Goal: Task Accomplishment & Management: Manage account settings

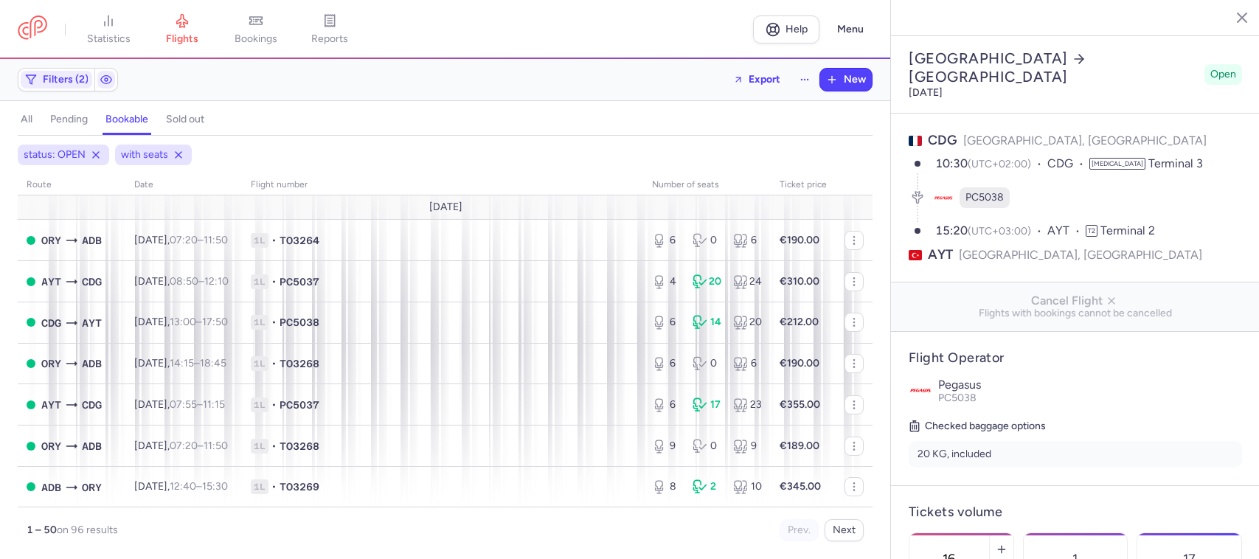
select select "days"
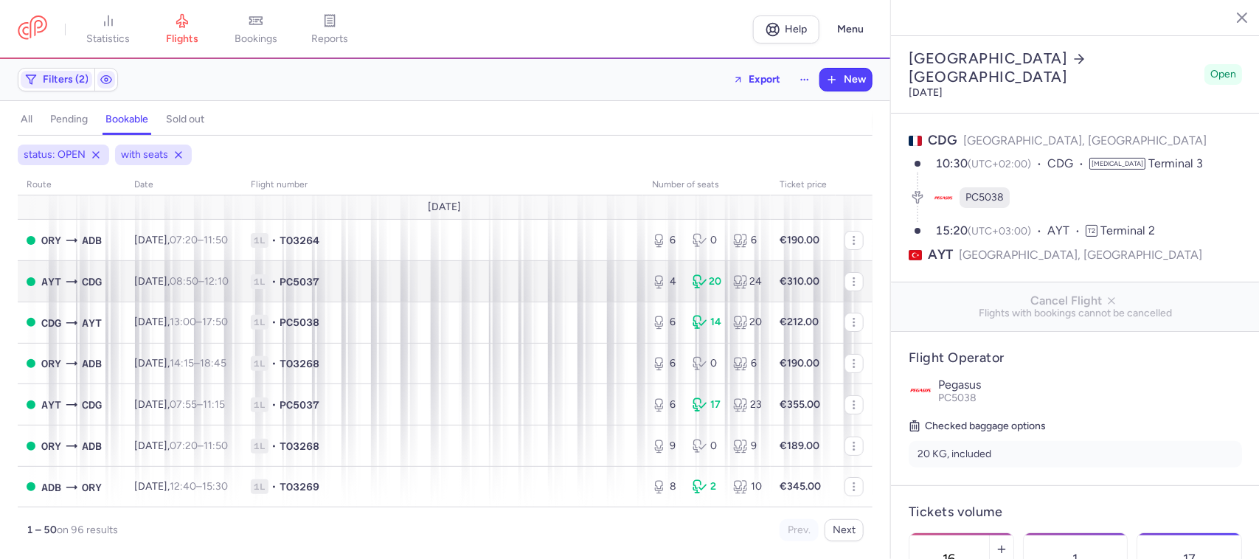
scroll to position [461, 0]
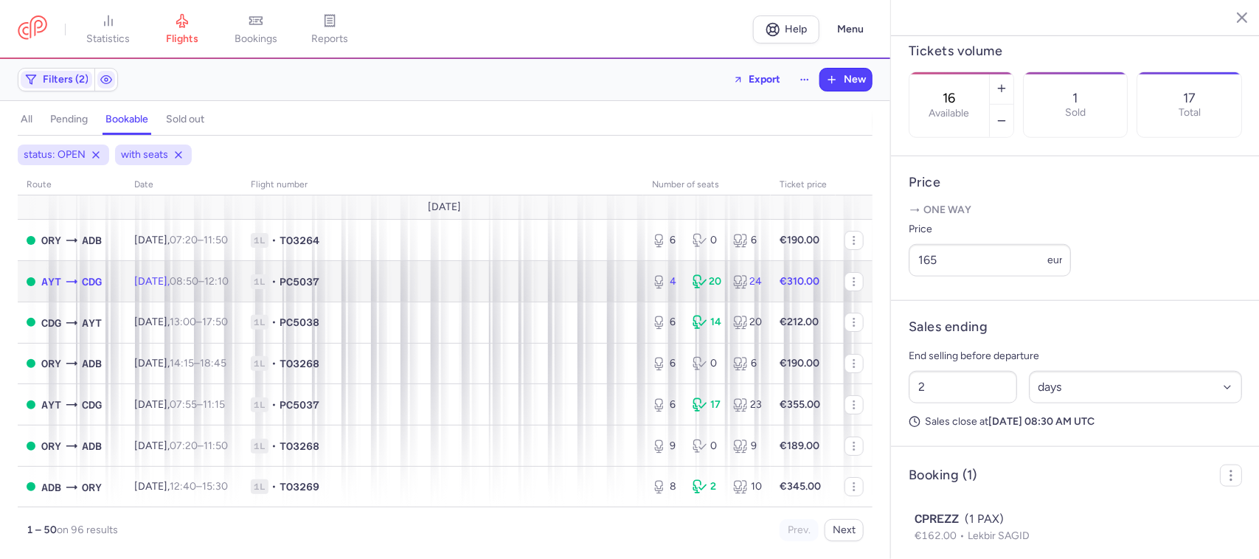
click at [382, 282] on span "1L • PC5037" at bounding box center [443, 281] width 384 height 15
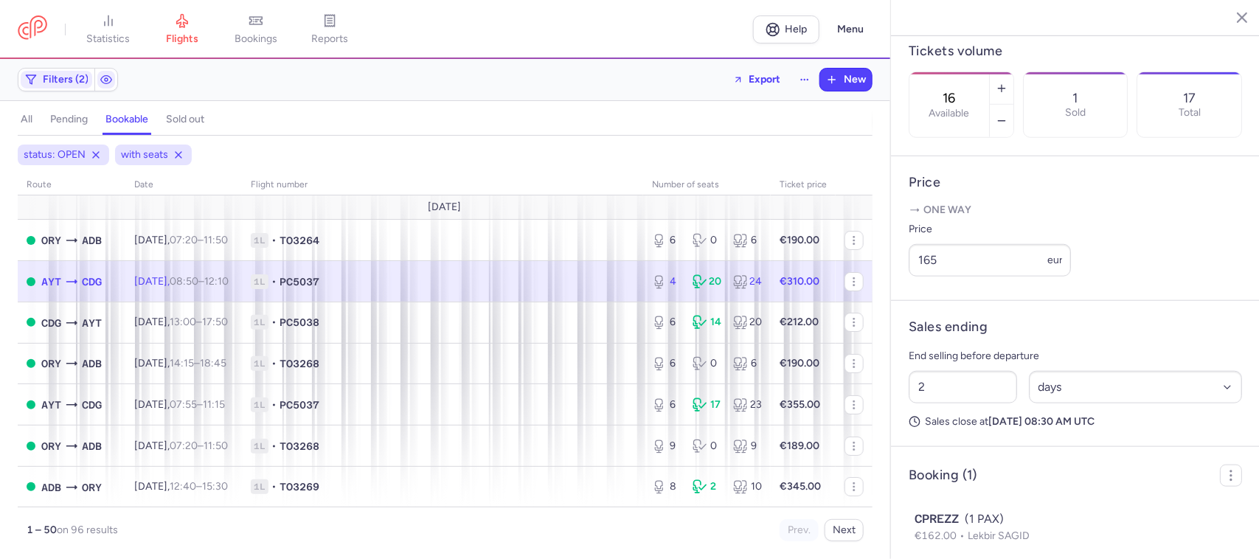
type input "4"
type input "9"
select select "hours"
click at [1014, 105] on button "button" at bounding box center [1002, 121] width 24 height 32
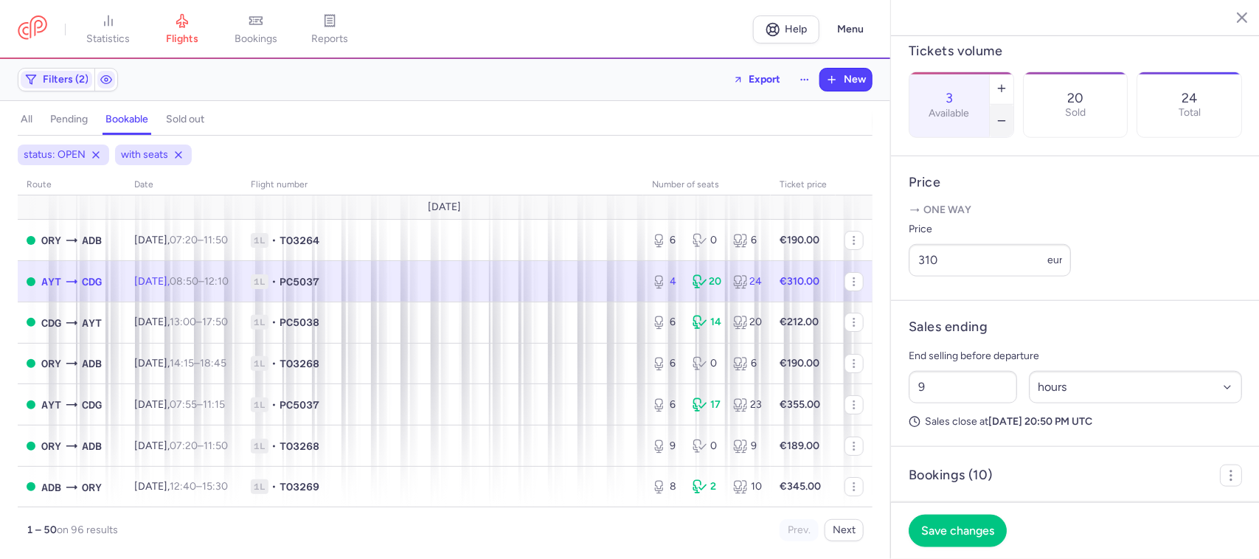
click at [1008, 115] on icon "button" at bounding box center [1002, 121] width 12 height 12
click at [975, 531] on span "Save changes" at bounding box center [957, 530] width 73 height 13
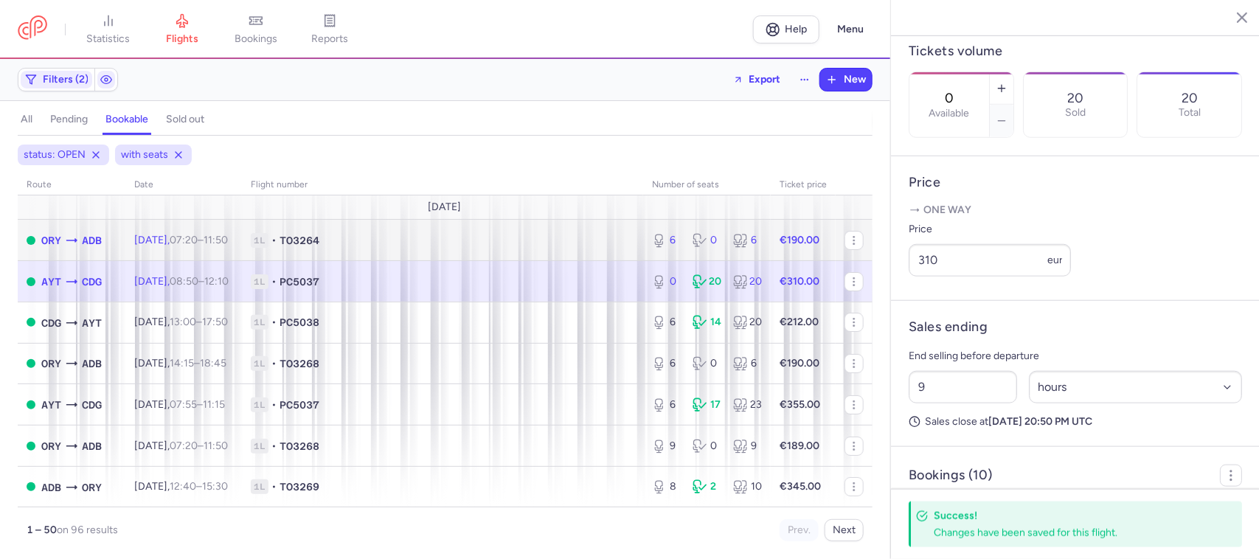
click at [491, 243] on span "1L • TO3264" at bounding box center [443, 240] width 384 height 15
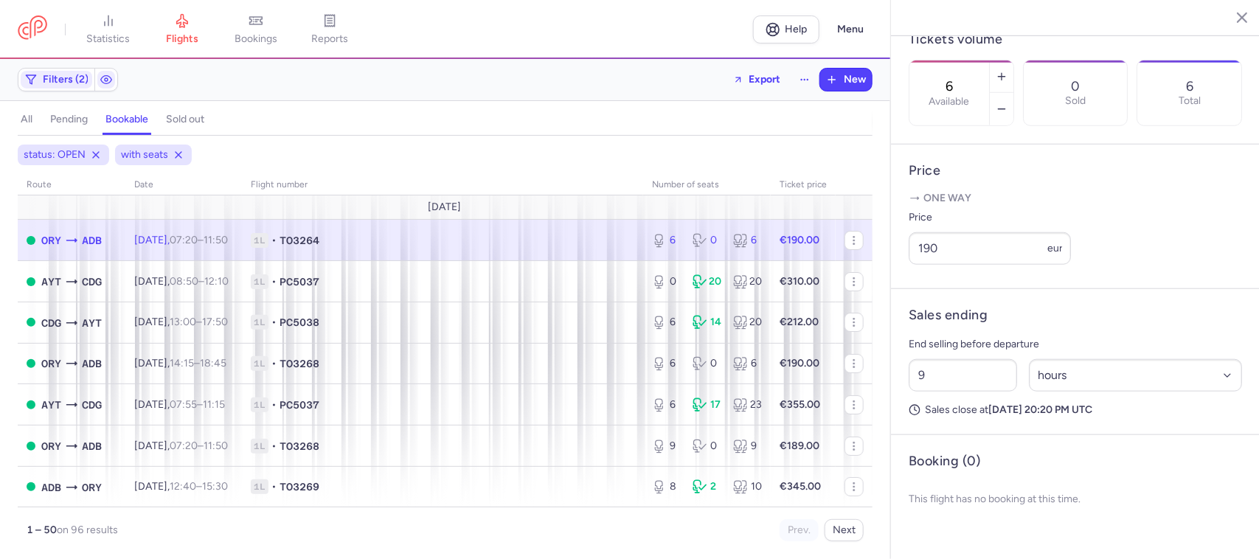
scroll to position [449, 0]
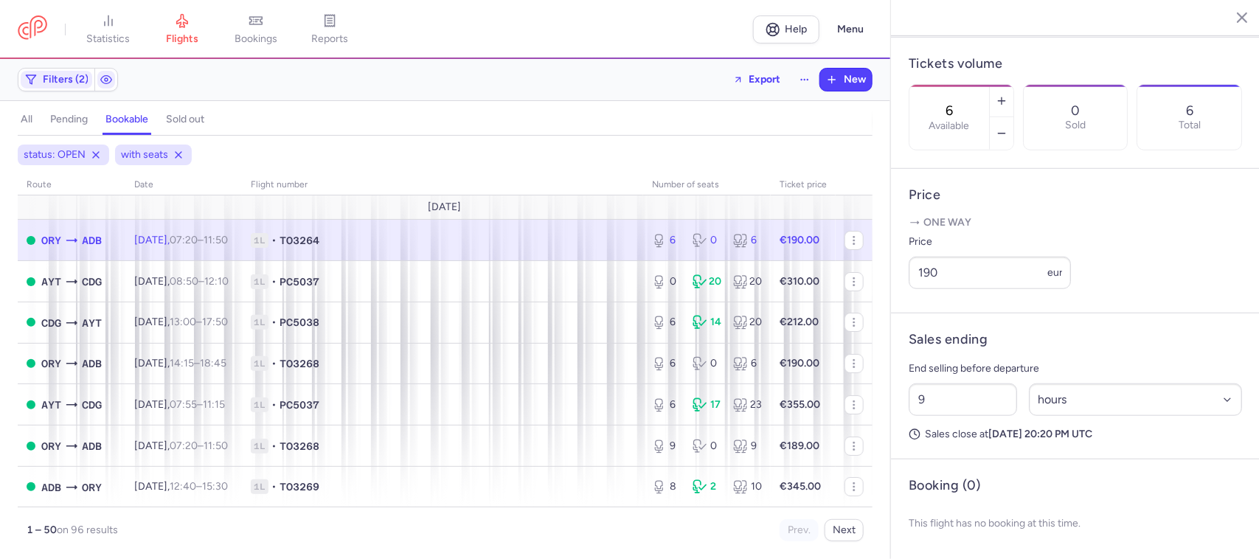
click at [510, 247] on span "1L • TO3264" at bounding box center [443, 240] width 384 height 15
click at [1008, 128] on icon "button" at bounding box center [1002, 134] width 12 height 12
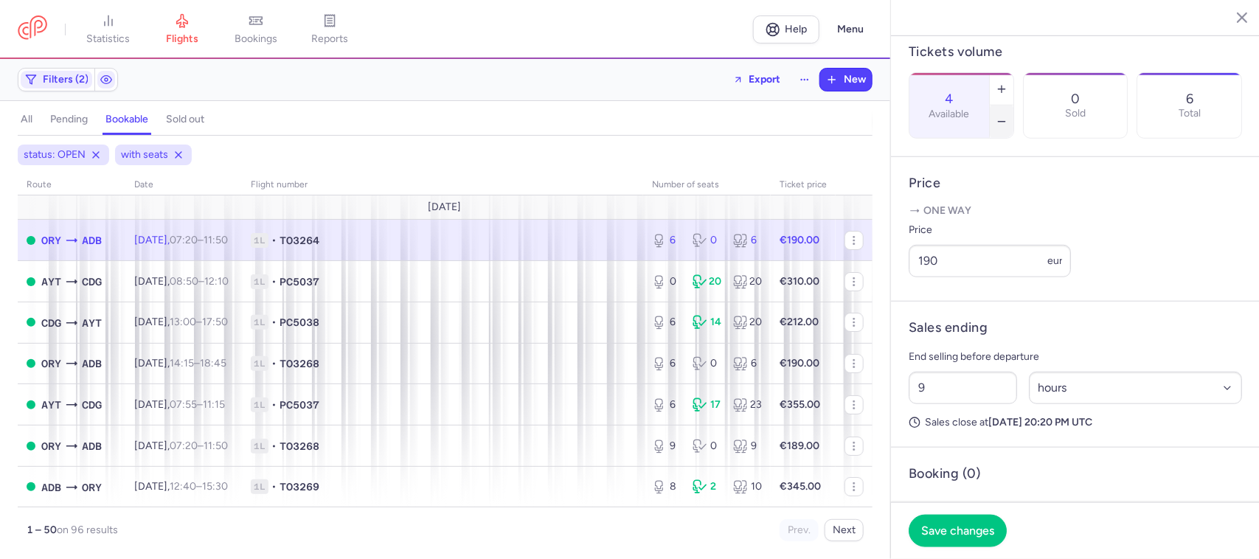
click at [1008, 116] on icon "button" at bounding box center [1002, 122] width 12 height 12
click at [948, 525] on span "Save changes" at bounding box center [957, 530] width 73 height 13
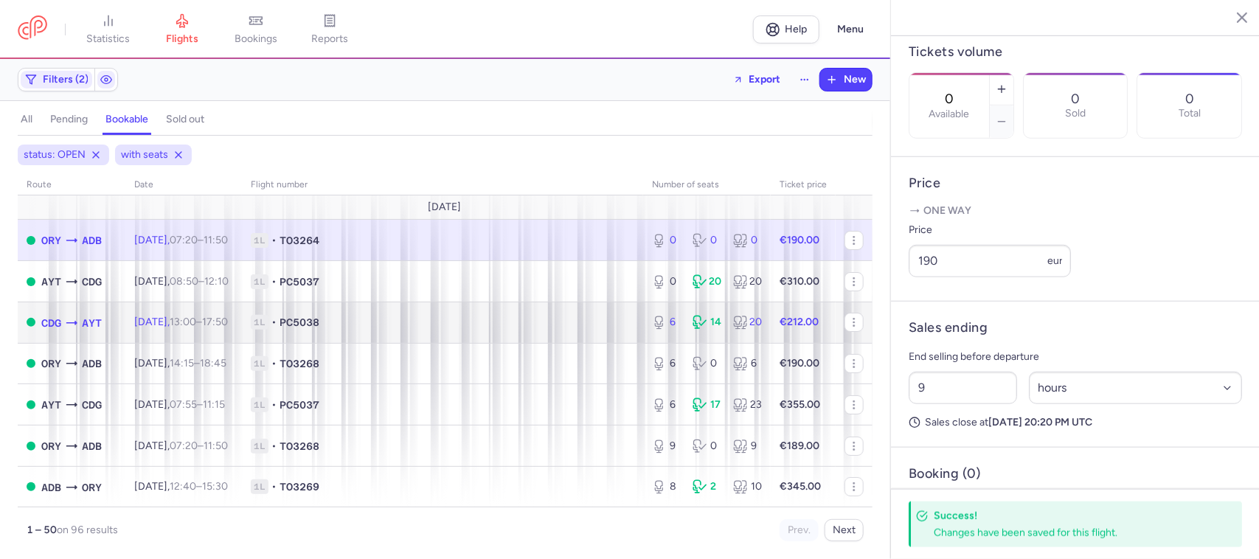
click at [570, 333] on td "1L • PC5038" at bounding box center [442, 322] width 401 height 41
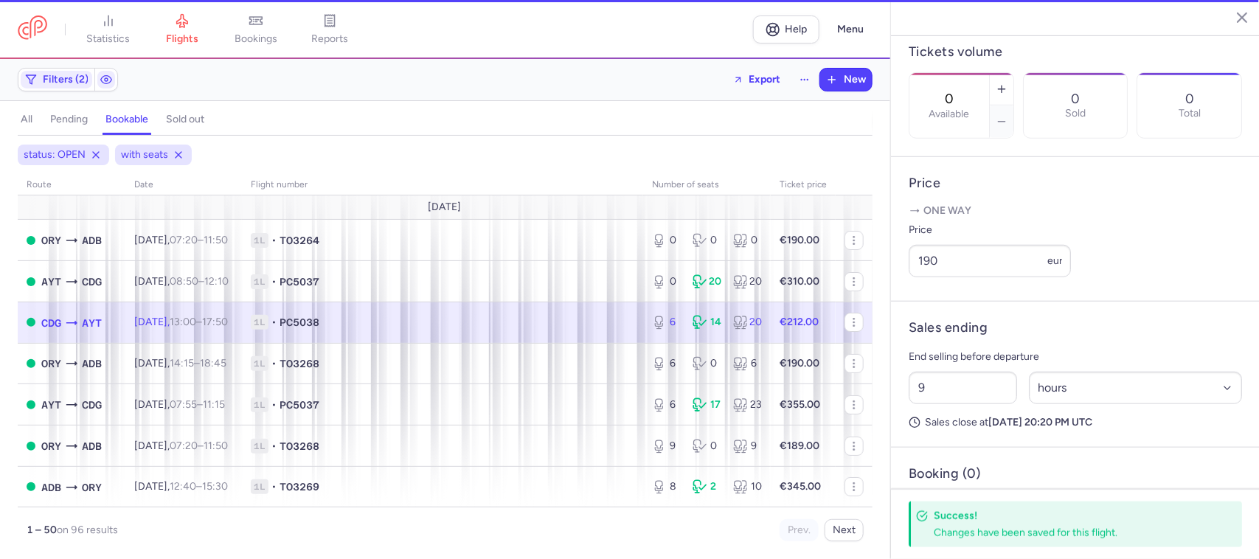
type input "6"
type input "13"
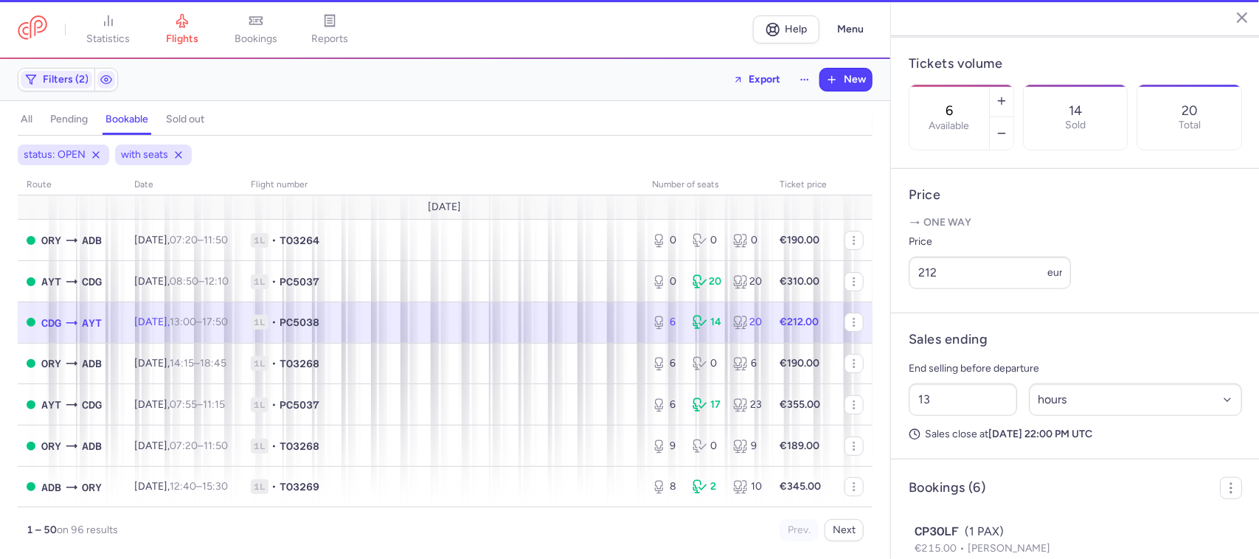
scroll to position [461, 0]
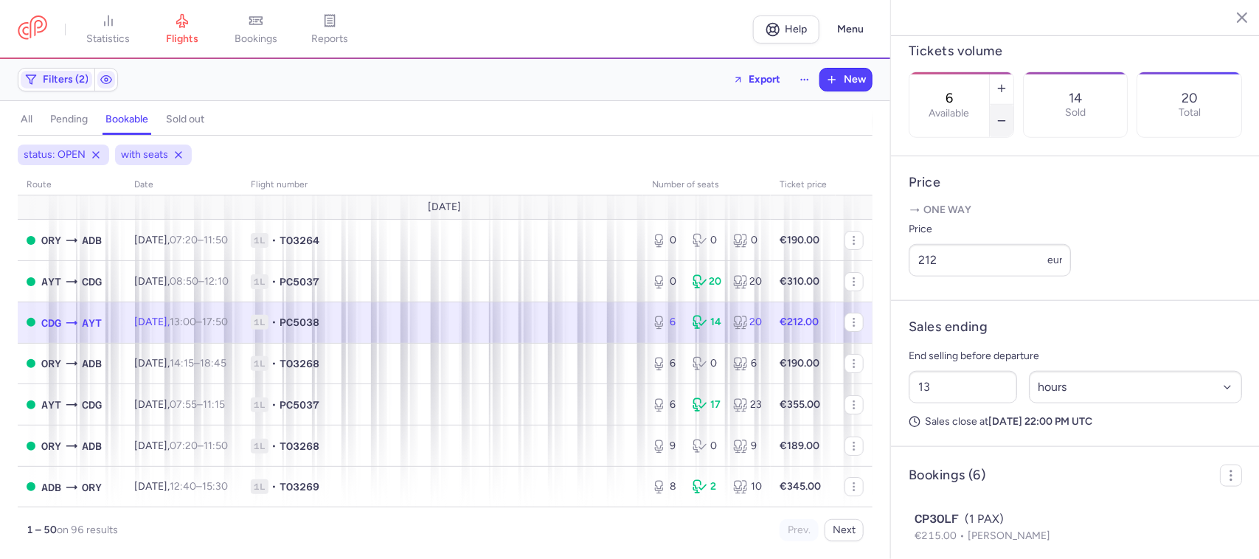
click at [1008, 115] on icon "button" at bounding box center [1002, 121] width 12 height 12
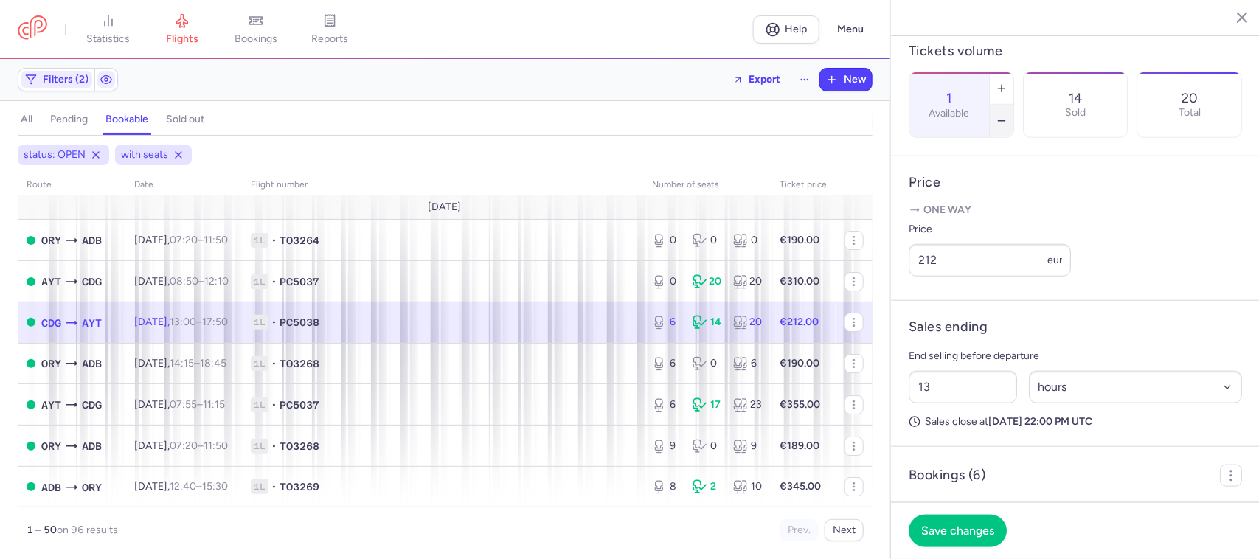
click at [1008, 115] on icon "button" at bounding box center [1002, 121] width 12 height 12
click at [956, 525] on span "Save changes" at bounding box center [957, 530] width 73 height 13
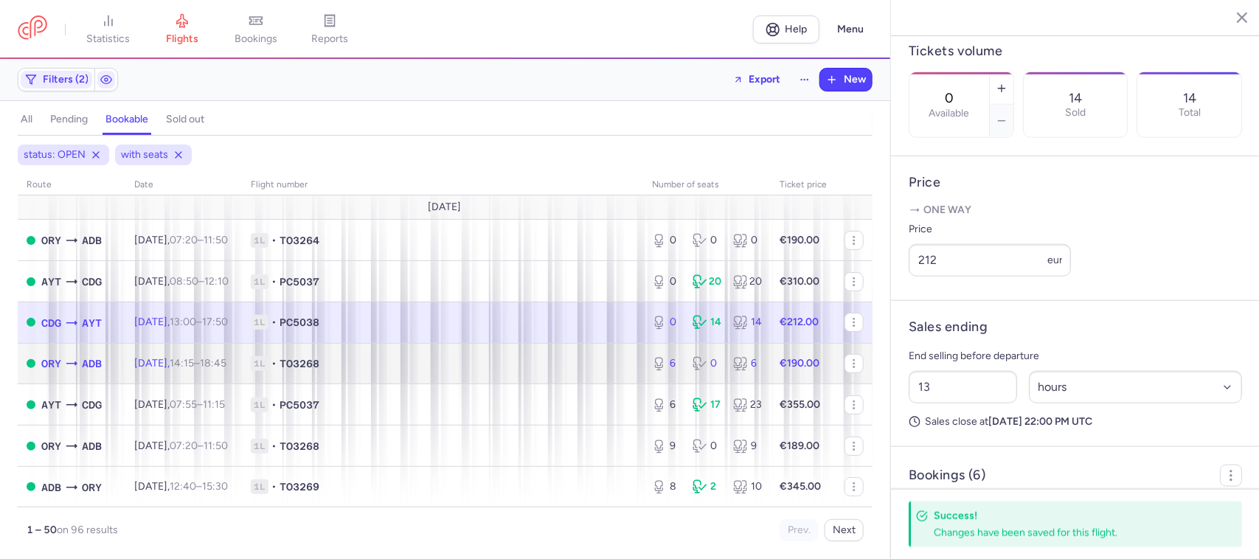
click at [540, 367] on span "1L • TO3268" at bounding box center [443, 363] width 384 height 15
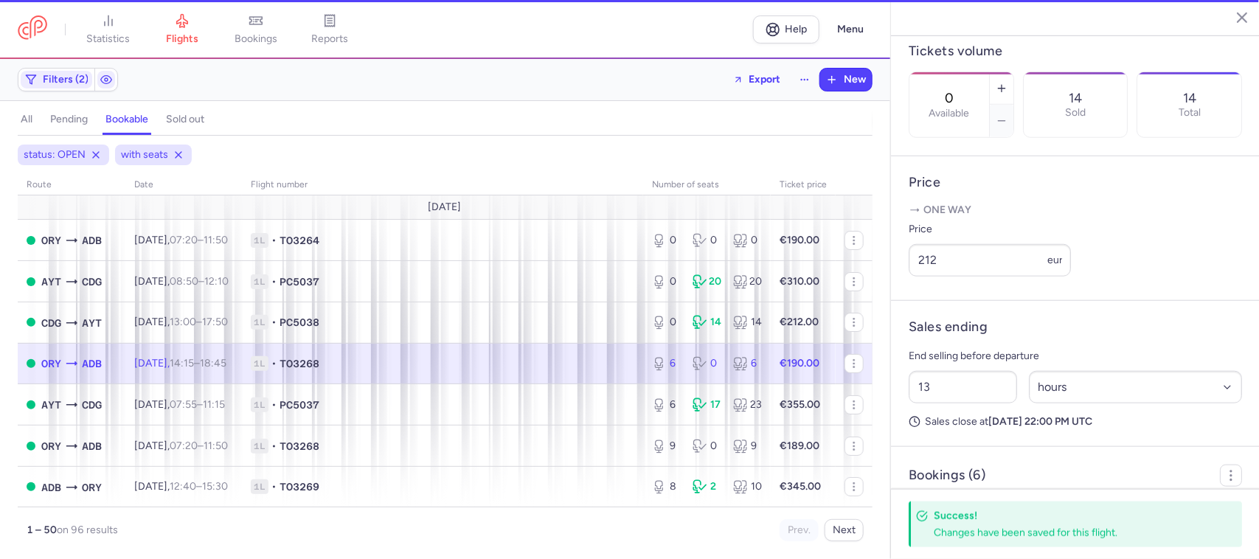
type input "6"
type input "2"
select select "days"
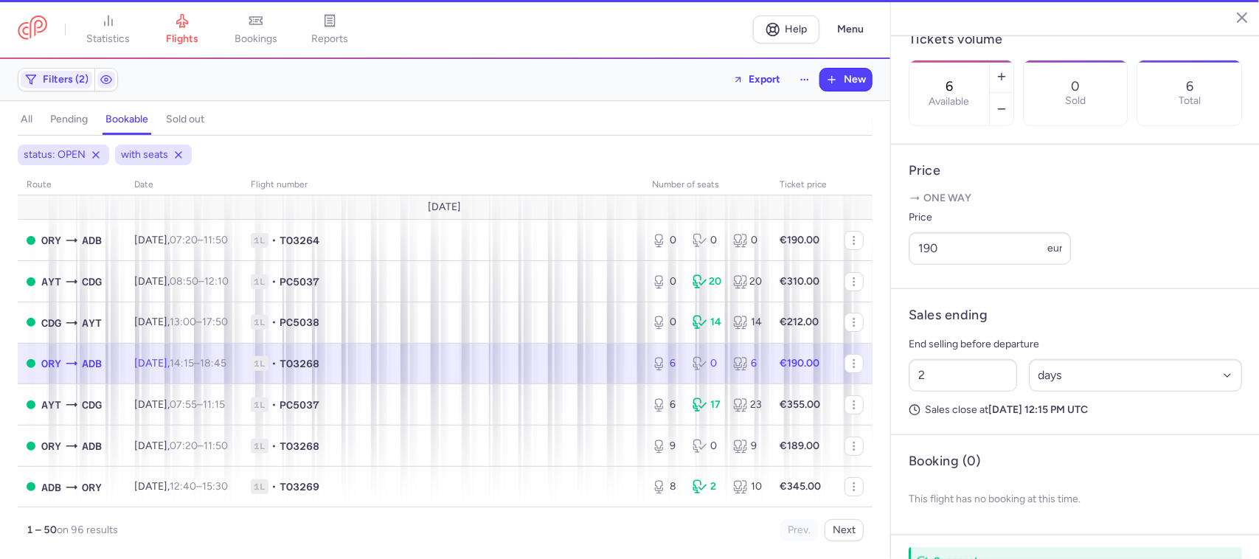
scroll to position [449, 0]
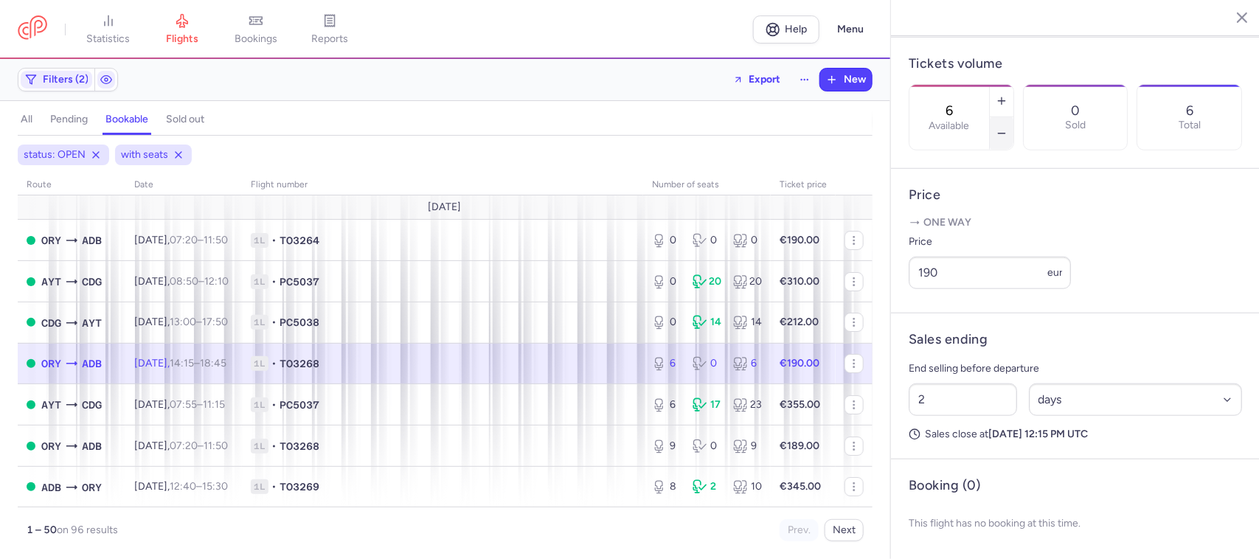
click at [1008, 128] on icon "button" at bounding box center [1002, 134] width 12 height 12
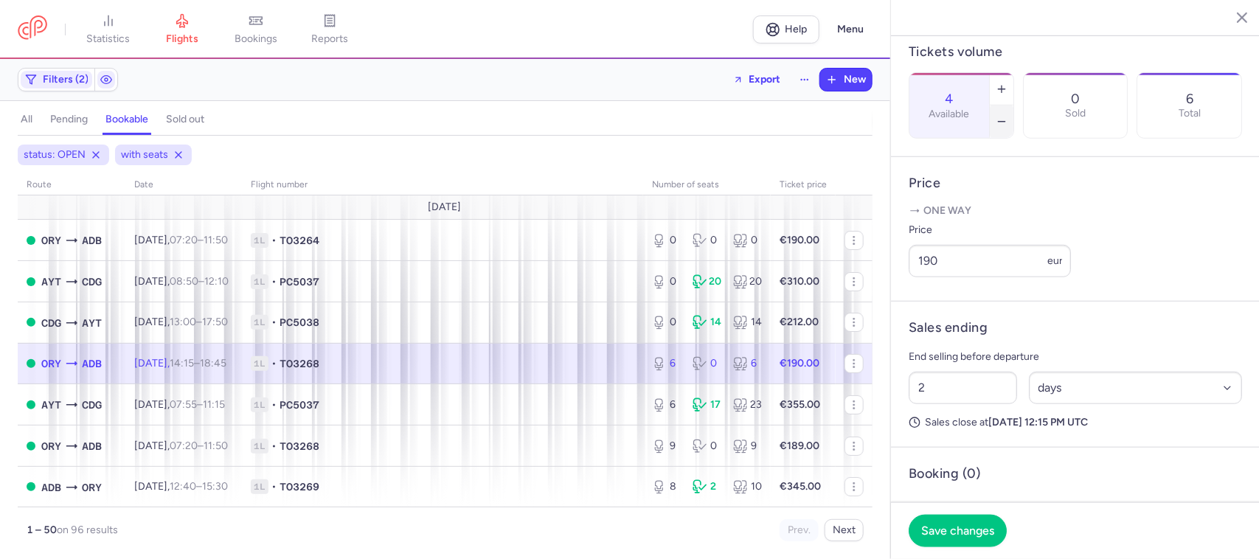
click at [1008, 116] on icon "button" at bounding box center [1002, 122] width 12 height 12
click at [959, 539] on button "Save changes" at bounding box center [958, 530] width 98 height 32
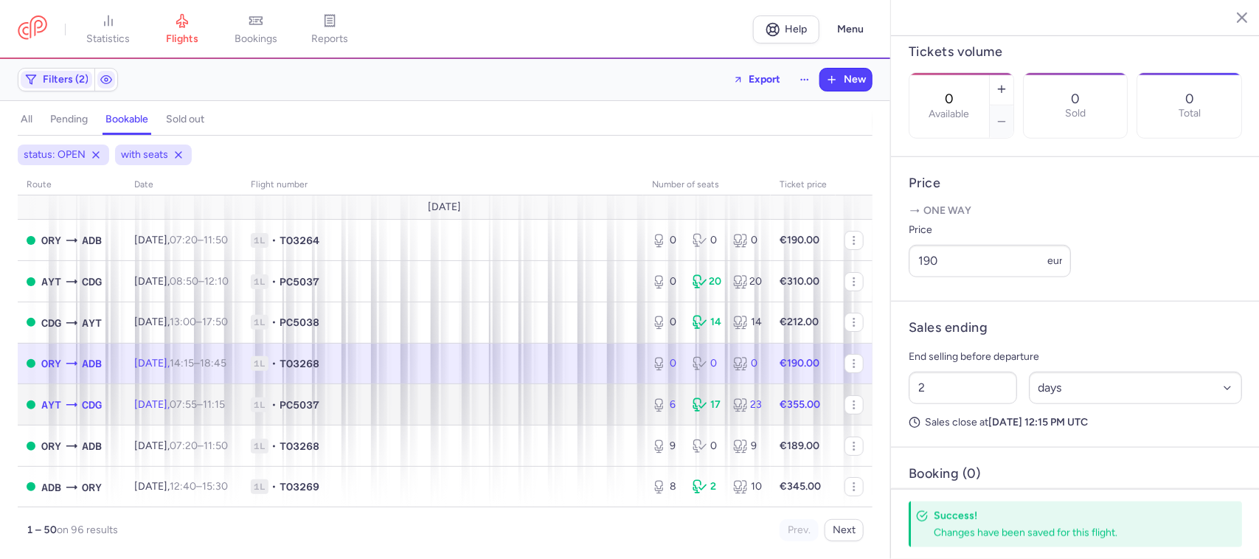
click at [620, 414] on td "1L • PC5037" at bounding box center [442, 404] width 401 height 41
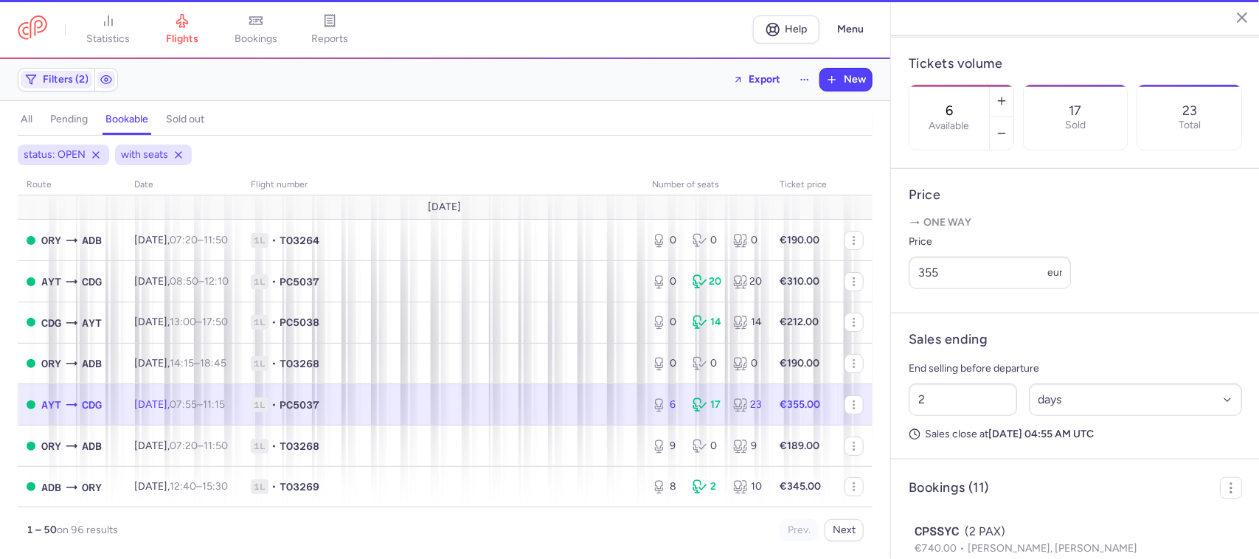
scroll to position [461, 0]
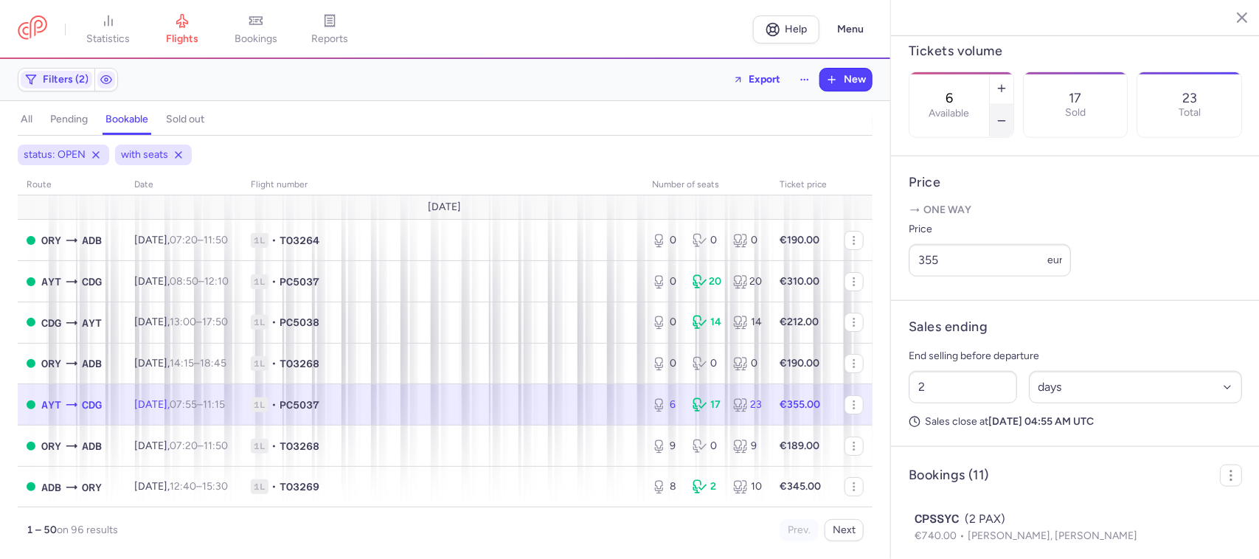
click at [1014, 105] on button "button" at bounding box center [1002, 121] width 24 height 32
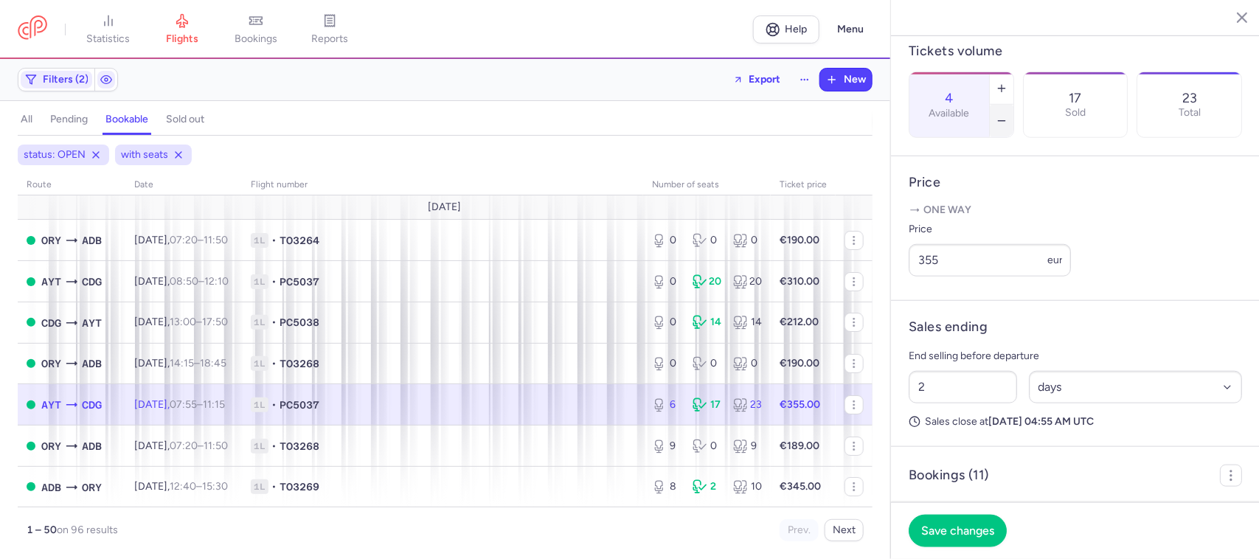
click at [1014, 105] on button "button" at bounding box center [1002, 121] width 24 height 32
click at [941, 526] on span "Save changes" at bounding box center [957, 530] width 73 height 13
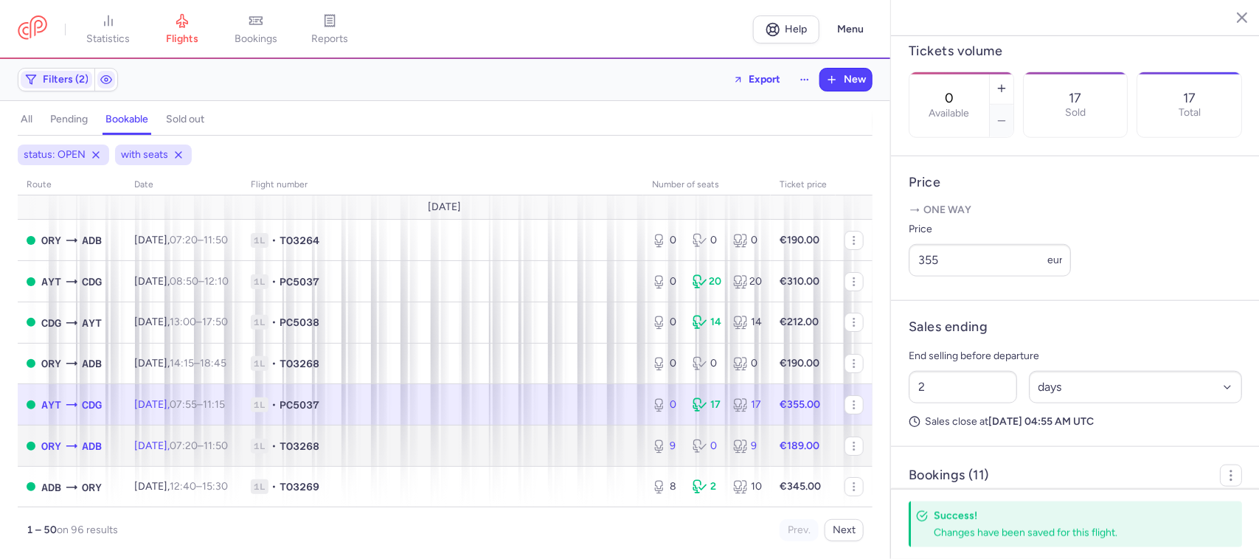
click at [567, 441] on span "1L • TO3268" at bounding box center [443, 446] width 384 height 15
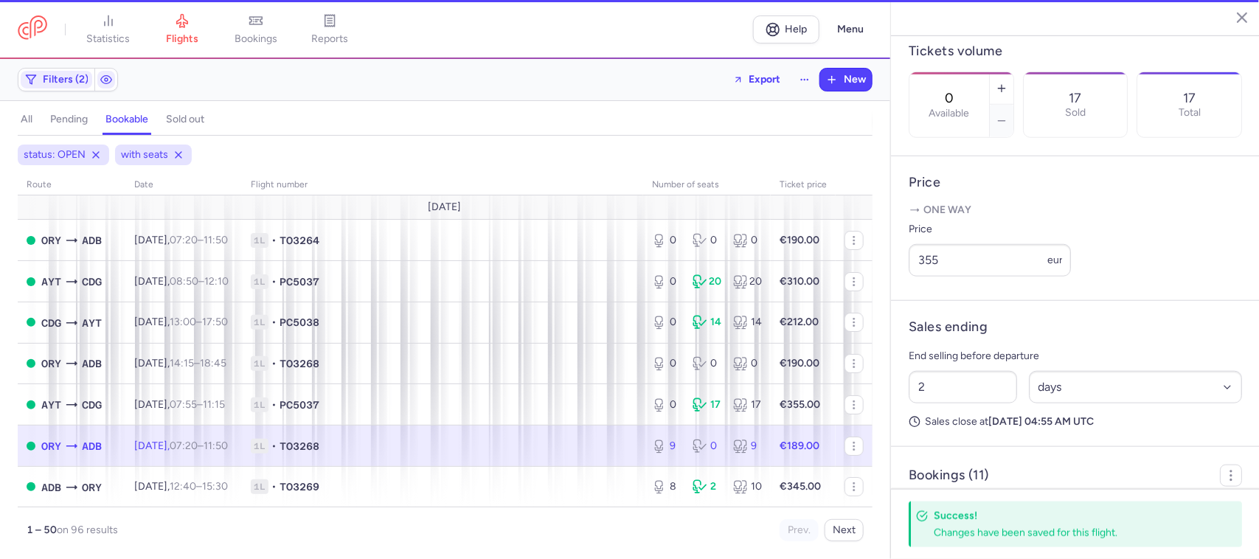
type input "9"
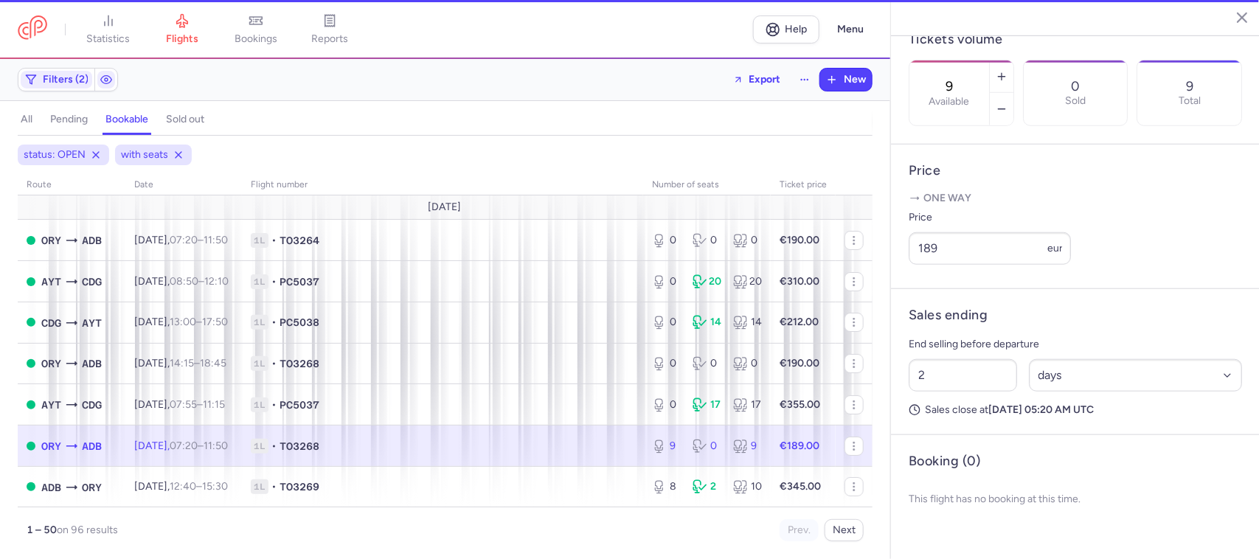
scroll to position [449, 0]
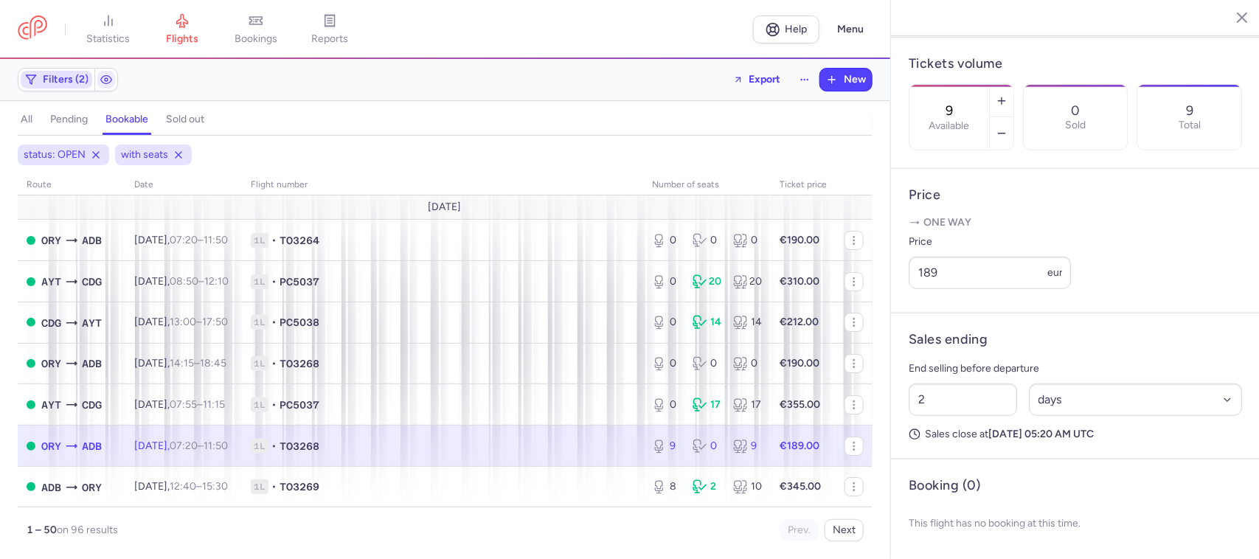
click at [63, 85] on span "Filters (2)" at bounding box center [66, 80] width 46 height 12
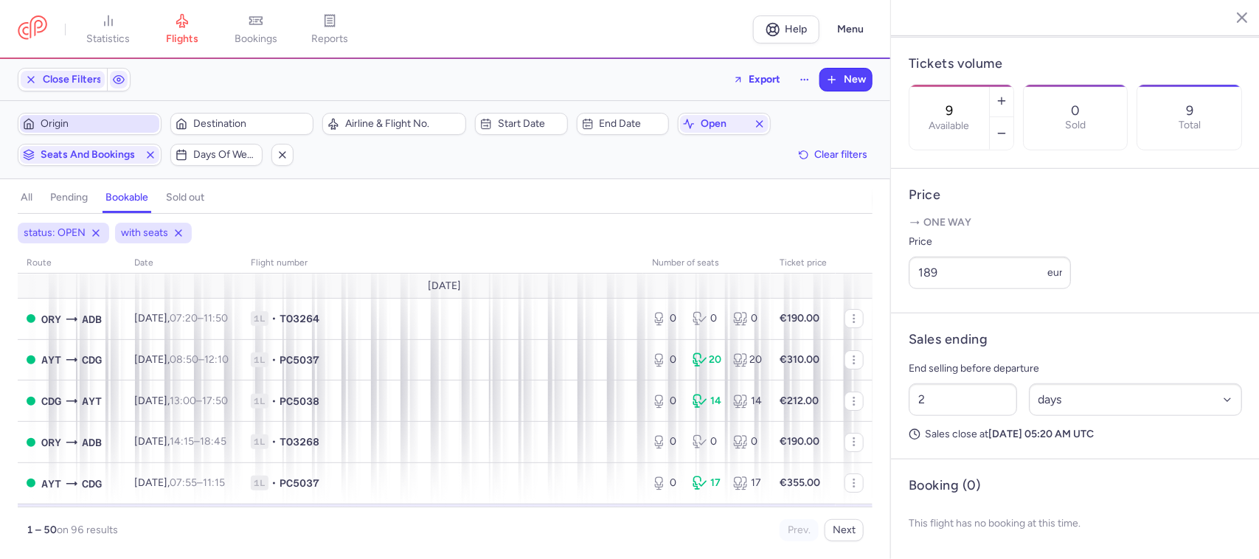
scroll to position [0, 0]
click at [83, 129] on span "Origin" at bounding box center [99, 124] width 116 height 12
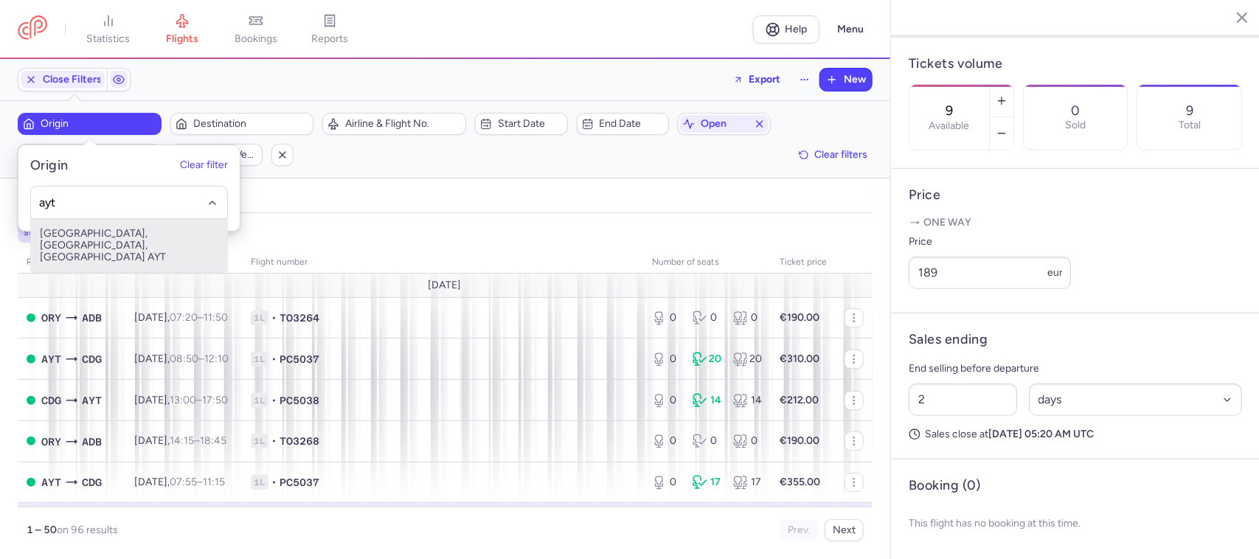
click at [134, 232] on span "[GEOGRAPHIC_DATA], [GEOGRAPHIC_DATA], [GEOGRAPHIC_DATA] AYT" at bounding box center [129, 245] width 196 height 53
type input "ayt"
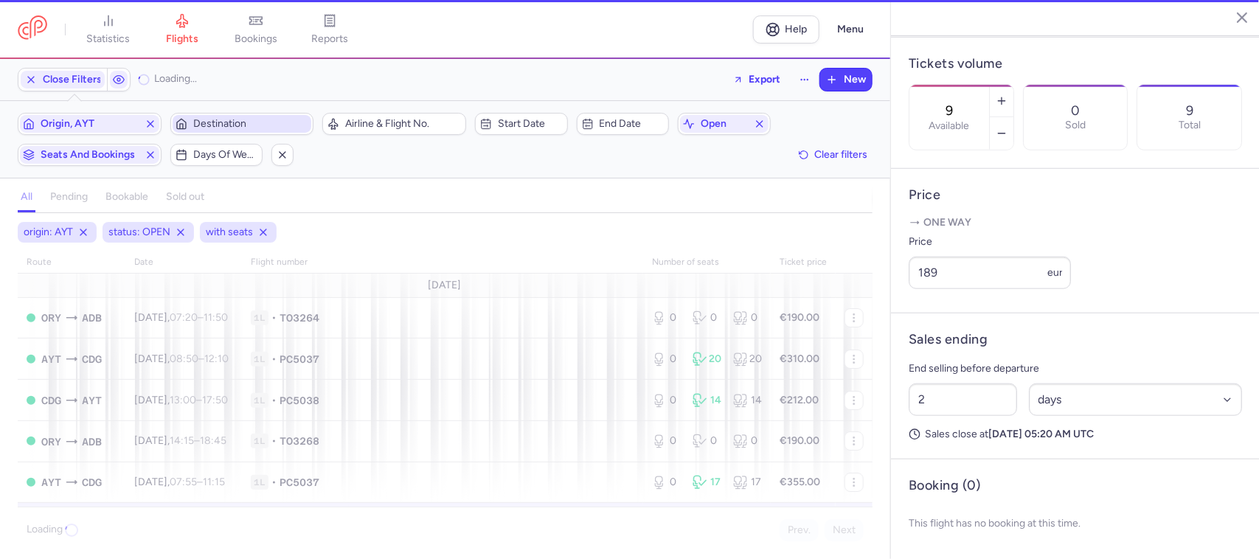
click at [216, 128] on span "Destination" at bounding box center [251, 124] width 116 height 12
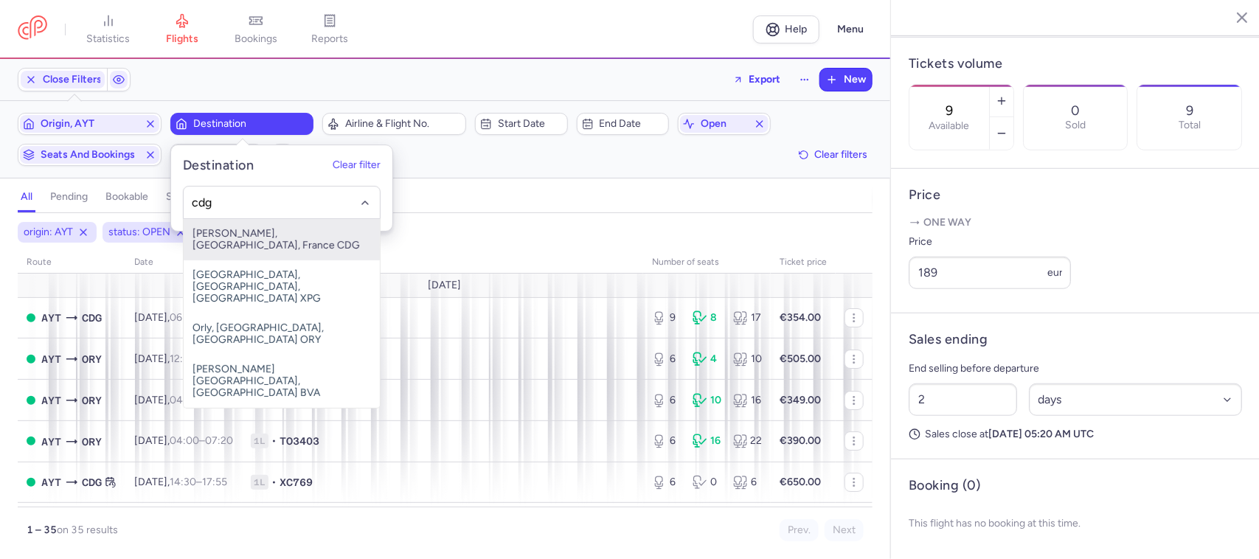
click at [252, 232] on span "[PERSON_NAME], [GEOGRAPHIC_DATA], France CDG" at bounding box center [282, 239] width 196 height 41
type input "cdg"
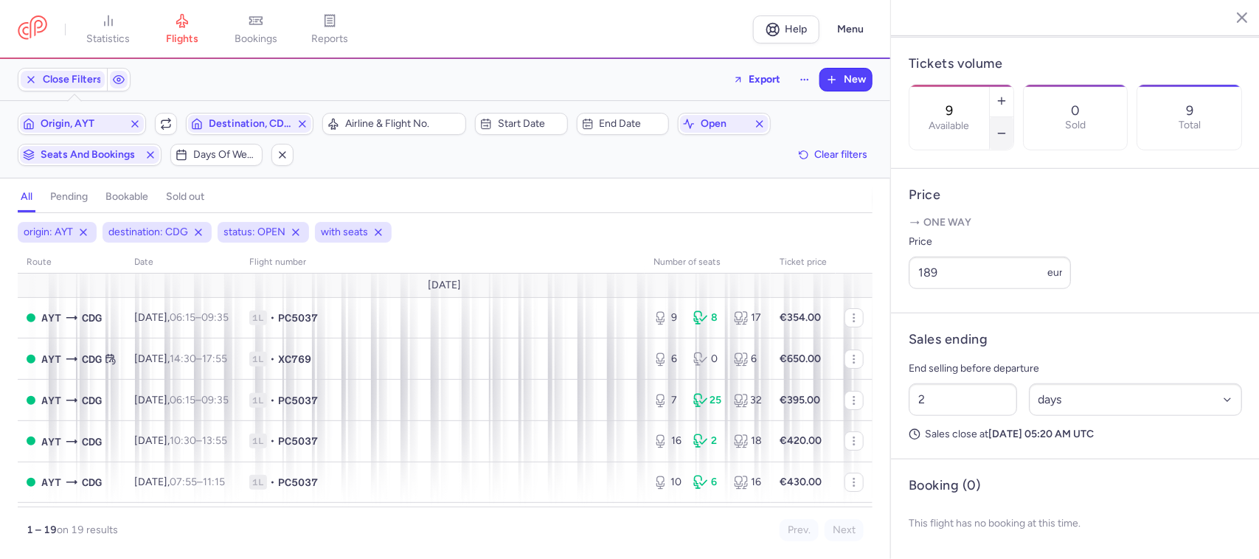
click at [1008, 128] on icon "button" at bounding box center [1002, 134] width 12 height 12
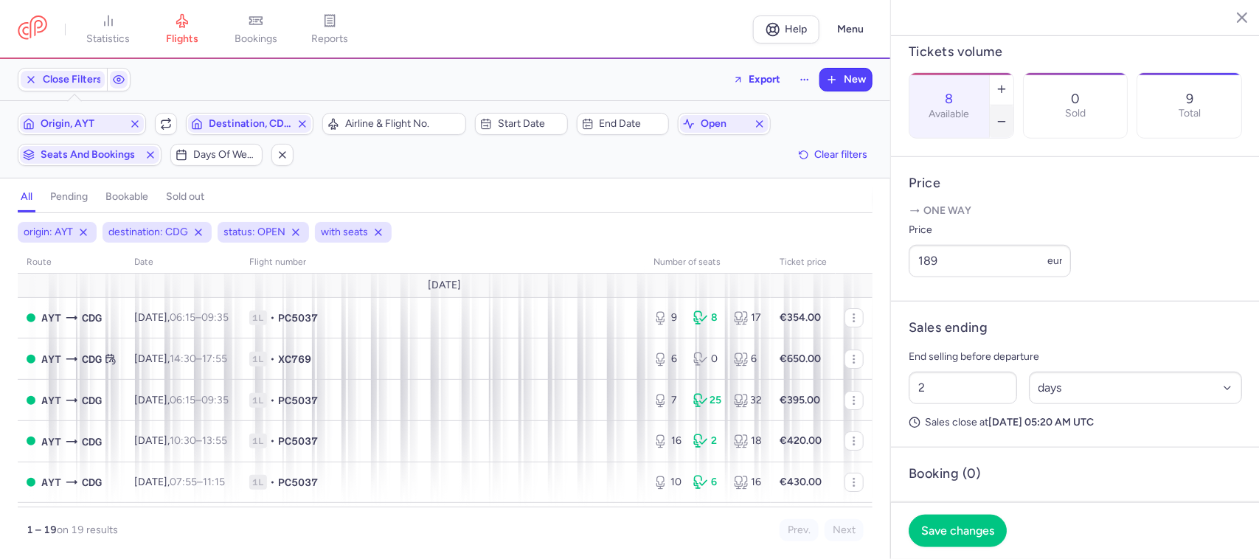
click at [1008, 116] on icon "button" at bounding box center [1002, 122] width 12 height 12
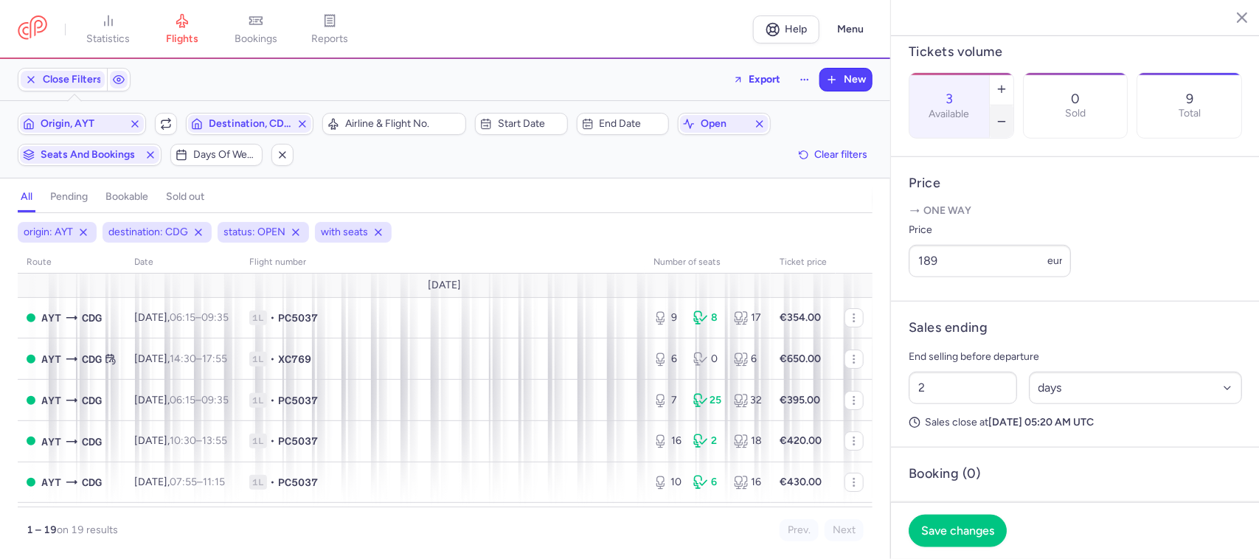
click at [1008, 116] on icon "button" at bounding box center [1002, 122] width 12 height 12
click at [954, 525] on span "Save changes" at bounding box center [957, 530] width 73 height 13
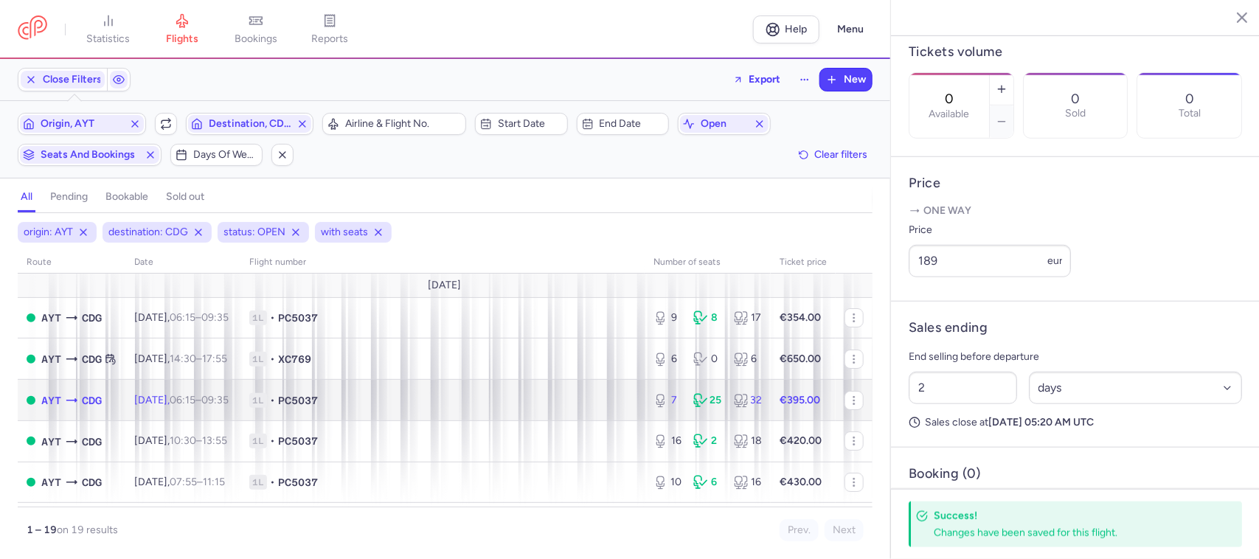
click at [609, 407] on span "1L • PC5037" at bounding box center [442, 400] width 387 height 15
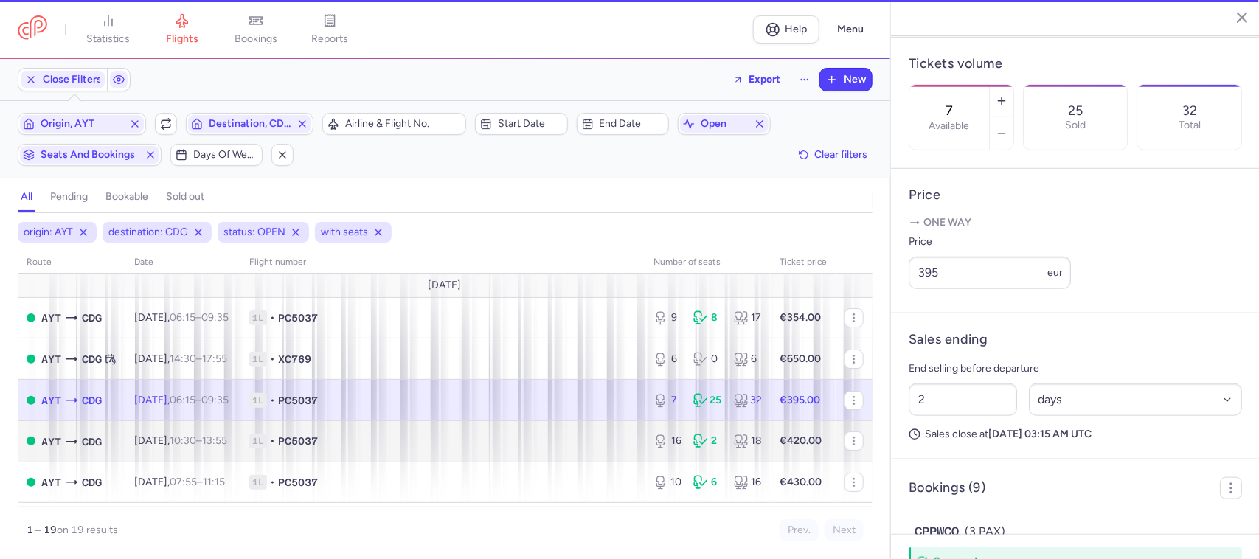
scroll to position [461, 0]
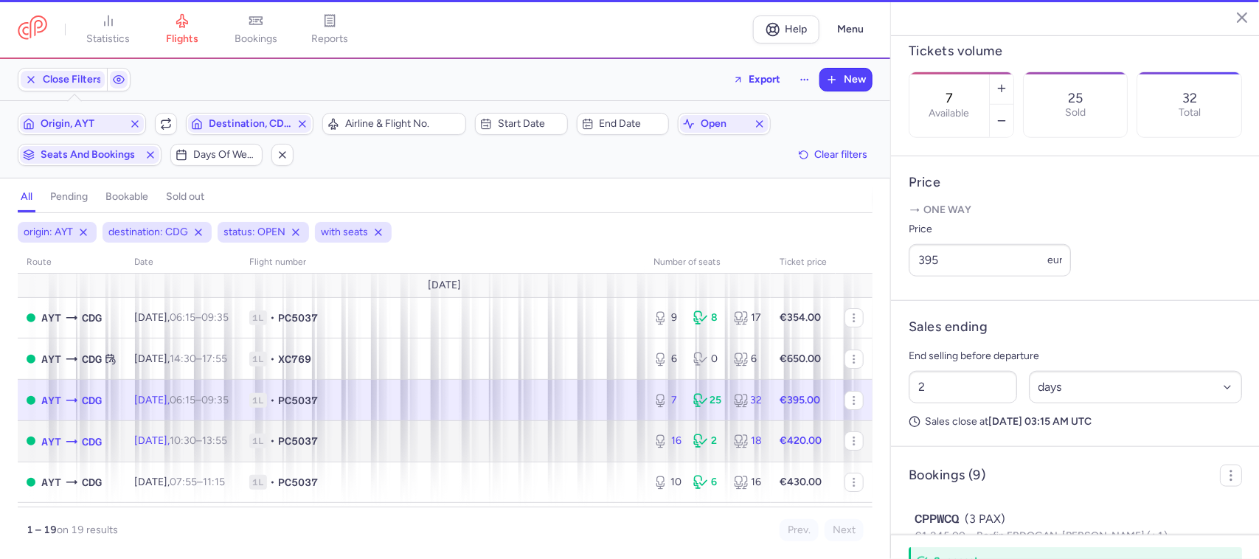
click at [590, 444] on span "1L • PC5037" at bounding box center [442, 441] width 387 height 15
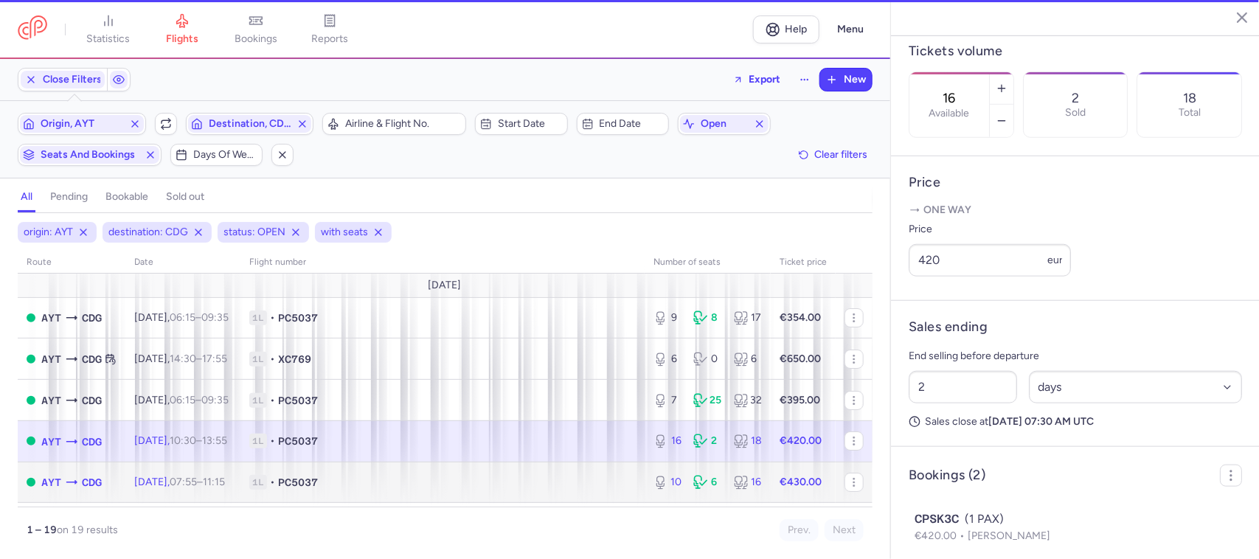
click at [573, 487] on span "1L • PC5037" at bounding box center [442, 482] width 387 height 15
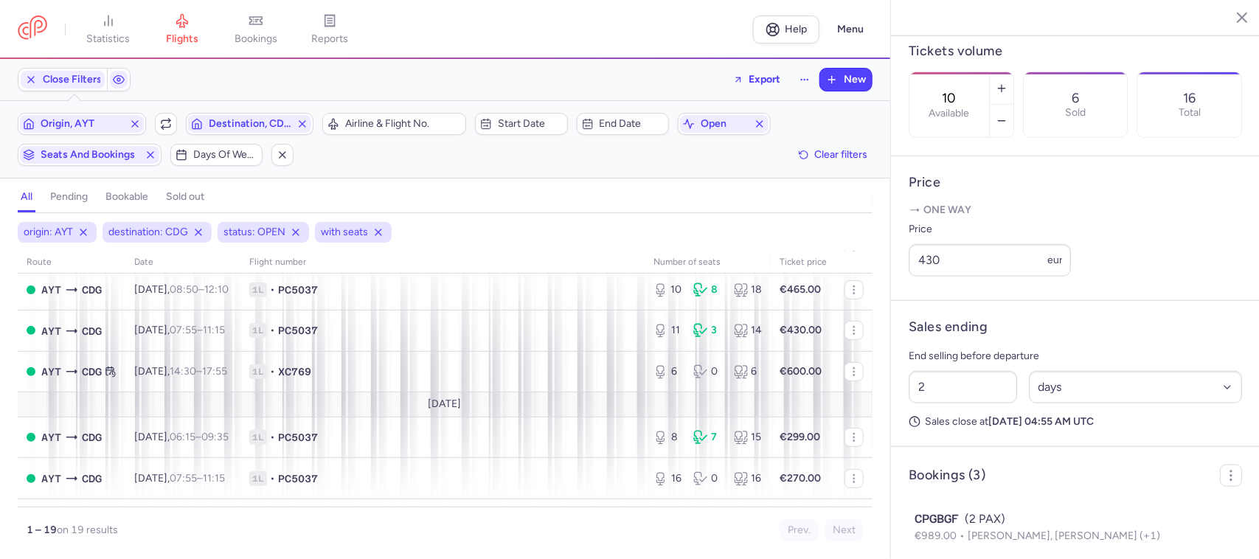
scroll to position [277, 0]
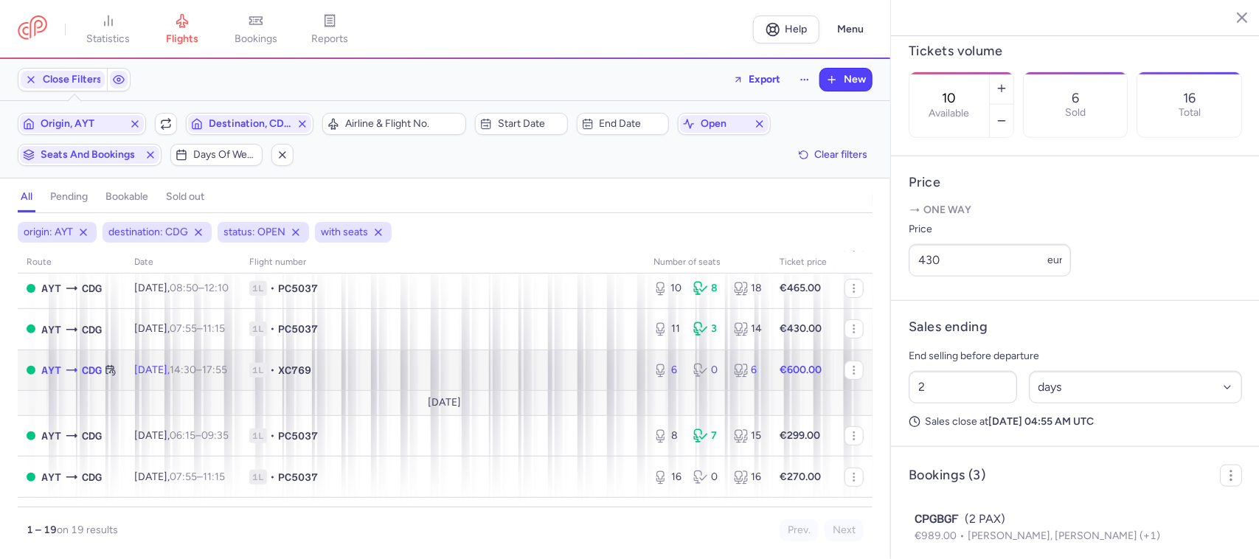
click at [588, 384] on td "1L • XC769" at bounding box center [443, 370] width 404 height 41
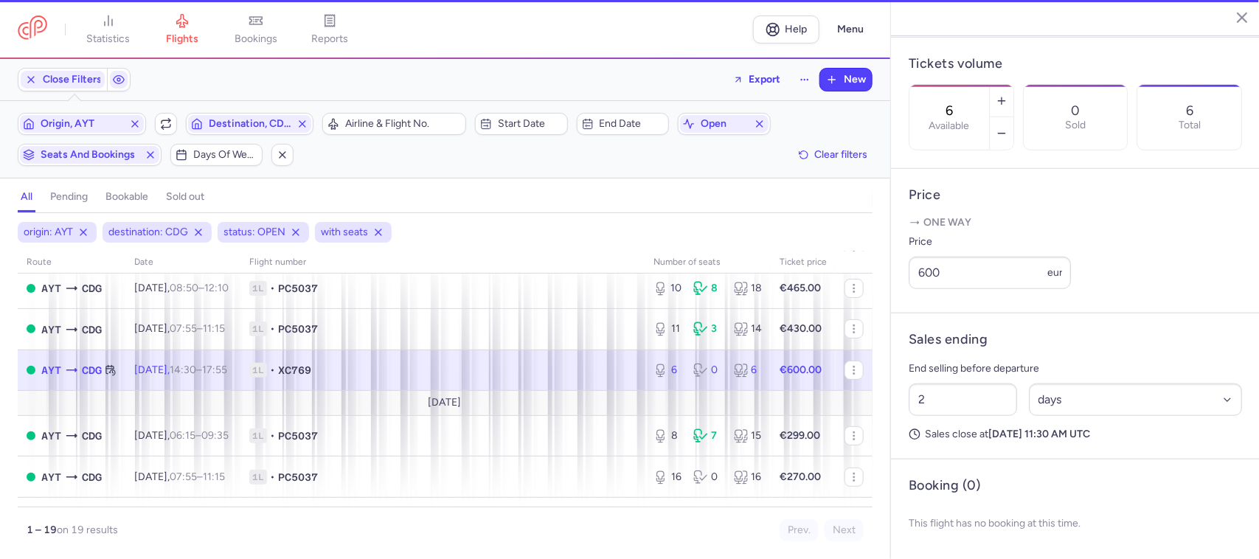
scroll to position [449, 0]
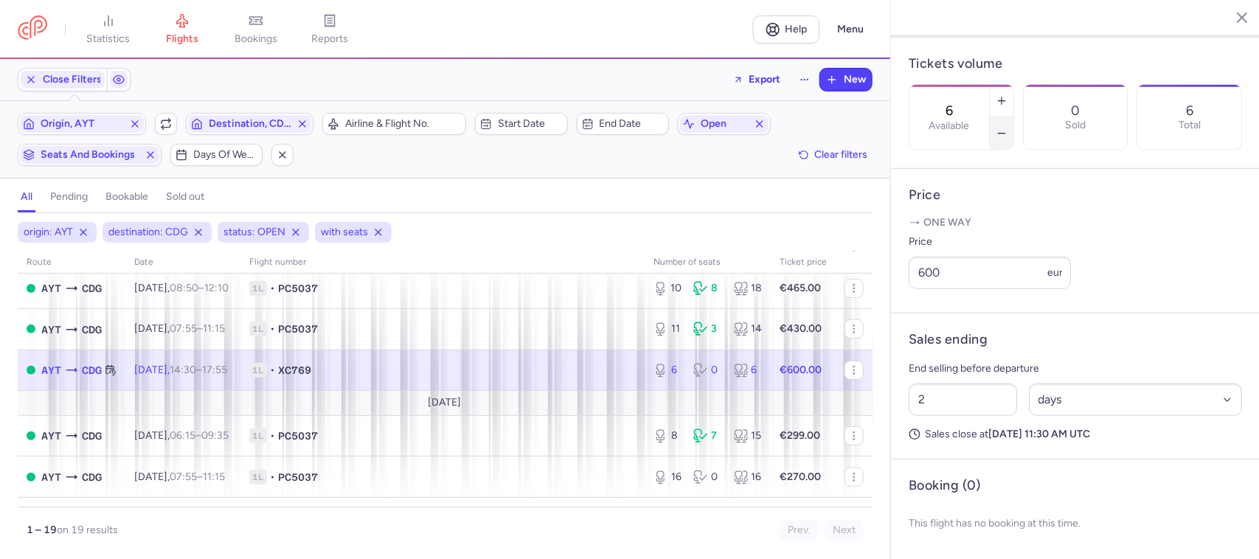
click at [1014, 117] on button "button" at bounding box center [1002, 133] width 24 height 32
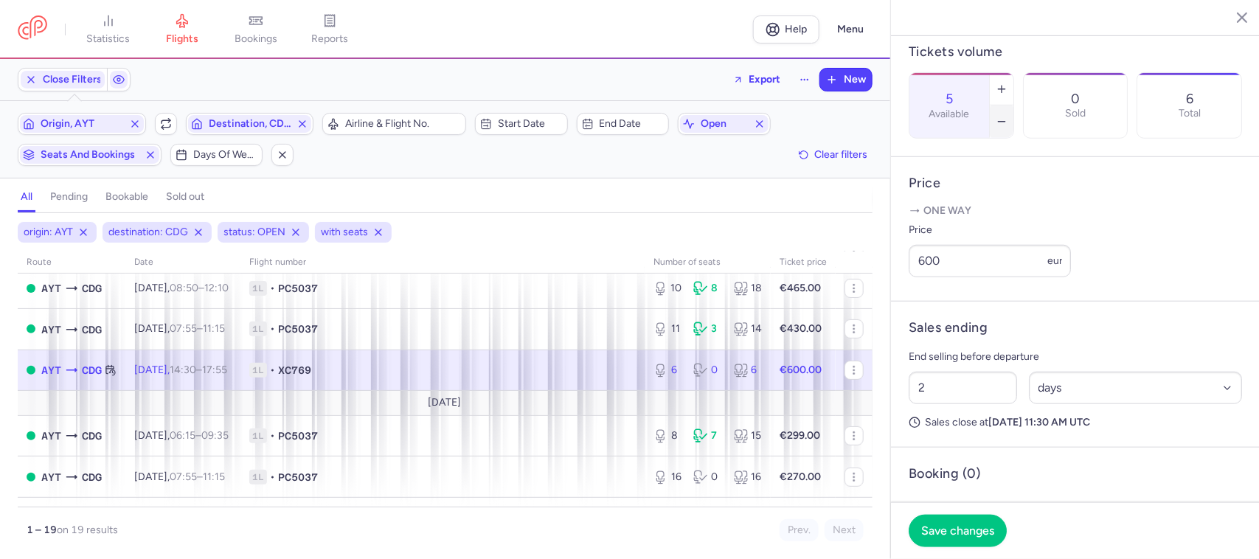
click at [1014, 106] on button "button" at bounding box center [1002, 122] width 24 height 32
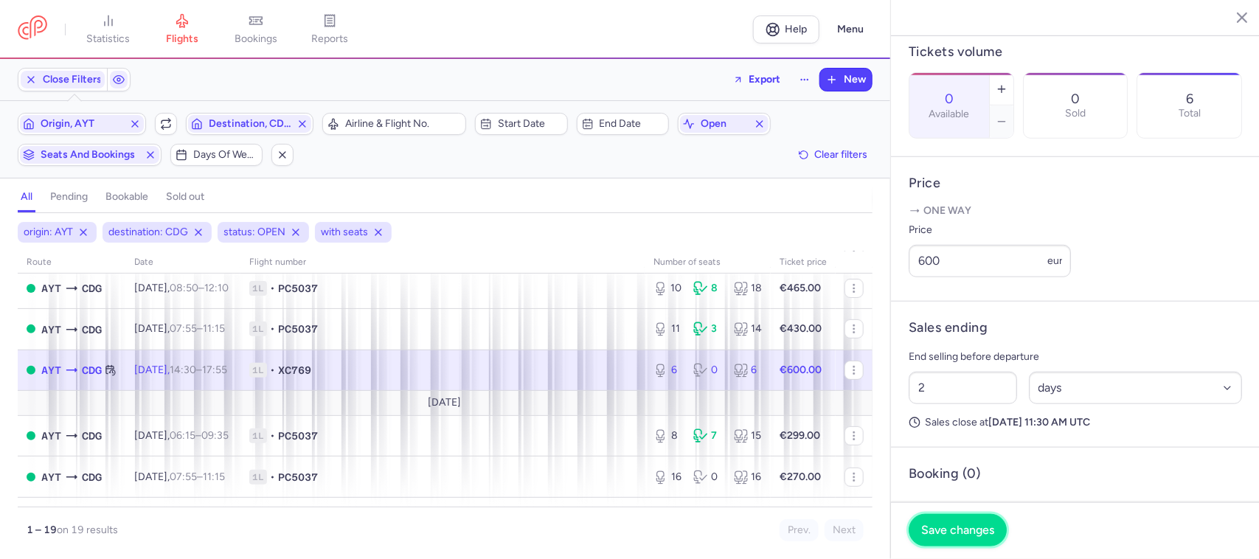
click at [964, 530] on span "Save changes" at bounding box center [957, 530] width 73 height 13
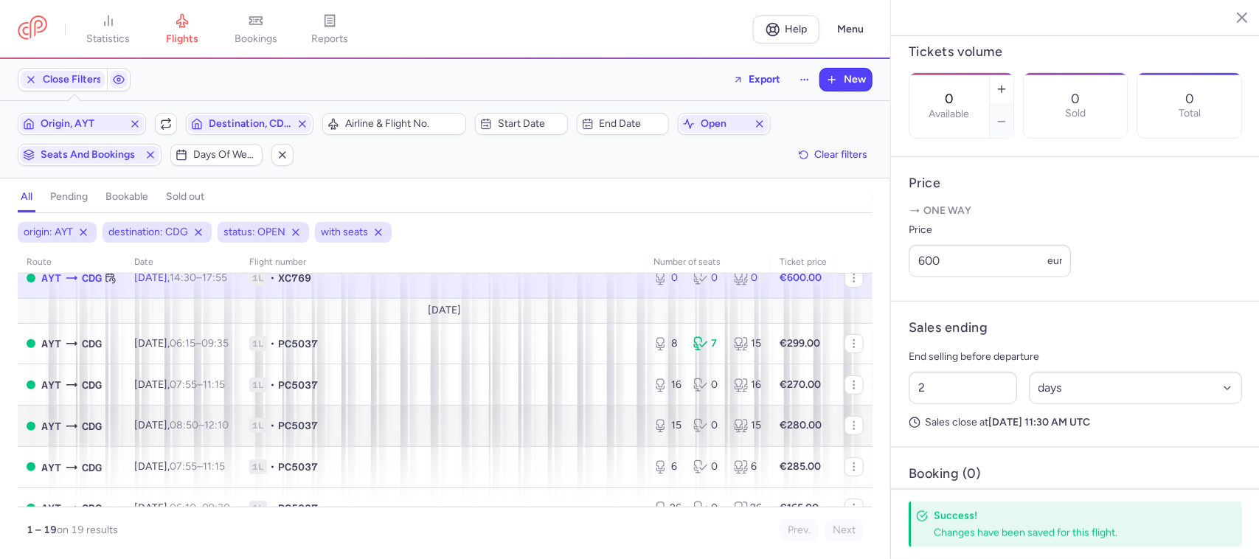
scroll to position [461, 0]
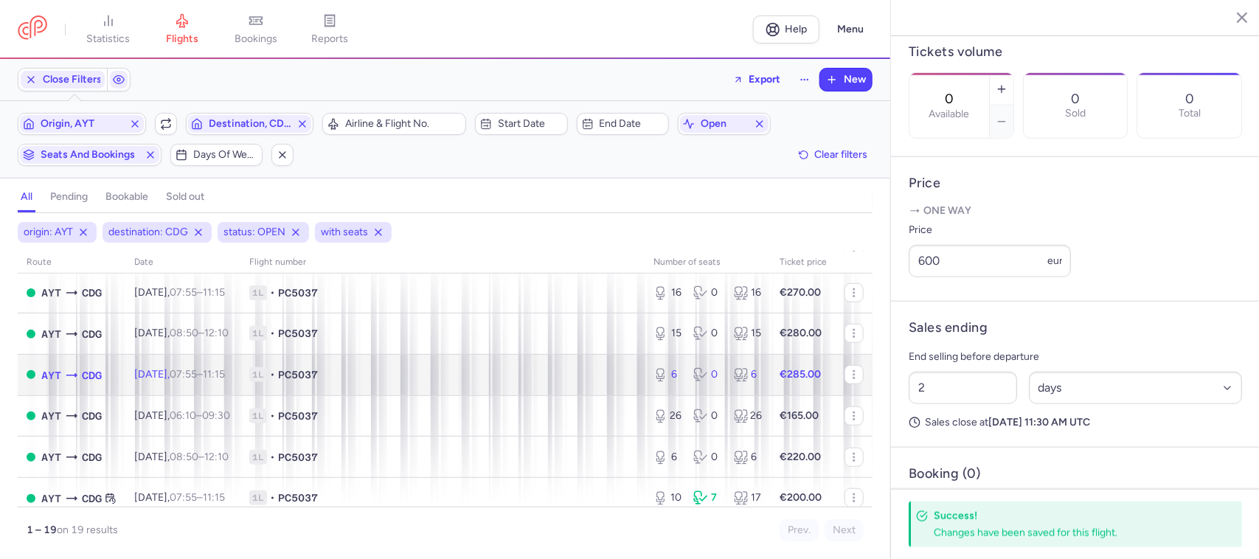
click at [594, 378] on span "1L • PC5037" at bounding box center [442, 374] width 387 height 15
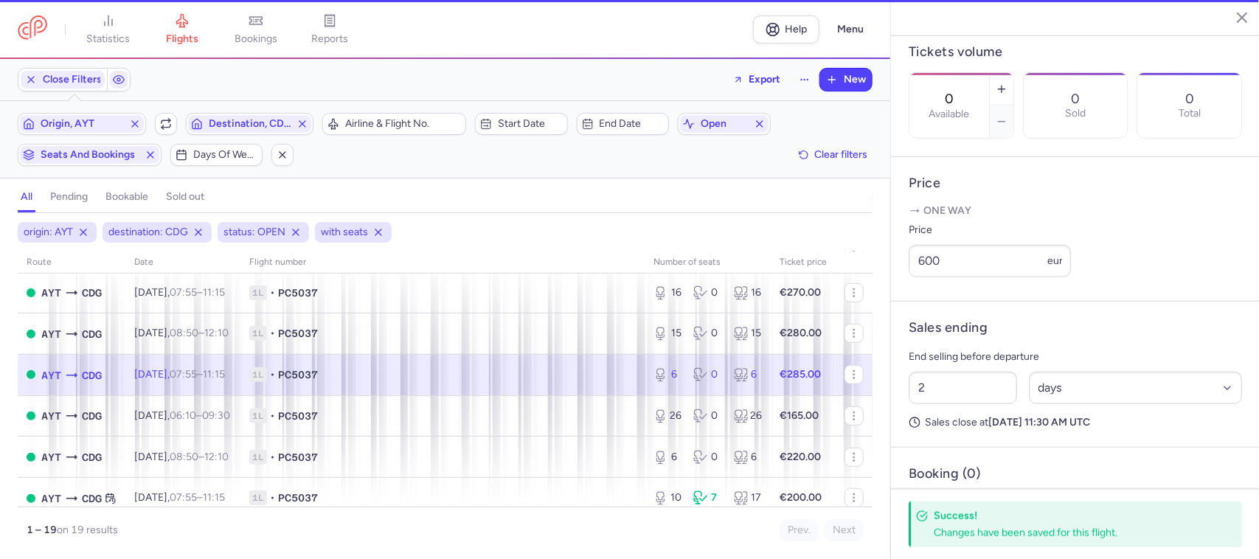
type input "6"
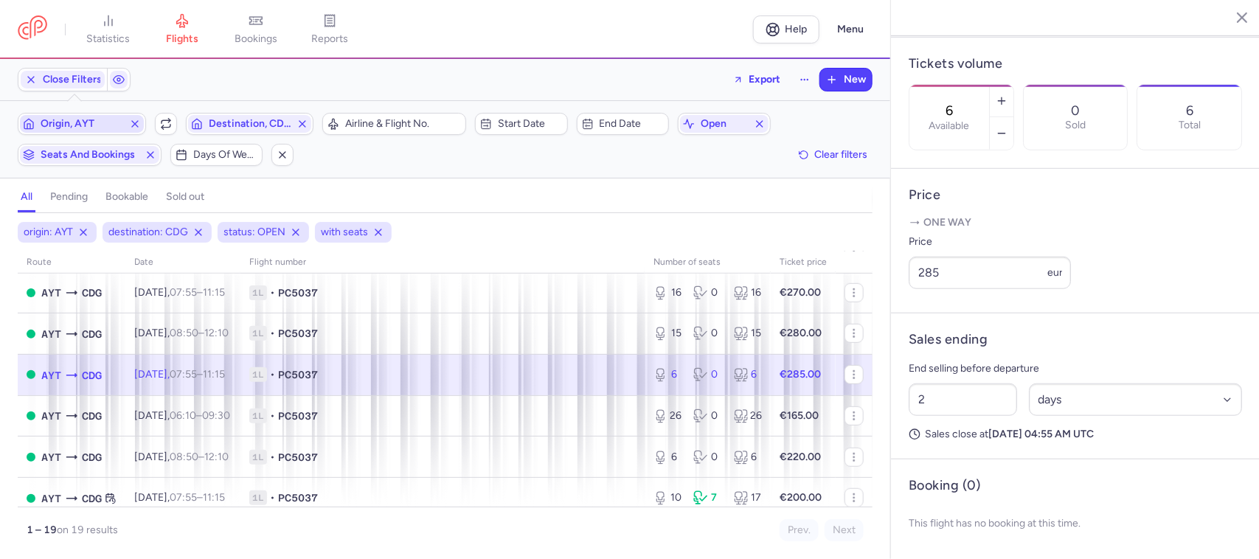
click at [102, 125] on span "Origin, AYT" at bounding box center [82, 124] width 83 height 12
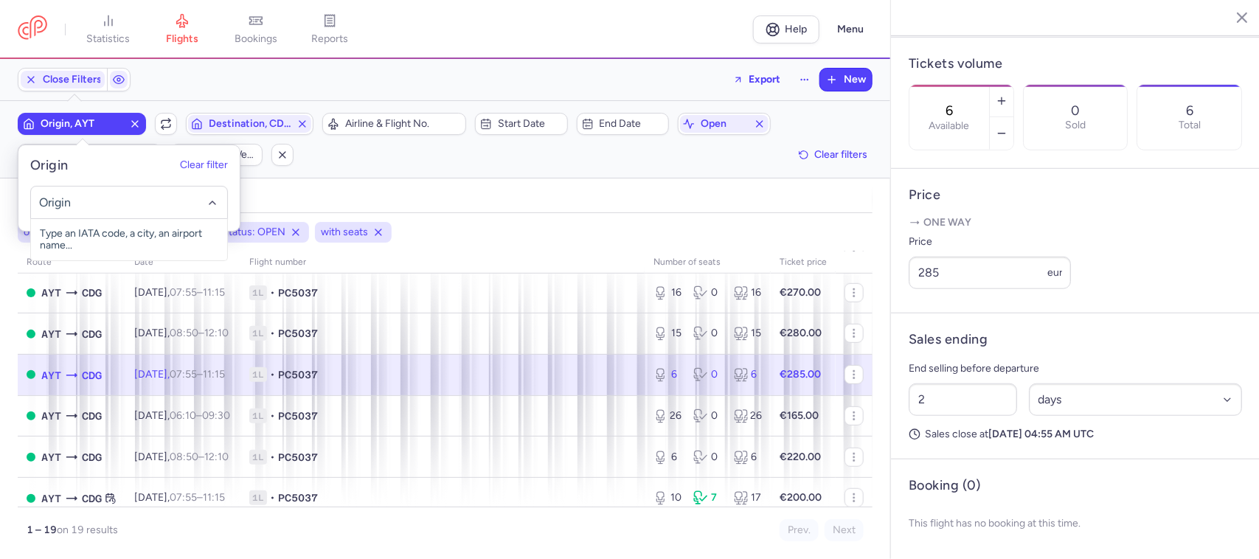
click at [98, 204] on input "-searchbox" at bounding box center [128, 203] width 181 height 16
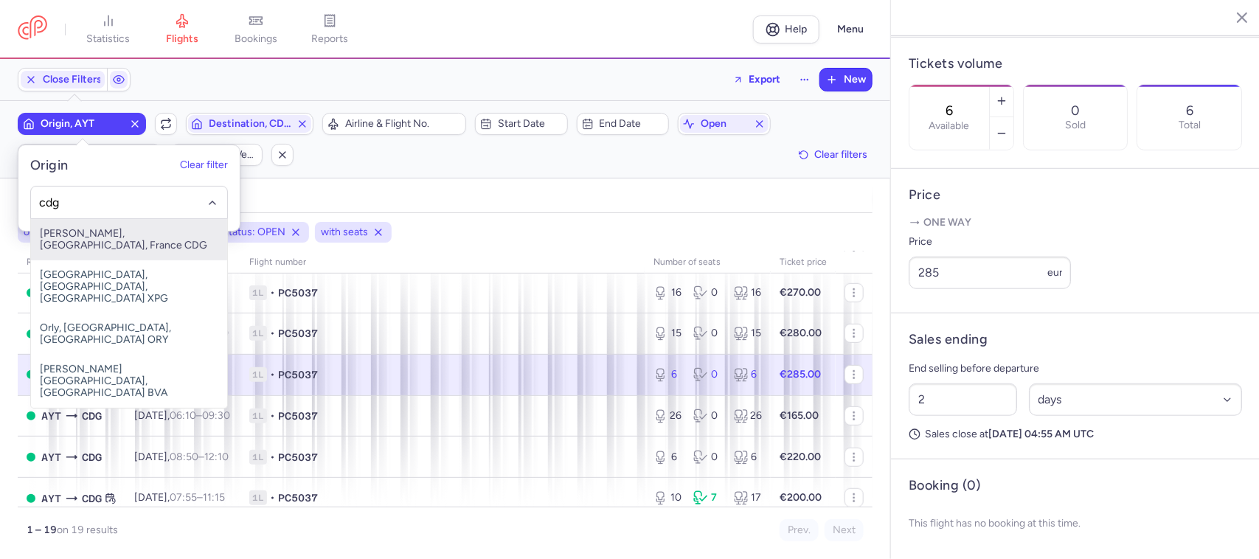
click at [116, 235] on span "[PERSON_NAME], [GEOGRAPHIC_DATA], France CDG" at bounding box center [129, 239] width 196 height 41
type input "cdg"
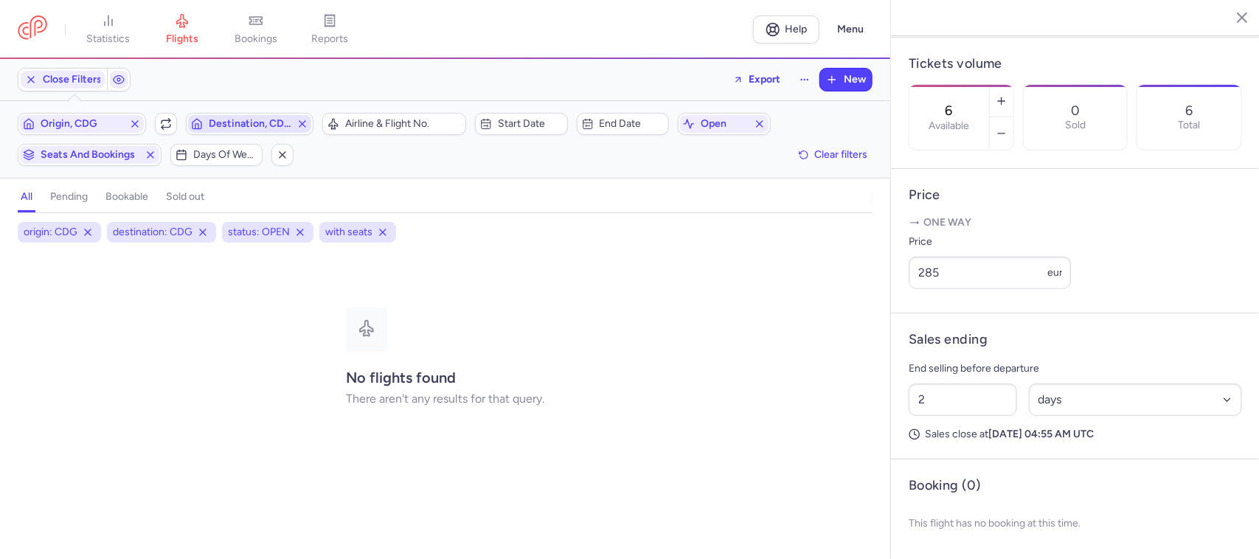
click at [255, 123] on span "Destination, CDG" at bounding box center [250, 124] width 83 height 12
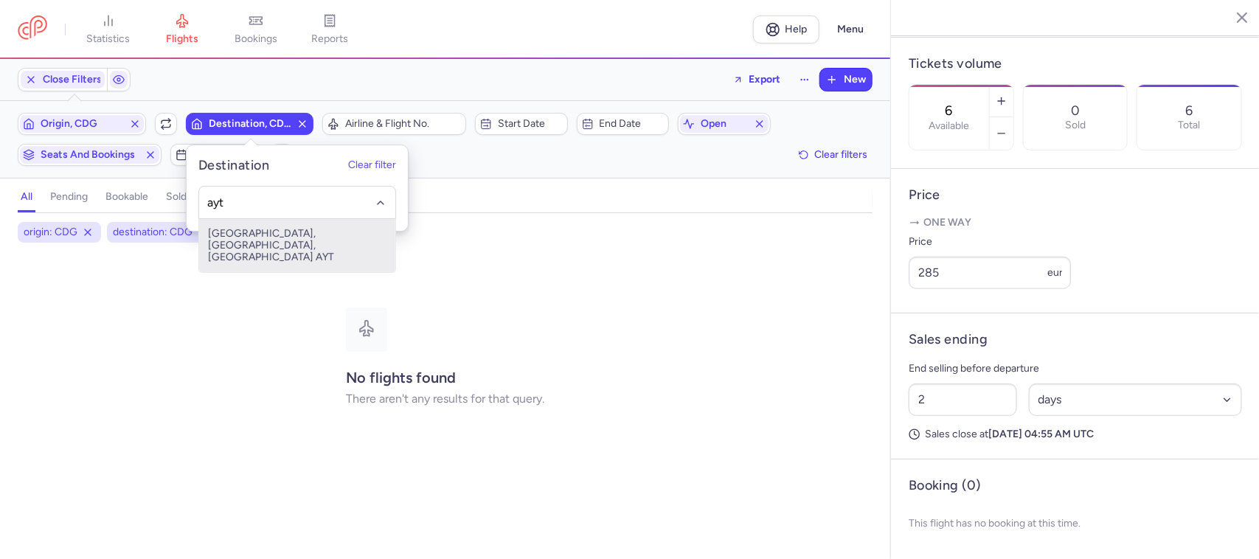
click at [270, 226] on span "[GEOGRAPHIC_DATA], [GEOGRAPHIC_DATA], [GEOGRAPHIC_DATA] AYT" at bounding box center [297, 245] width 196 height 53
type input "ayt"
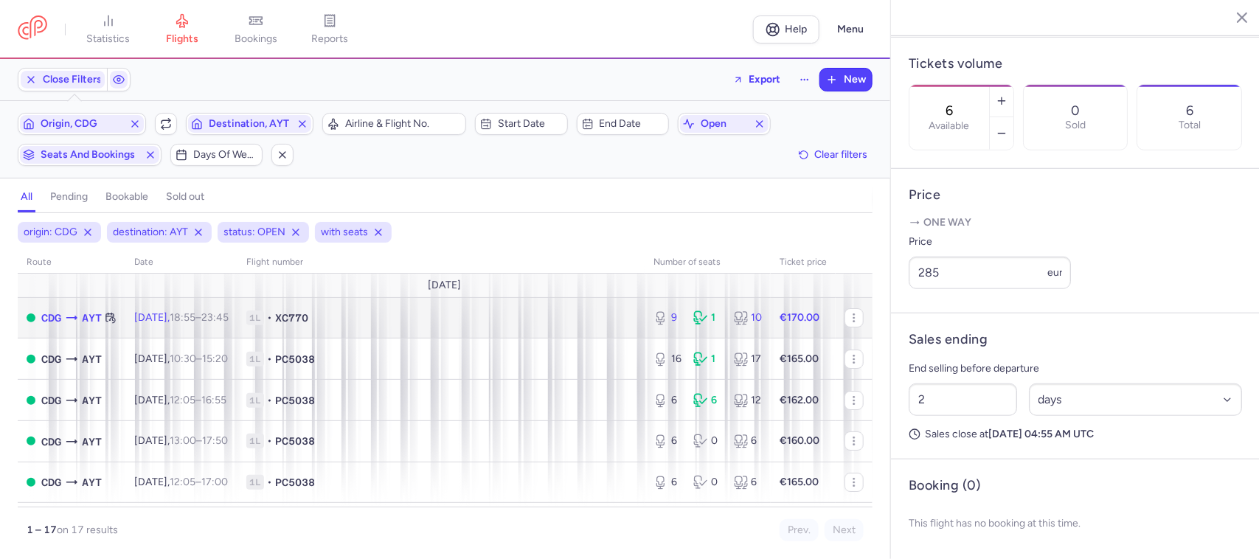
click at [415, 325] on span "1L • XC770" at bounding box center [441, 318] width 390 height 15
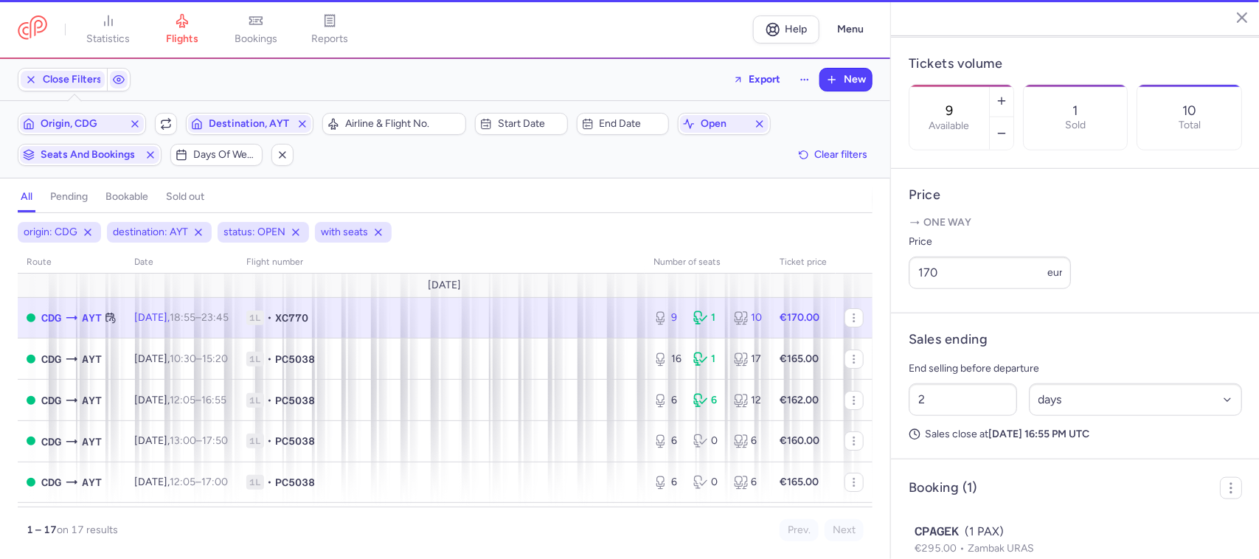
scroll to position [461, 0]
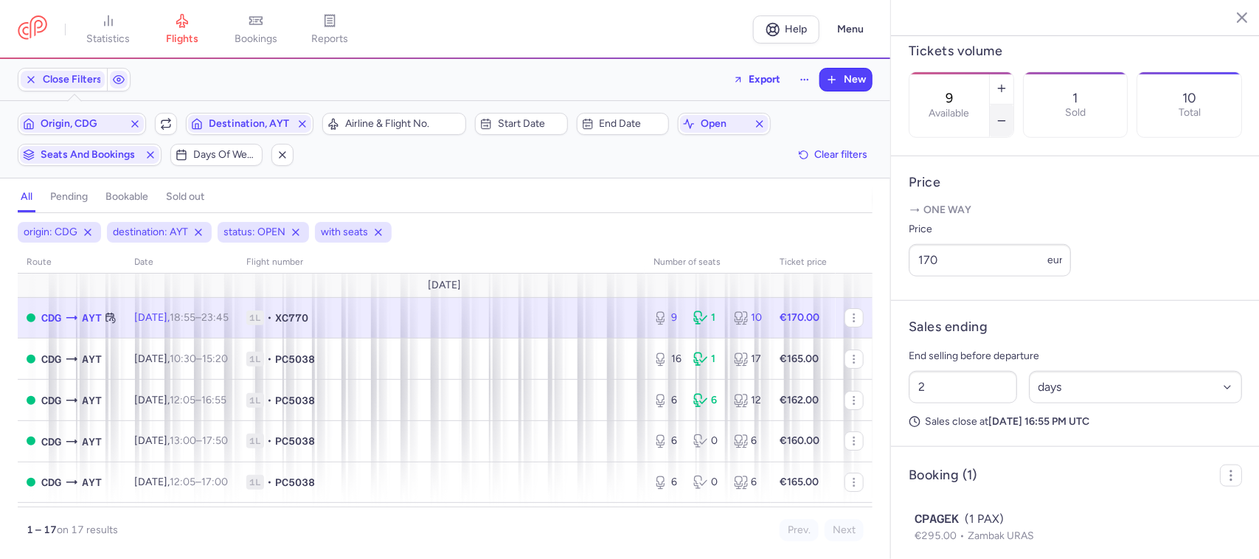
click at [1014, 105] on button "button" at bounding box center [1002, 121] width 24 height 32
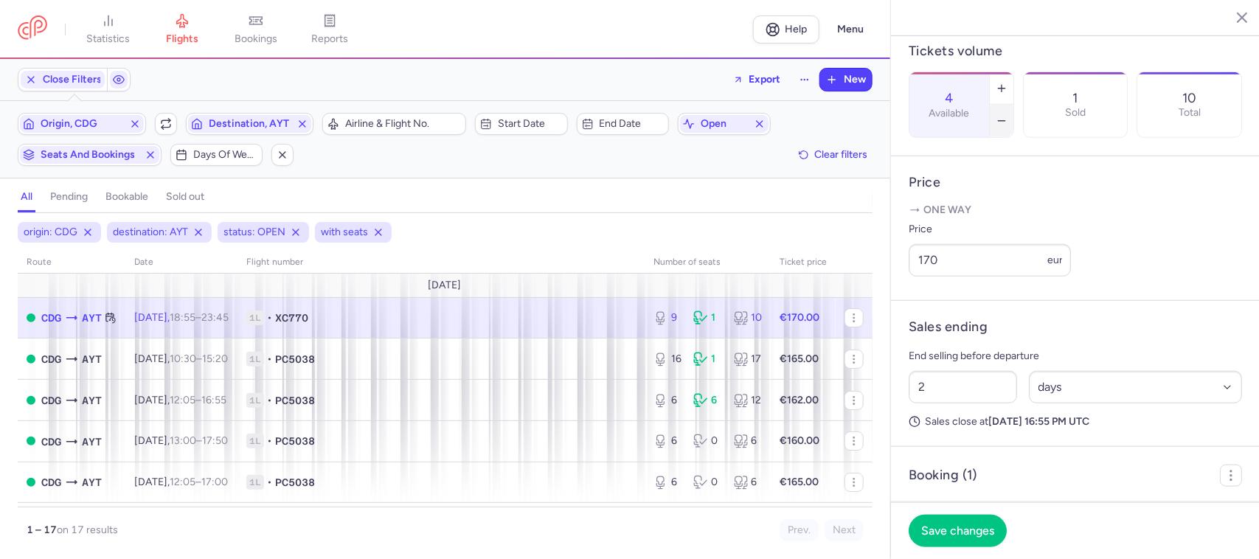
click at [1014, 105] on button "button" at bounding box center [1002, 121] width 24 height 32
click at [958, 543] on button "Save changes" at bounding box center [958, 530] width 98 height 32
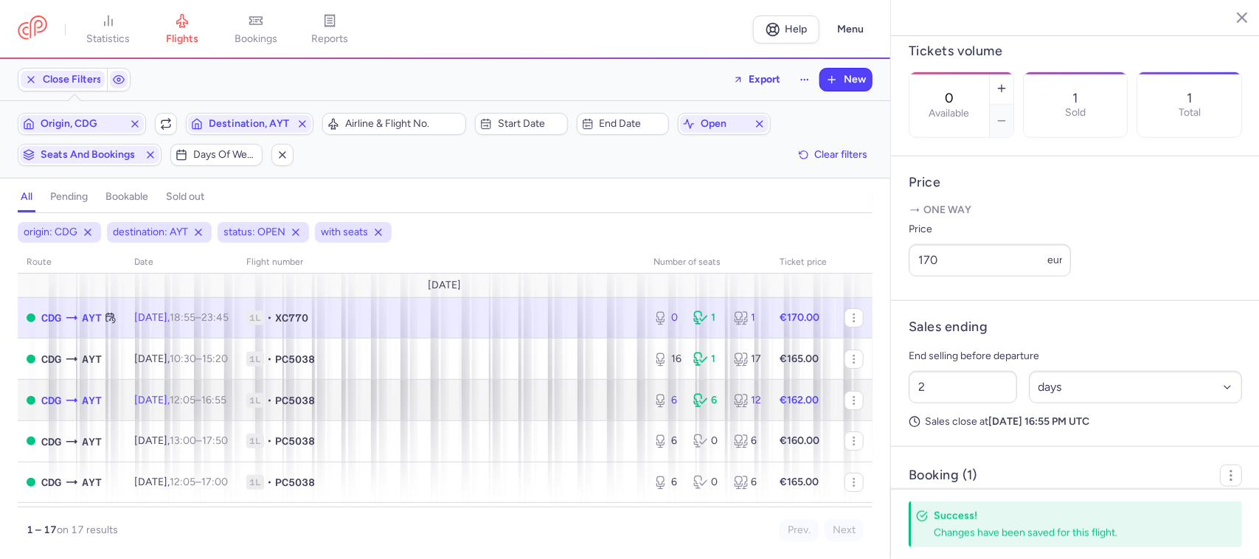
click at [570, 395] on span "1L • PC5038" at bounding box center [441, 400] width 390 height 15
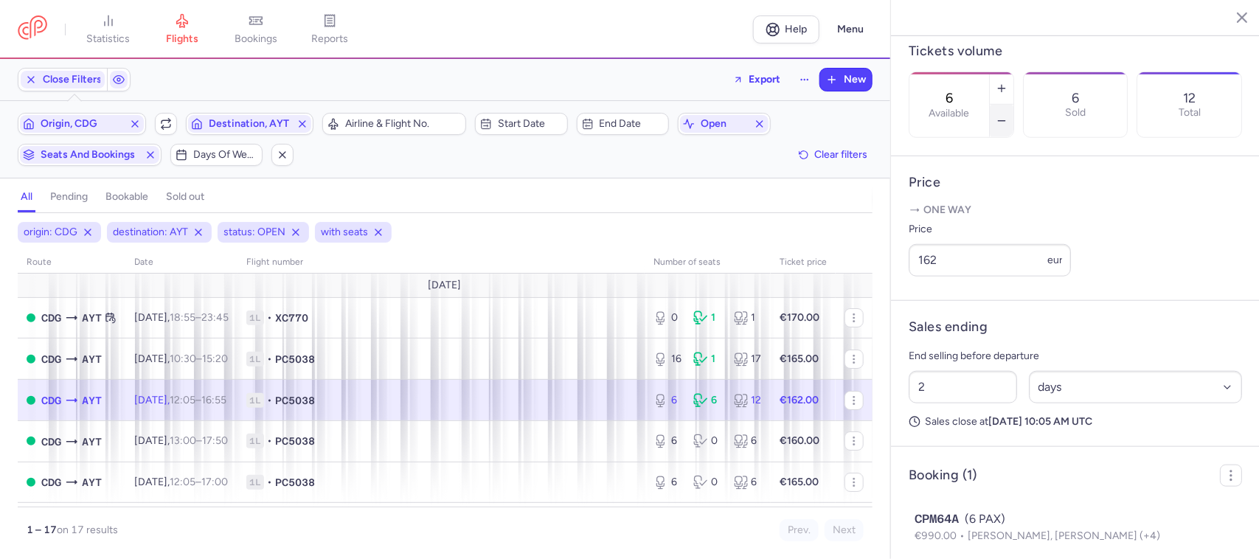
click at [1014, 105] on button "button" at bounding box center [1002, 121] width 24 height 32
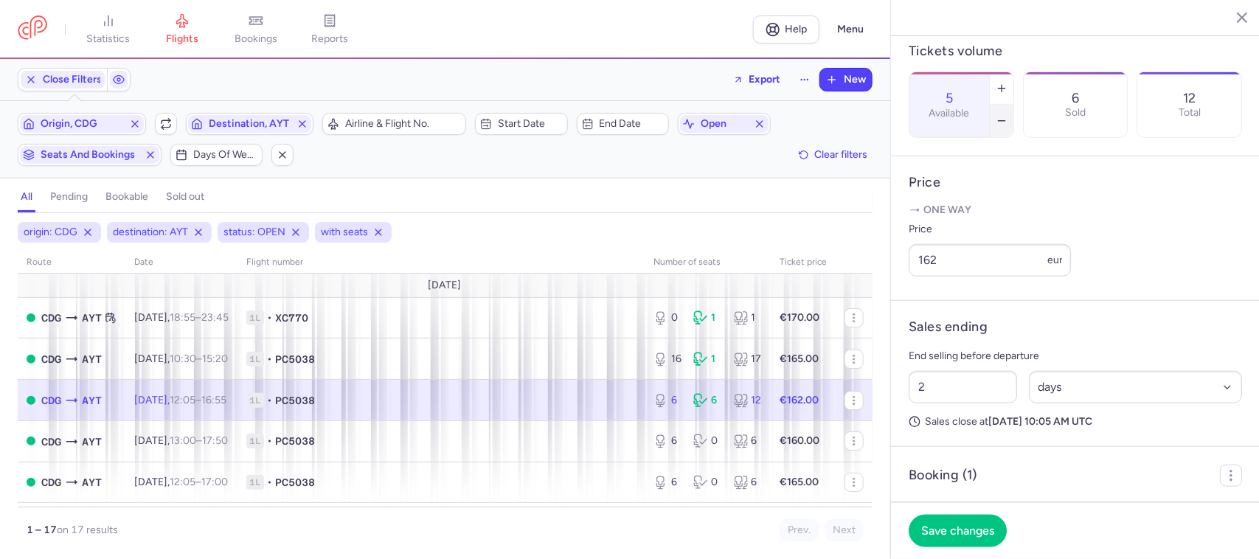
click at [1014, 105] on button "button" at bounding box center [1002, 121] width 24 height 32
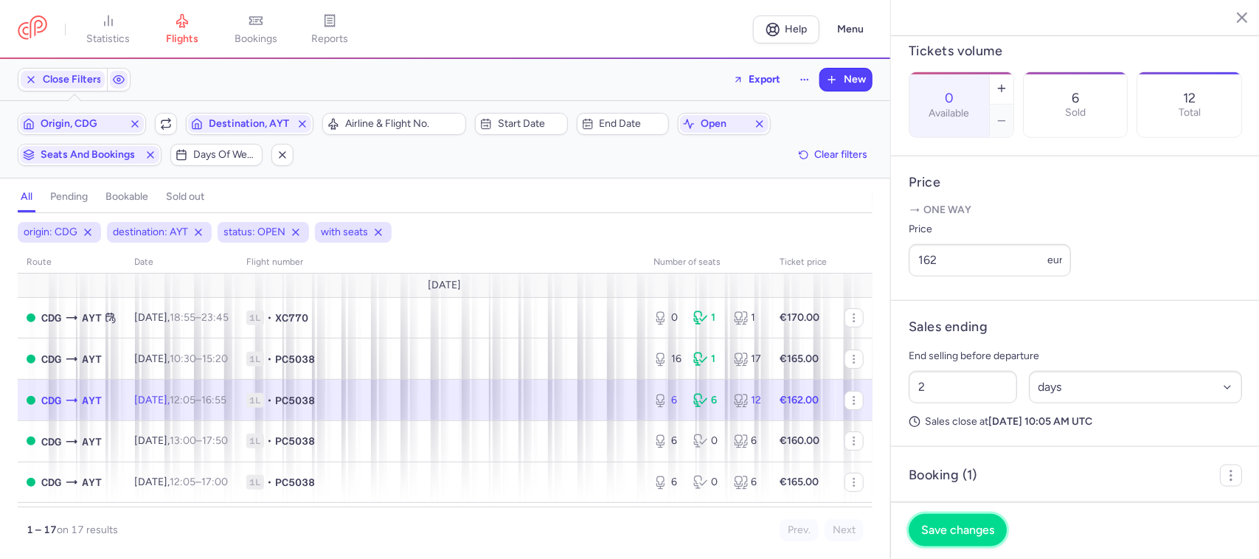
click at [956, 516] on button "Save changes" at bounding box center [958, 530] width 98 height 32
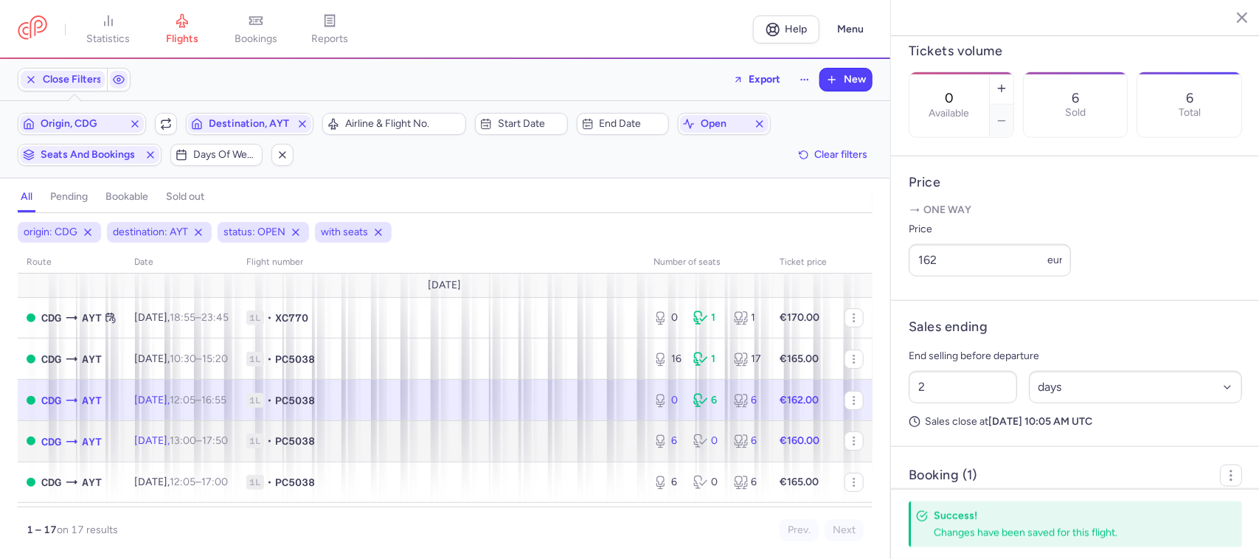
click at [585, 454] on td "1L • PC5038" at bounding box center [441, 441] width 407 height 41
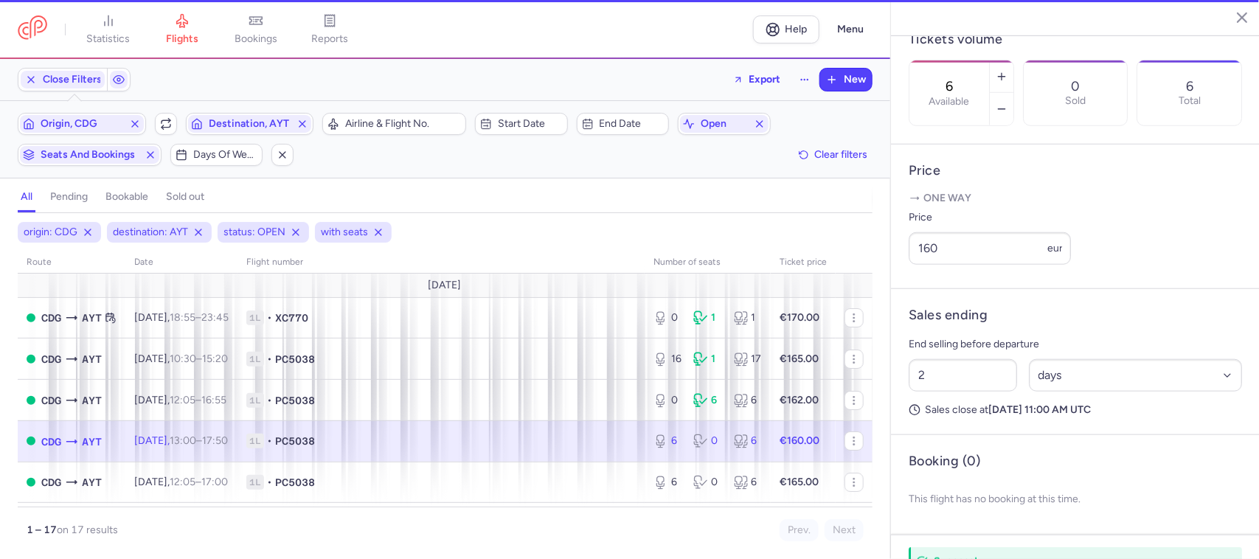
scroll to position [449, 0]
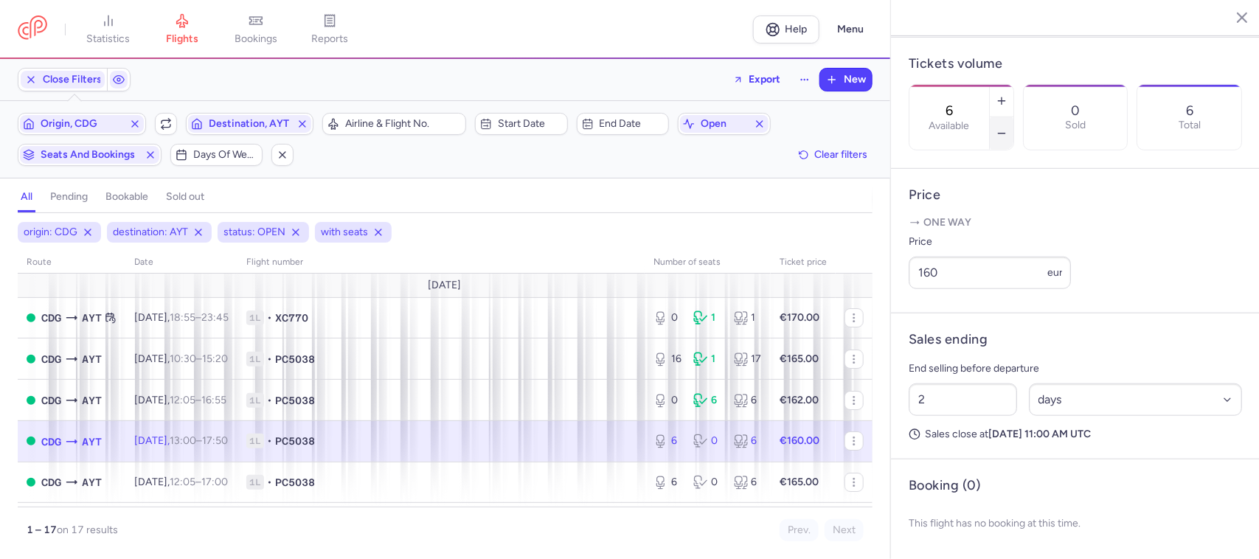
click at [1008, 128] on icon "button" at bounding box center [1002, 134] width 12 height 12
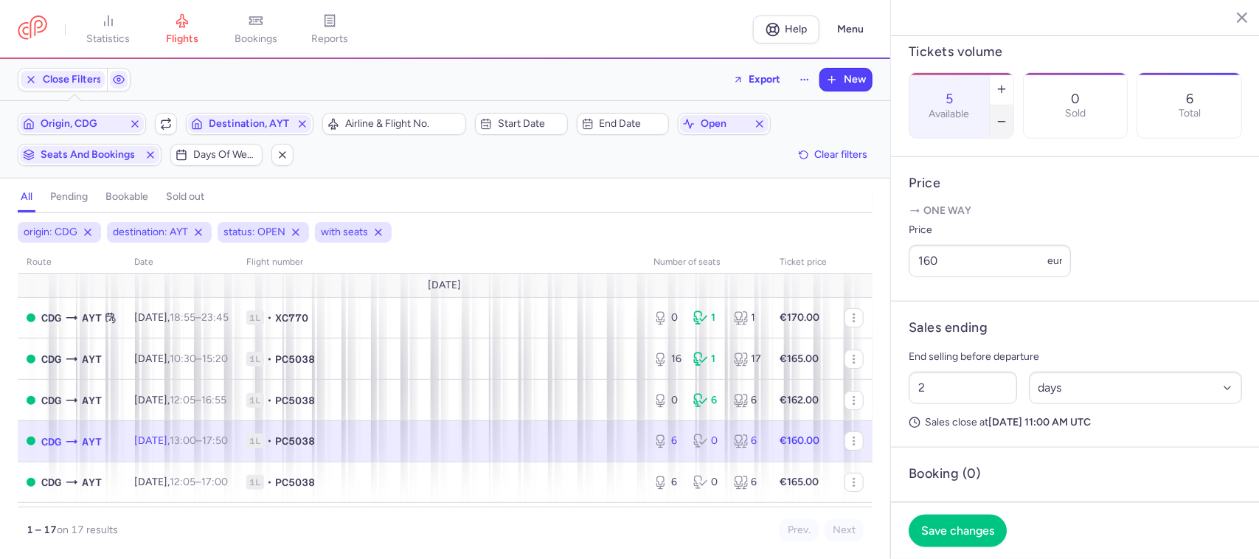
click at [1008, 116] on icon "button" at bounding box center [1002, 122] width 12 height 12
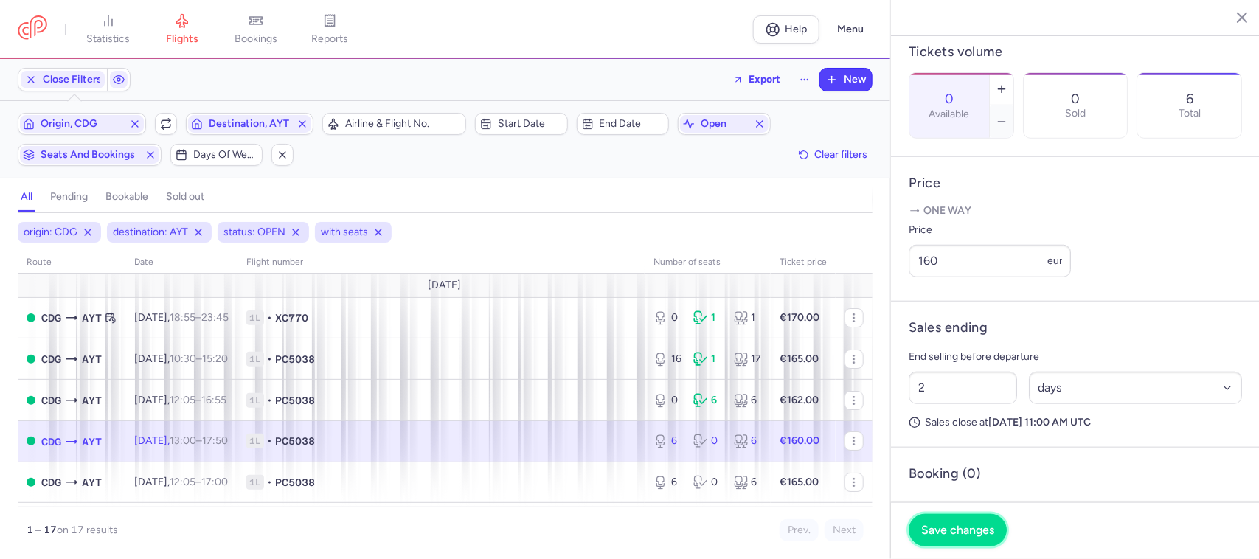
click at [959, 529] on span "Save changes" at bounding box center [957, 530] width 73 height 13
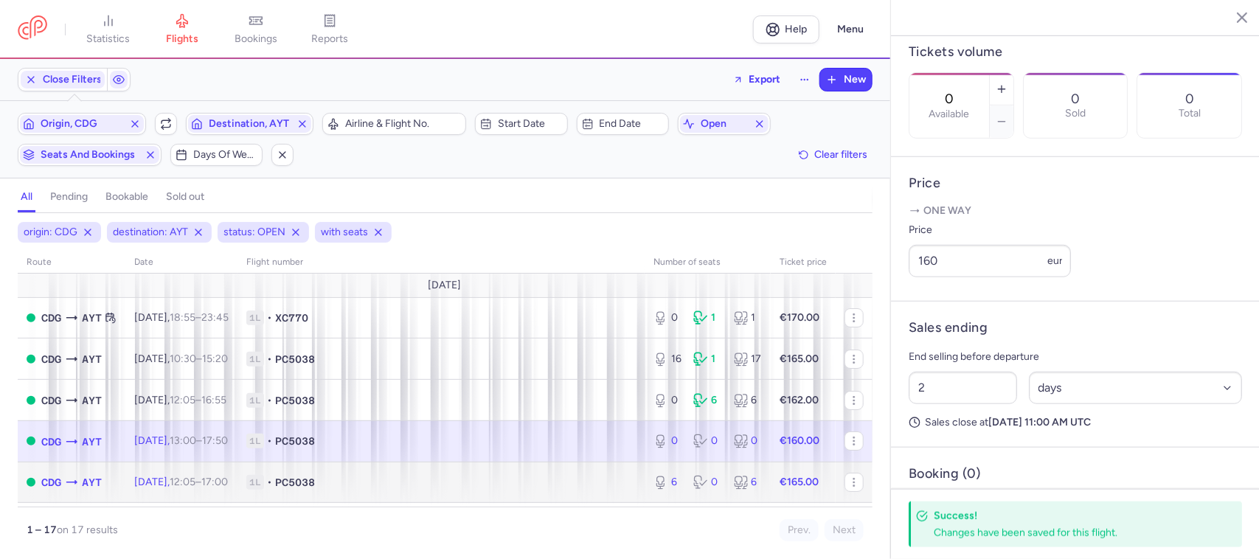
click at [600, 484] on span "1L • PC5038" at bounding box center [441, 482] width 390 height 15
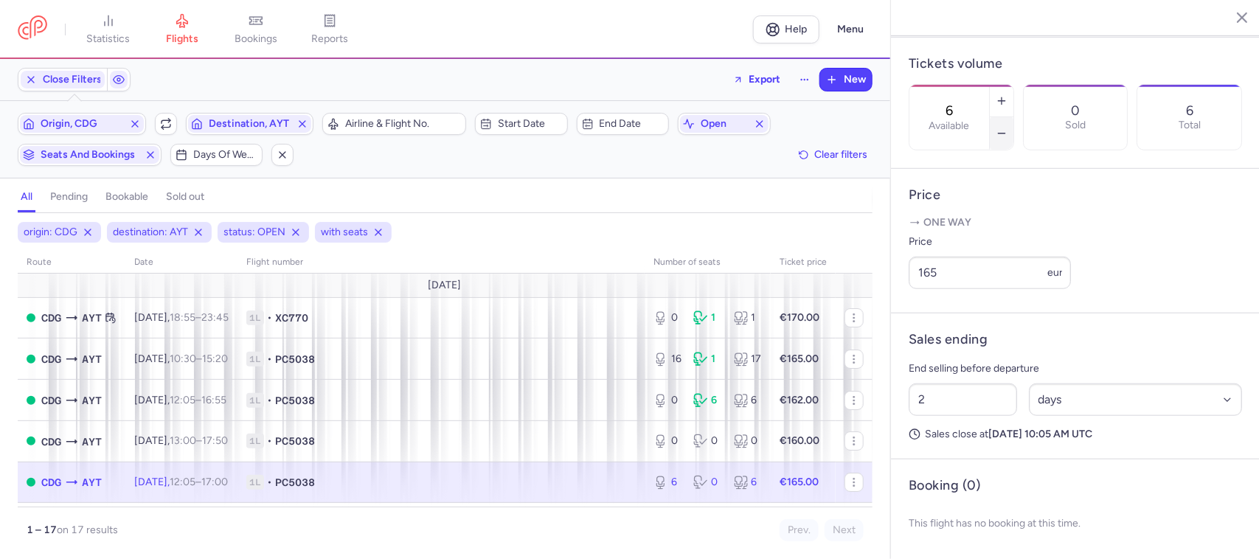
click at [1014, 117] on button "button" at bounding box center [1002, 133] width 24 height 32
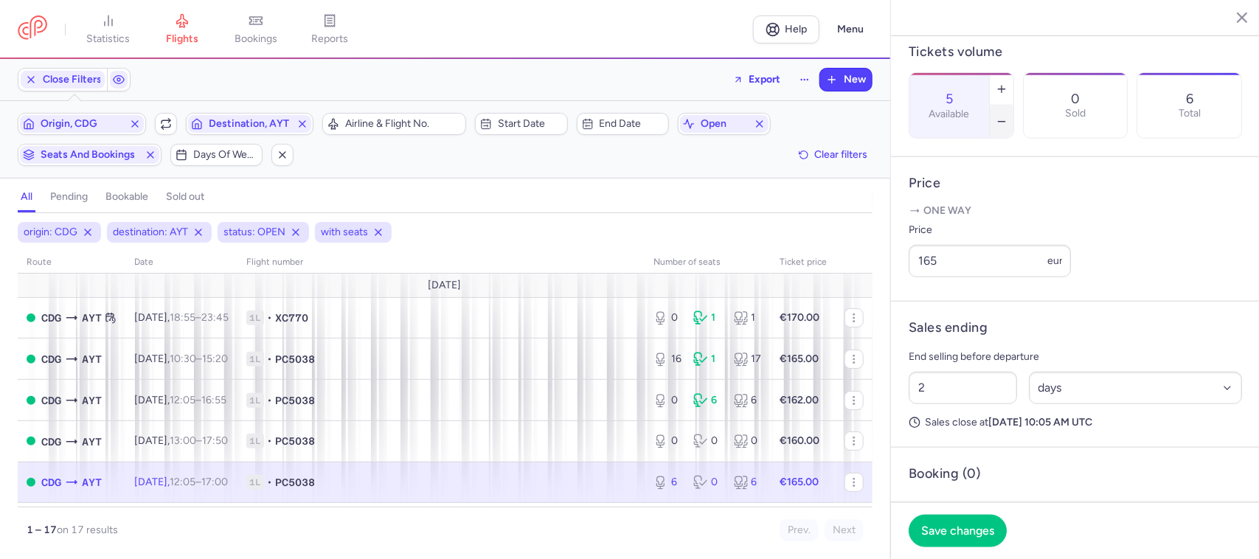
click at [1014, 106] on button "button" at bounding box center [1002, 122] width 24 height 32
click at [1008, 116] on icon "button" at bounding box center [1002, 122] width 12 height 12
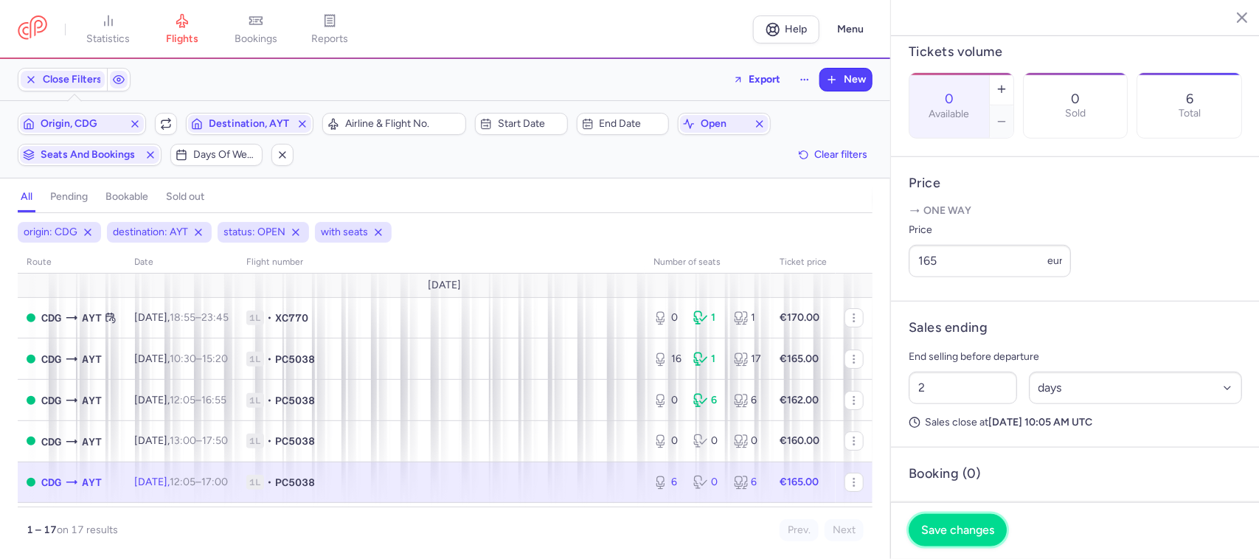
click at [945, 528] on span "Save changes" at bounding box center [957, 530] width 73 height 13
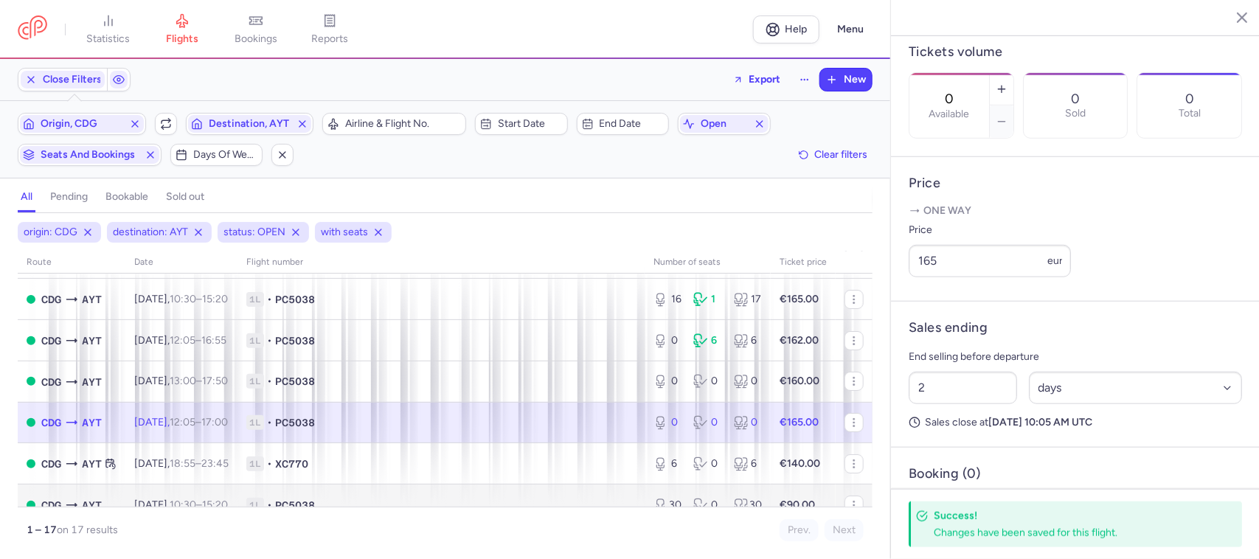
scroll to position [92, 0]
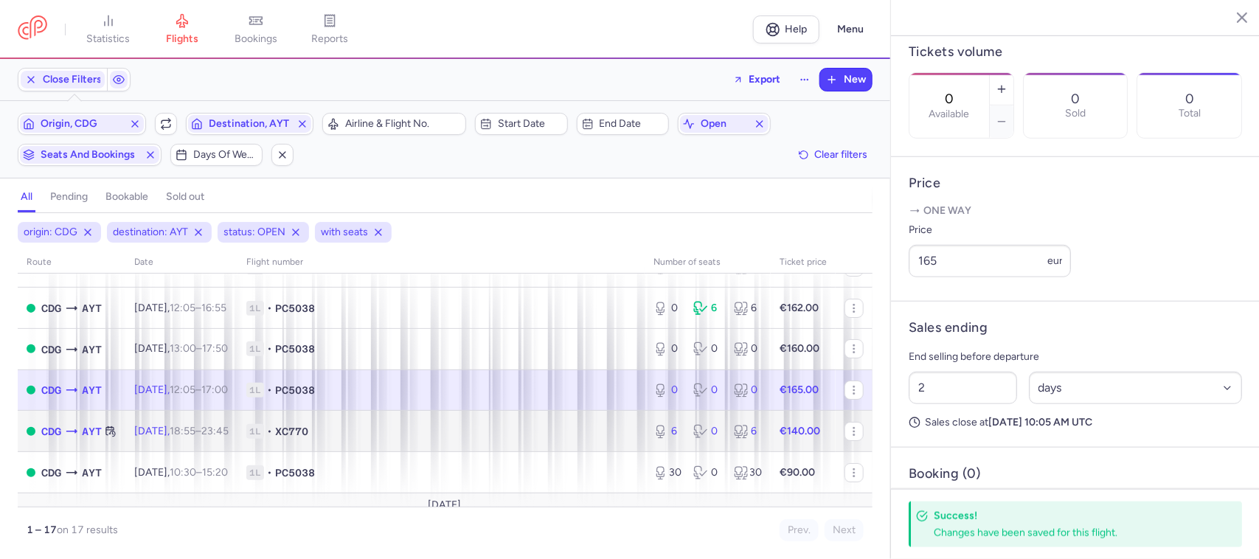
click at [602, 439] on span "1L • XC770" at bounding box center [441, 431] width 390 height 15
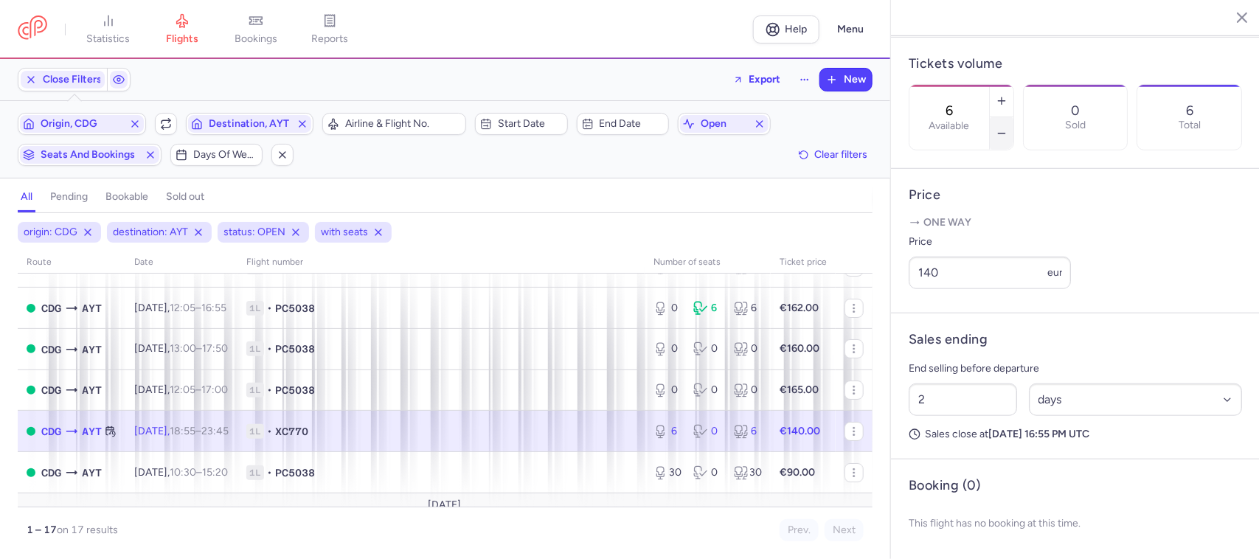
click at [1008, 128] on icon "button" at bounding box center [1002, 134] width 12 height 12
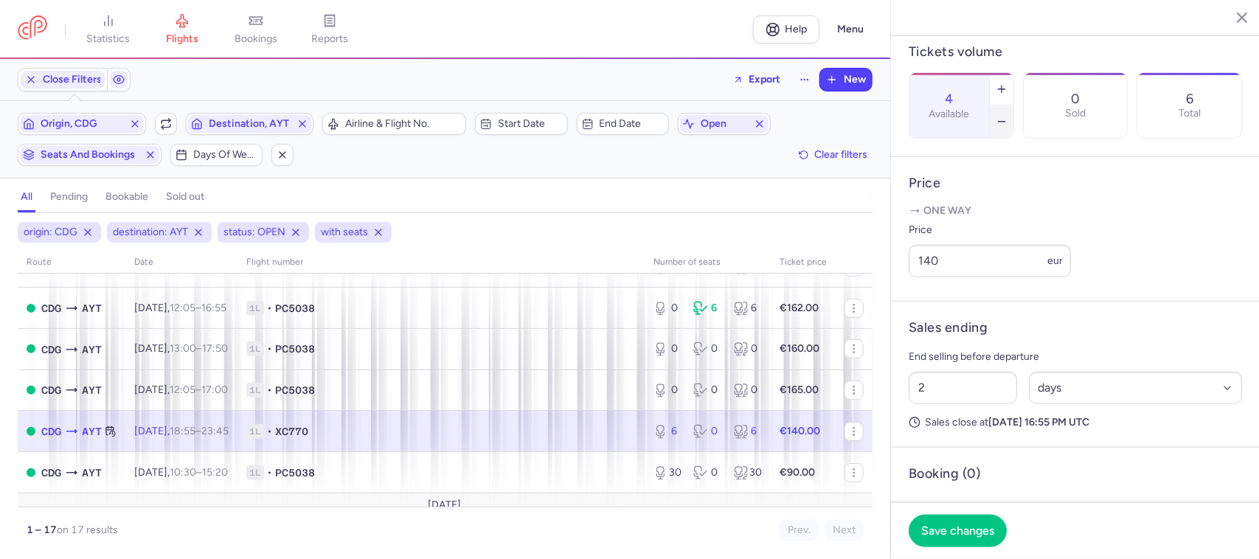
click at [1008, 116] on icon "button" at bounding box center [1002, 122] width 12 height 12
type input "0"
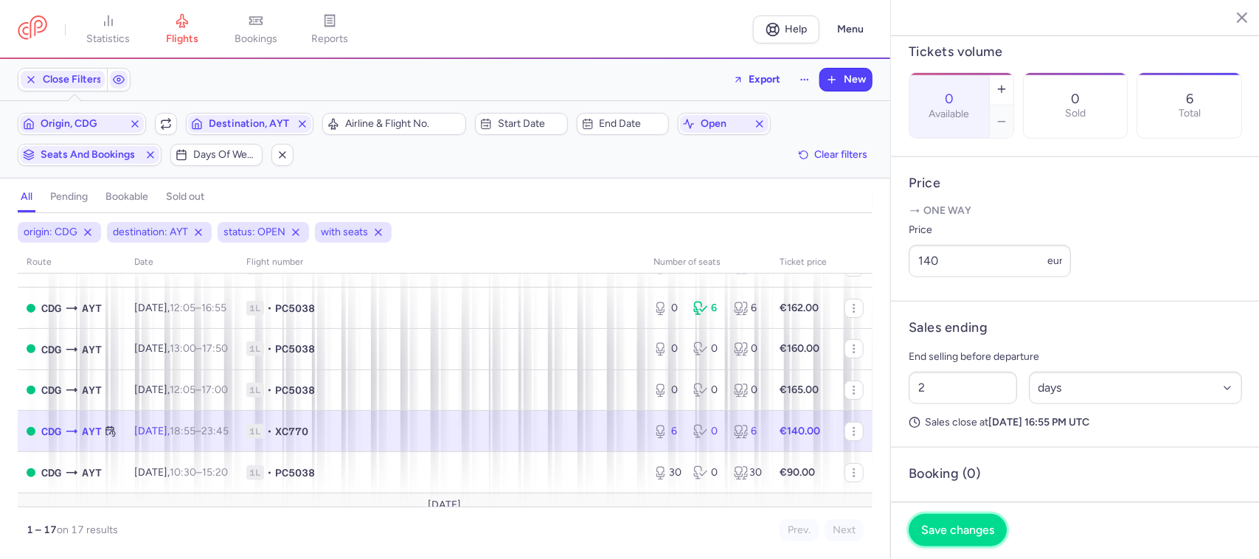
click at [972, 516] on button "Save changes" at bounding box center [958, 530] width 98 height 32
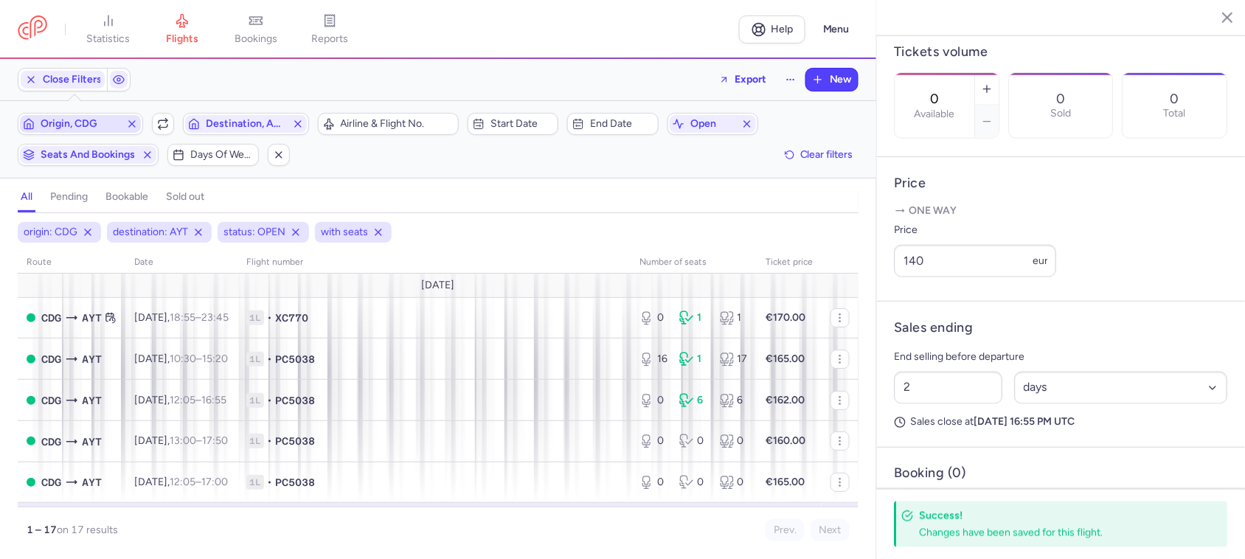
click at [111, 131] on span "Origin, CDG" at bounding box center [80, 124] width 121 height 18
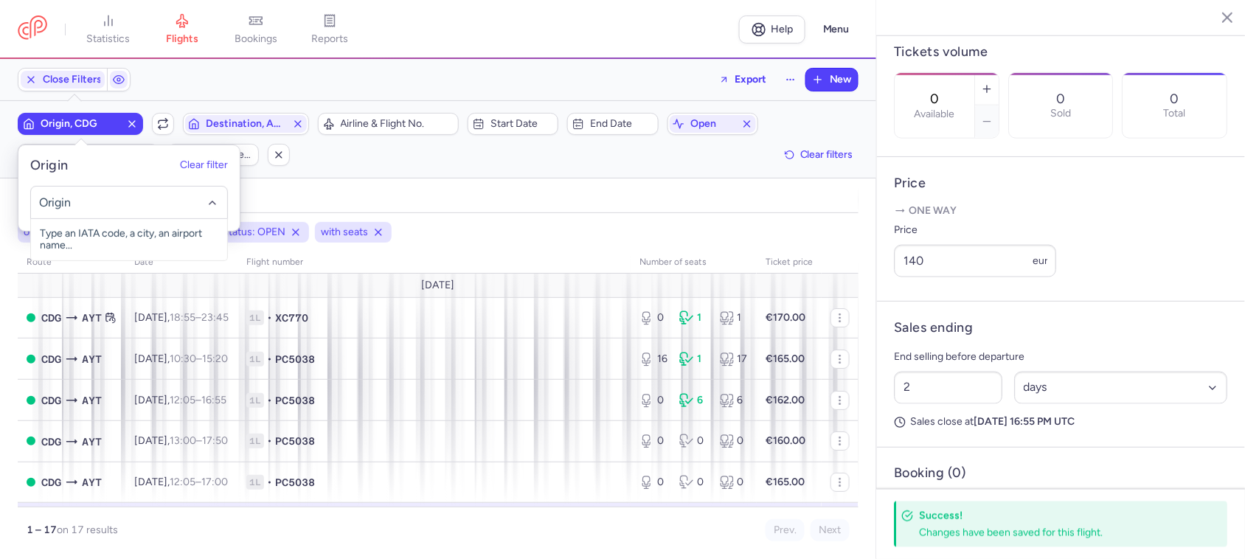
click at [109, 197] on input "-searchbox" at bounding box center [128, 203] width 181 height 16
click at [138, 236] on span "[GEOGRAPHIC_DATA], [GEOGRAPHIC_DATA], [GEOGRAPHIC_DATA] AYT" at bounding box center [129, 245] width 196 height 53
type input "ayt"
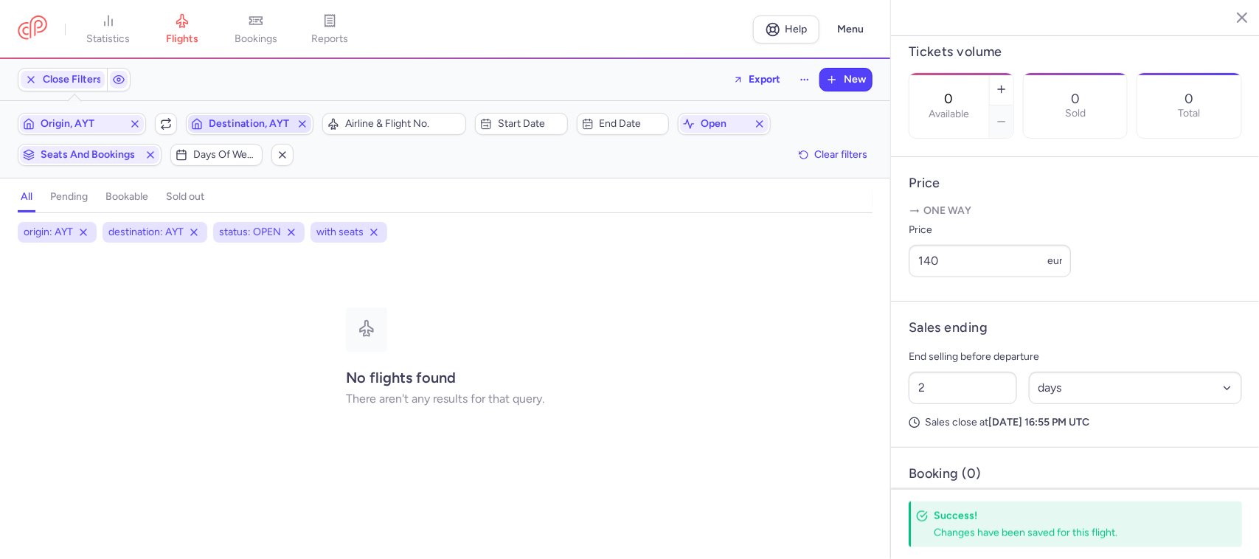
click at [253, 120] on span "Destination, AYT" at bounding box center [250, 124] width 83 height 12
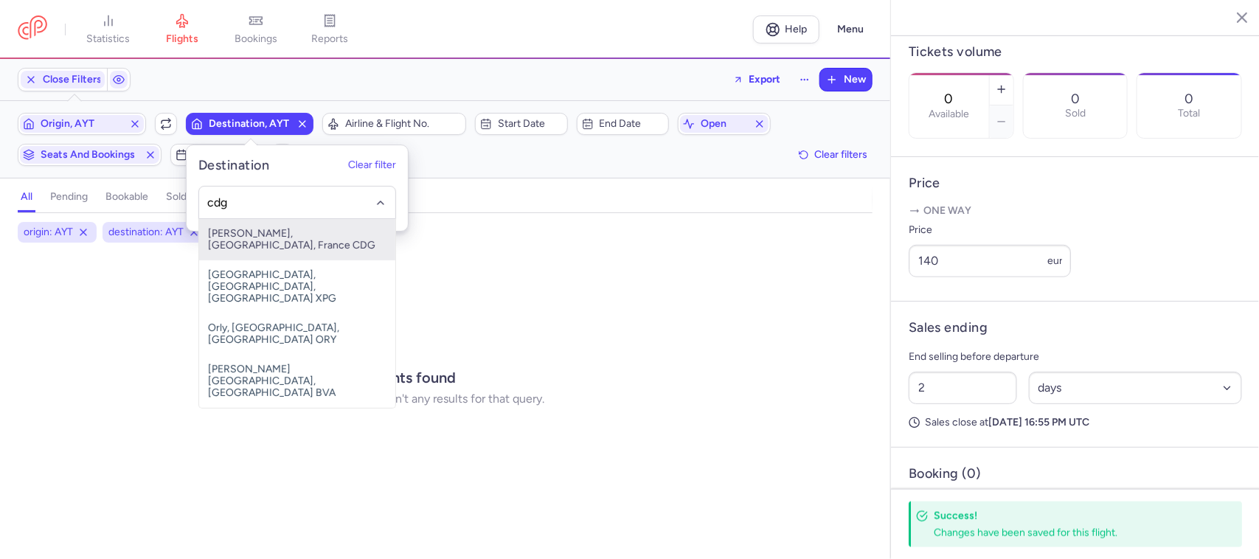
click at [282, 236] on span "[PERSON_NAME], [GEOGRAPHIC_DATA], France CDG" at bounding box center [297, 239] width 196 height 41
type input "cdg"
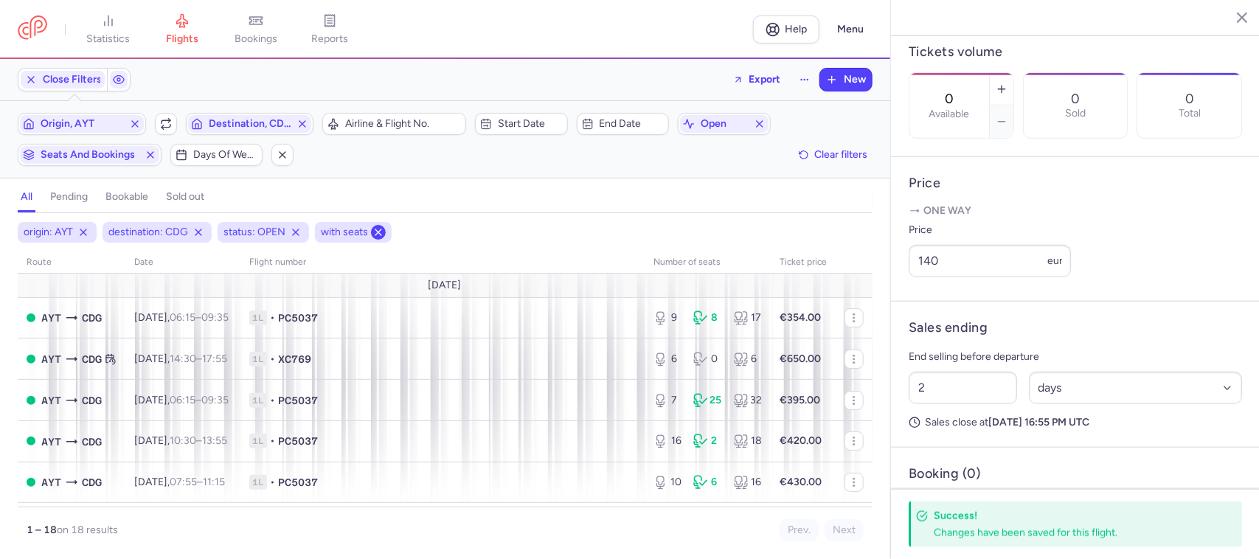
click at [378, 229] on icon at bounding box center [379, 232] width 12 height 12
click at [297, 233] on icon at bounding box center [296, 232] width 12 height 12
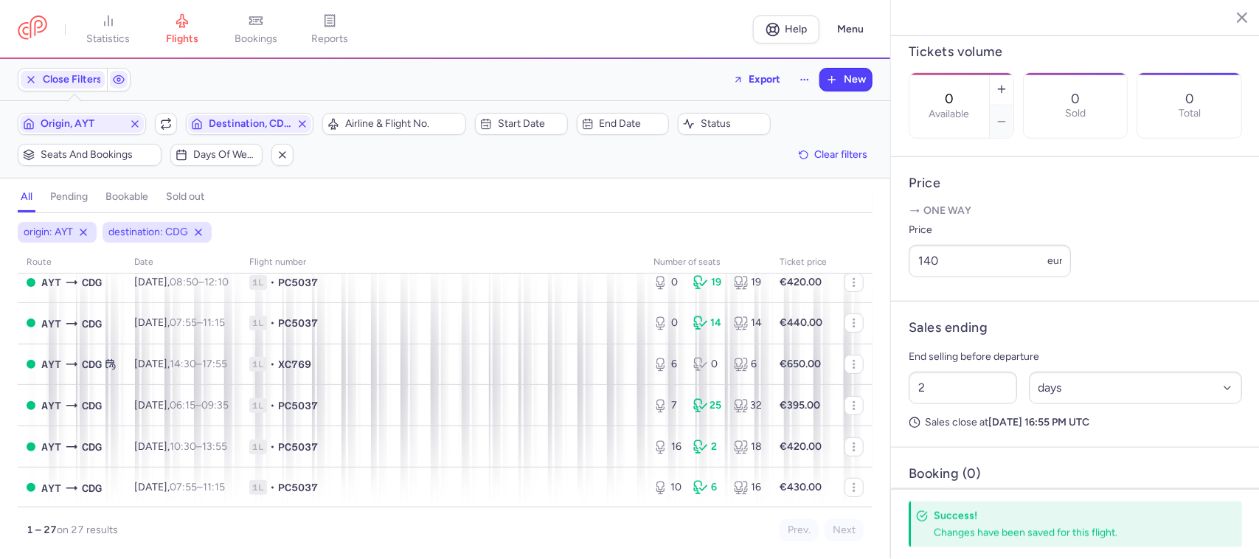
scroll to position [277, 0]
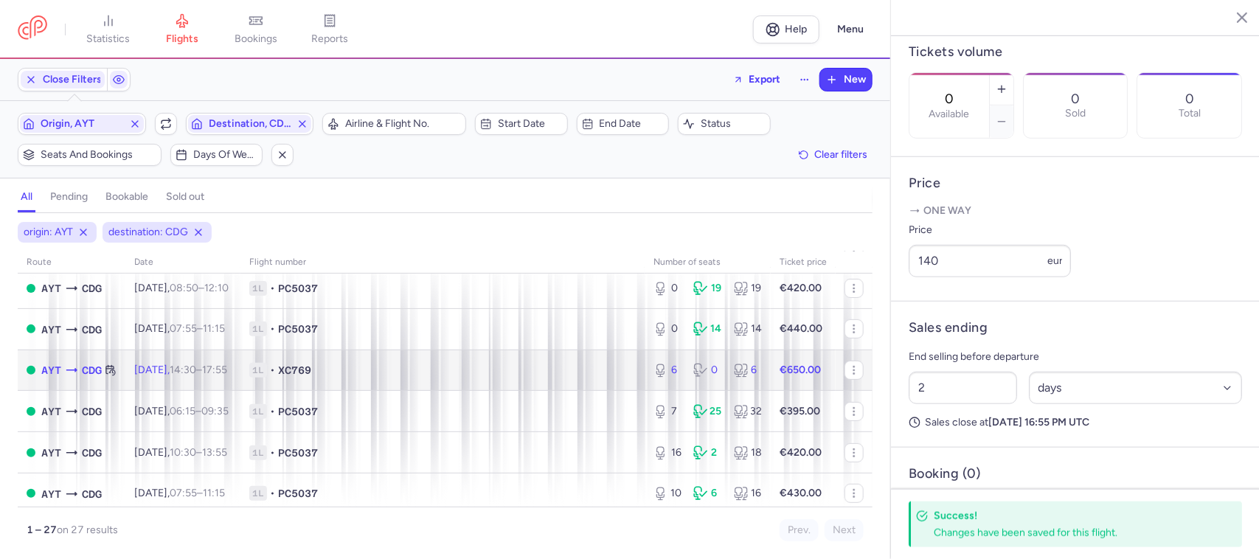
click at [484, 375] on span "1L • XC769" at bounding box center [442, 370] width 387 height 15
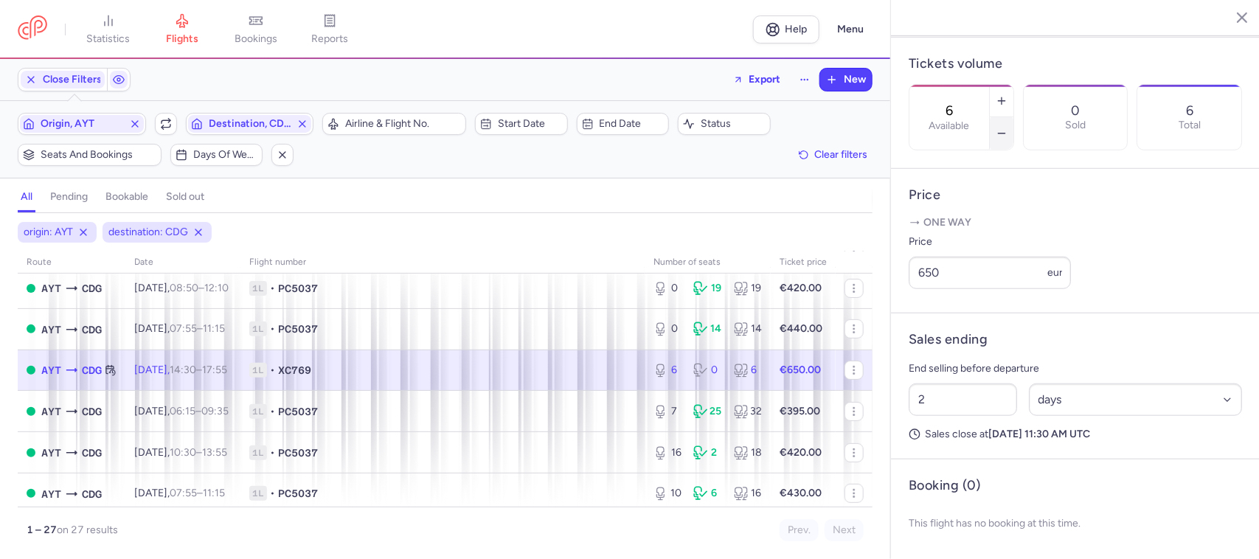
click at [1014, 117] on button "button" at bounding box center [1002, 133] width 24 height 32
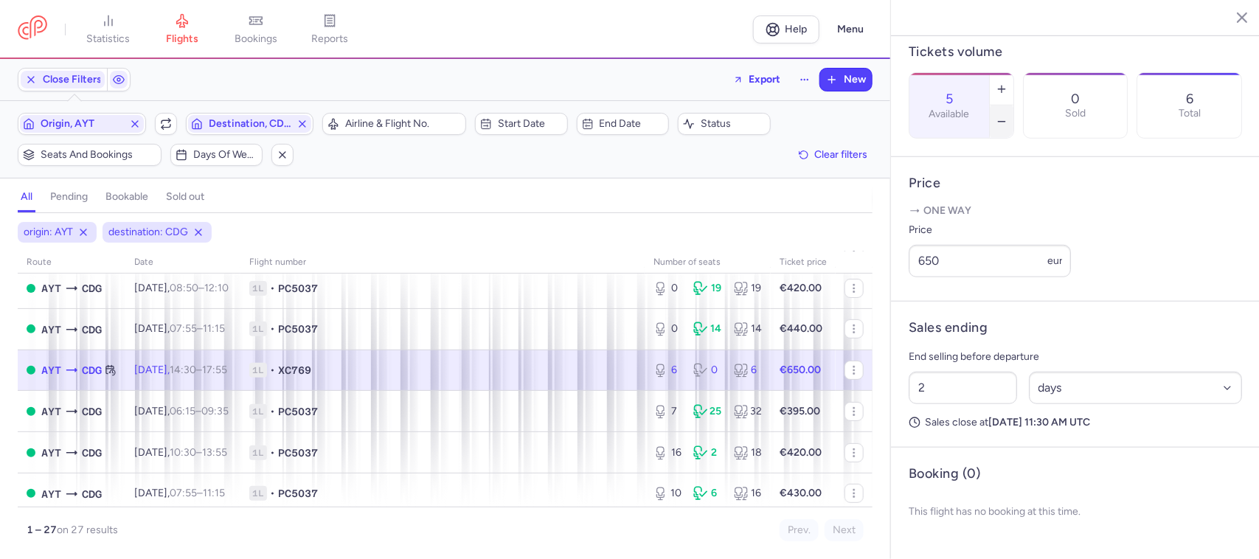
click at [1014, 106] on button "button" at bounding box center [1002, 122] width 24 height 32
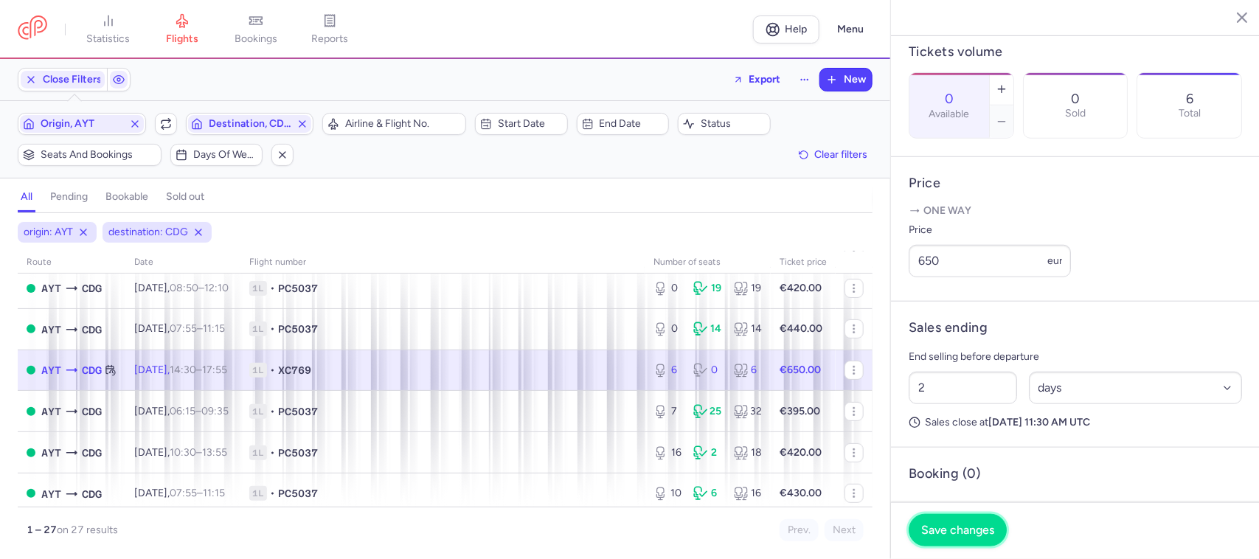
click at [966, 531] on span "Save changes" at bounding box center [957, 530] width 73 height 13
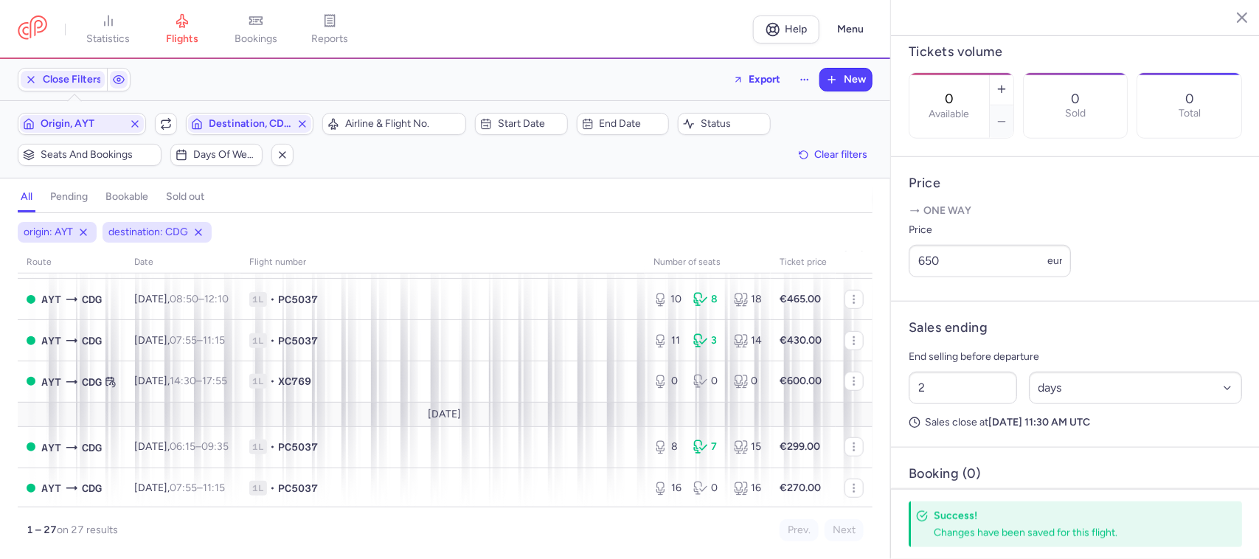
scroll to position [646, 0]
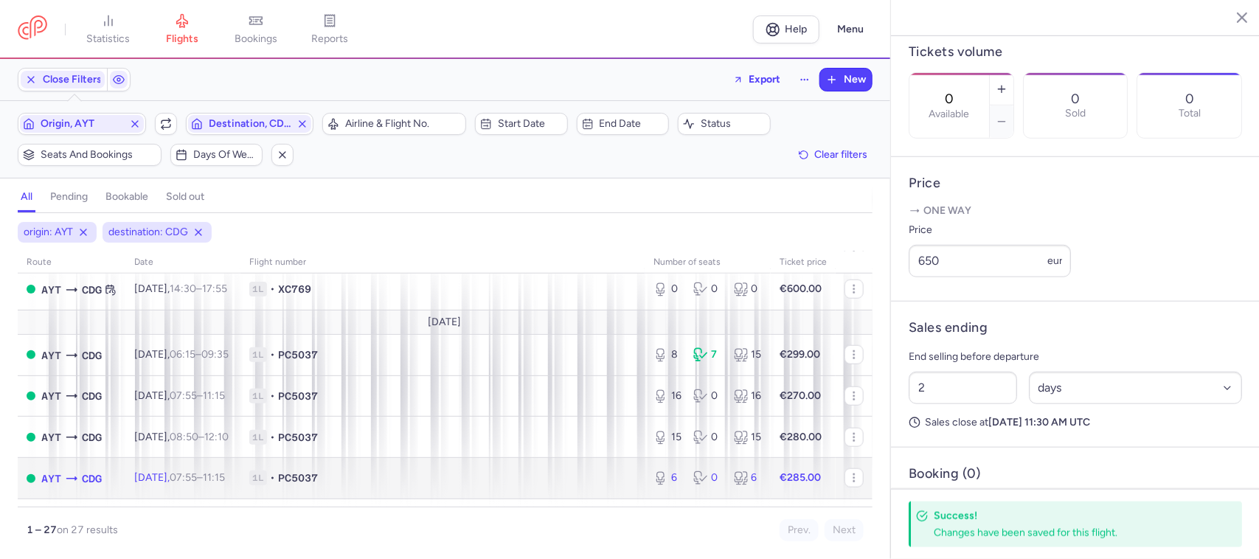
click at [400, 480] on span "1L • PC5037" at bounding box center [442, 478] width 387 height 15
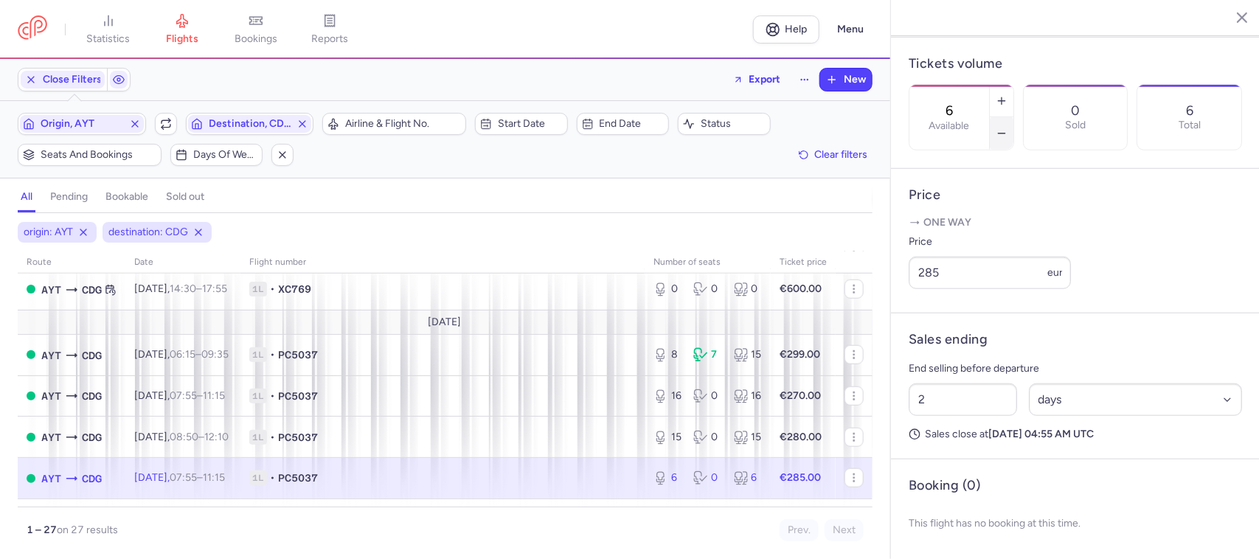
click at [1014, 117] on button "button" at bounding box center [1002, 133] width 24 height 32
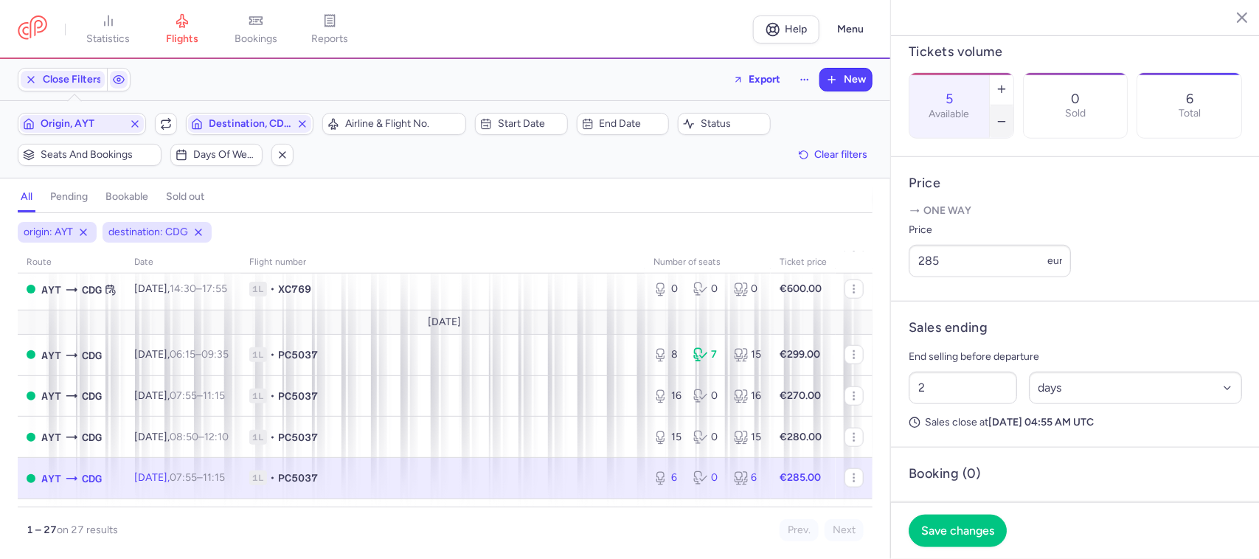
click at [1014, 106] on button "button" at bounding box center [1002, 122] width 24 height 32
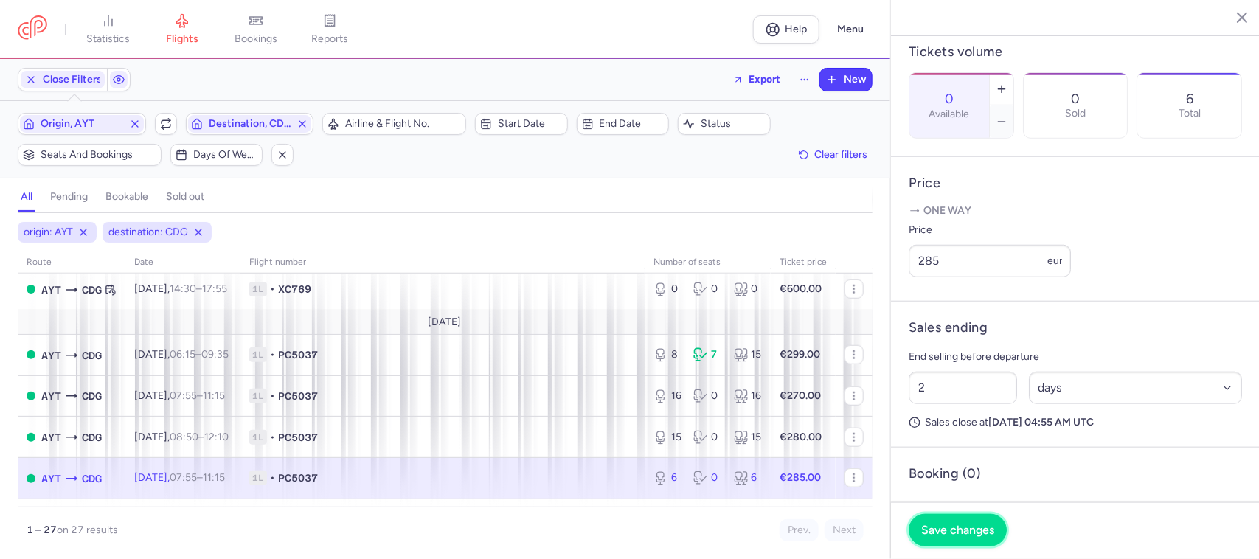
click at [982, 525] on span "Save changes" at bounding box center [957, 530] width 73 height 13
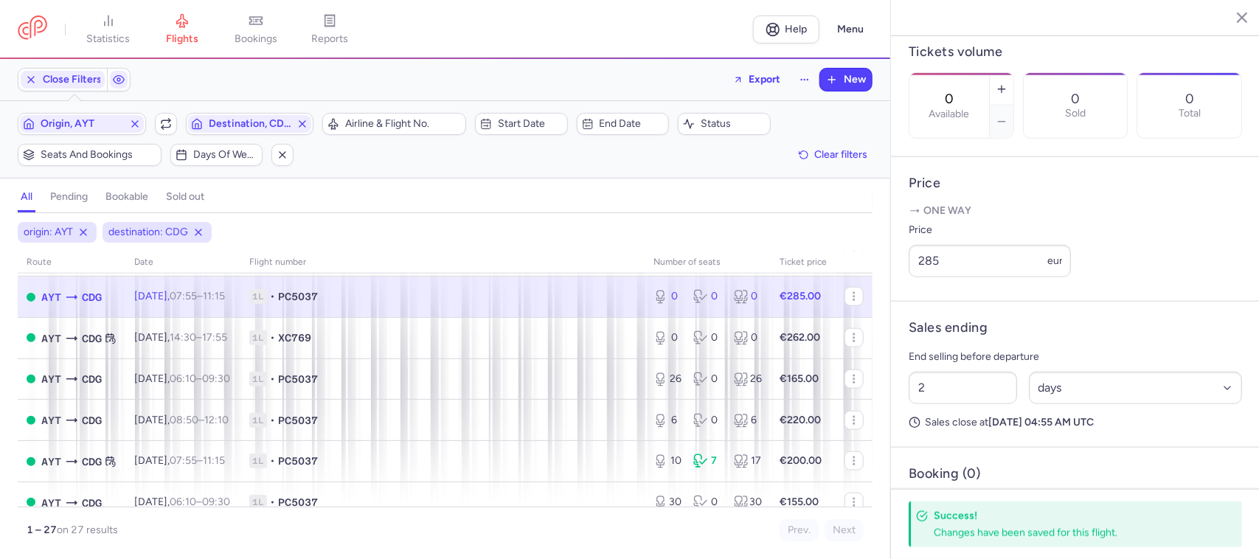
scroll to position [830, 0]
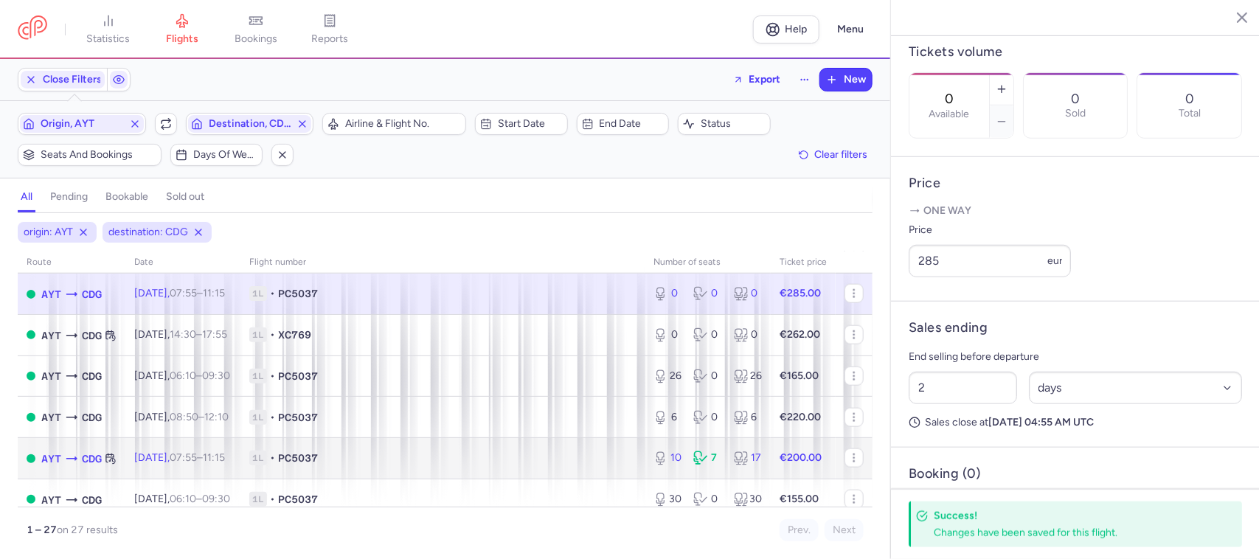
click at [616, 466] on span "1L • PC5037" at bounding box center [442, 458] width 387 height 15
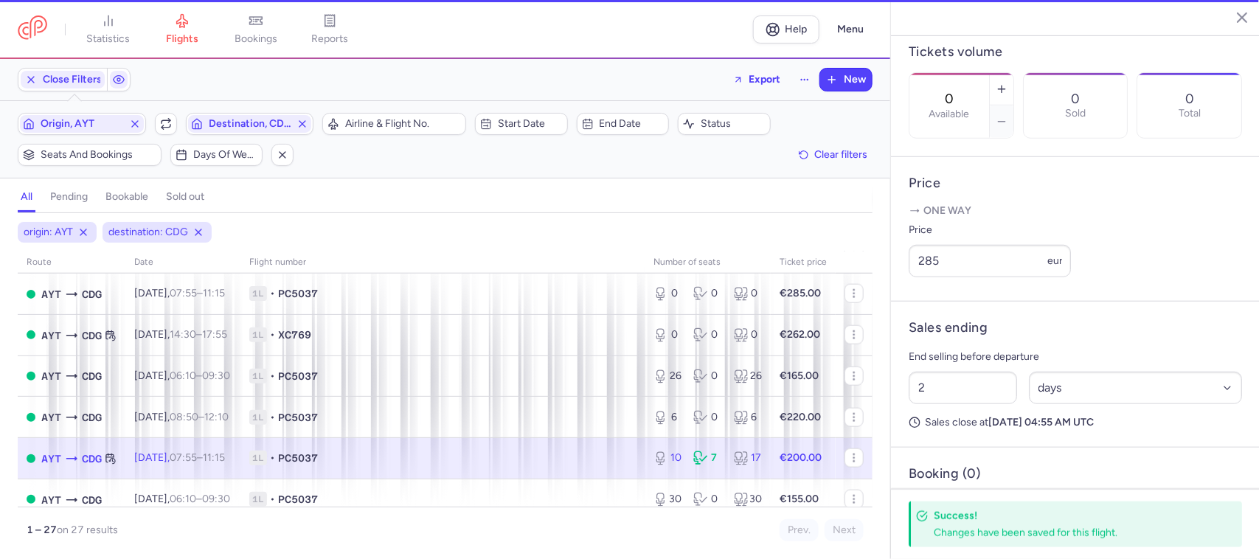
type input "10"
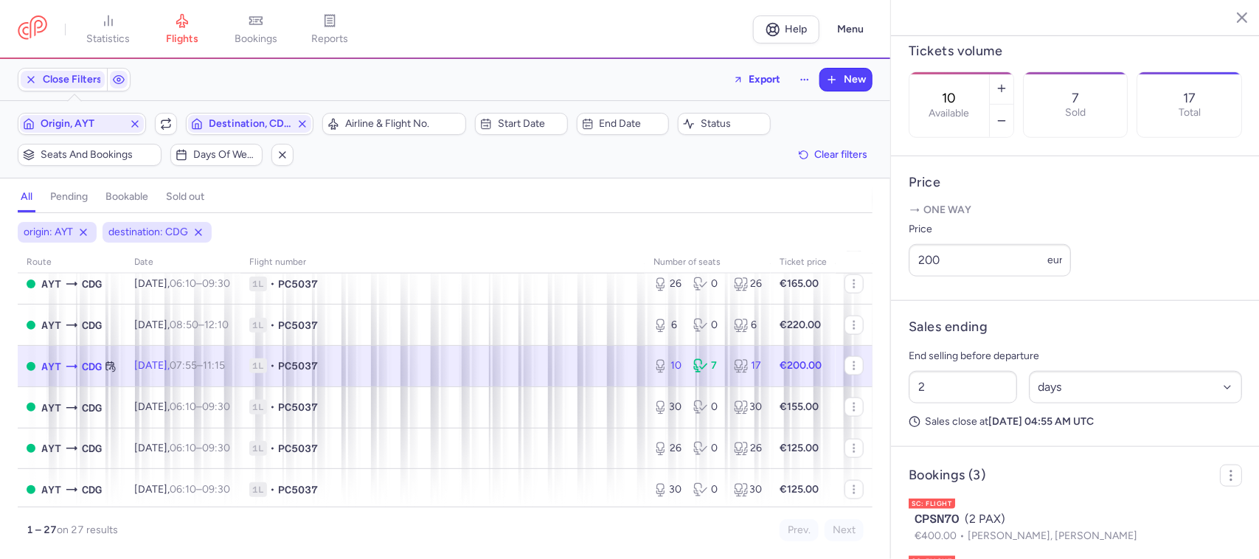
scroll to position [931, 0]
click at [105, 133] on span "Origin, AYT" at bounding box center [82, 124] width 124 height 18
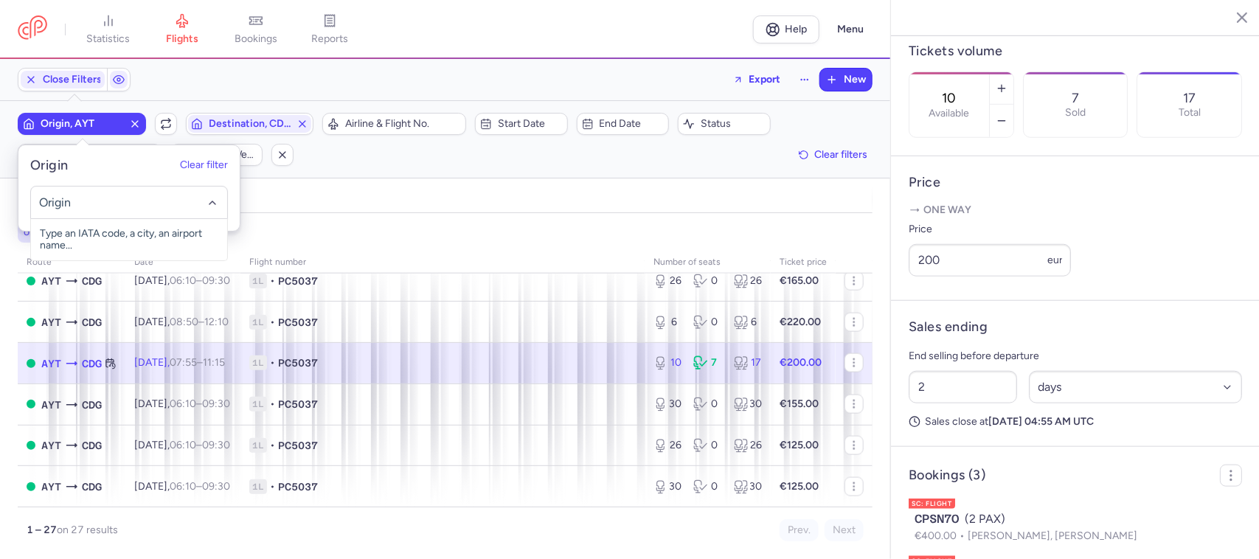
click at [100, 197] on input "-searchbox" at bounding box center [128, 203] width 181 height 16
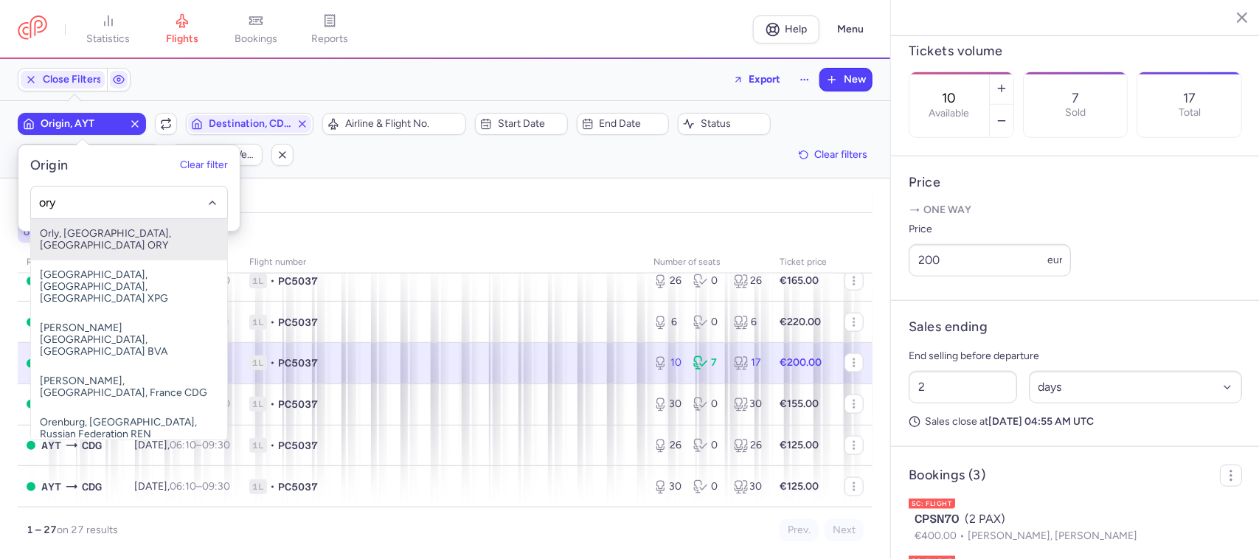
click at [141, 238] on span "Orly, [GEOGRAPHIC_DATA], [GEOGRAPHIC_DATA] ORY" at bounding box center [129, 239] width 196 height 41
type input "ory"
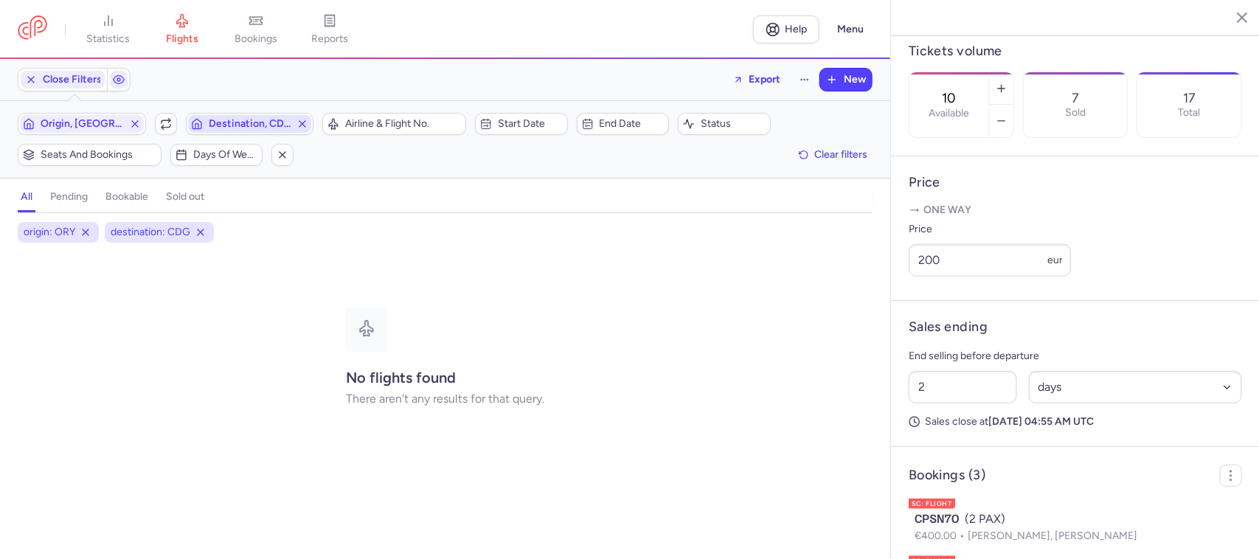
click at [223, 122] on span "Destination, CDG" at bounding box center [250, 124] width 83 height 12
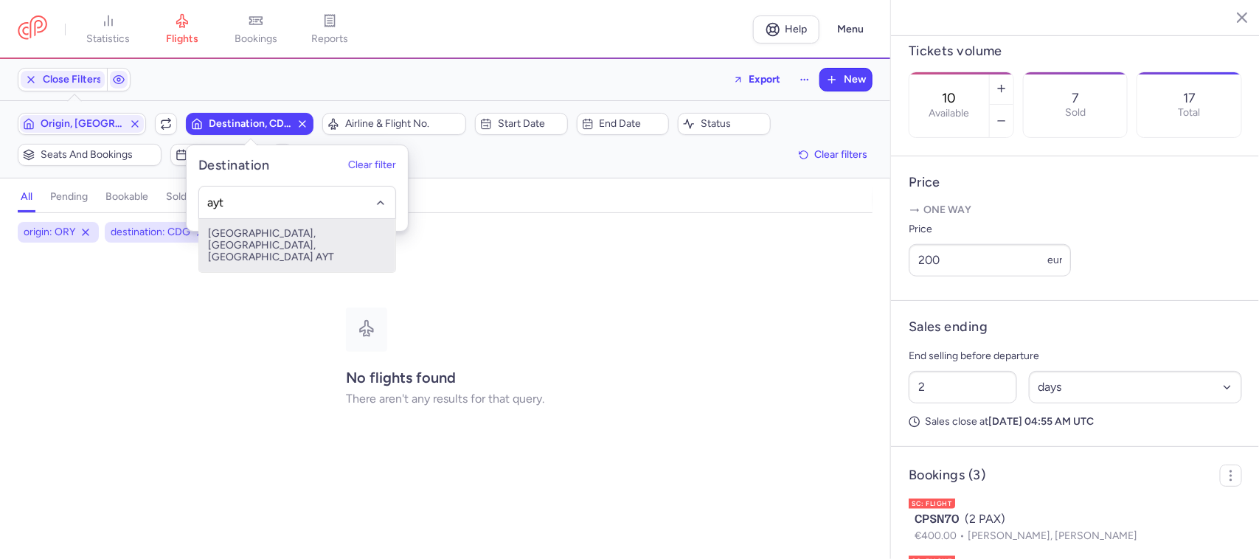
click at [255, 229] on span "[GEOGRAPHIC_DATA], [GEOGRAPHIC_DATA], [GEOGRAPHIC_DATA] AYT" at bounding box center [297, 245] width 196 height 53
type input "ayt"
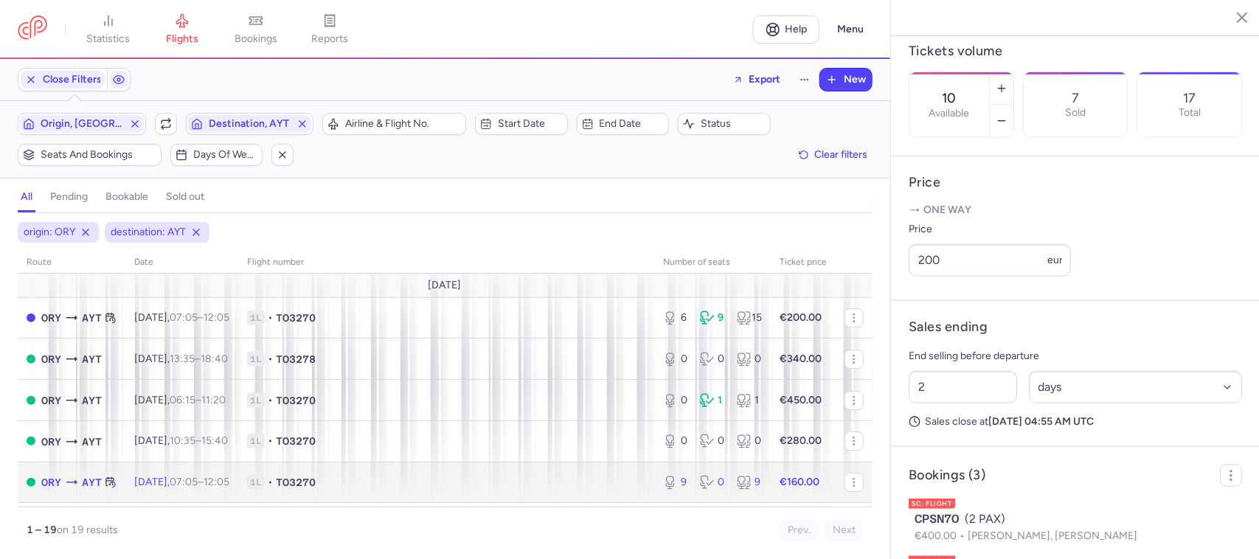
click at [564, 480] on span "1L • TO3270" at bounding box center [446, 482] width 398 height 15
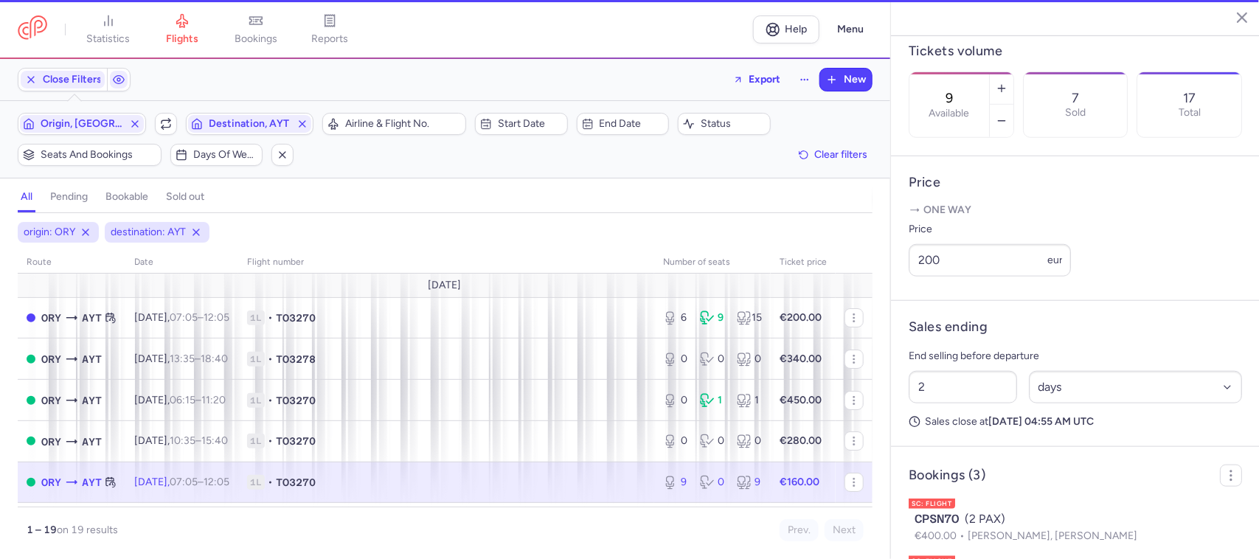
scroll to position [449, 0]
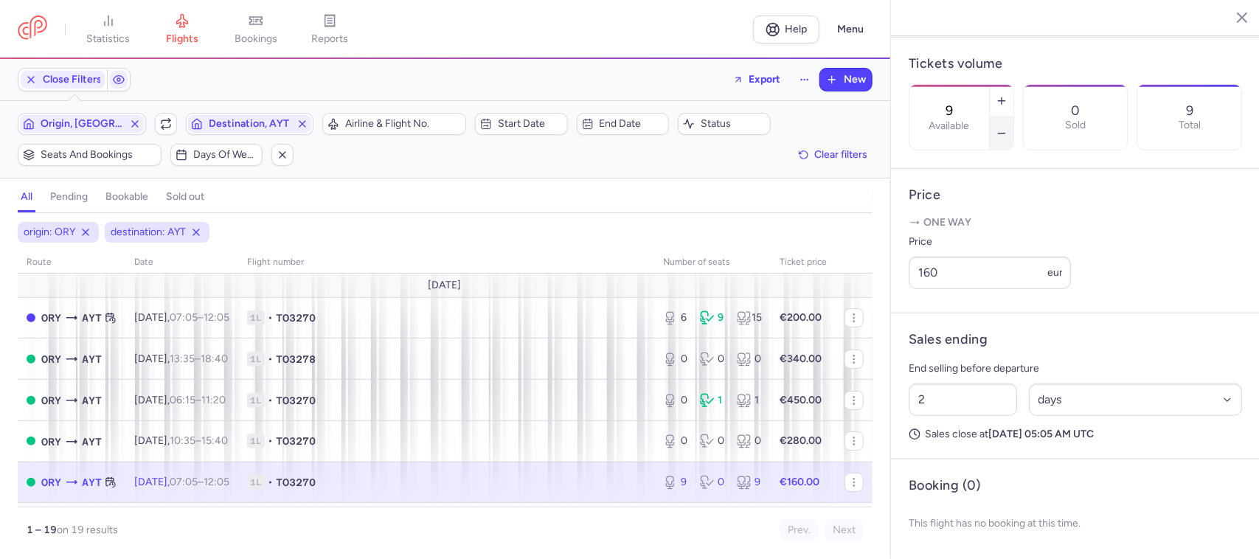
click at [1008, 128] on icon "button" at bounding box center [1002, 134] width 12 height 12
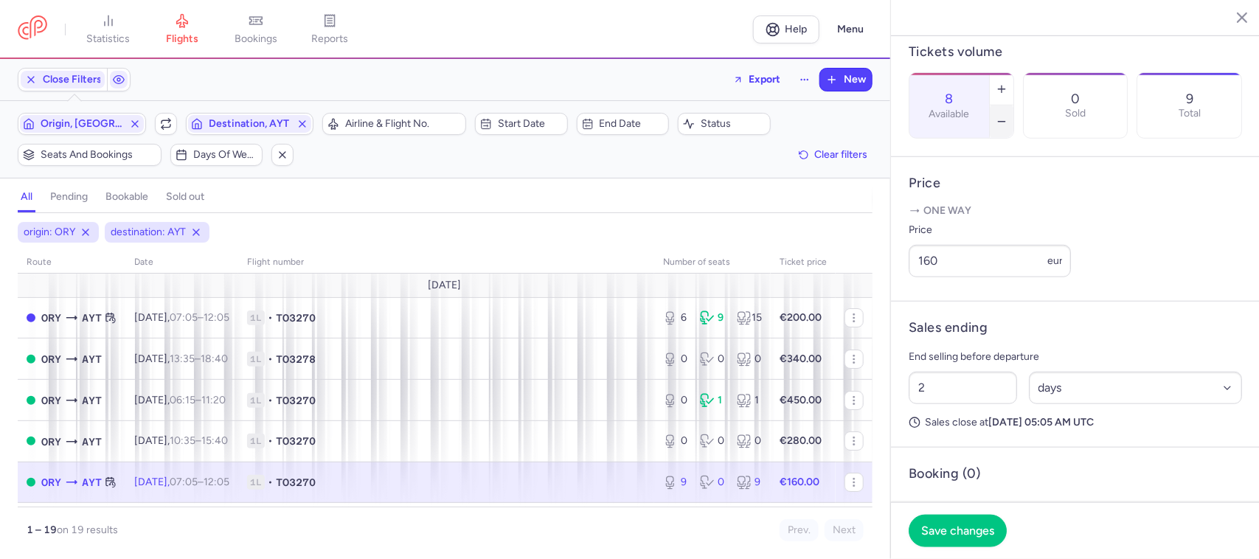
click at [1008, 116] on icon "button" at bounding box center [1002, 122] width 12 height 12
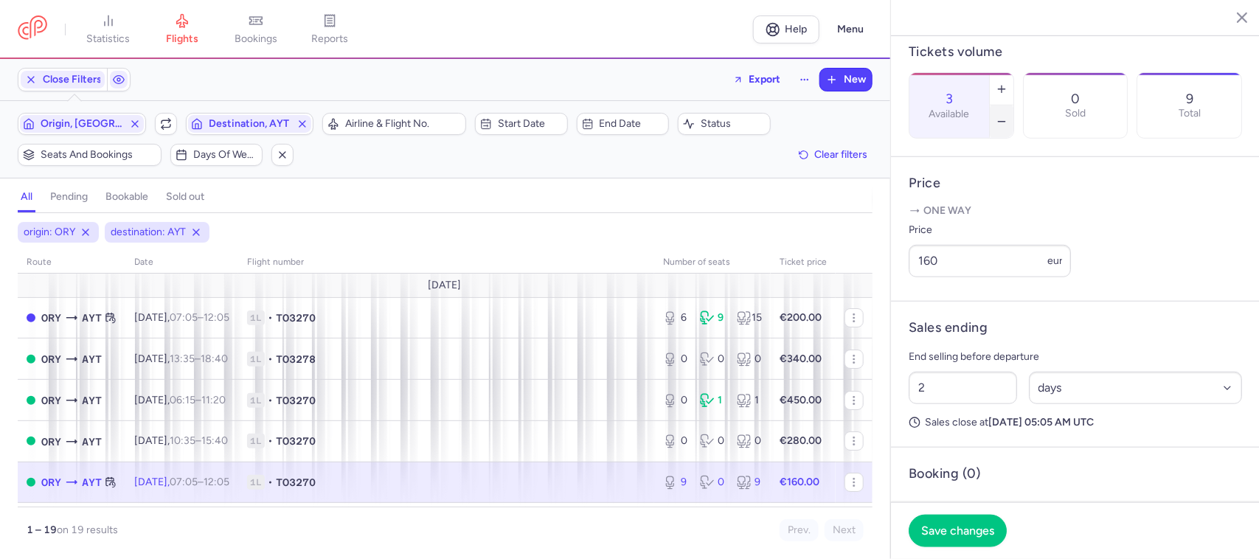
click at [1008, 116] on icon "button" at bounding box center [1002, 122] width 12 height 12
click at [947, 528] on span "Save changes" at bounding box center [957, 530] width 73 height 13
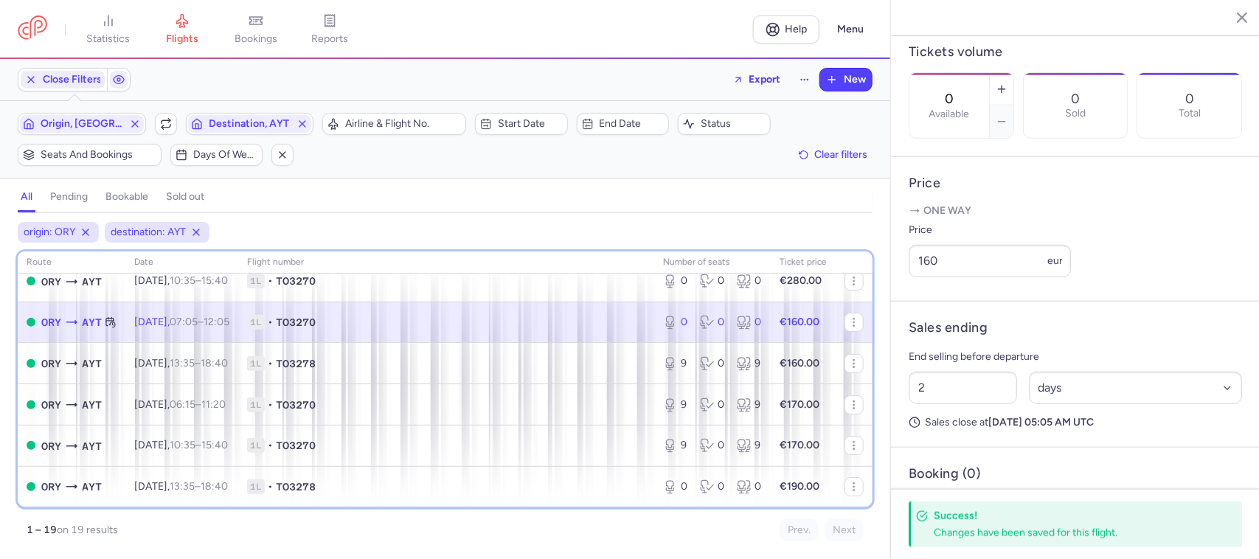
scroll to position [165, 0]
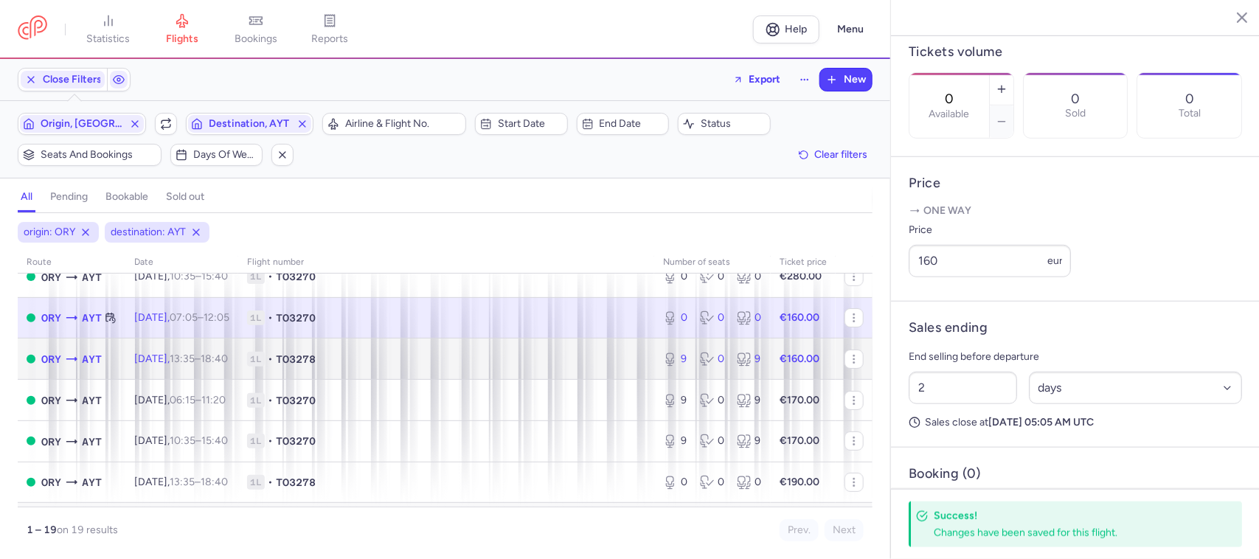
click at [610, 363] on span "1L • TO3278" at bounding box center [446, 359] width 398 height 15
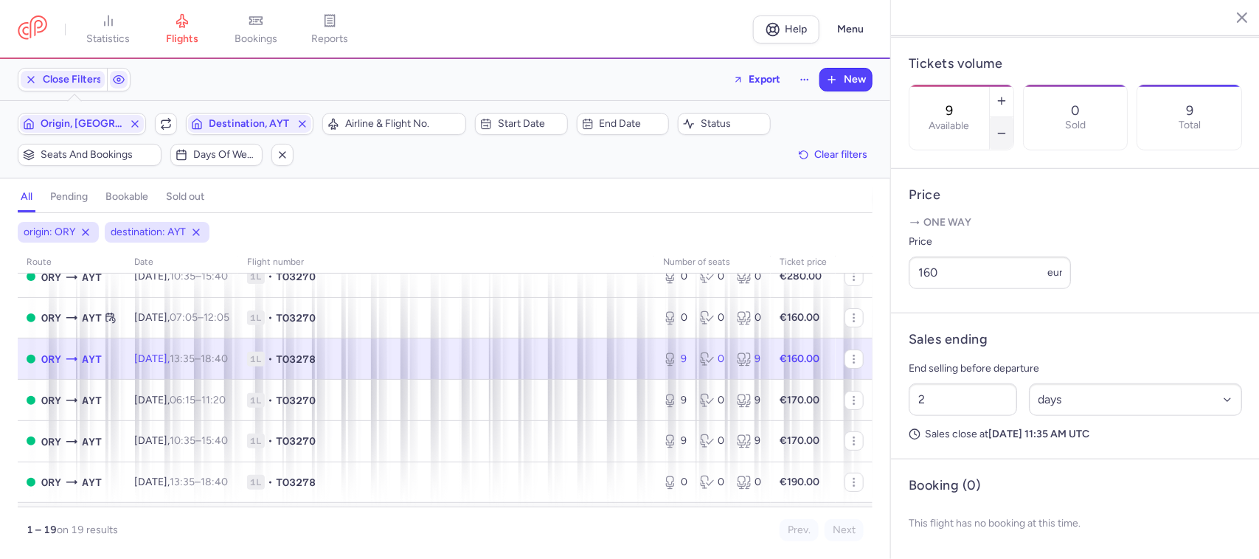
click at [1014, 117] on button "button" at bounding box center [1002, 133] width 24 height 32
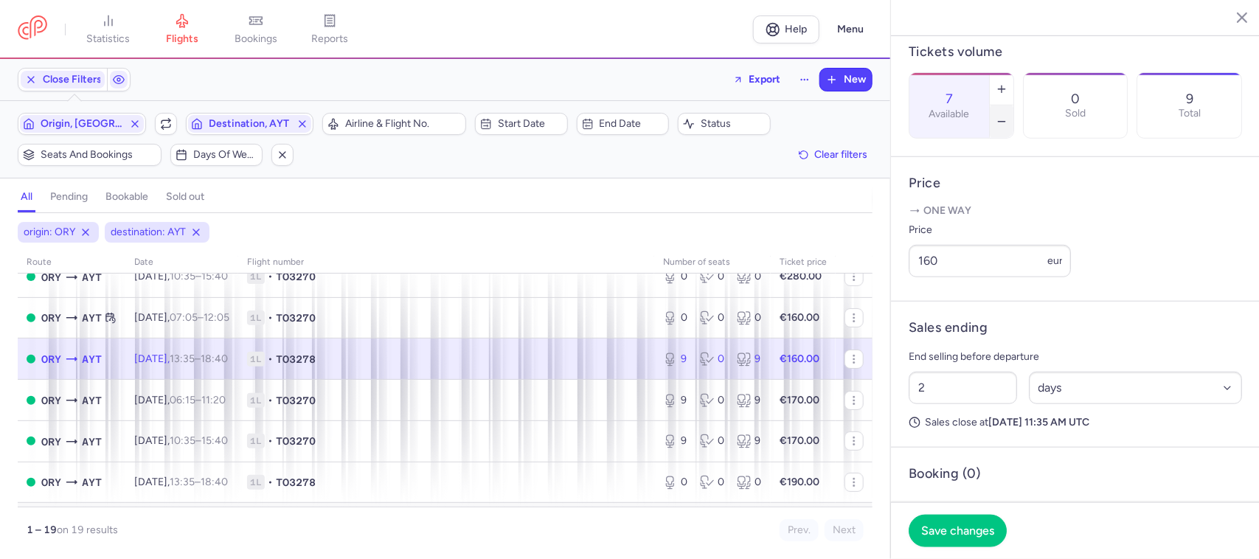
click at [1014, 106] on button "button" at bounding box center [1002, 122] width 24 height 32
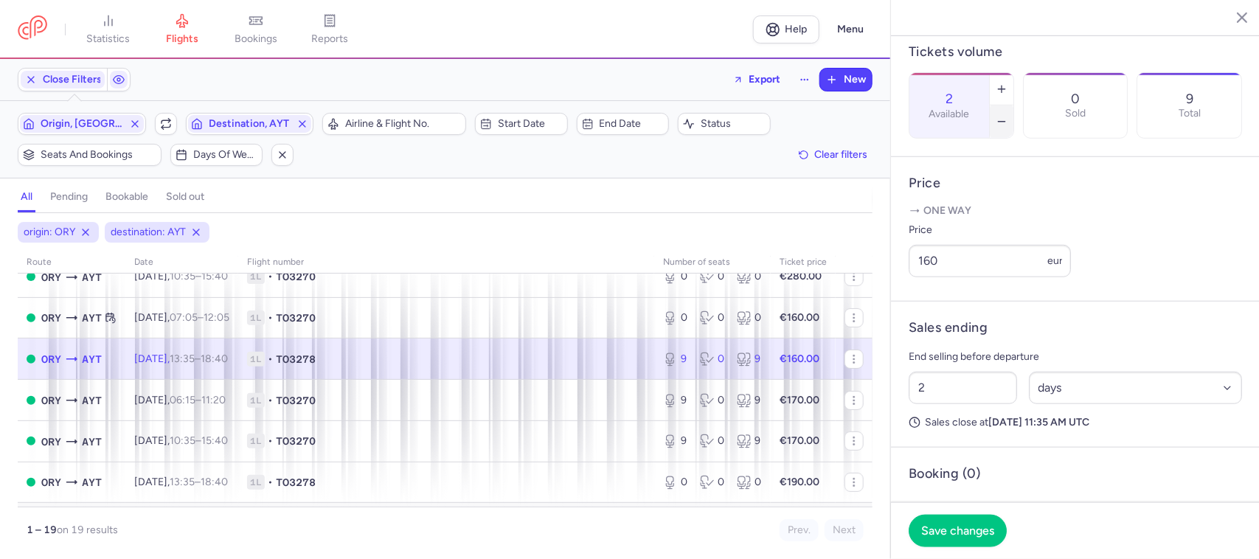
click at [1014, 106] on button "button" at bounding box center [1002, 122] width 24 height 32
click at [952, 533] on span "Save changes" at bounding box center [957, 530] width 73 height 13
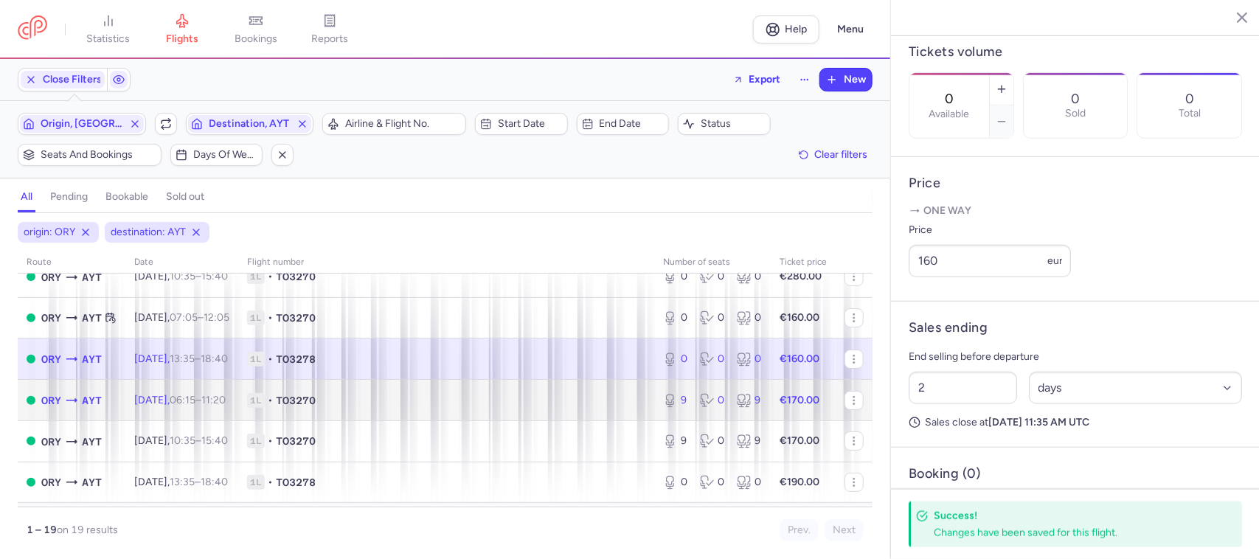
click at [632, 404] on span "1L • TO3270" at bounding box center [446, 400] width 398 height 15
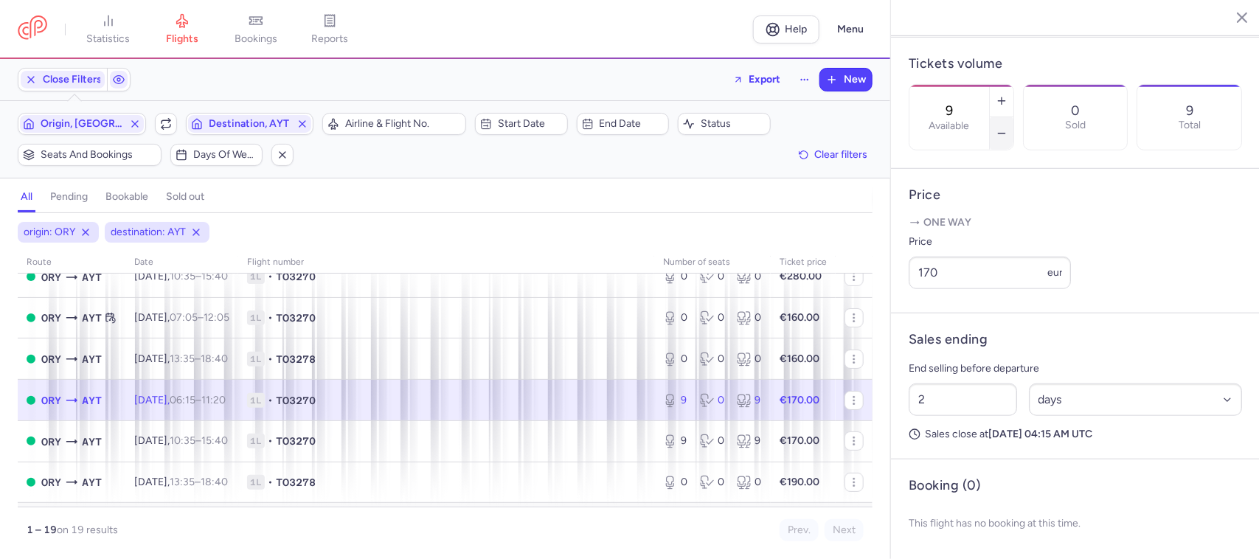
click at [1005, 134] on line "button" at bounding box center [1001, 134] width 7 height 0
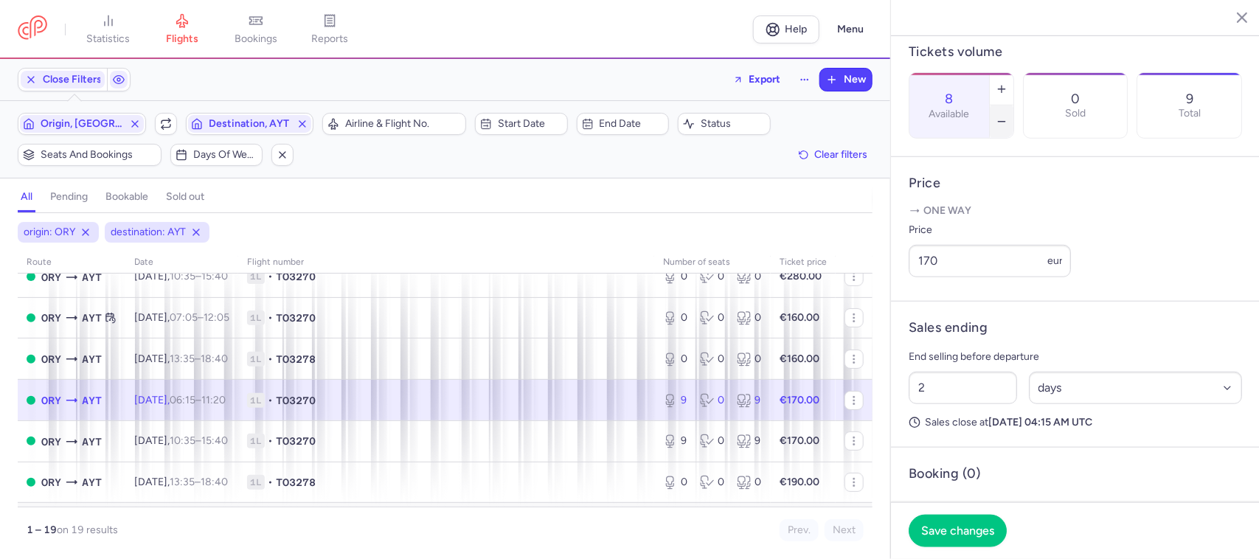
click at [1005, 122] on line "button" at bounding box center [1001, 122] width 7 height 0
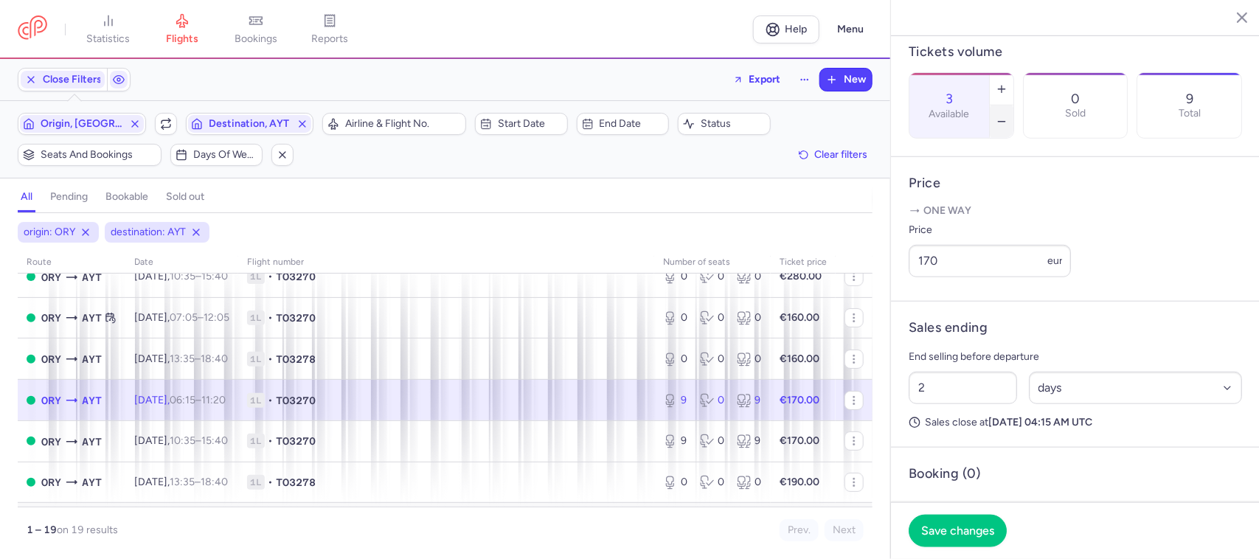
click at [1008, 116] on icon "button" at bounding box center [1002, 122] width 12 height 12
click at [947, 528] on span "Save changes" at bounding box center [957, 530] width 73 height 13
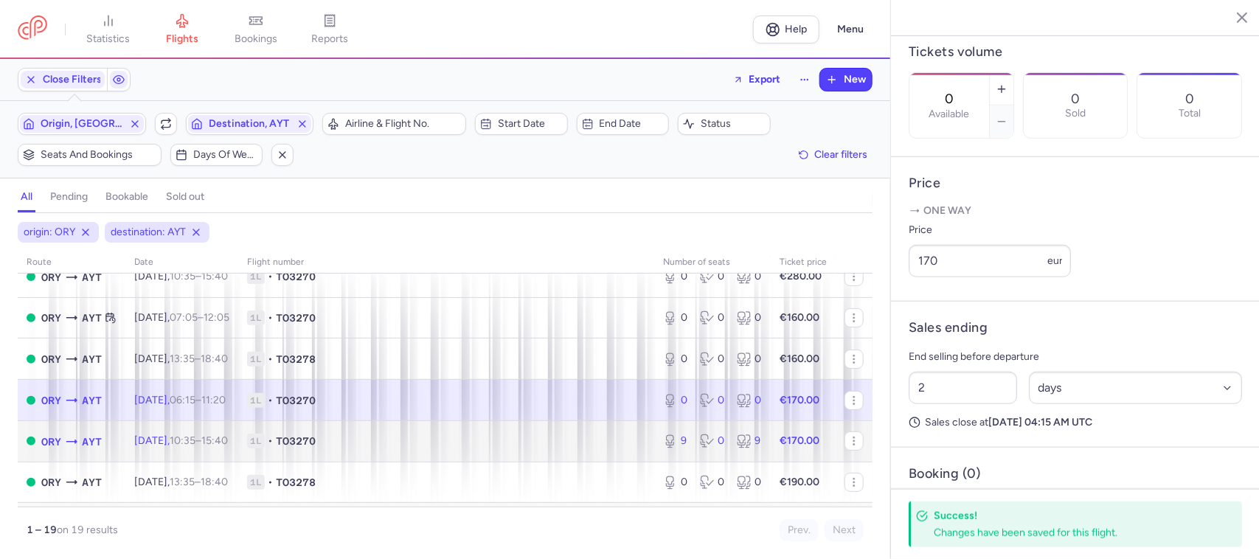
click at [654, 454] on td "9 0 9" at bounding box center [712, 441] width 117 height 41
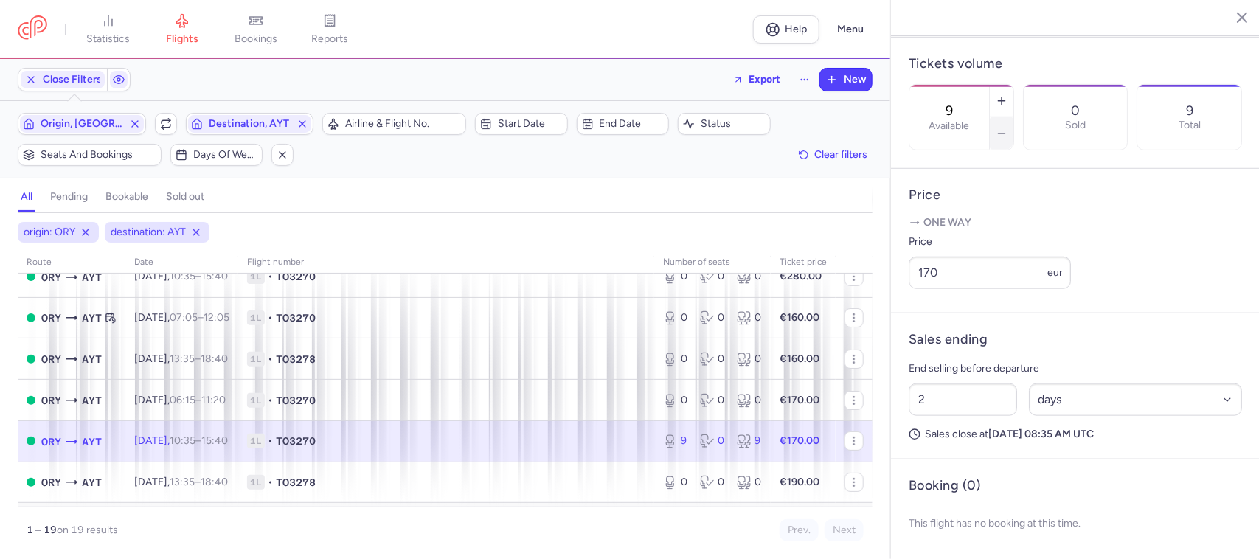
click at [1014, 117] on button "button" at bounding box center [1002, 133] width 24 height 32
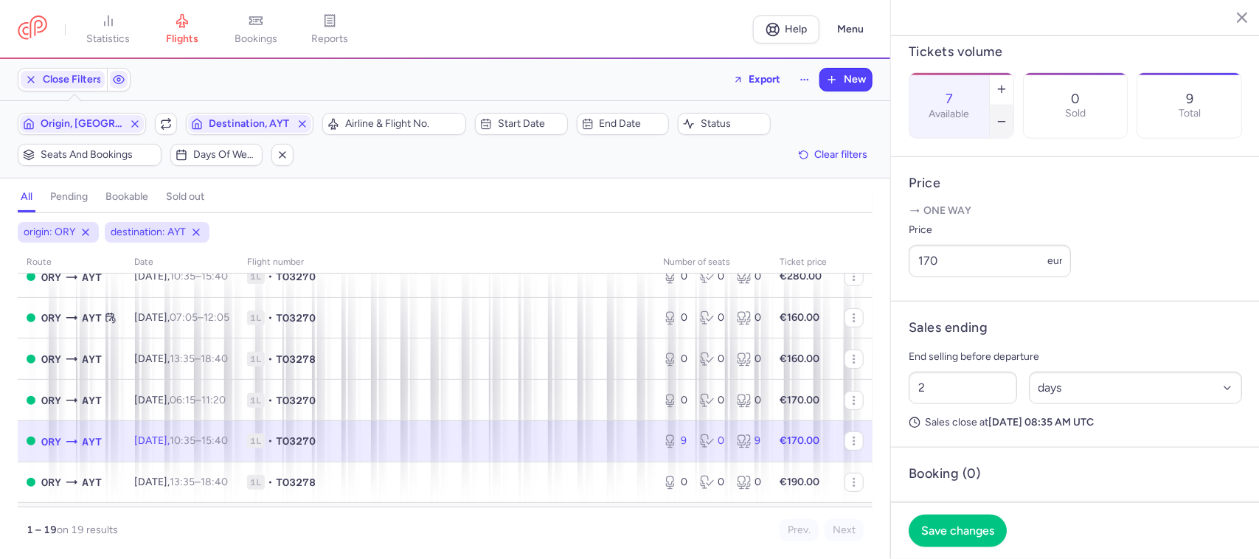
click at [1014, 106] on button "button" at bounding box center [1002, 122] width 24 height 32
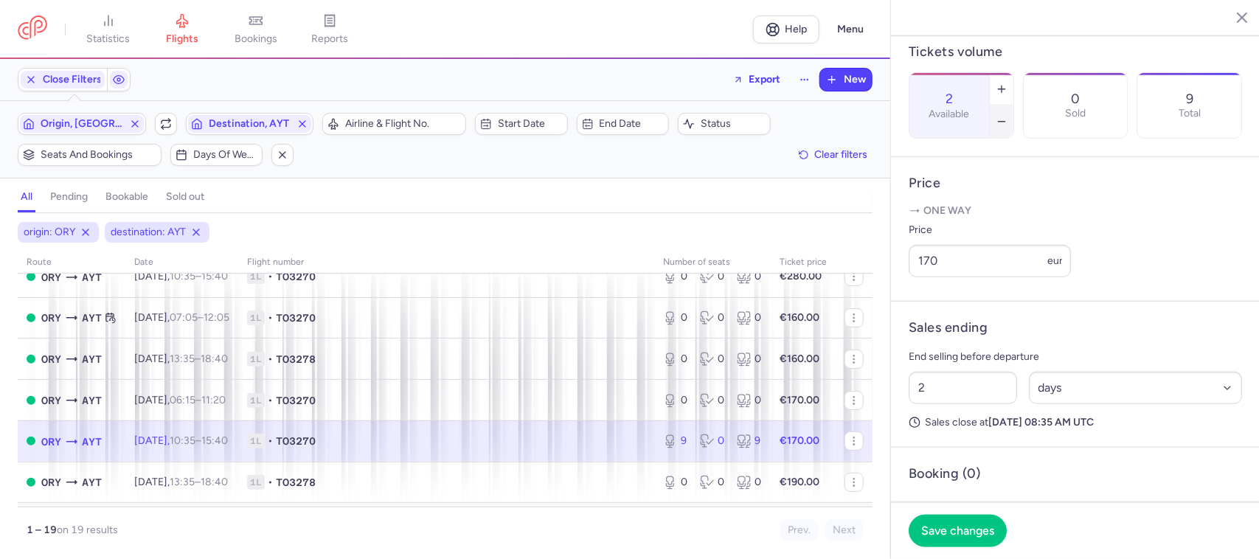
click at [1014, 106] on button "button" at bounding box center [1002, 122] width 24 height 32
type input "0"
click at [968, 522] on button "Save changes" at bounding box center [958, 530] width 98 height 32
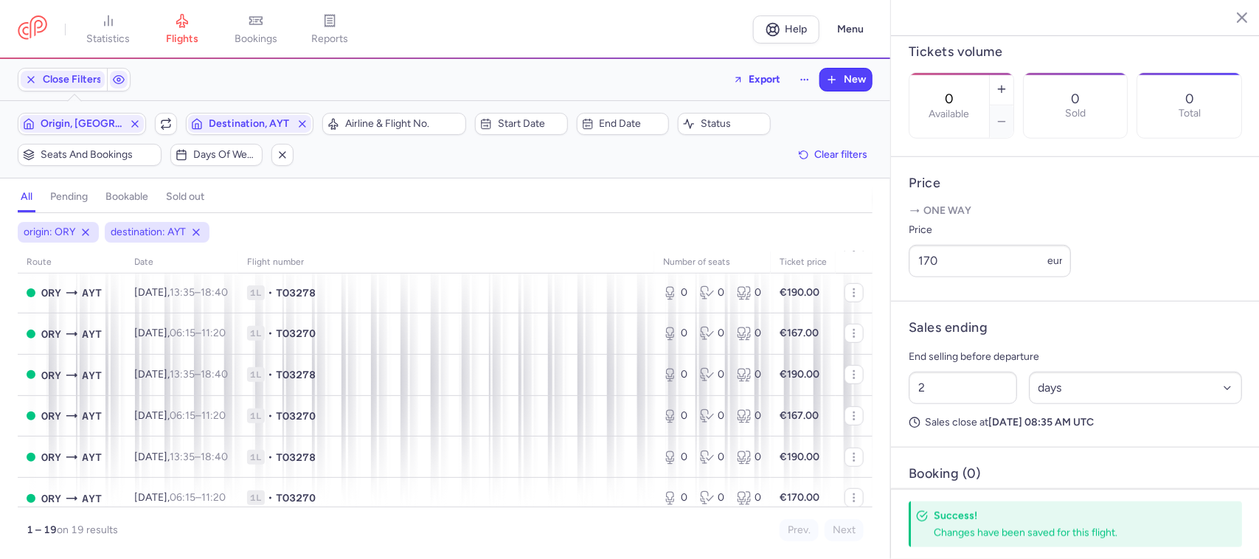
scroll to position [533, 0]
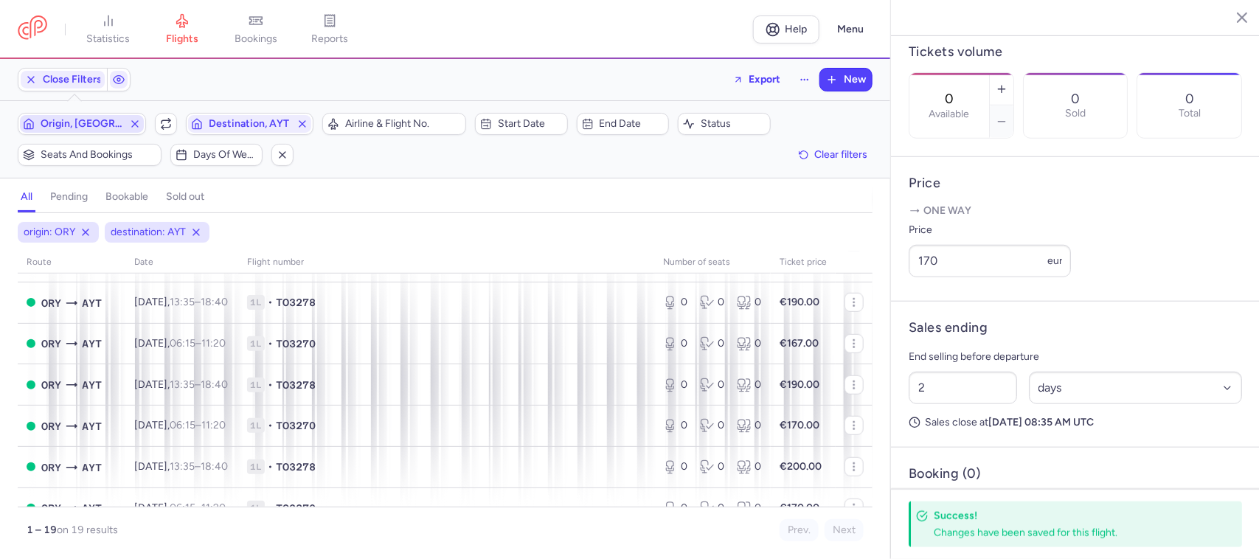
click at [104, 129] on span "Origin, [GEOGRAPHIC_DATA]" at bounding box center [82, 124] width 83 height 12
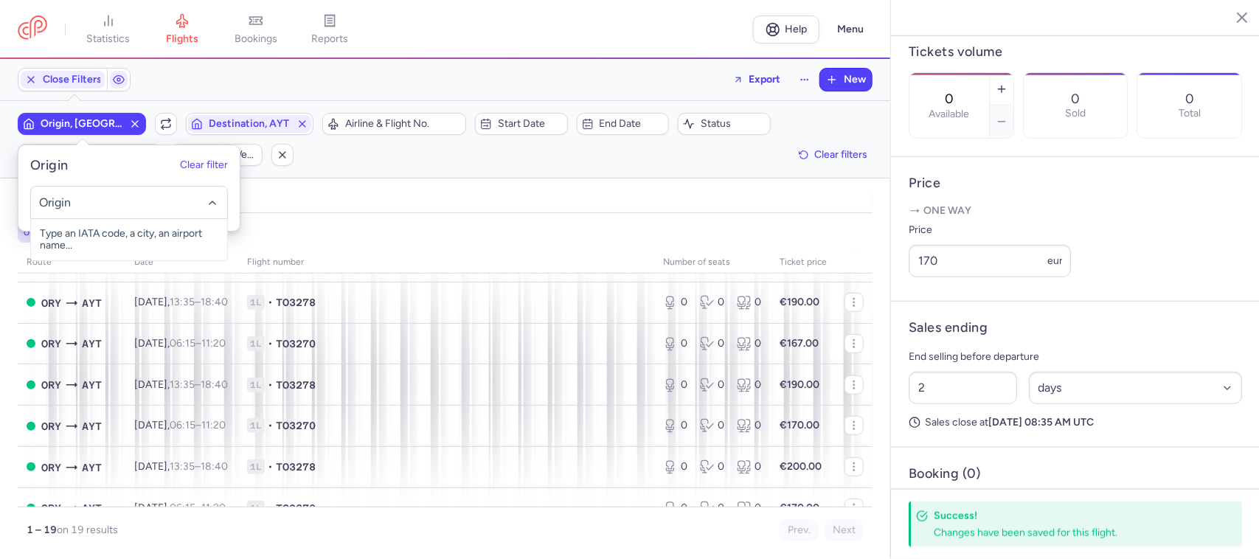
click at [94, 196] on input "-searchbox" at bounding box center [128, 203] width 181 height 16
click at [120, 238] on span "[GEOGRAPHIC_DATA], [GEOGRAPHIC_DATA], [GEOGRAPHIC_DATA] AYT" at bounding box center [129, 245] width 196 height 53
type input "ayt"
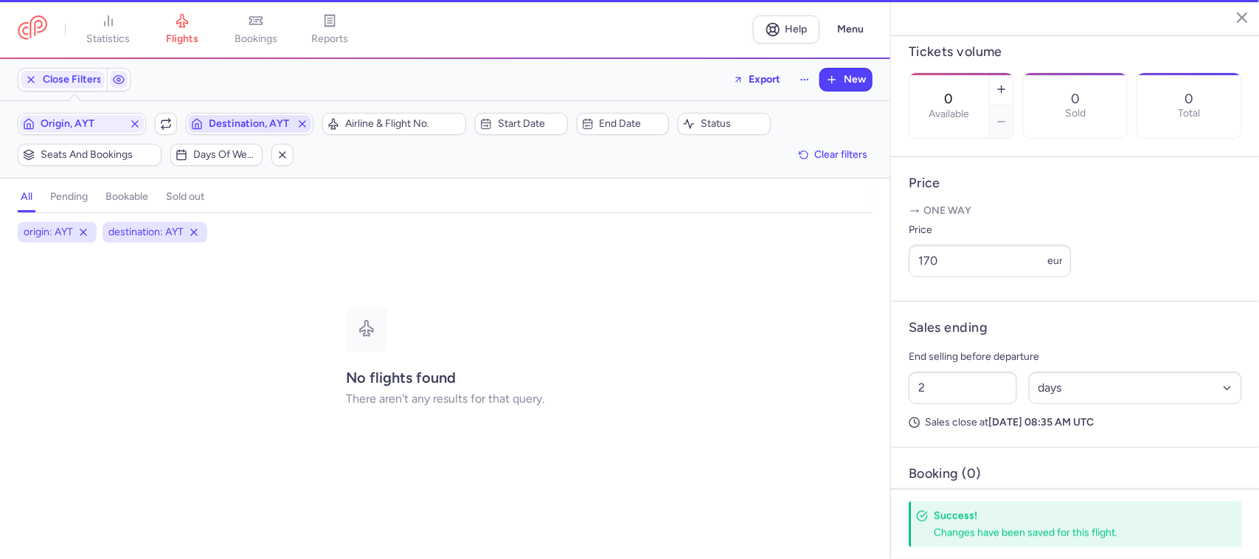
click at [245, 122] on span "Destination, AYT" at bounding box center [250, 124] width 83 height 12
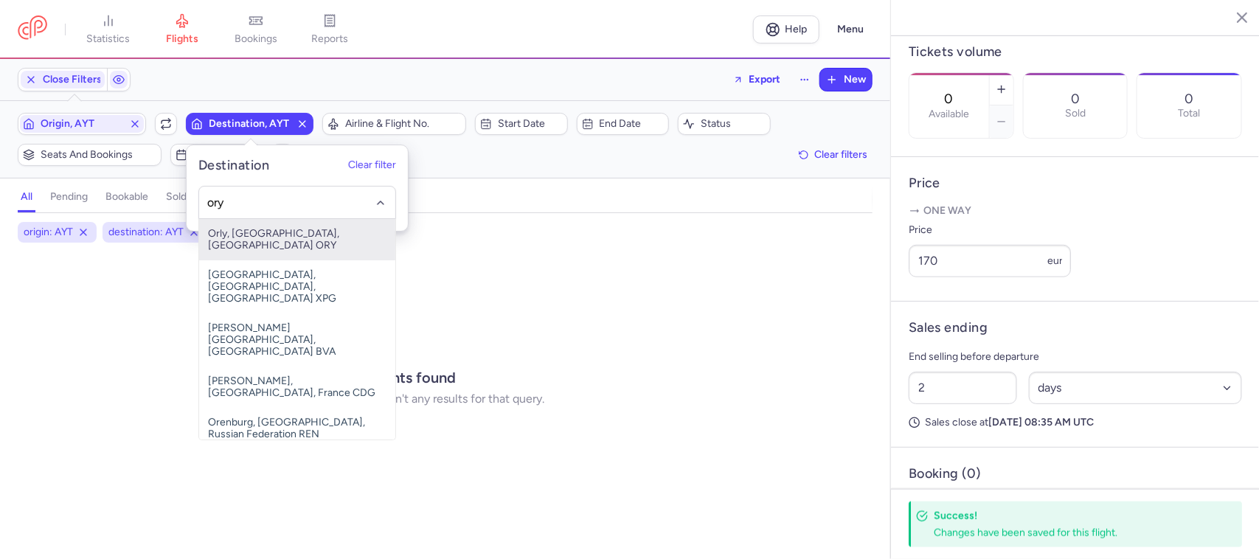
click at [267, 230] on span "Orly, [GEOGRAPHIC_DATA], [GEOGRAPHIC_DATA] ORY" at bounding box center [297, 239] width 196 height 41
type input "ory"
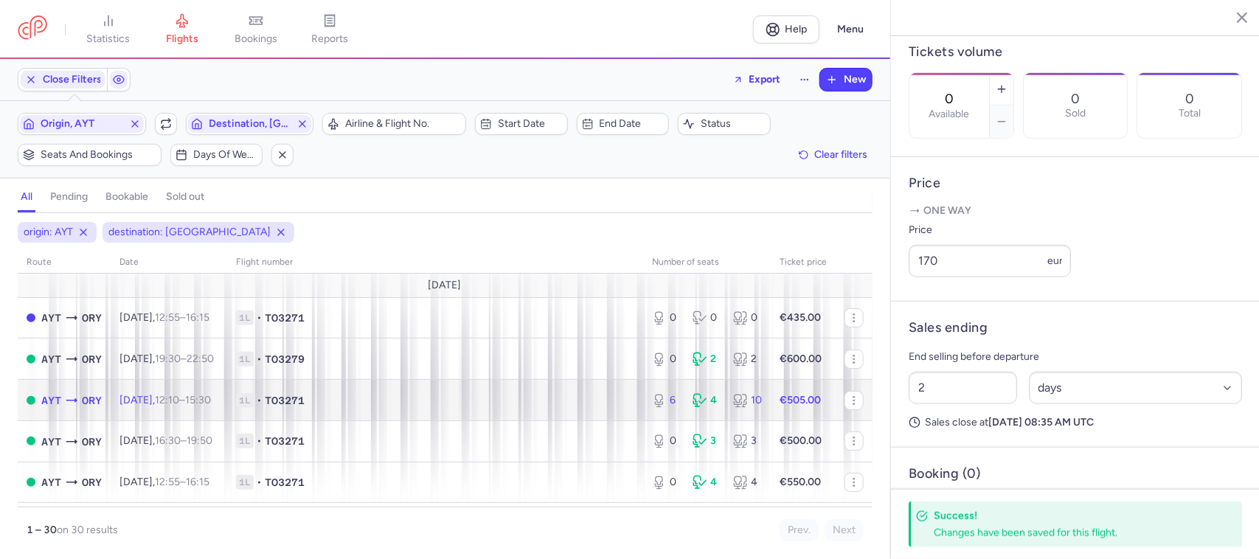
click at [502, 400] on span "1L • TO3271" at bounding box center [435, 400] width 398 height 15
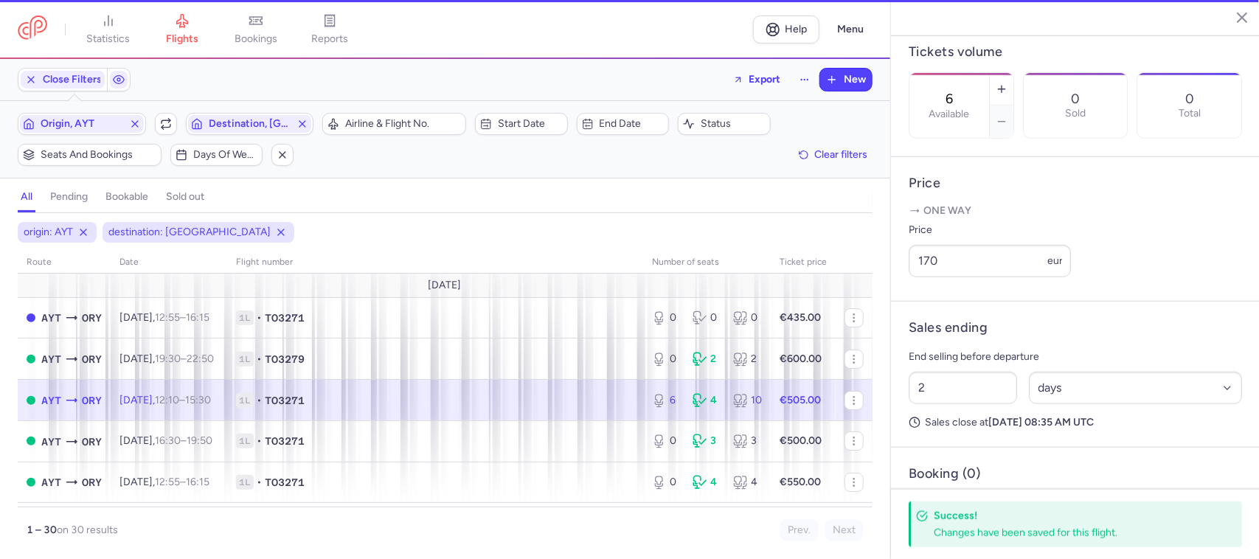
scroll to position [461, 0]
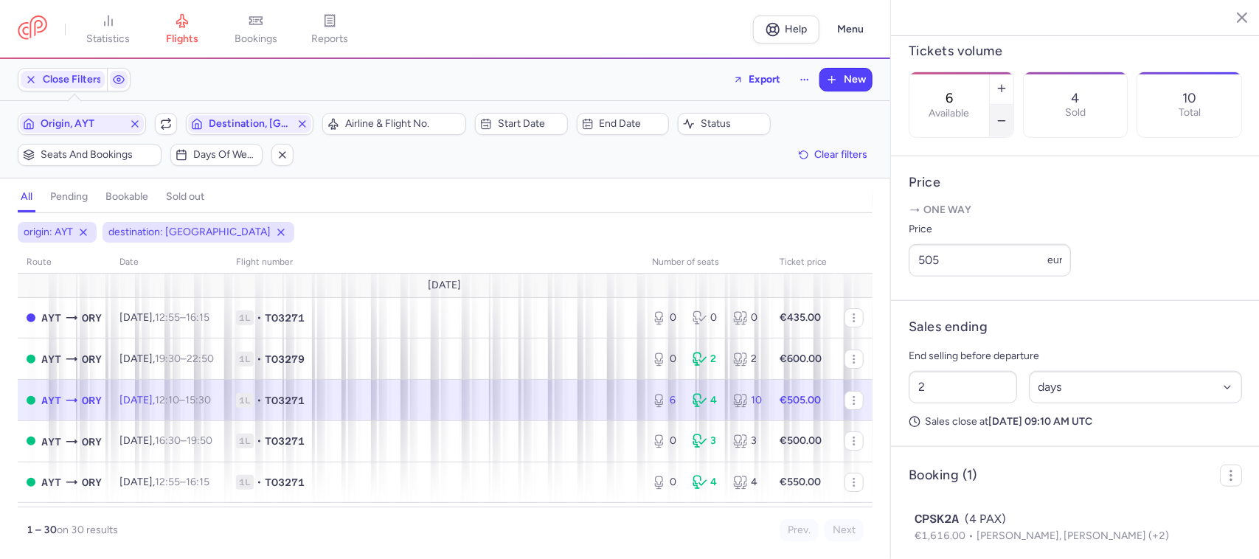
click at [1014, 105] on button "button" at bounding box center [1002, 121] width 24 height 32
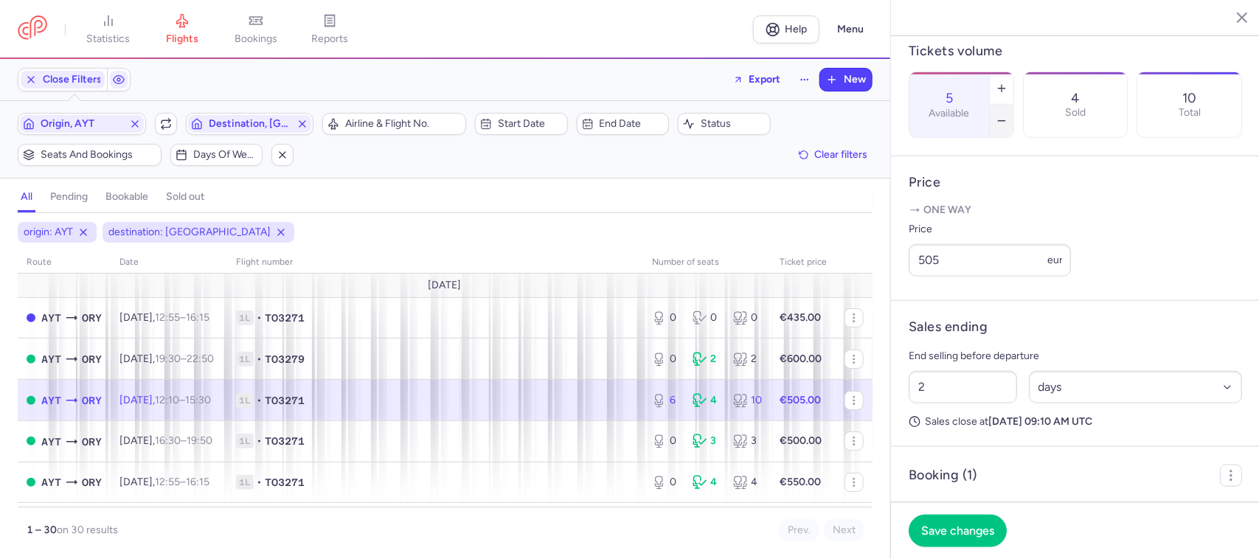
click at [1014, 105] on button "button" at bounding box center [1002, 121] width 24 height 32
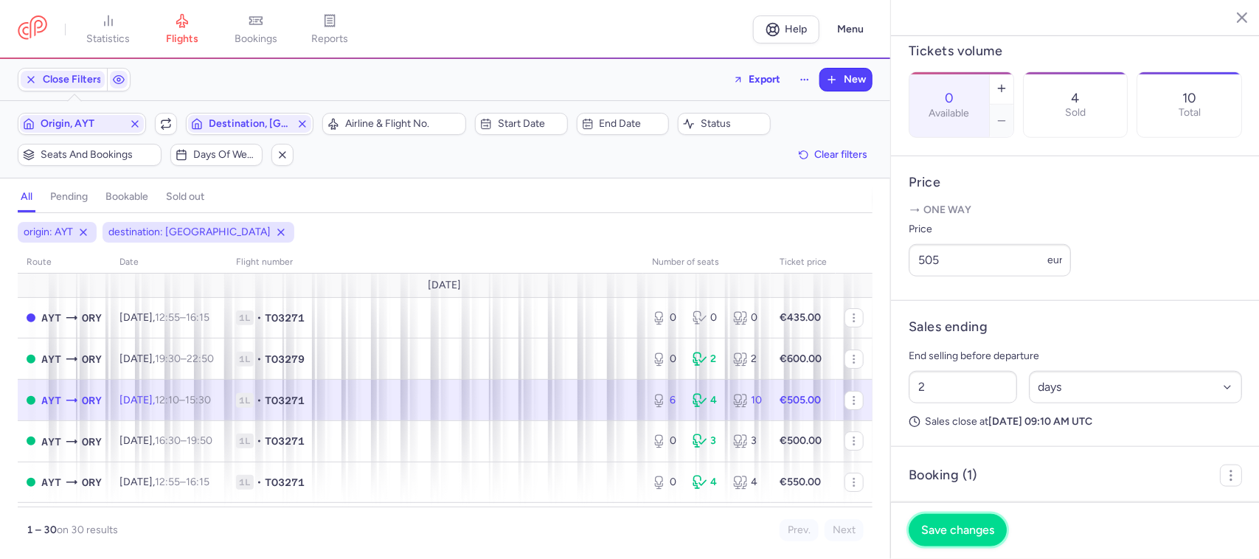
click at [927, 536] on span "Save changes" at bounding box center [957, 530] width 73 height 13
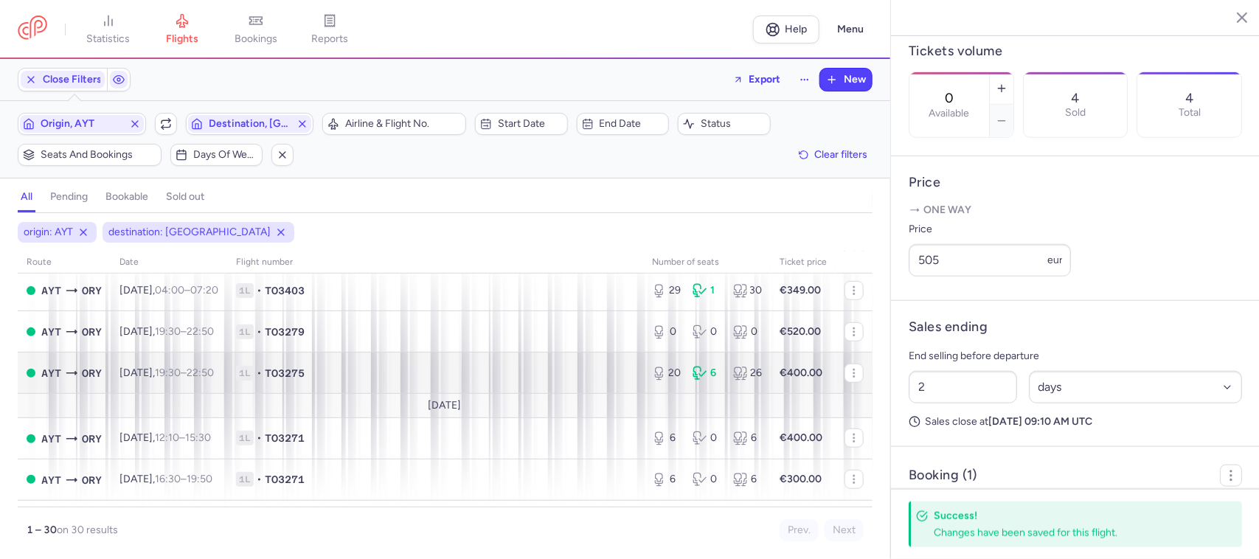
scroll to position [553, 0]
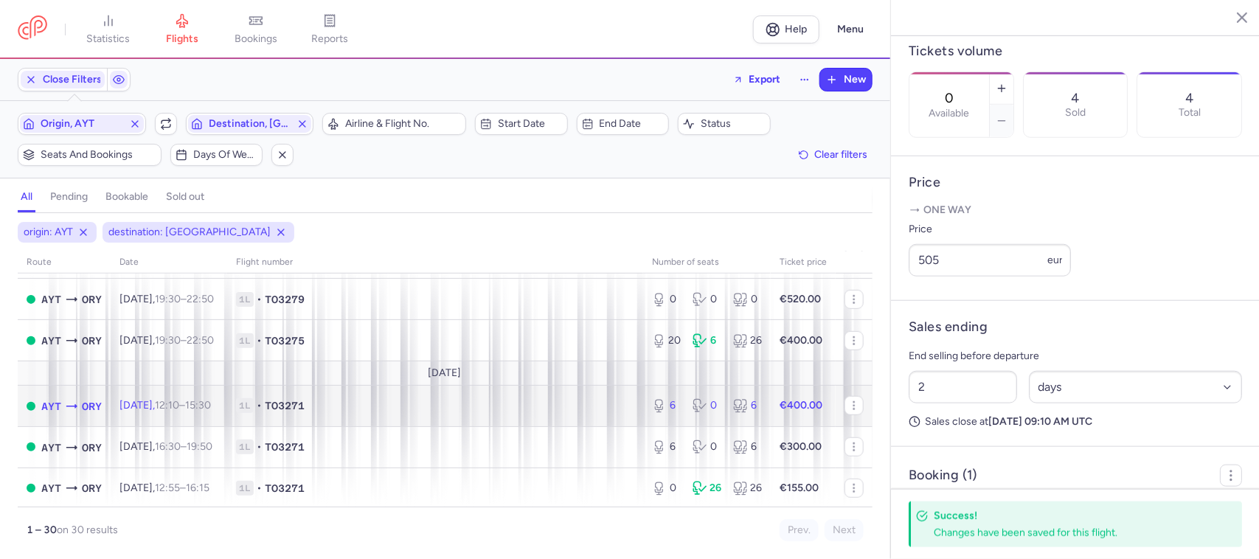
click at [480, 413] on span "1L • TO3271" at bounding box center [435, 405] width 398 height 15
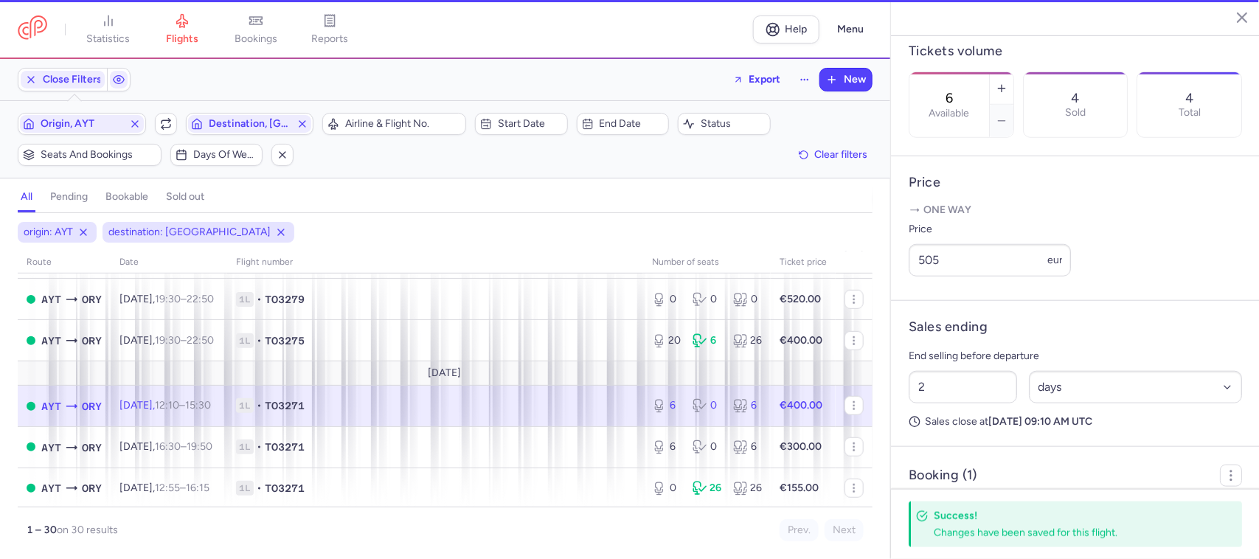
scroll to position [449, 0]
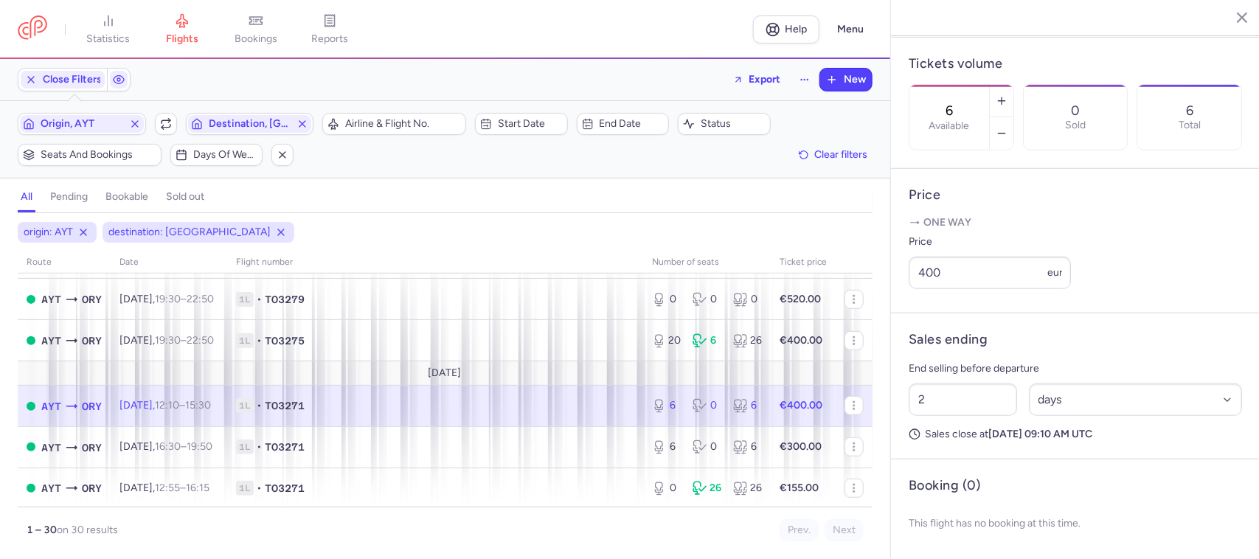
click at [771, 419] on td "1L • TO3271" at bounding box center [803, 406] width 65 height 41
click at [1014, 117] on button "button" at bounding box center [1002, 133] width 24 height 32
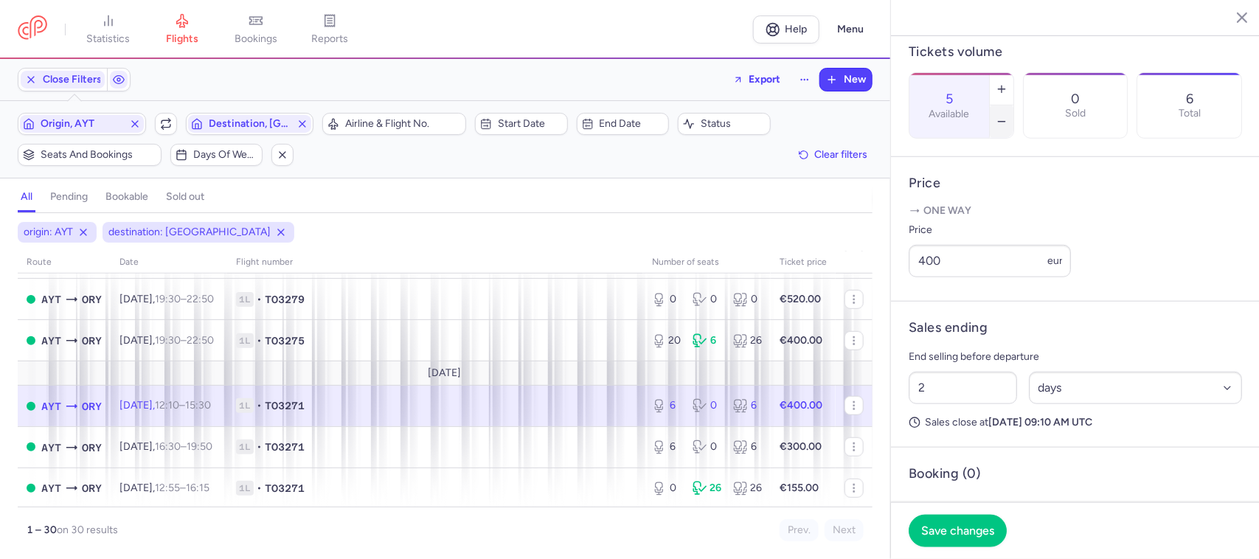
click at [1014, 106] on button "button" at bounding box center [1002, 122] width 24 height 32
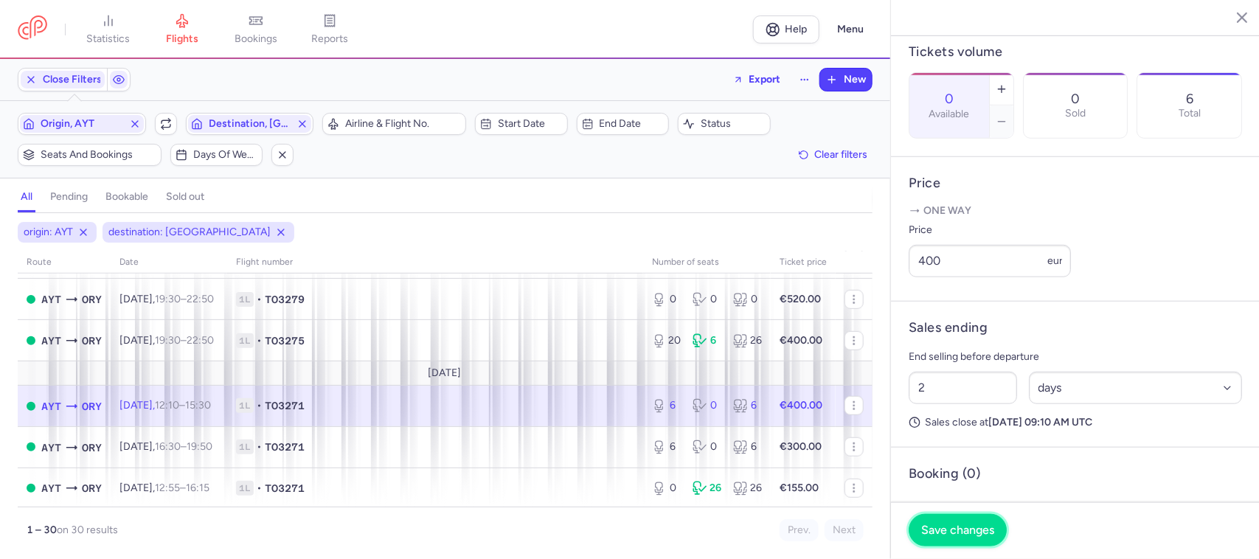
click at [961, 525] on span "Save changes" at bounding box center [957, 530] width 73 height 13
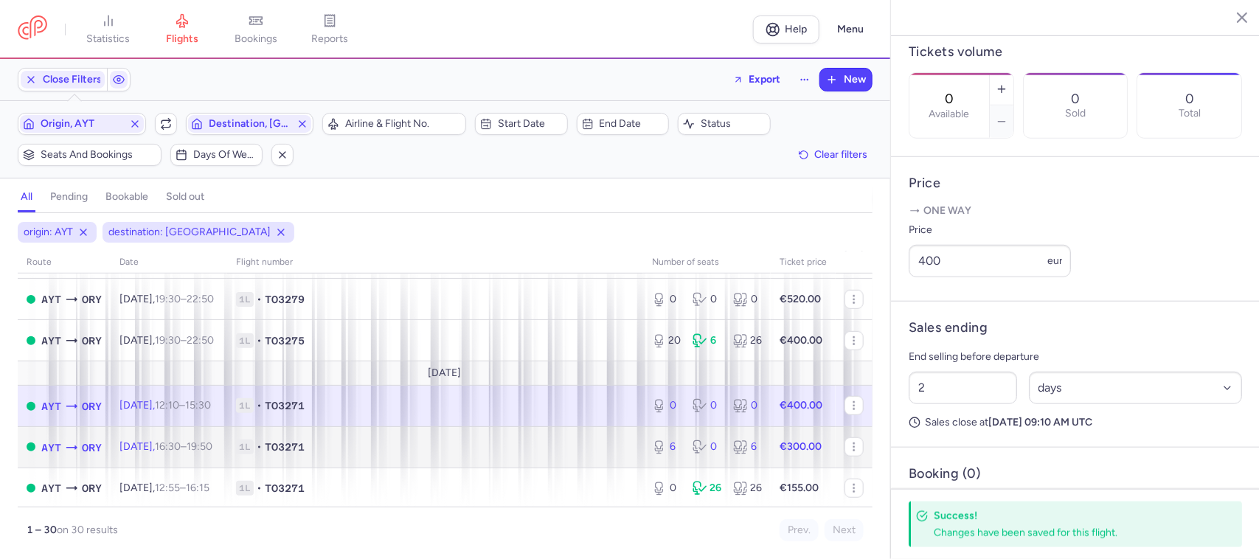
click at [617, 460] on td "1L • TO3271" at bounding box center [435, 446] width 416 height 41
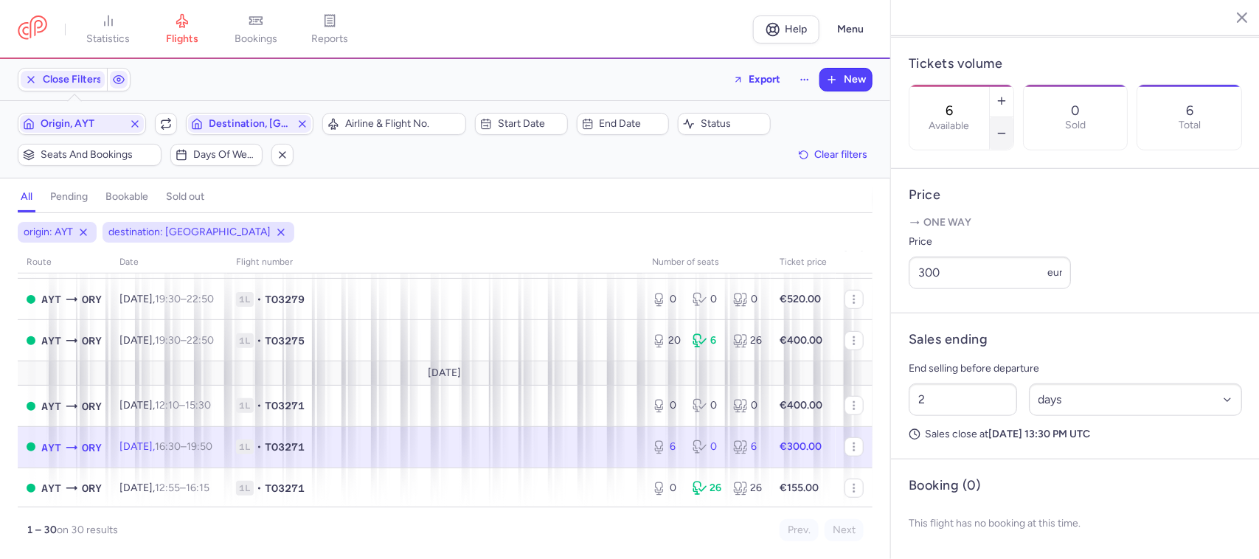
click at [1014, 117] on button "button" at bounding box center [1002, 133] width 24 height 32
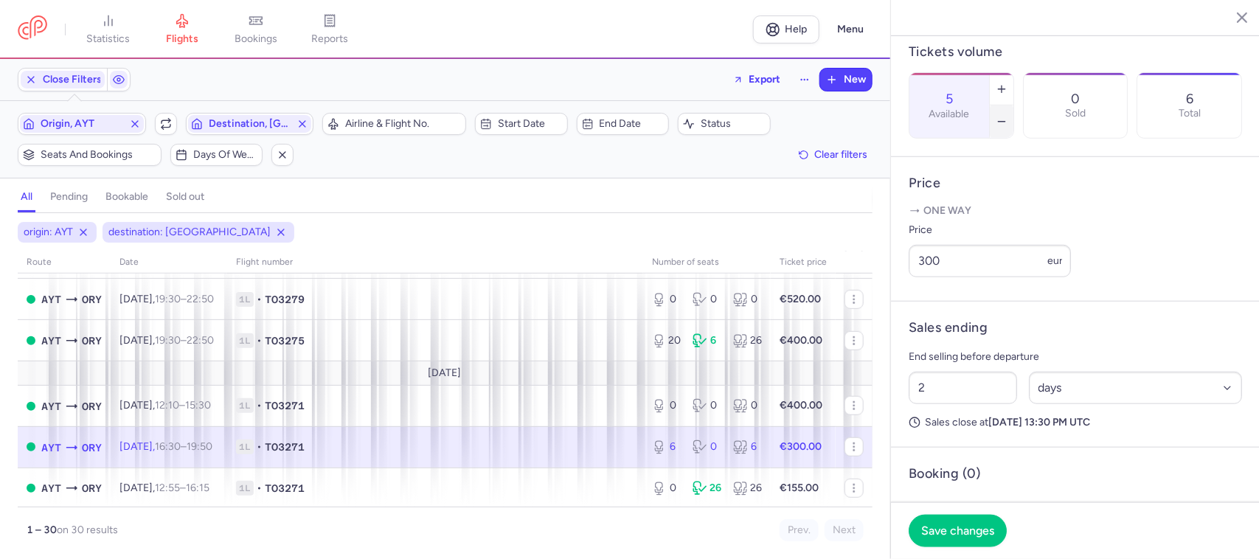
click at [1014, 106] on button "button" at bounding box center [1002, 122] width 24 height 32
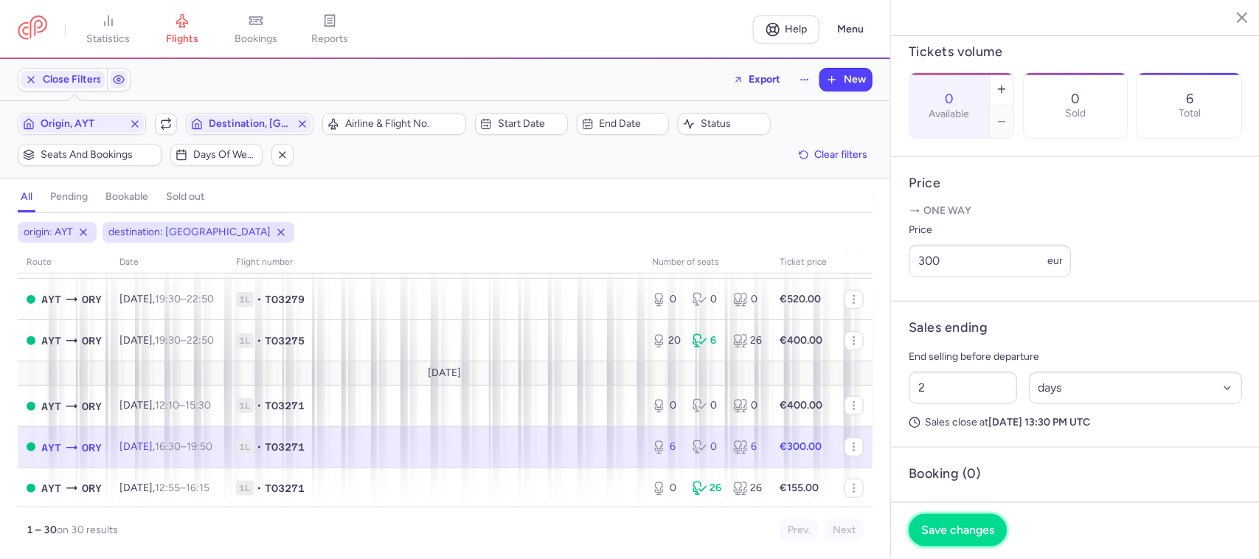
click at [948, 529] on span "Save changes" at bounding box center [957, 530] width 73 height 13
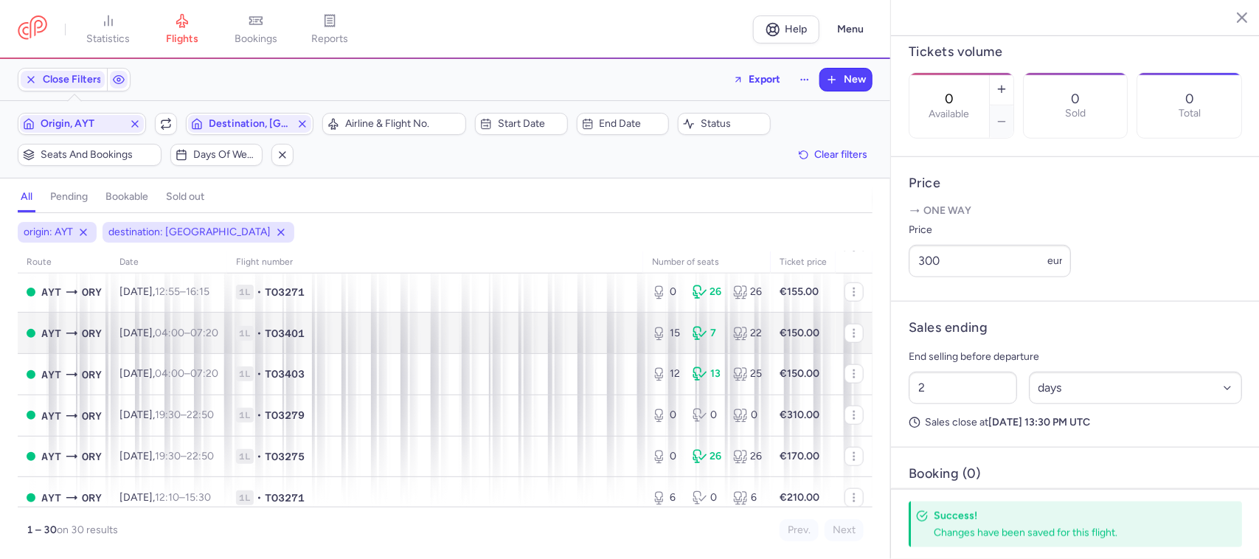
scroll to position [830, 0]
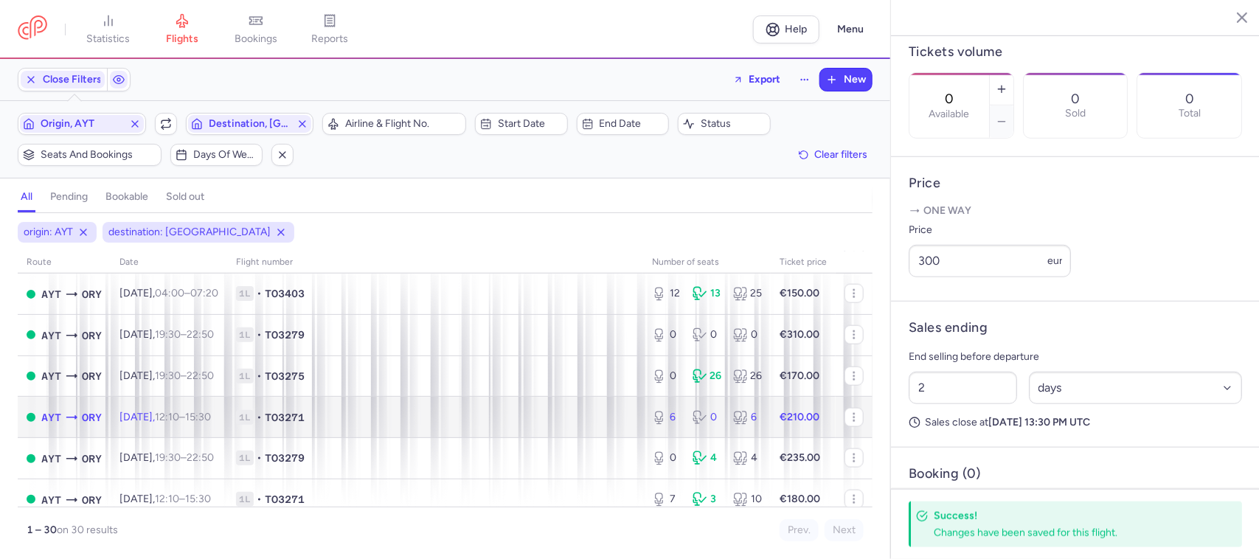
click at [592, 421] on span "1L • TO3271" at bounding box center [435, 417] width 398 height 15
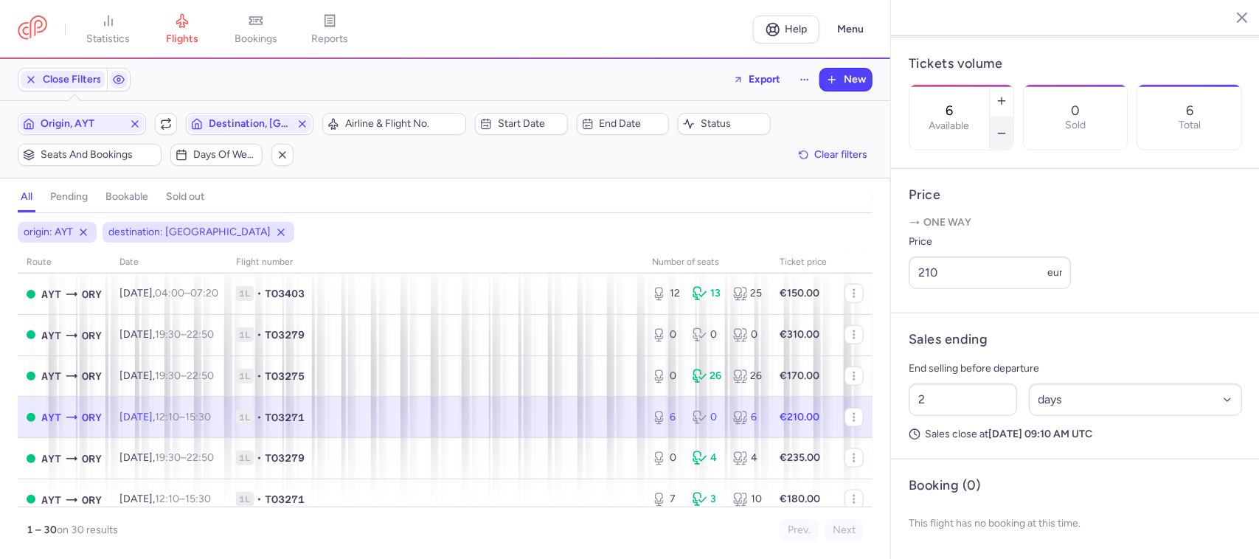
click at [1008, 128] on icon "button" at bounding box center [1002, 134] width 12 height 12
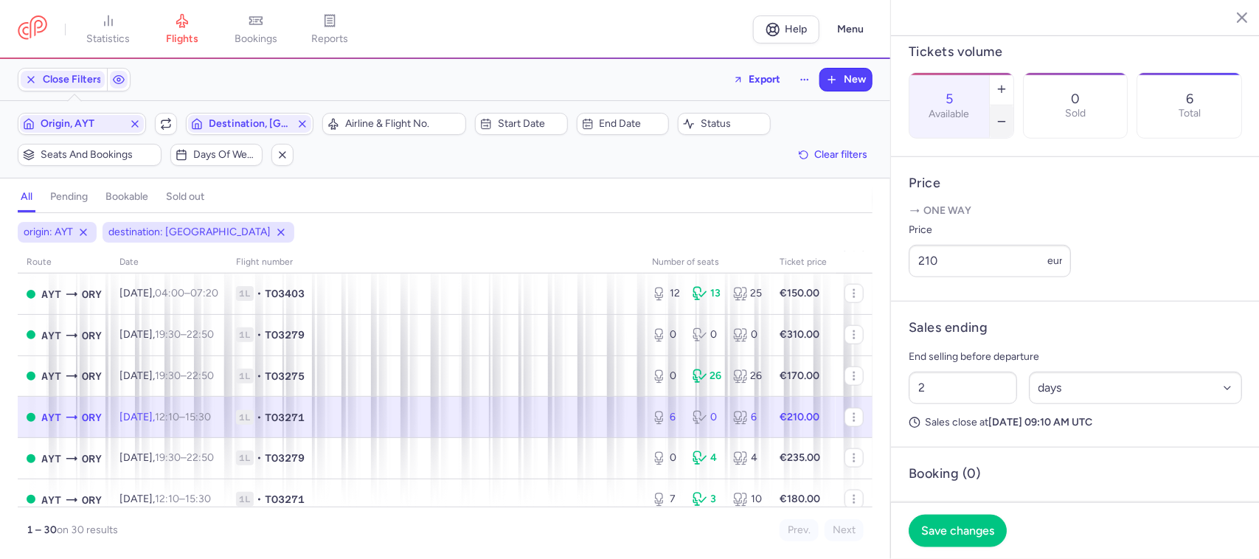
click at [1008, 116] on icon "button" at bounding box center [1002, 122] width 12 height 12
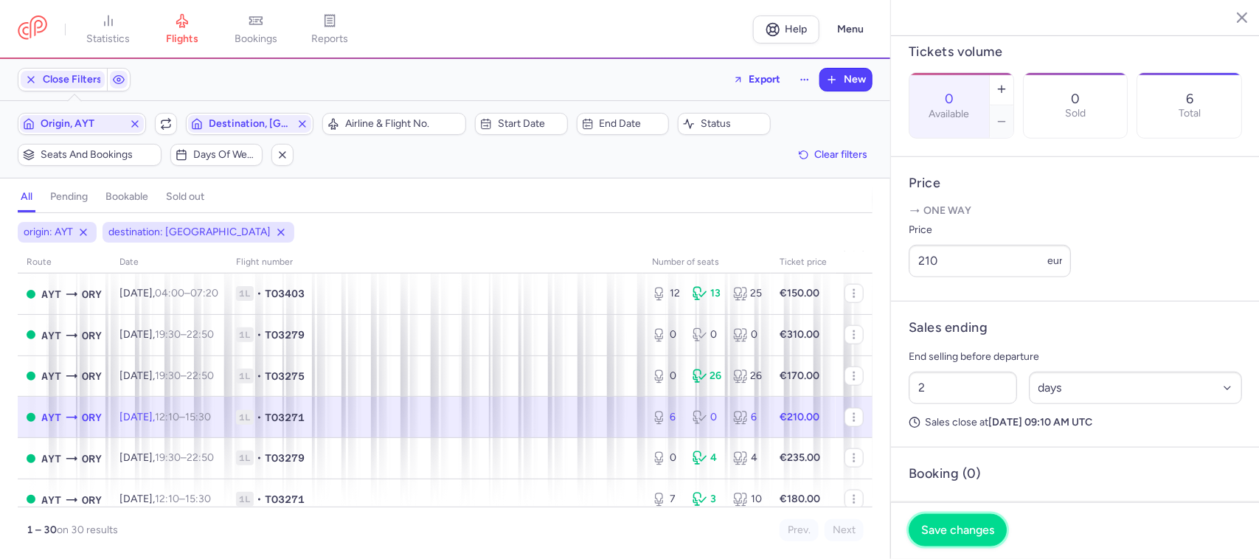
click at [952, 532] on span "Save changes" at bounding box center [957, 530] width 73 height 13
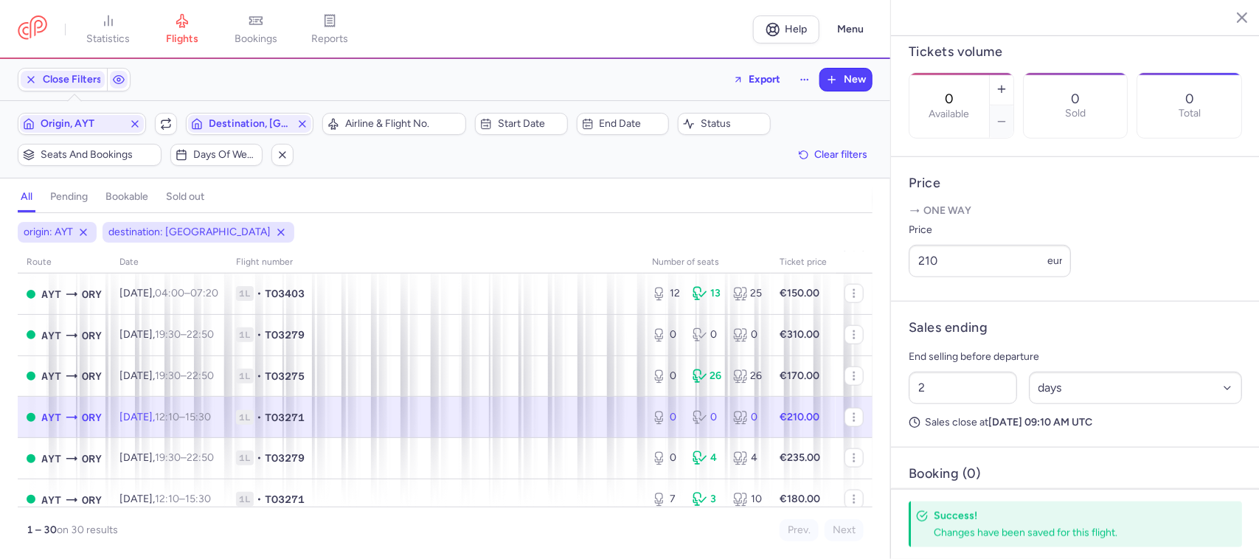
scroll to position [922, 0]
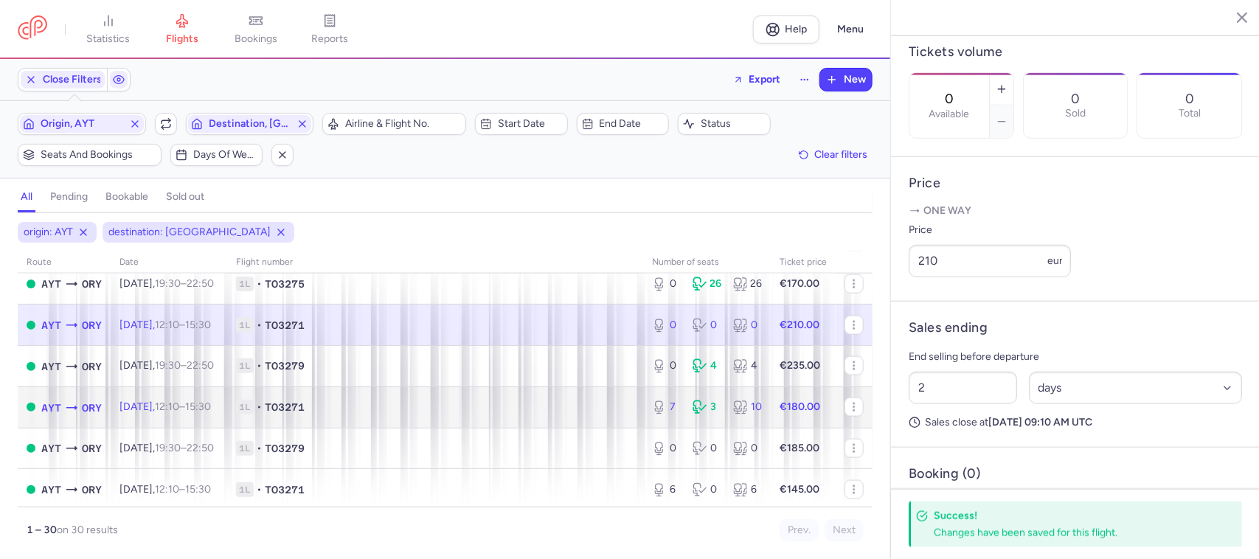
click at [602, 415] on span "1L • TO3271" at bounding box center [435, 407] width 398 height 15
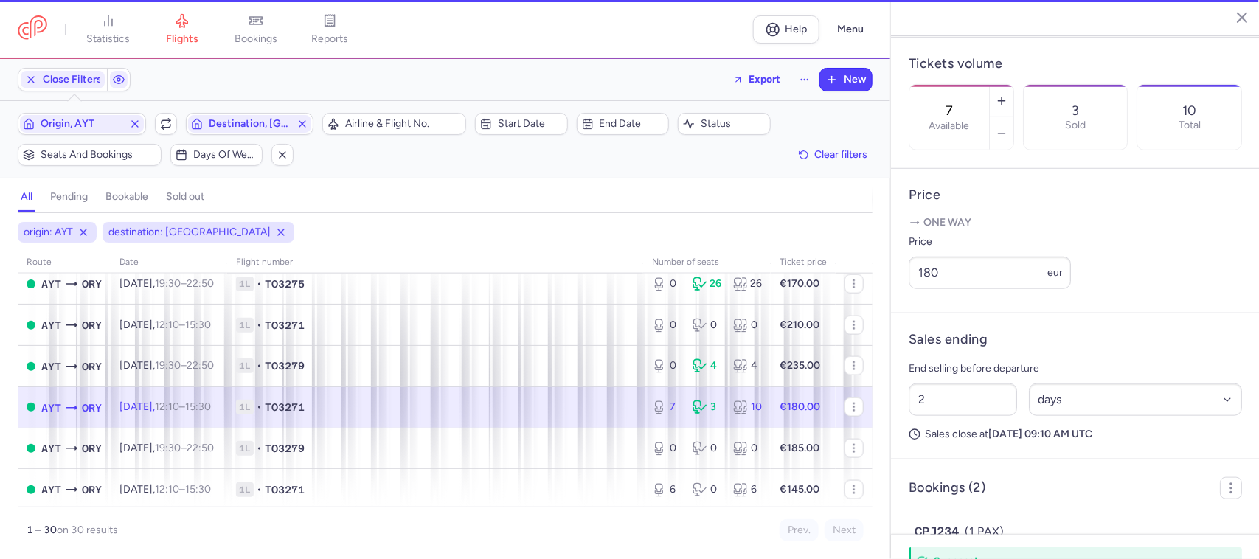
scroll to position [461, 0]
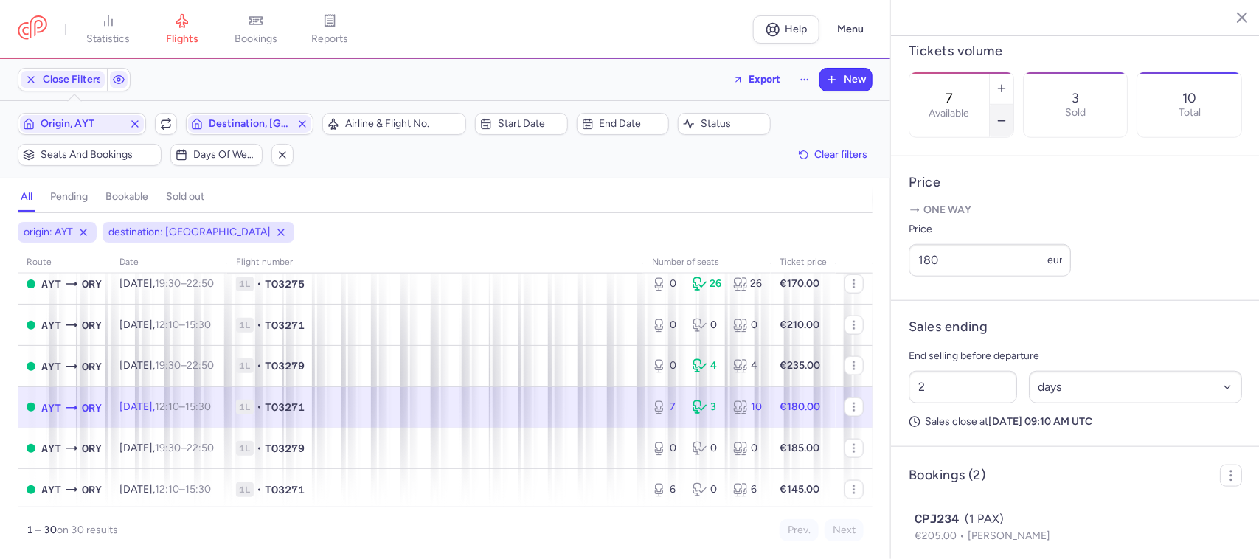
click at [1008, 115] on icon "button" at bounding box center [1002, 121] width 12 height 12
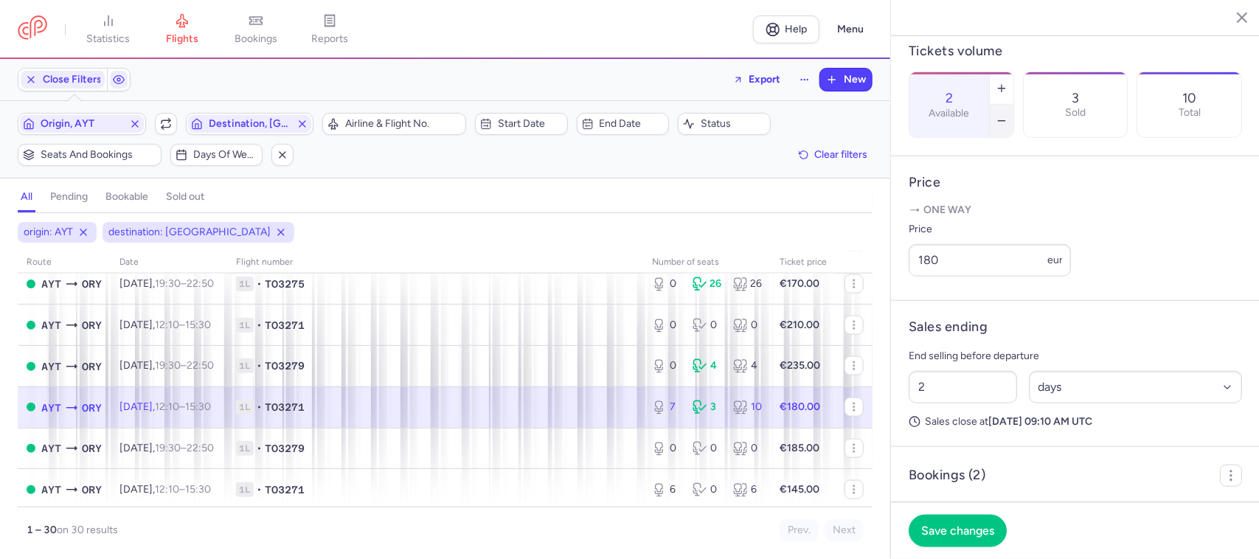
click at [1008, 115] on icon "button" at bounding box center [1002, 121] width 12 height 12
click at [972, 525] on span "Save changes" at bounding box center [957, 530] width 73 height 13
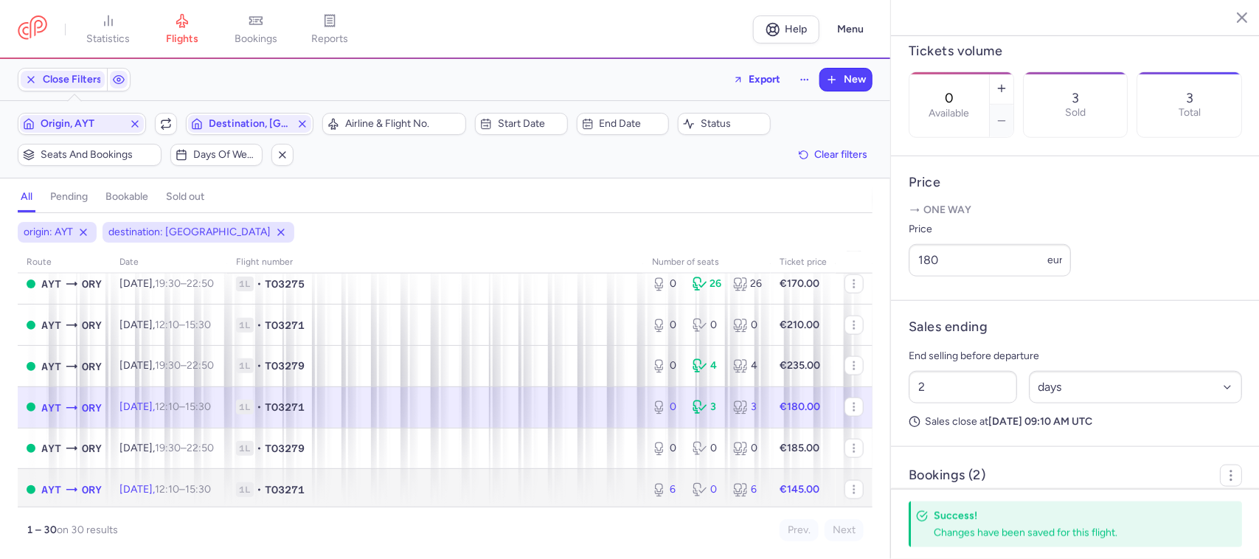
click at [607, 493] on span "1L • TO3271" at bounding box center [435, 490] width 398 height 15
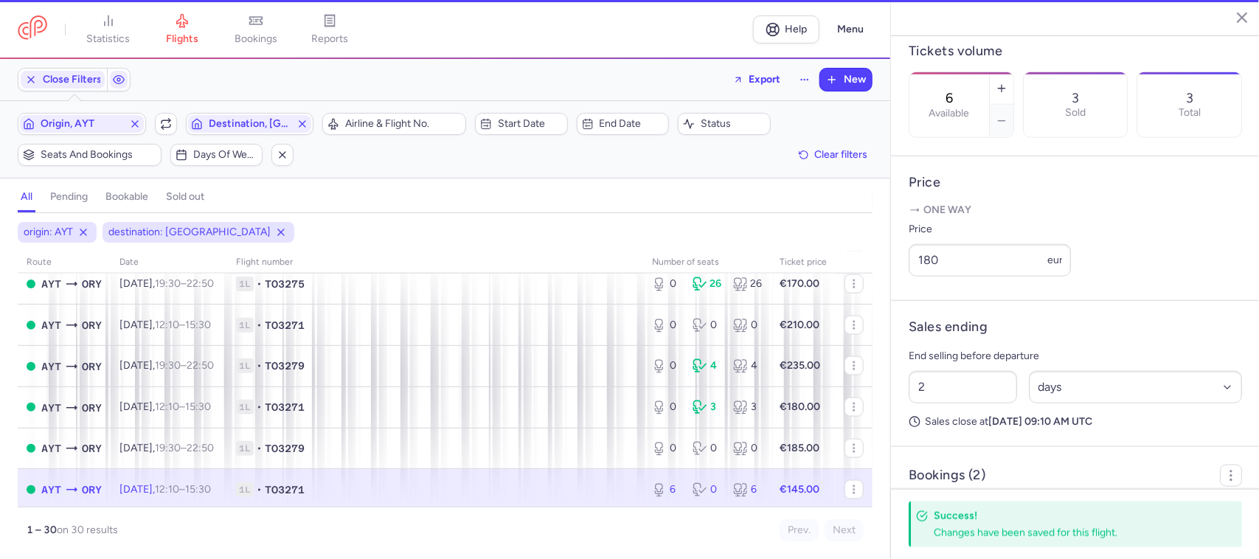
scroll to position [449, 0]
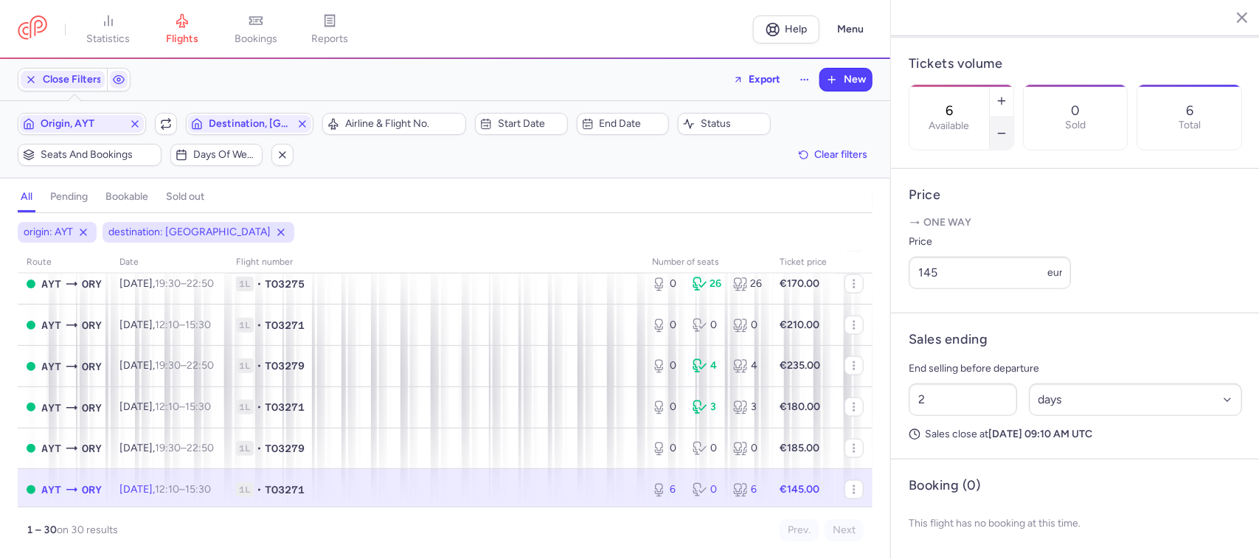
click at [1014, 117] on button "button" at bounding box center [1002, 133] width 24 height 32
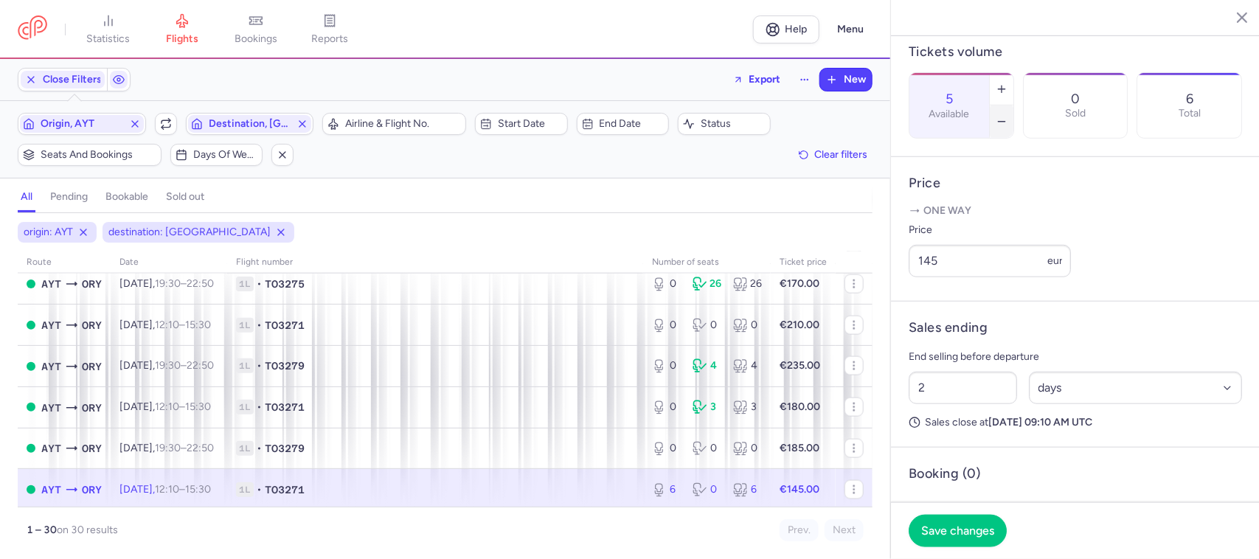
click at [1014, 106] on button "button" at bounding box center [1002, 122] width 24 height 32
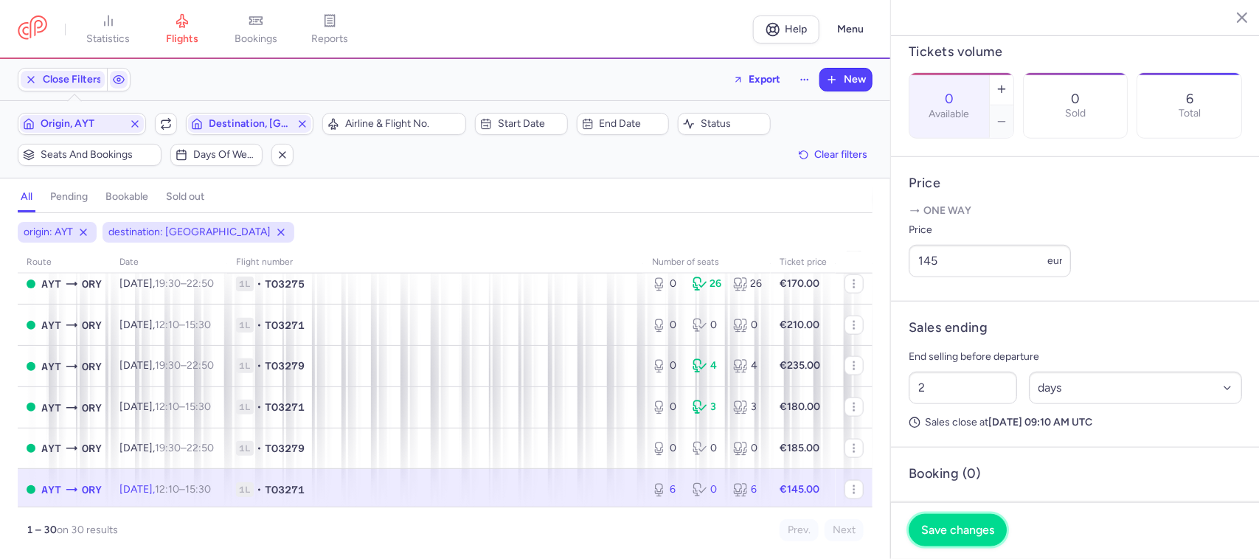
click at [967, 521] on button "Save changes" at bounding box center [958, 530] width 98 height 32
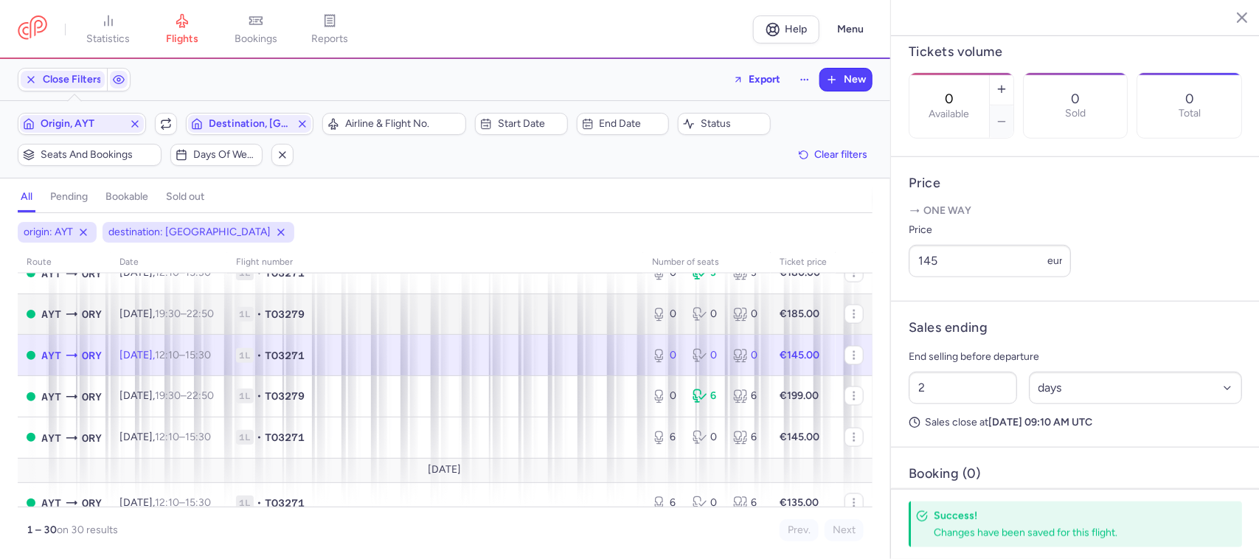
scroll to position [1079, 0]
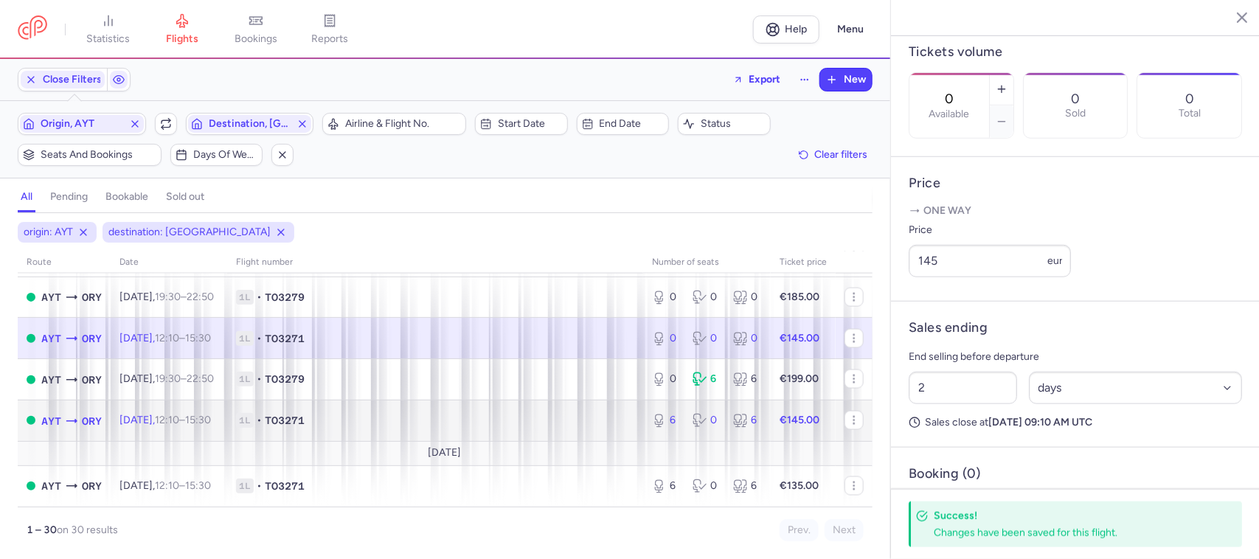
click at [587, 415] on span "1L • TO3271" at bounding box center [435, 420] width 398 height 15
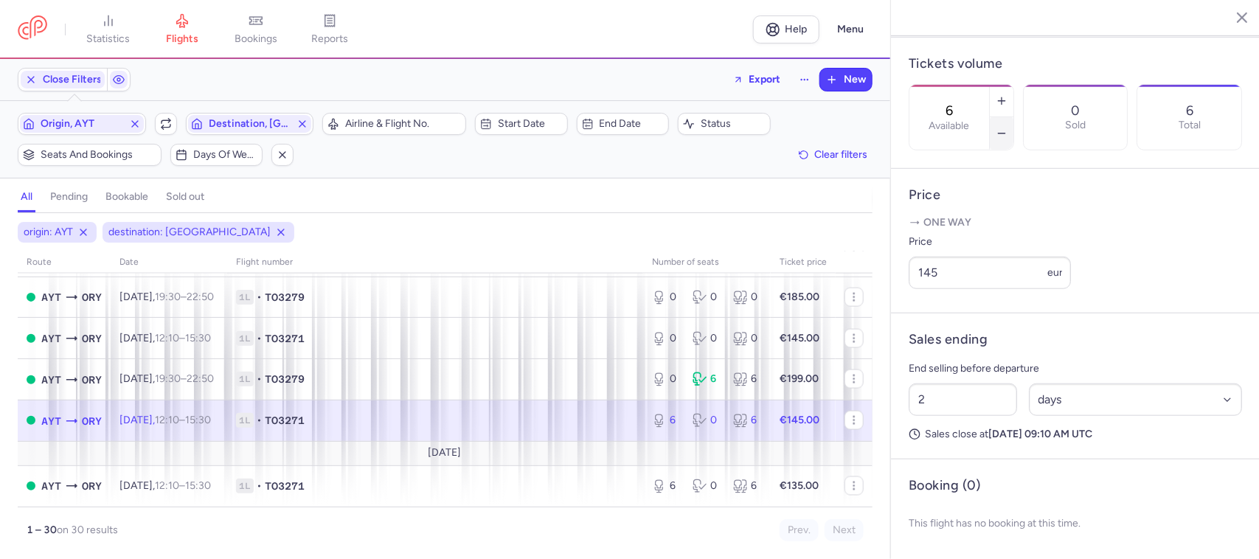
click at [1008, 128] on icon "button" at bounding box center [1002, 134] width 12 height 12
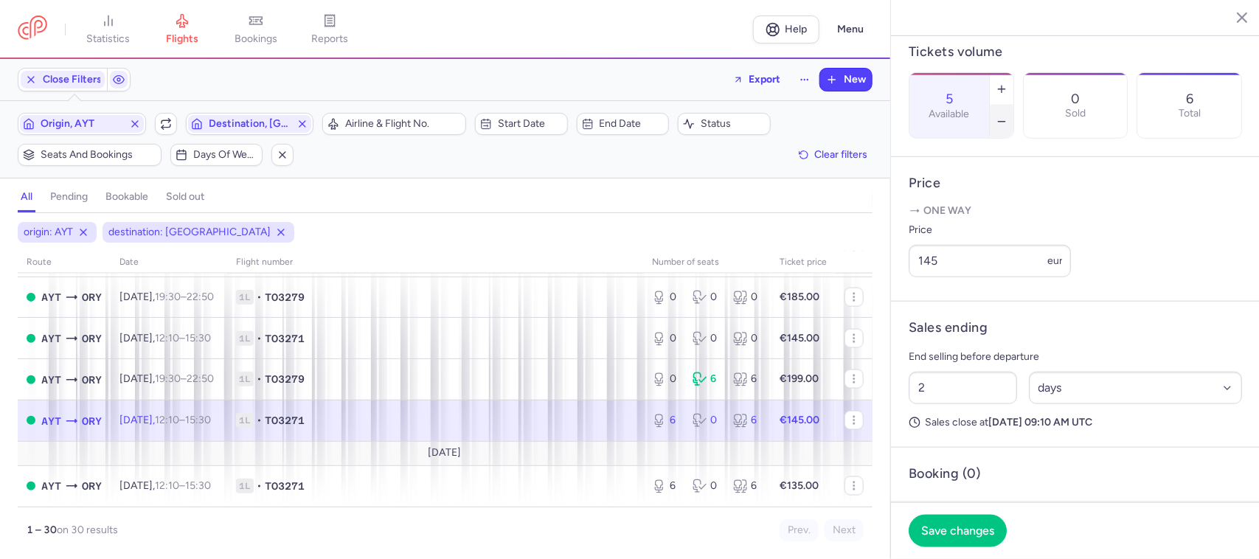
click at [1008, 116] on icon "button" at bounding box center [1002, 122] width 12 height 12
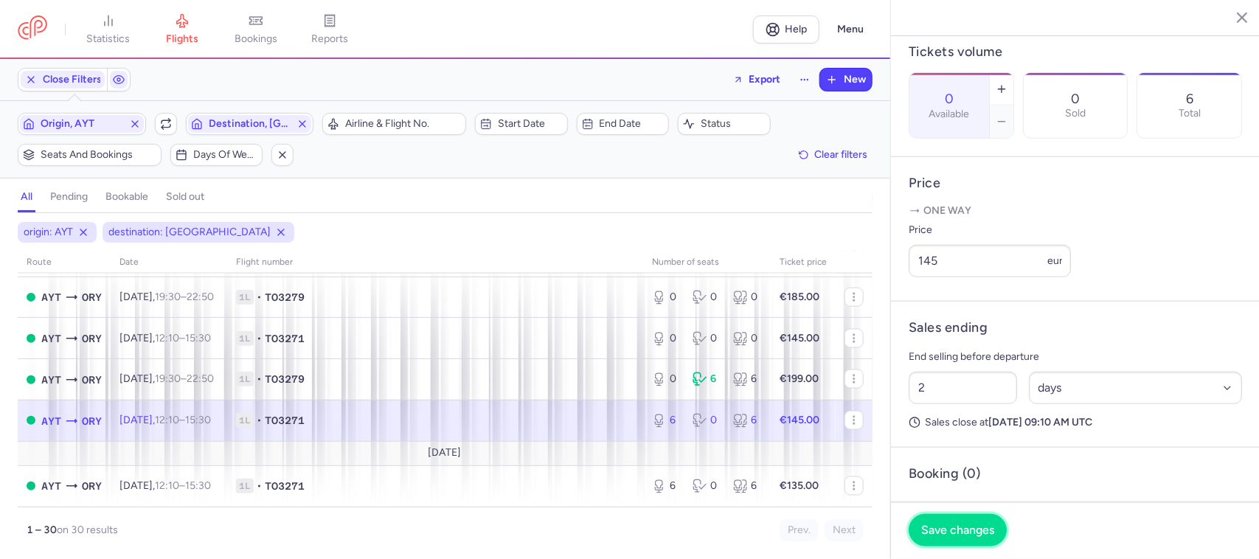
click at [934, 528] on span "Save changes" at bounding box center [957, 530] width 73 height 13
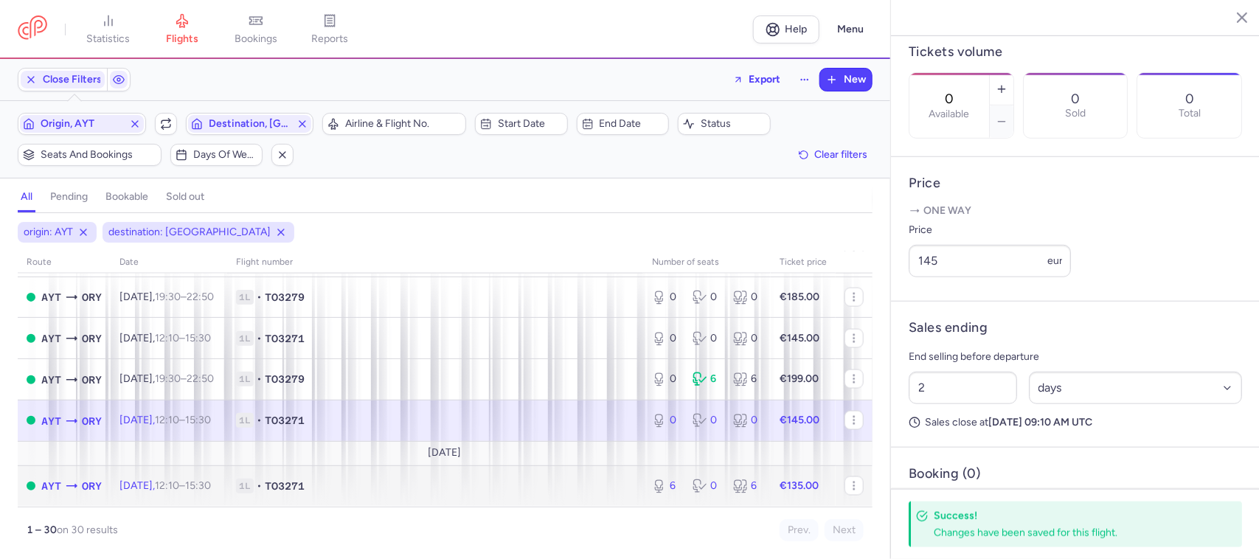
click at [603, 500] on td "1L • TO3271" at bounding box center [435, 486] width 416 height 41
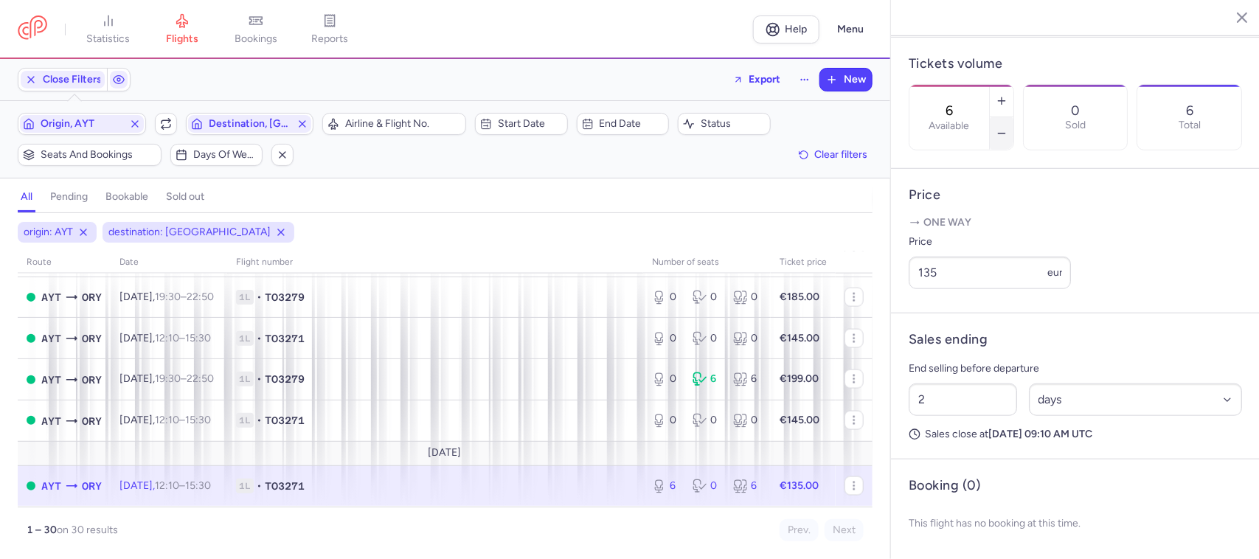
click at [1014, 117] on button "button" at bounding box center [1002, 133] width 24 height 32
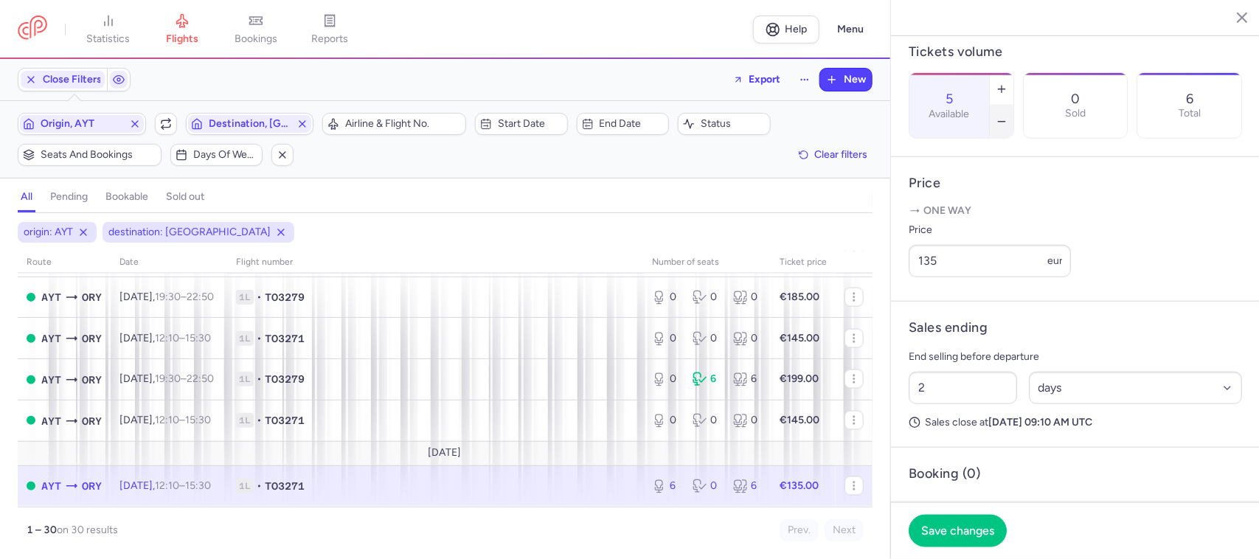
click at [1014, 106] on button "button" at bounding box center [1002, 122] width 24 height 32
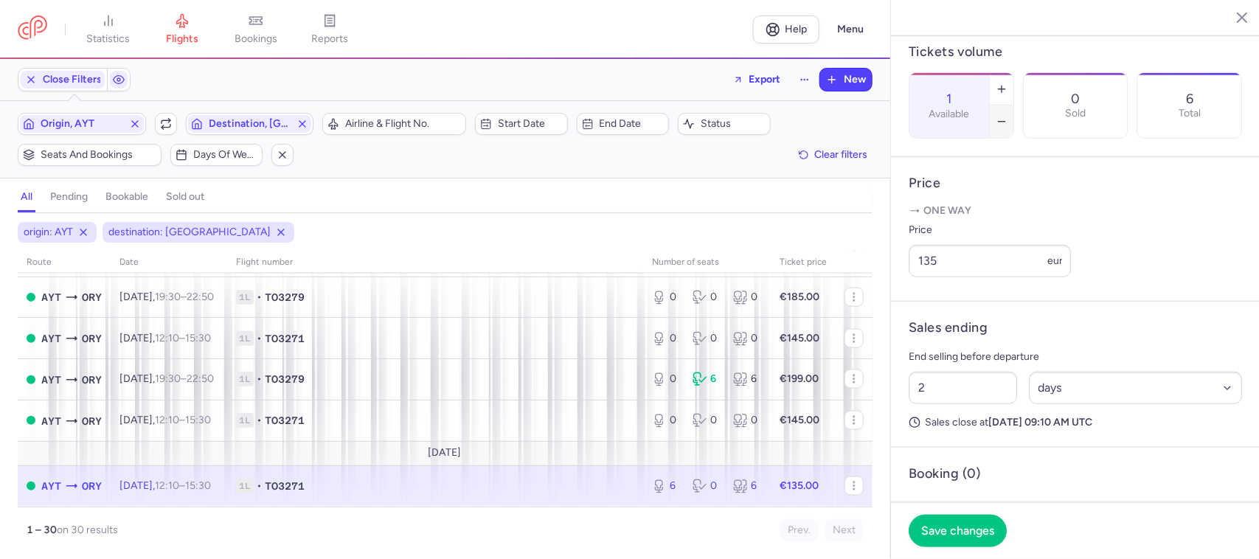
type input "0"
click at [969, 520] on button "Save changes" at bounding box center [958, 530] width 98 height 32
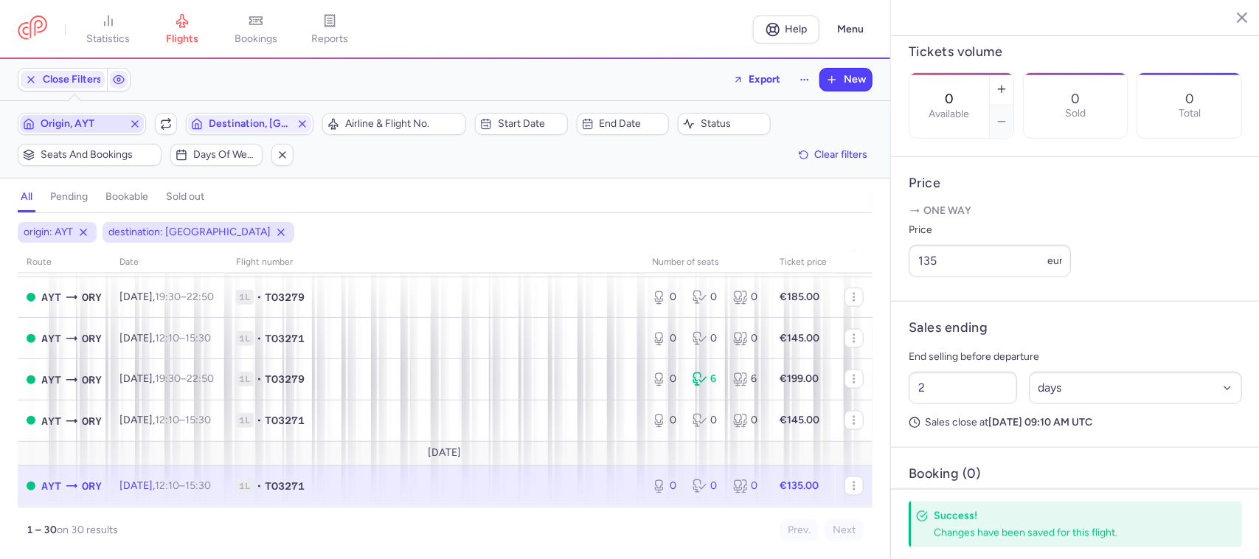
click at [92, 126] on span "Origin, AYT" at bounding box center [82, 124] width 83 height 12
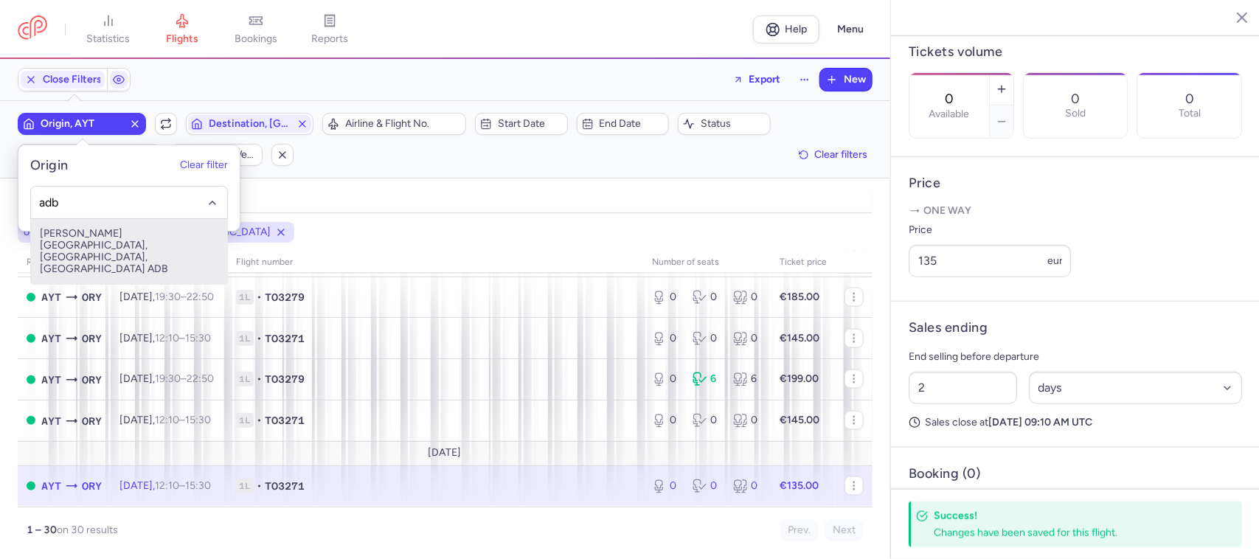
click at [128, 229] on span "[PERSON_NAME][GEOGRAPHIC_DATA], [GEOGRAPHIC_DATA], [GEOGRAPHIC_DATA] ADB" at bounding box center [129, 251] width 196 height 65
type input "adb"
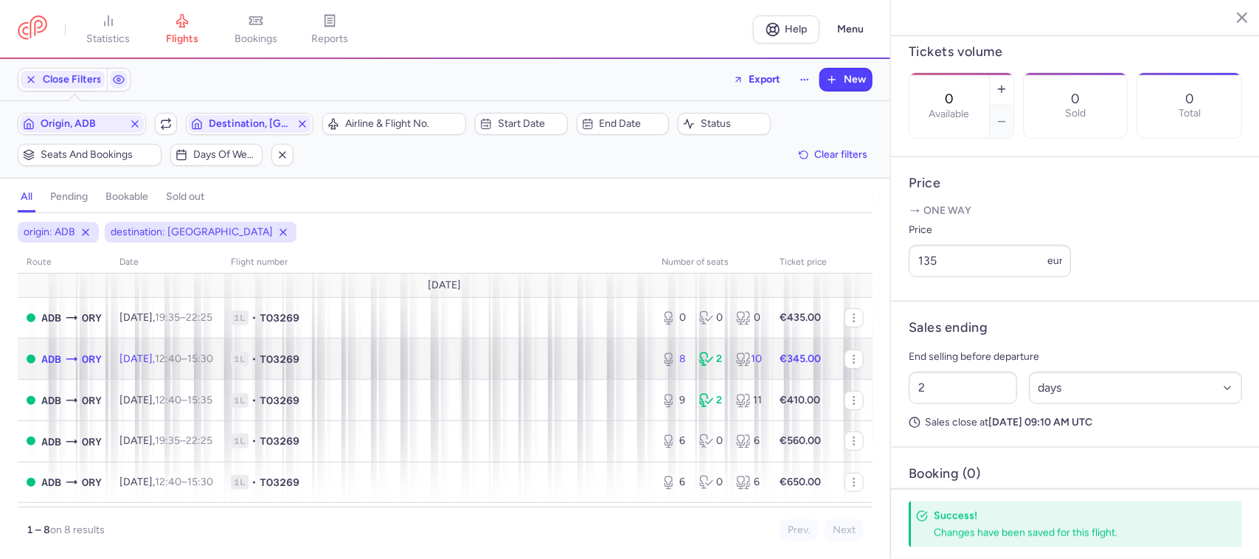
click at [497, 365] on span "1L • TO3269" at bounding box center [437, 359] width 413 height 15
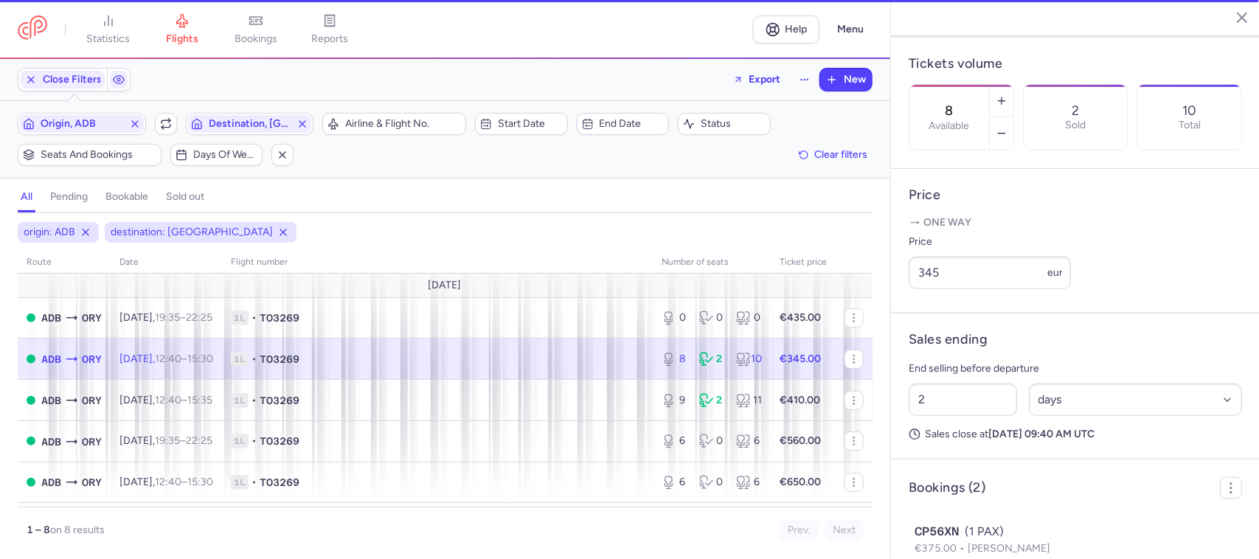
scroll to position [461, 0]
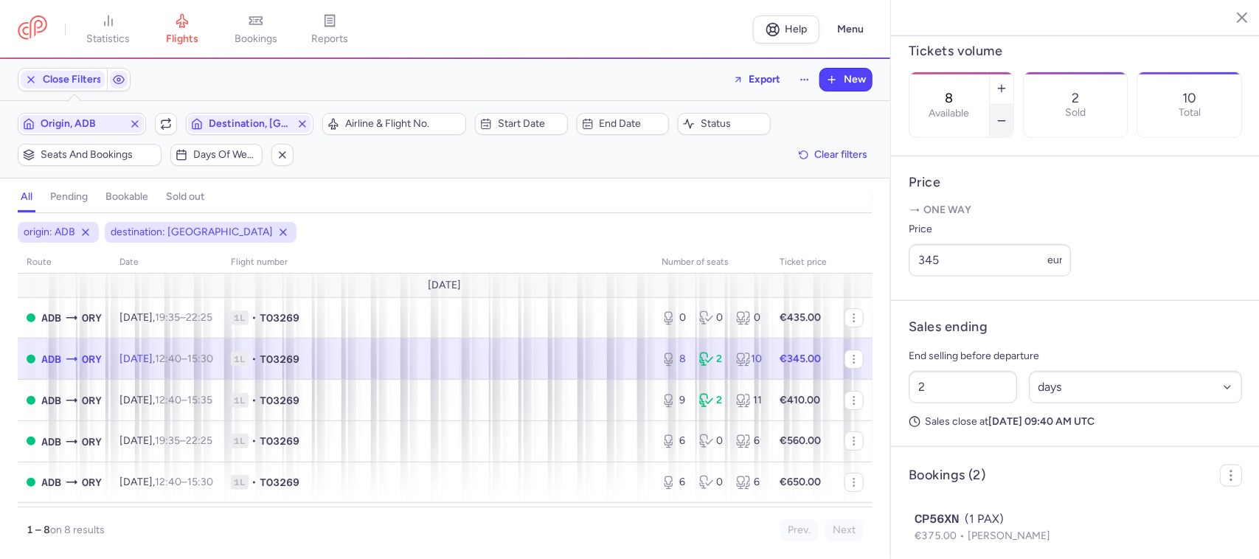
click at [1014, 105] on button "button" at bounding box center [1002, 121] width 24 height 32
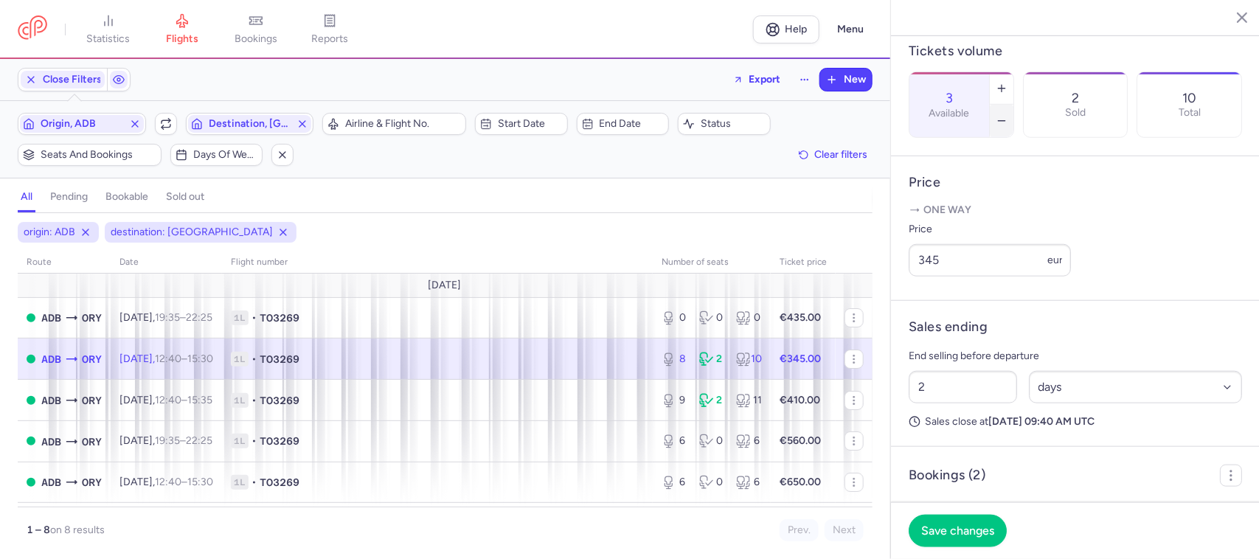
click at [1014, 105] on button "button" at bounding box center [1002, 121] width 24 height 32
click at [964, 525] on span "Save changes" at bounding box center [957, 530] width 73 height 13
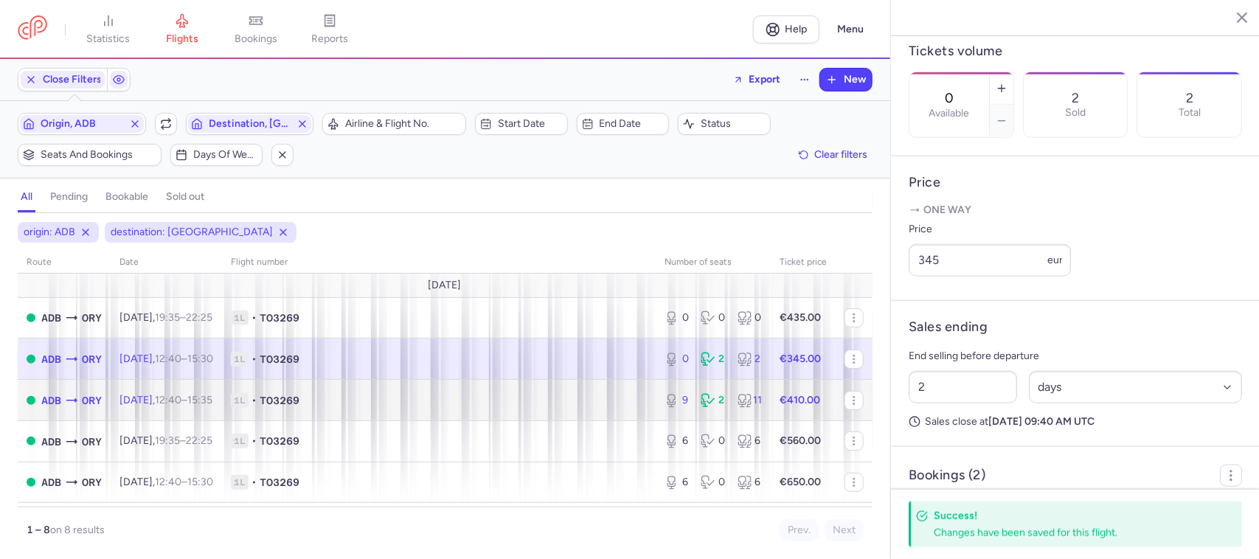
click at [620, 403] on span "1L • TO3269" at bounding box center [439, 400] width 416 height 15
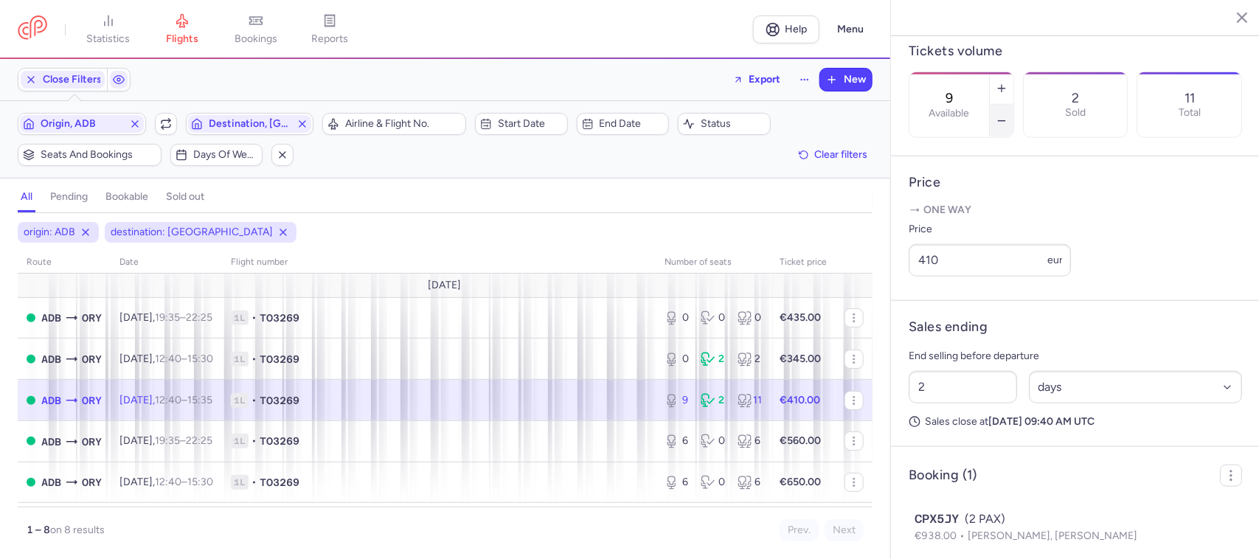
click at [1014, 105] on button "button" at bounding box center [1002, 121] width 24 height 32
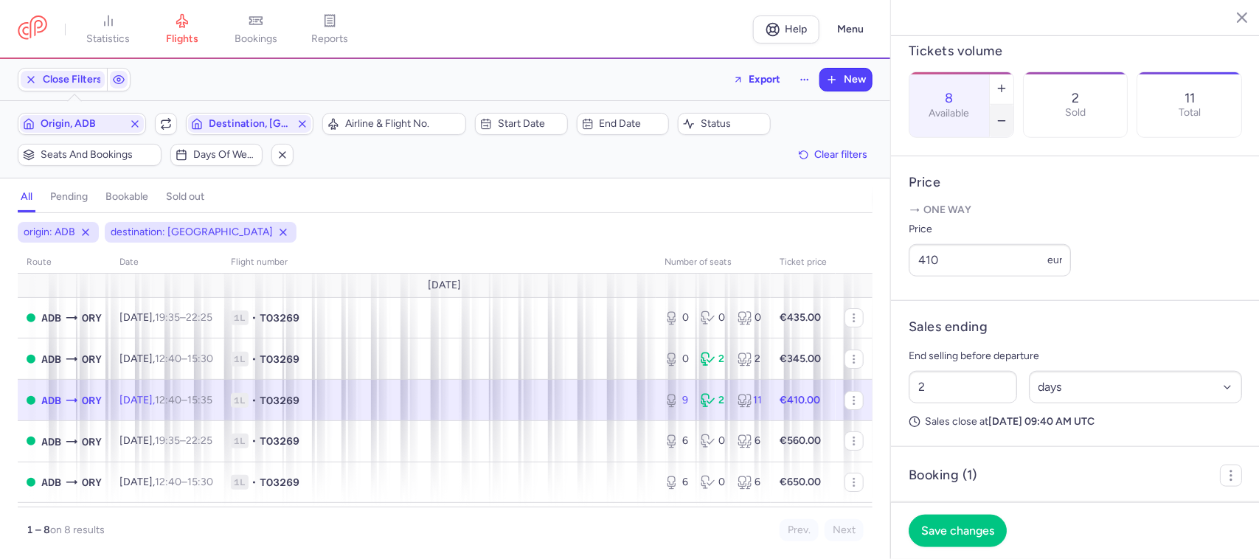
click at [1014, 105] on button "button" at bounding box center [1002, 121] width 24 height 32
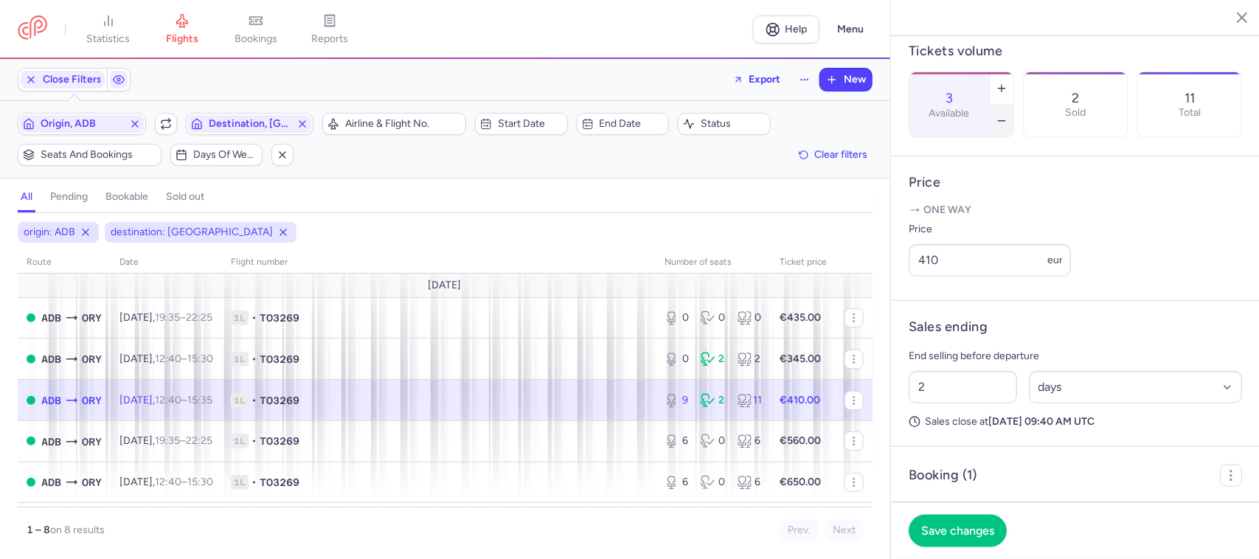
click at [1014, 105] on button "button" at bounding box center [1002, 121] width 24 height 32
click at [966, 515] on footer "Save changes" at bounding box center [1075, 530] width 369 height 57
click at [966, 522] on button "Save changes" at bounding box center [958, 530] width 98 height 32
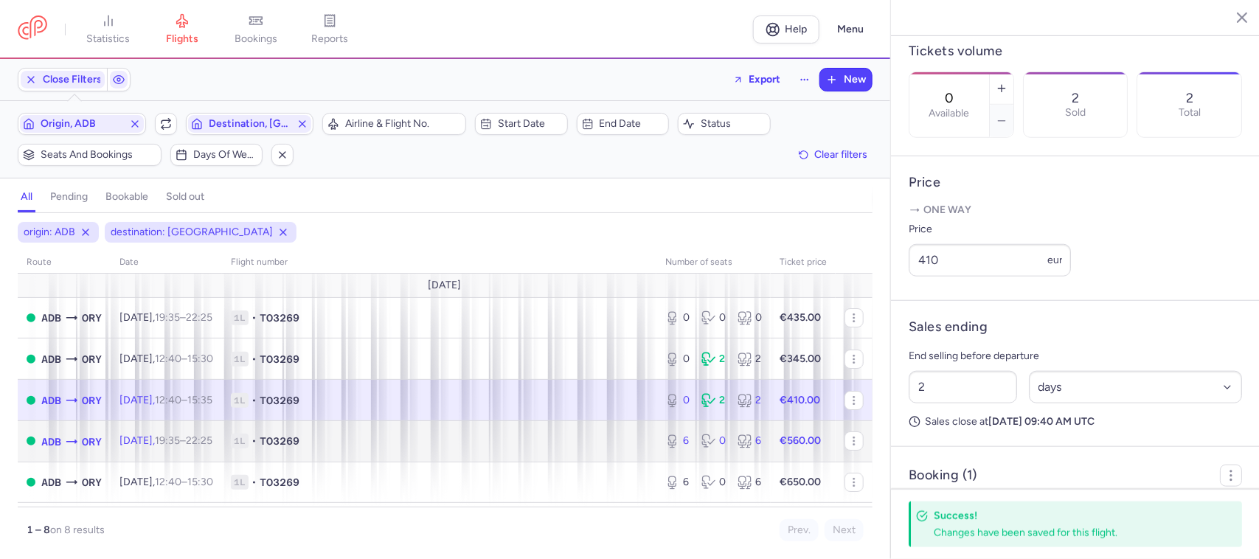
click at [616, 454] on td "1L • TO3269" at bounding box center [439, 441] width 435 height 41
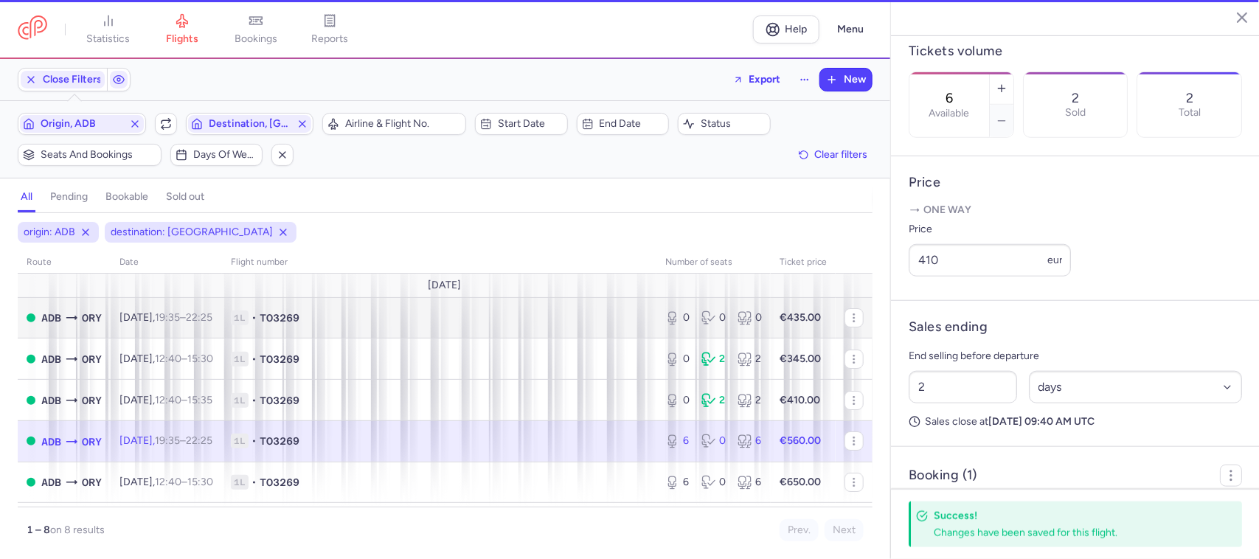
scroll to position [449, 0]
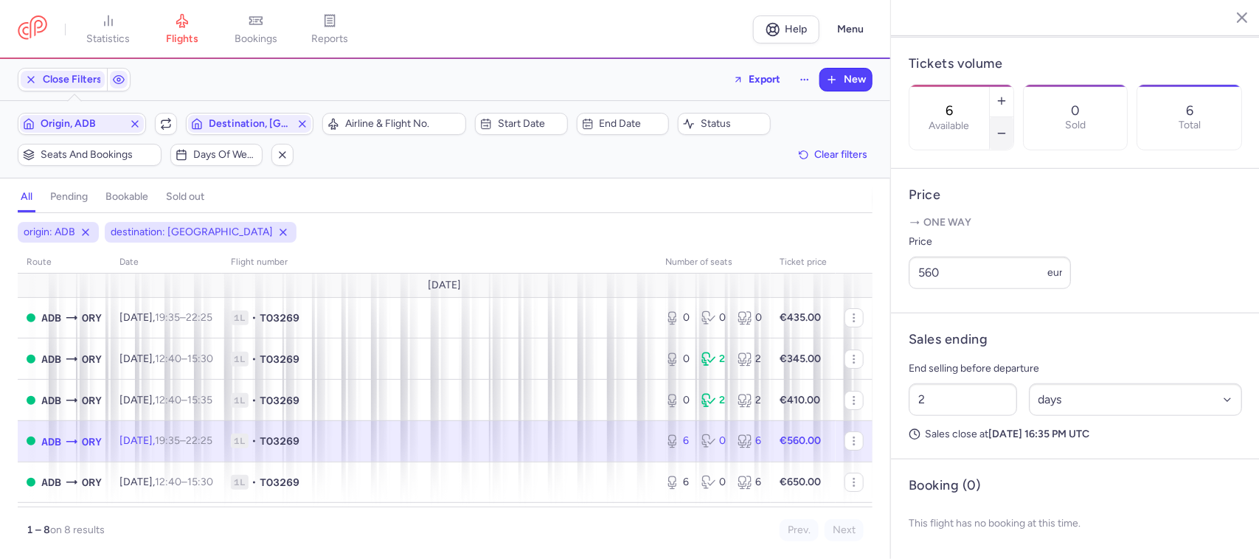
click at [1014, 117] on button "button" at bounding box center [1002, 133] width 24 height 32
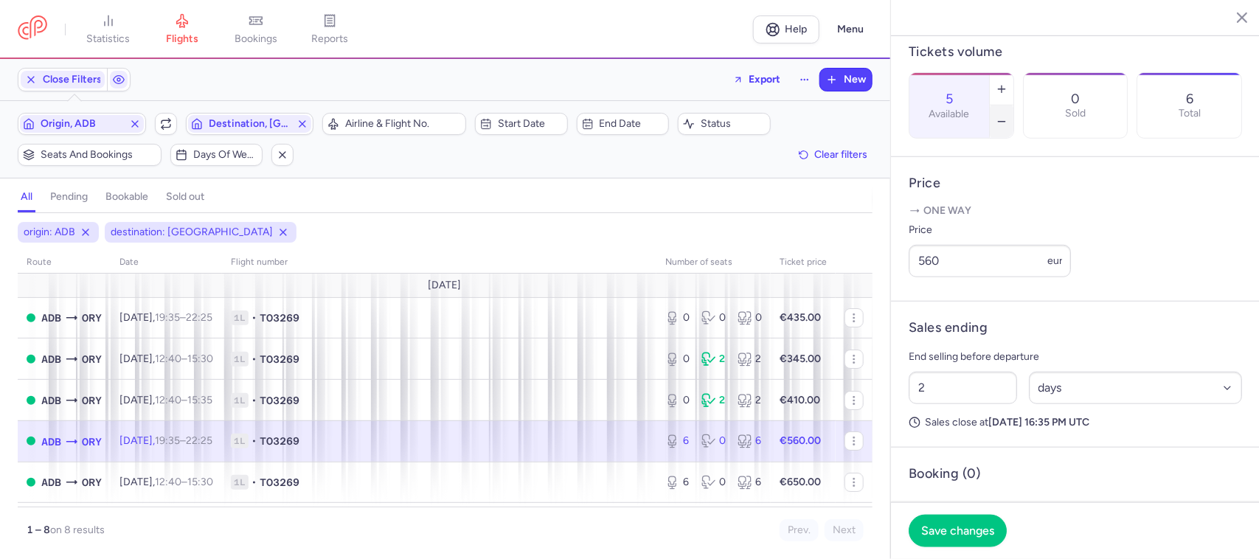
click at [1008, 116] on icon "button" at bounding box center [1002, 122] width 12 height 12
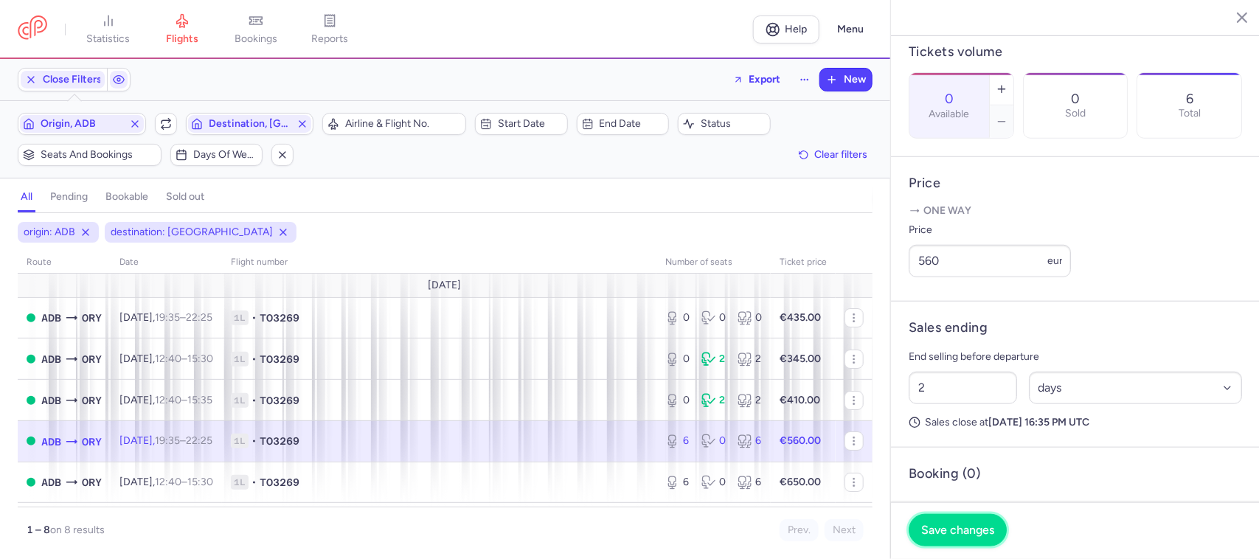
drag, startPoint x: 957, startPoint y: 525, endPoint x: 950, endPoint y: 520, distance: 8.6
click at [958, 525] on span "Save changes" at bounding box center [957, 530] width 73 height 13
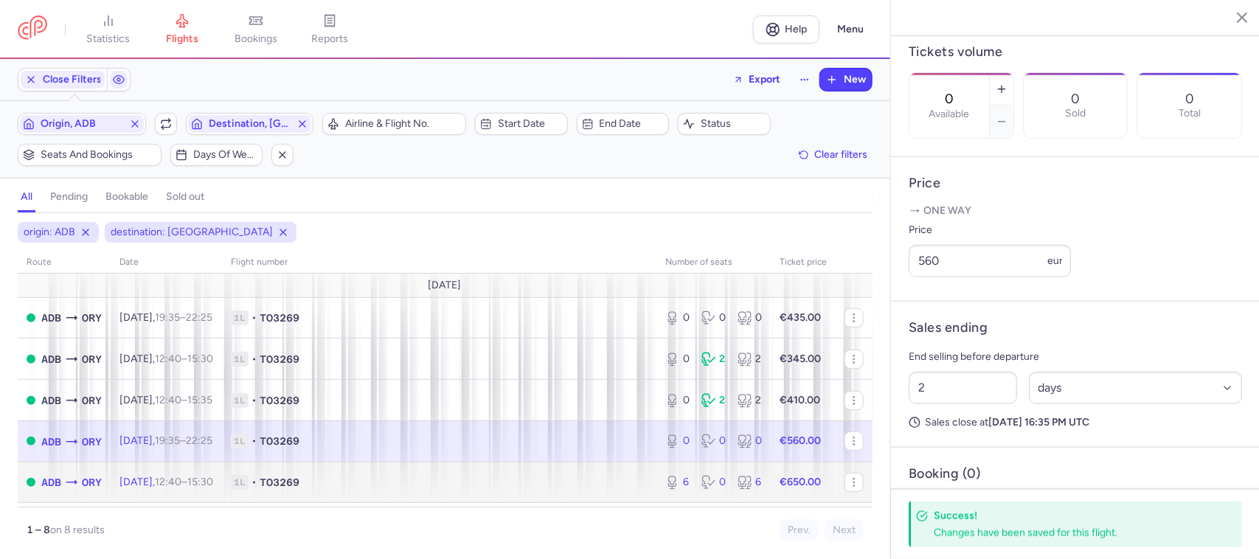
click at [592, 489] on span "1L • TO3269" at bounding box center [439, 482] width 417 height 15
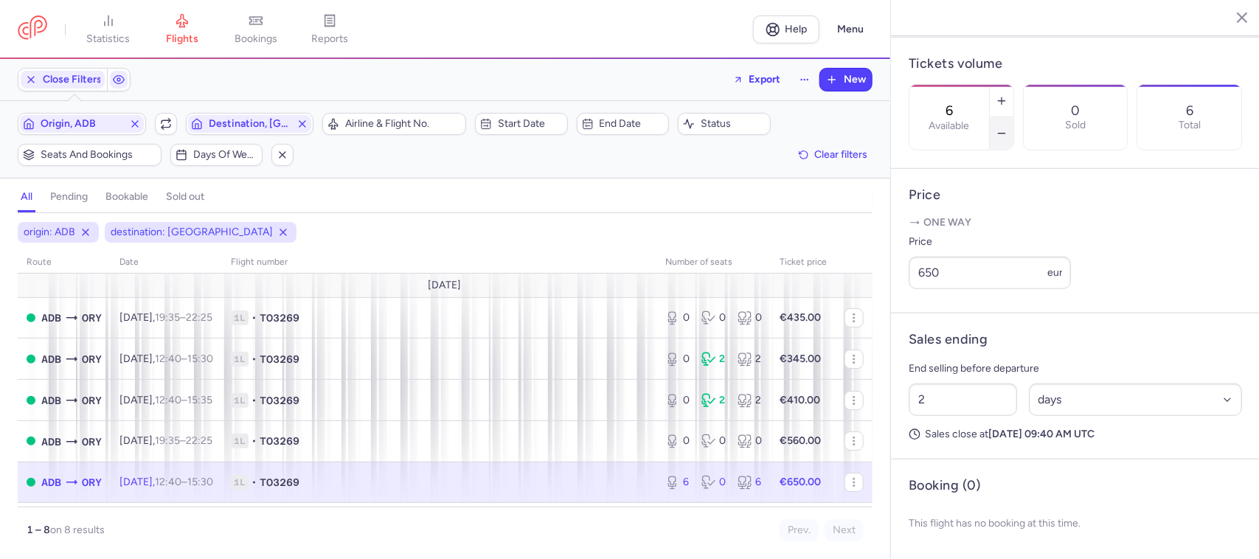
click at [1014, 117] on button "button" at bounding box center [1002, 133] width 24 height 32
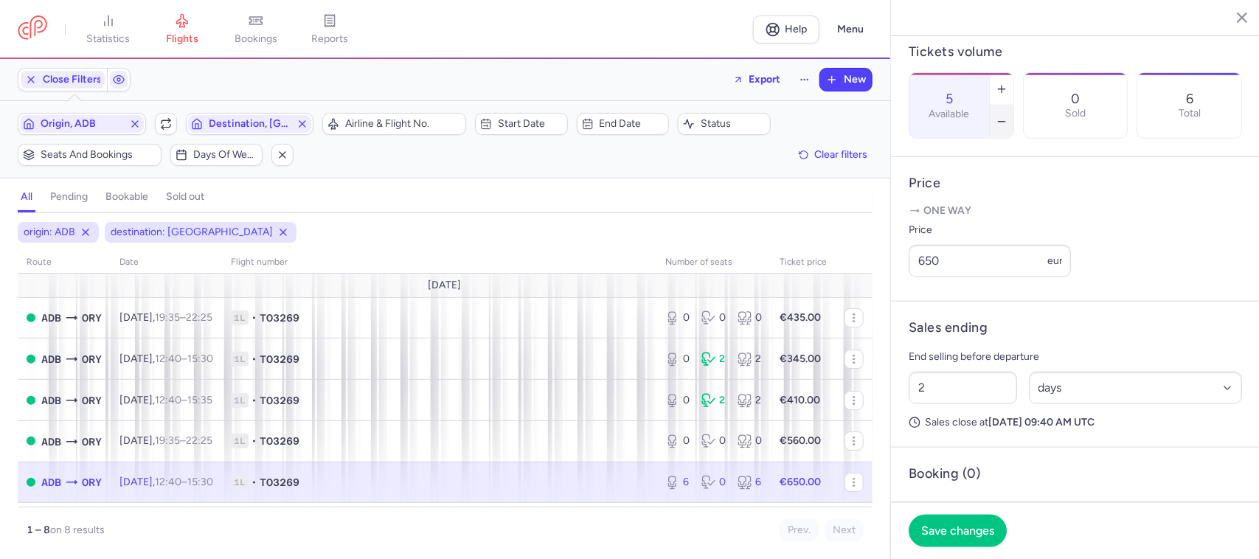
click at [1014, 106] on button "button" at bounding box center [1002, 122] width 24 height 32
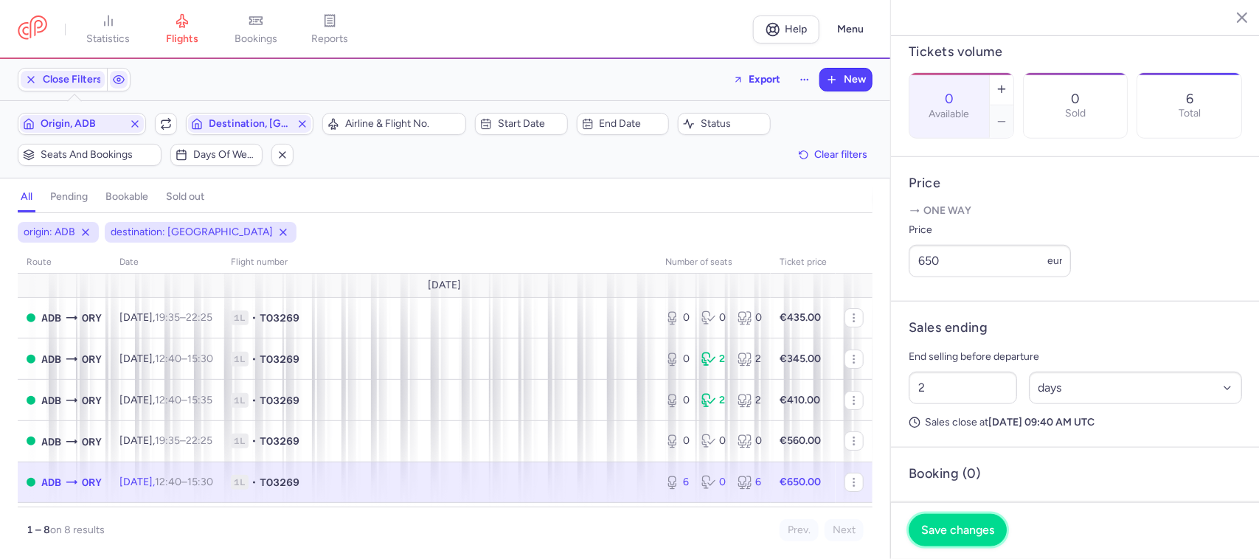
click at [953, 528] on span "Save changes" at bounding box center [957, 530] width 73 height 13
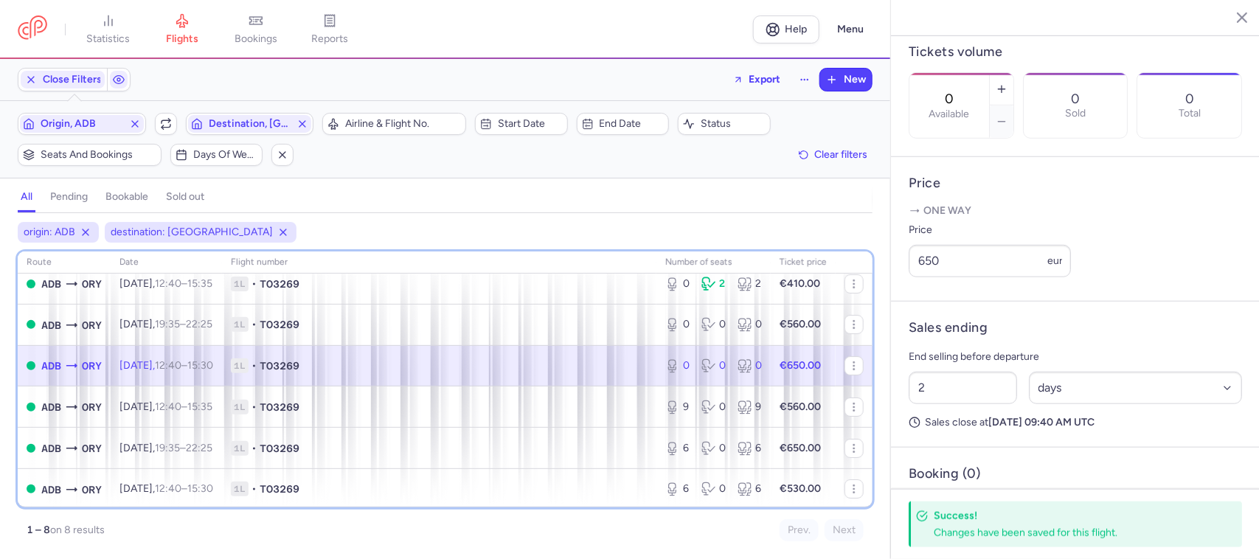
scroll to position [122, 0]
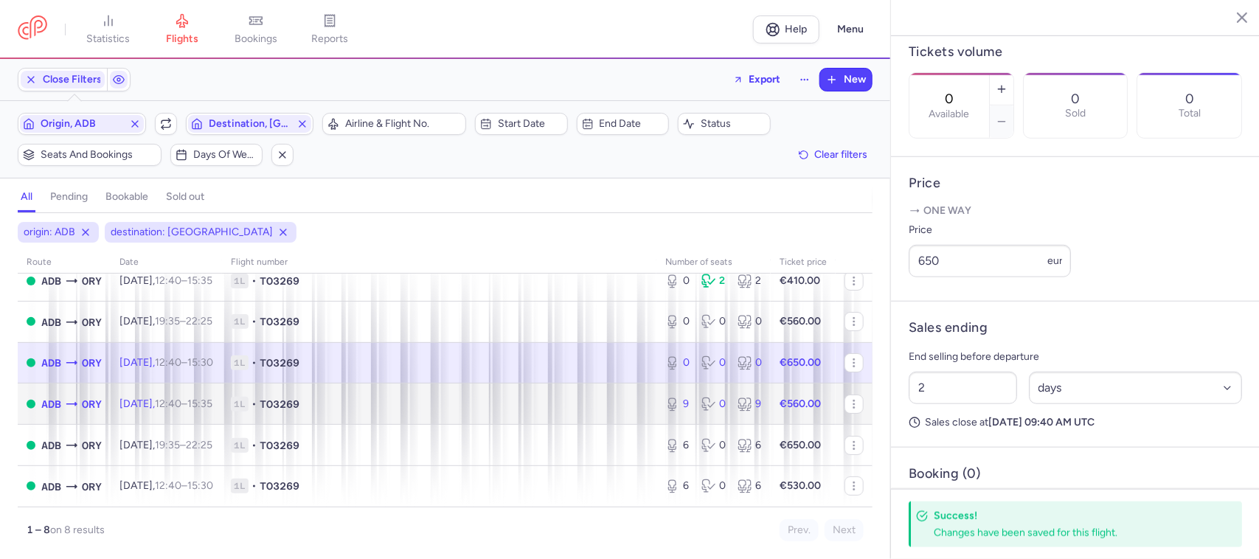
click at [613, 410] on span "1L • TO3269" at bounding box center [439, 404] width 417 height 15
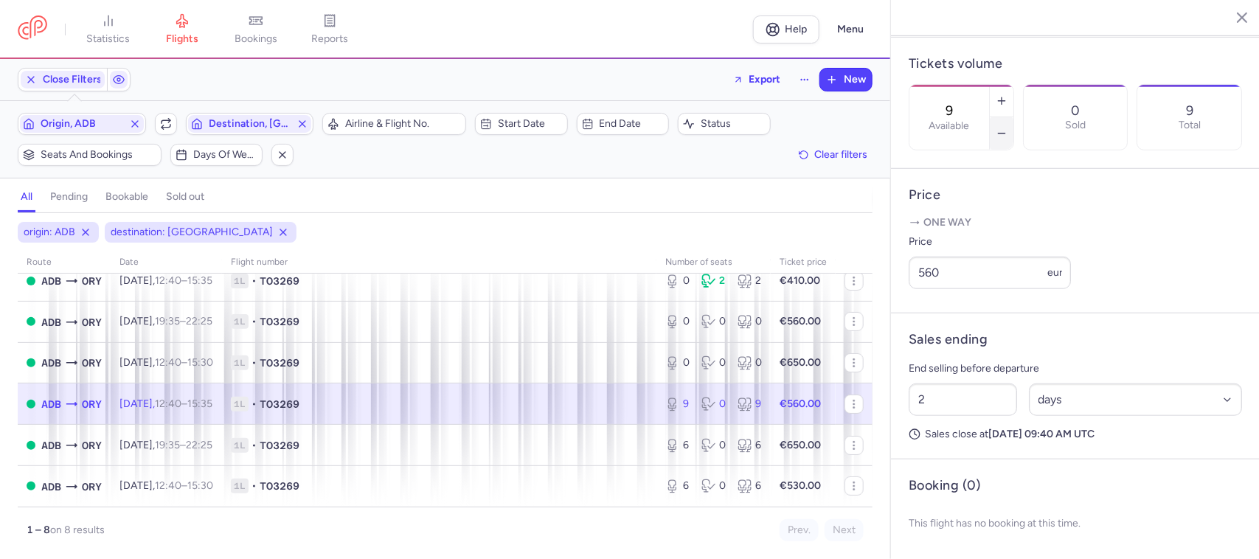
click at [1008, 128] on icon "button" at bounding box center [1002, 134] width 12 height 12
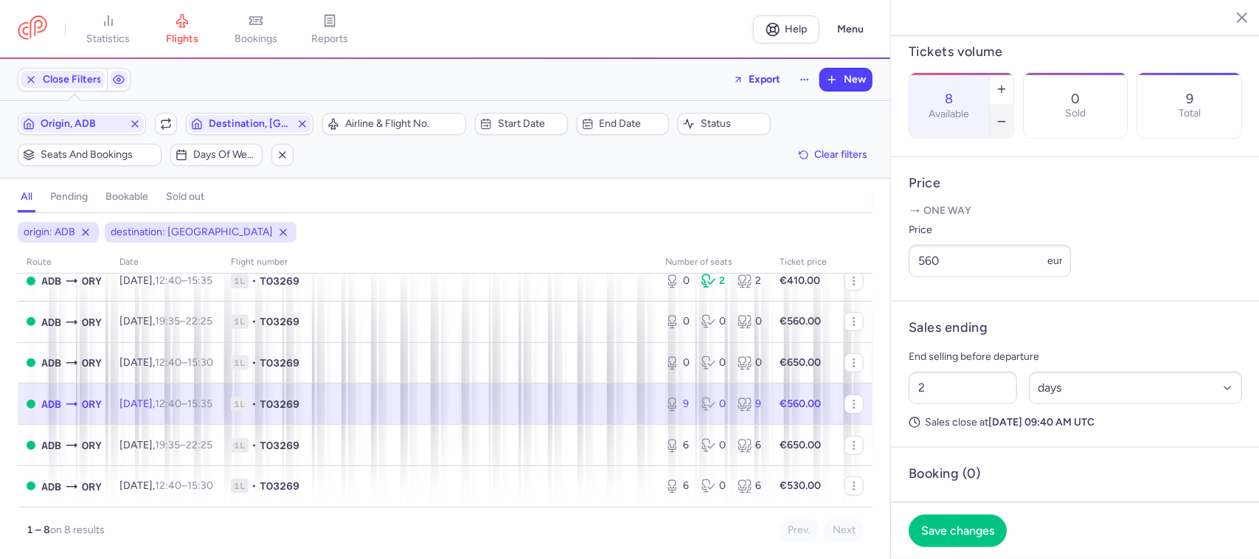
click at [1008, 116] on icon "button" at bounding box center [1002, 122] width 12 height 12
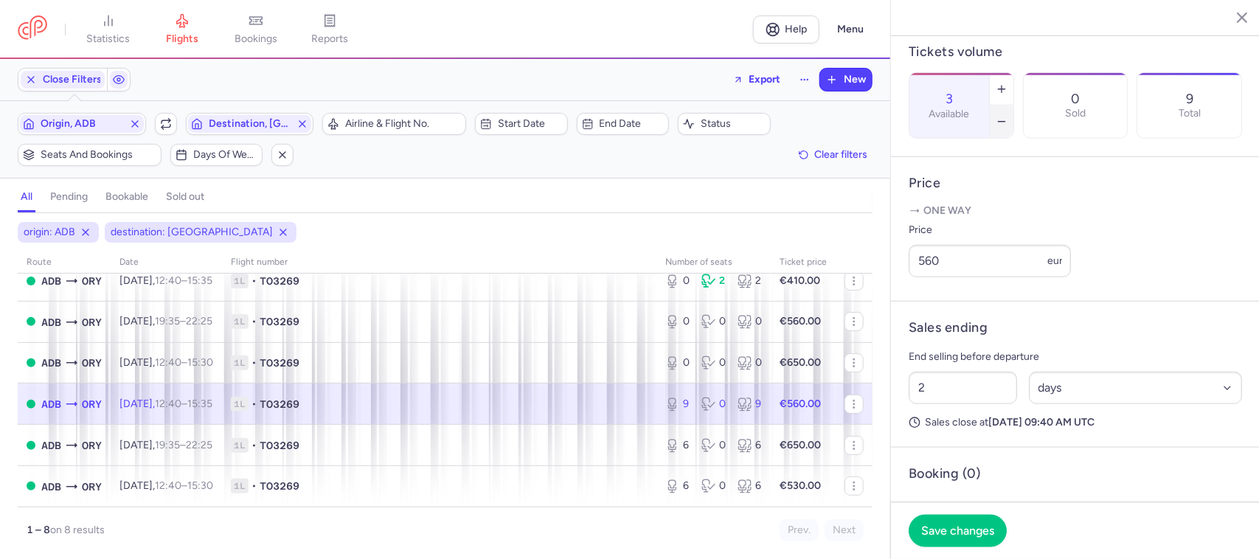
click at [1008, 116] on icon "button" at bounding box center [1002, 122] width 12 height 12
click at [952, 525] on span "Save changes" at bounding box center [957, 530] width 73 height 13
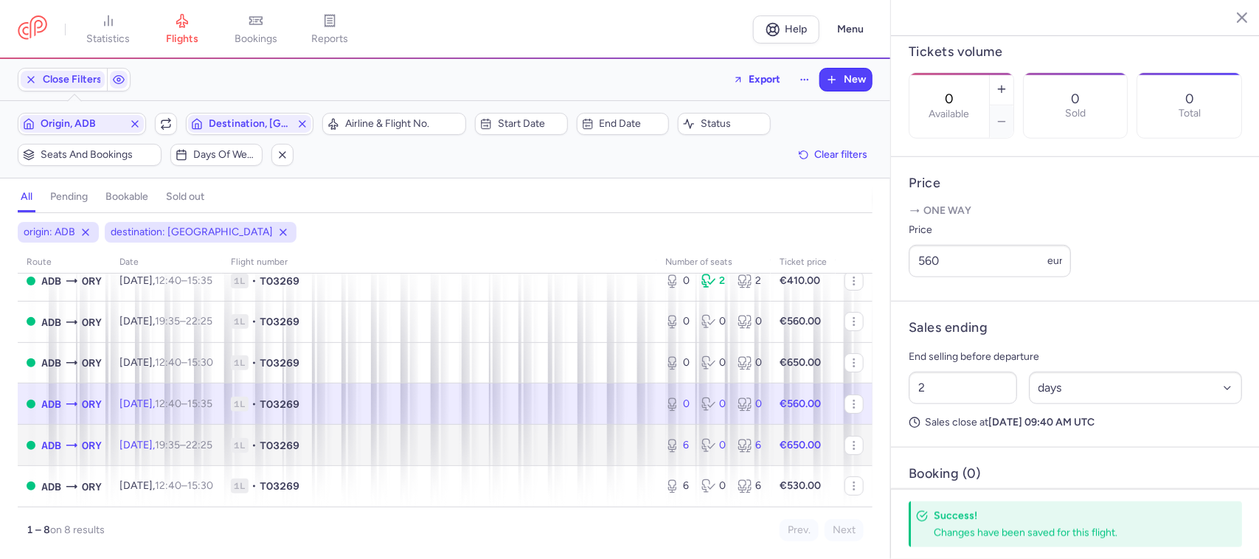
click at [626, 448] on span "1L • TO3269" at bounding box center [439, 445] width 417 height 15
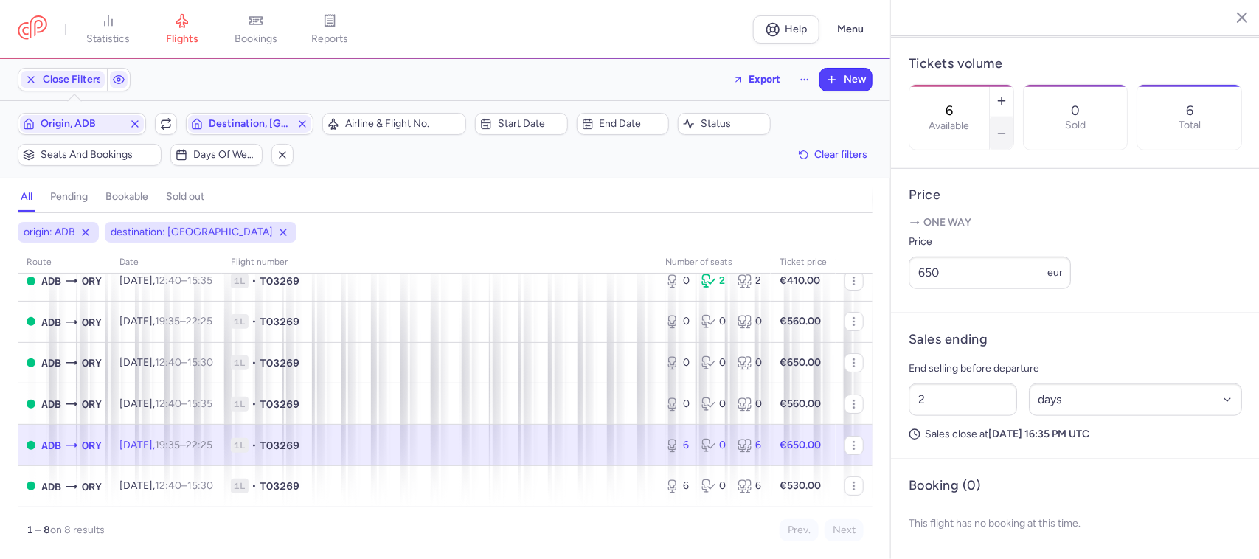
click at [1014, 117] on button "button" at bounding box center [1002, 133] width 24 height 32
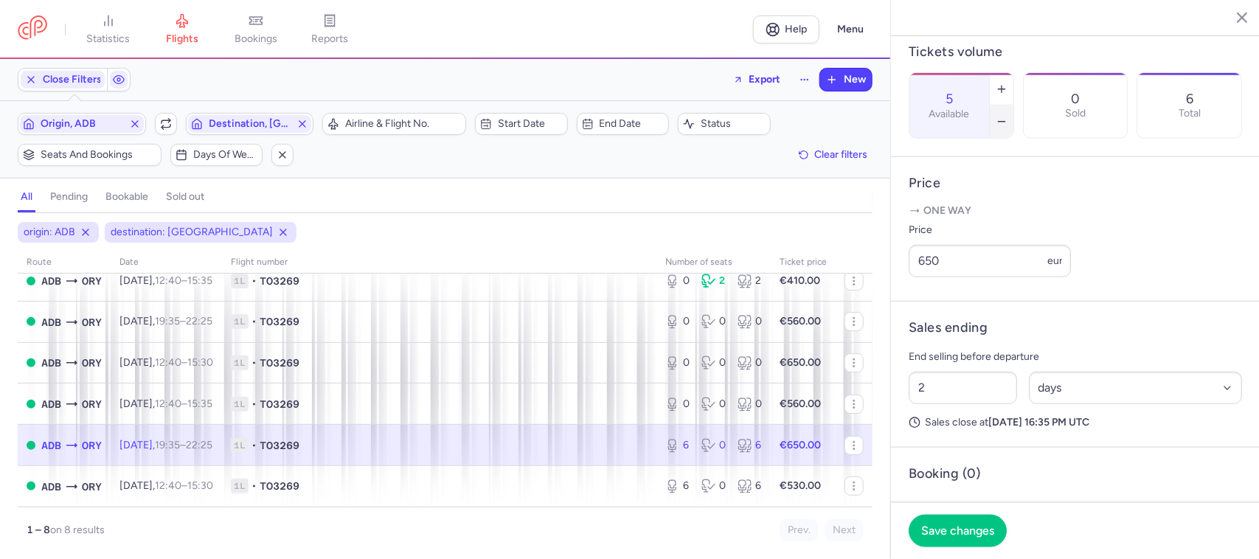
click at [1014, 106] on button "button" at bounding box center [1002, 122] width 24 height 32
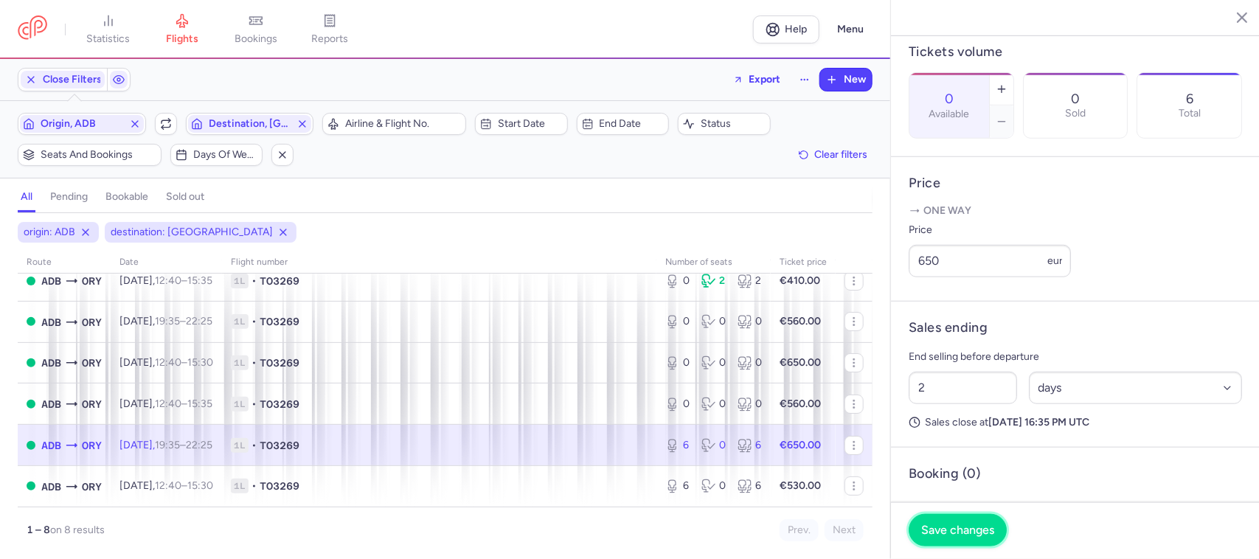
click at [965, 528] on span "Save changes" at bounding box center [957, 530] width 73 height 13
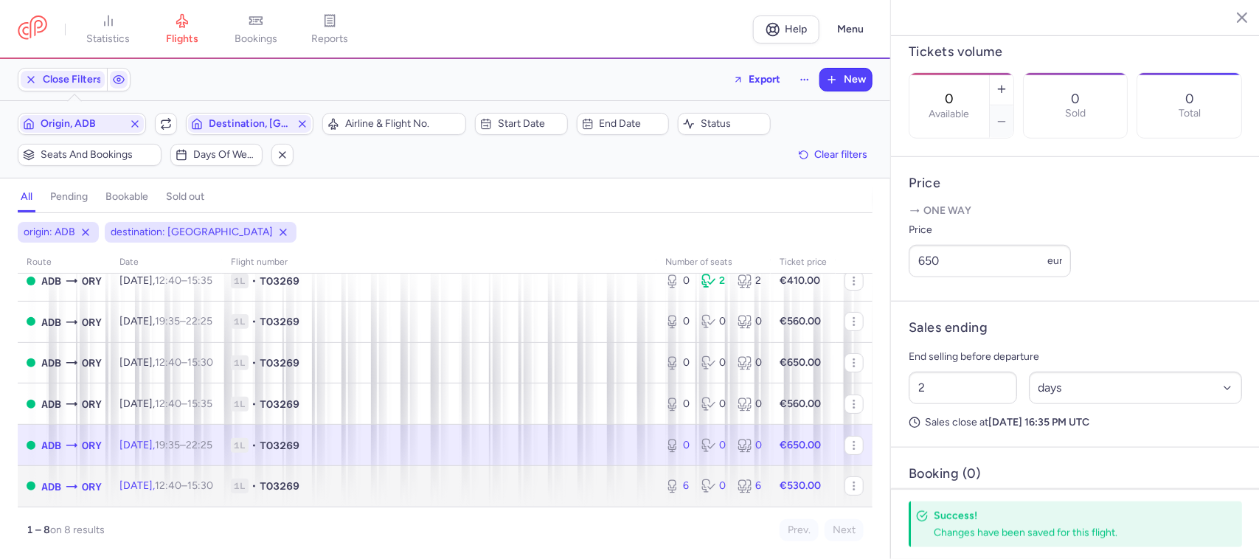
click at [621, 494] on span "1L • TO3269" at bounding box center [439, 486] width 417 height 15
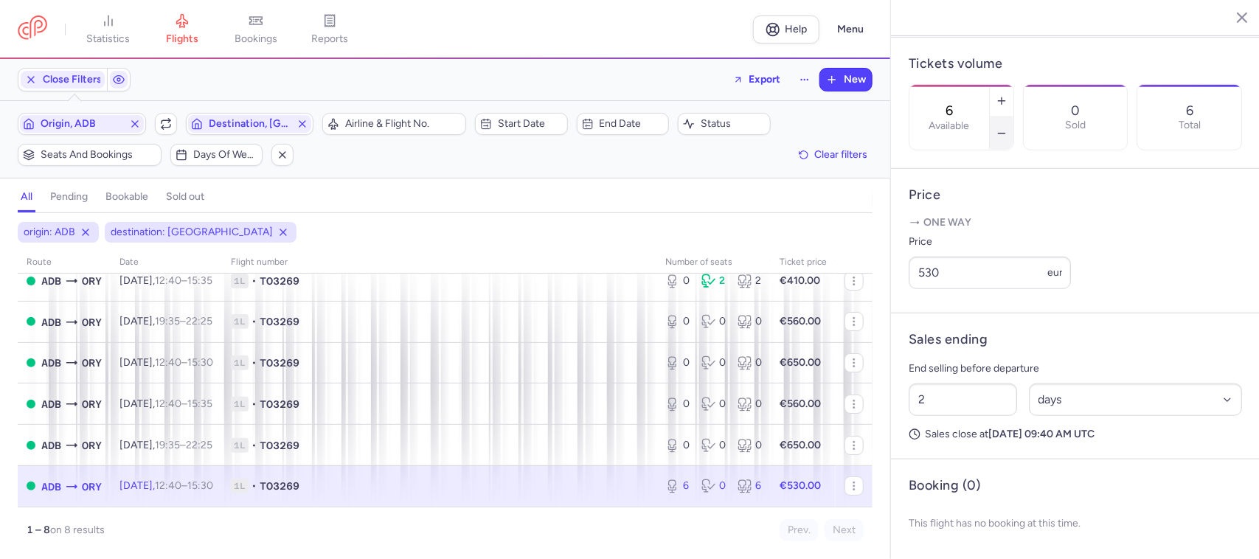
click at [1014, 117] on button "button" at bounding box center [1002, 133] width 24 height 32
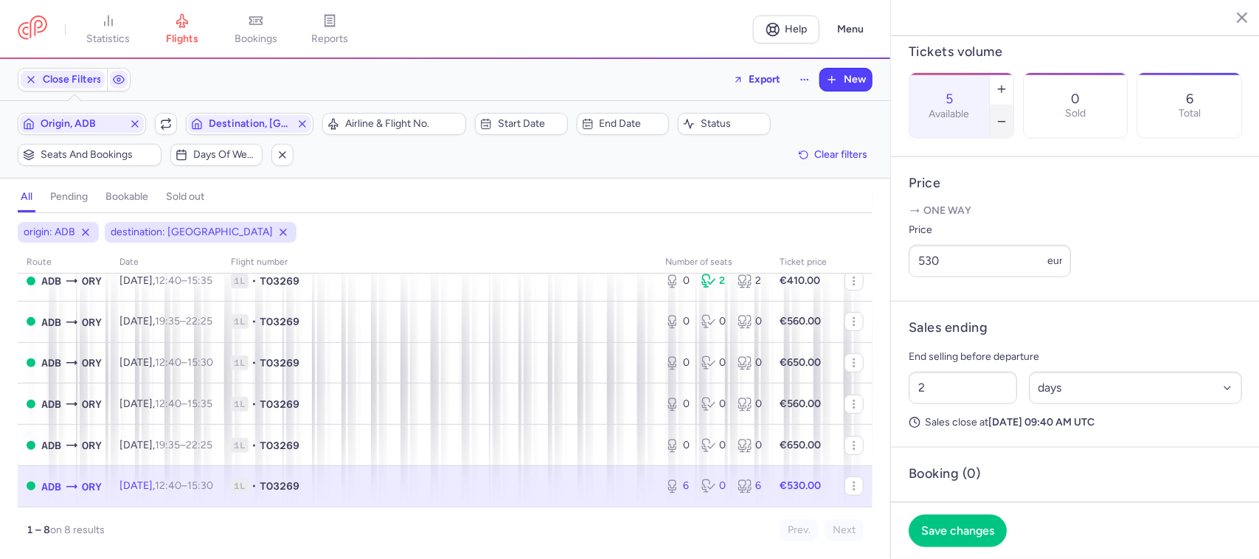
click at [1014, 106] on button "button" at bounding box center [1002, 122] width 24 height 32
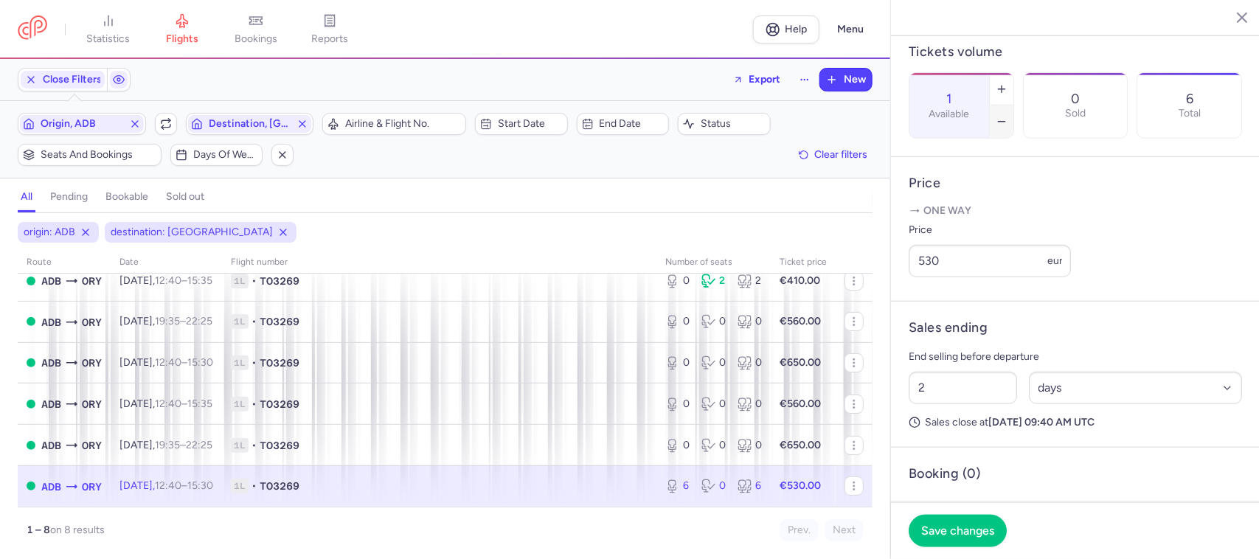
type input "0"
click at [950, 528] on span "Save changes" at bounding box center [957, 530] width 73 height 13
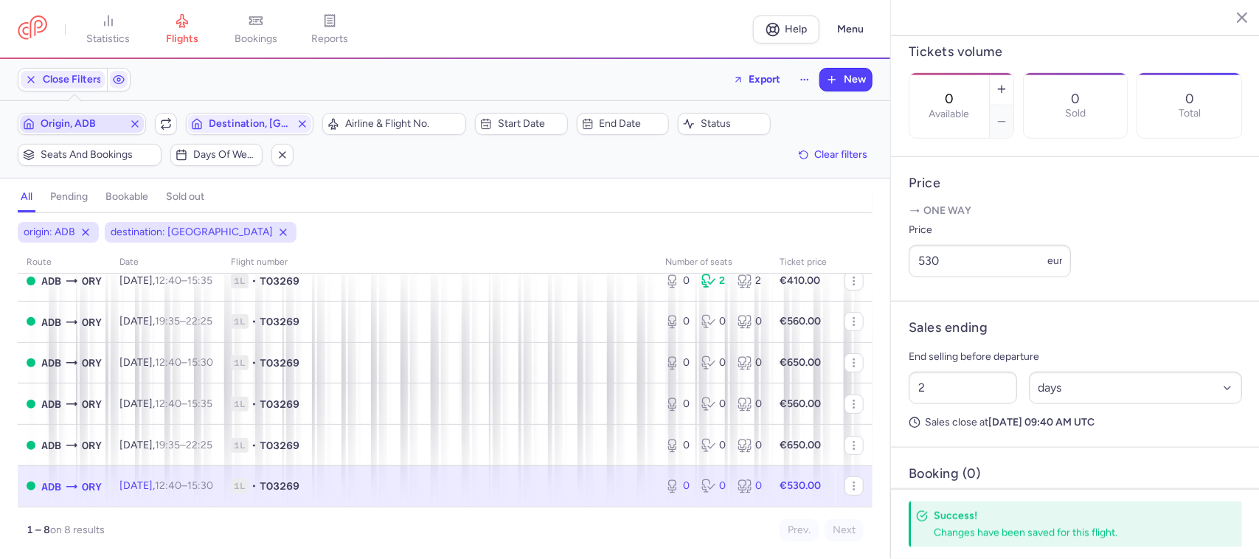
click at [116, 134] on button "Origin, ADB" at bounding box center [82, 124] width 128 height 22
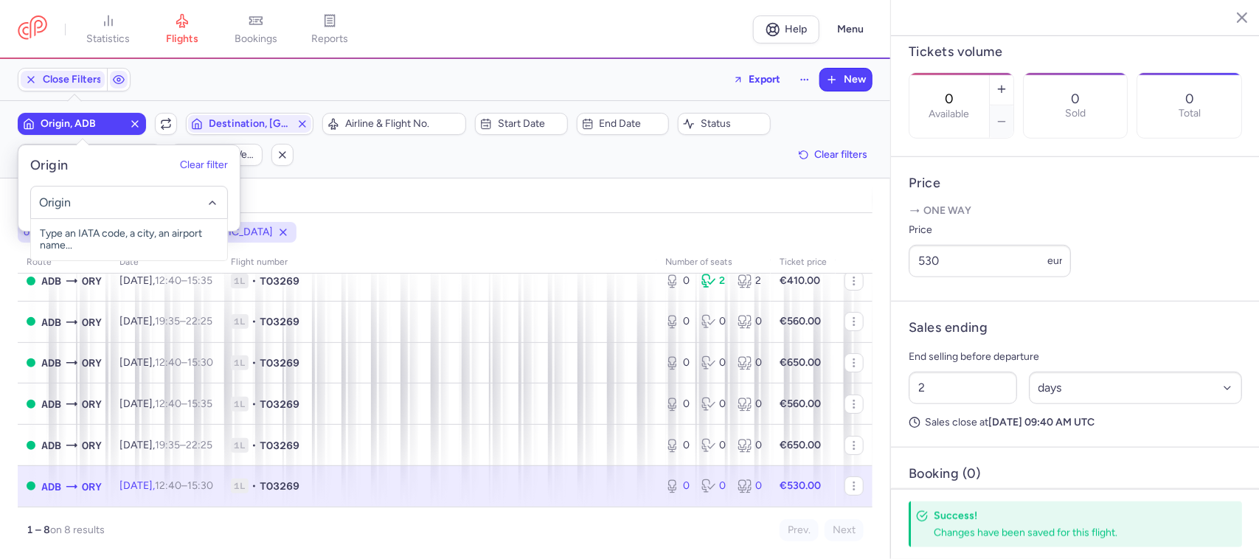
click at [164, 207] on input "-searchbox" at bounding box center [128, 203] width 181 height 16
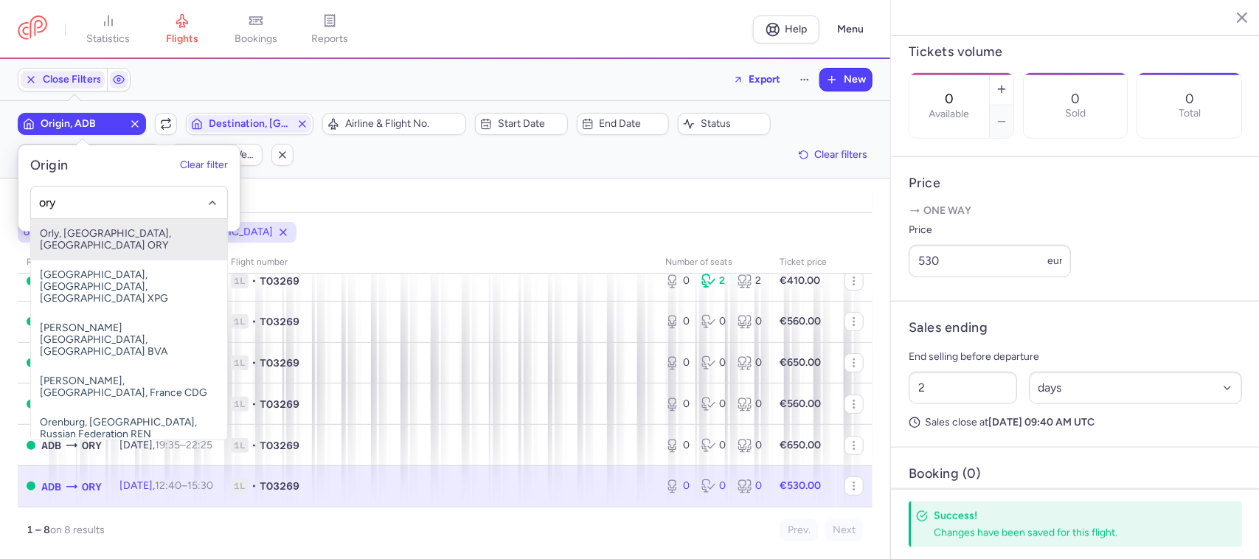
click at [159, 236] on span "Orly, [GEOGRAPHIC_DATA], [GEOGRAPHIC_DATA] ORY" at bounding box center [129, 239] width 196 height 41
type input "ory"
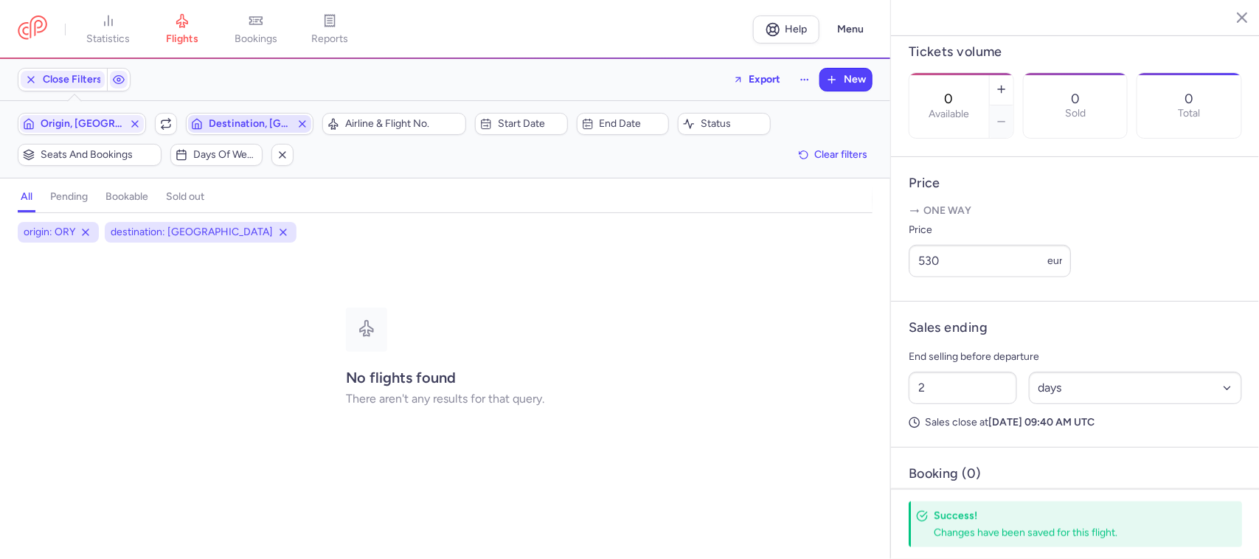
click at [259, 120] on span "Destination, [GEOGRAPHIC_DATA]" at bounding box center [250, 124] width 83 height 12
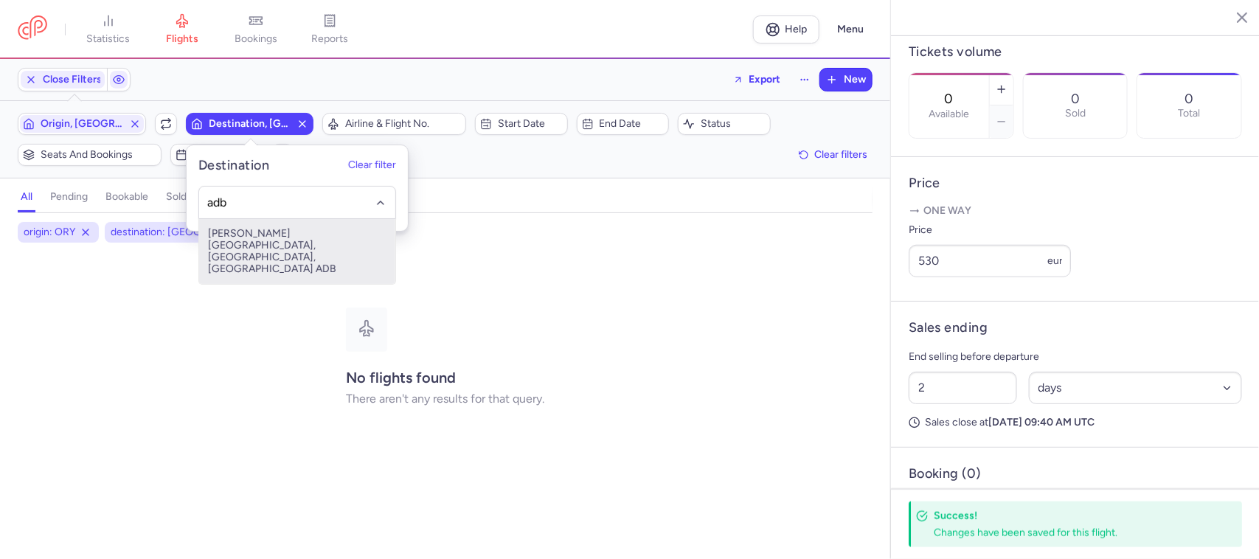
click at [264, 232] on span "[PERSON_NAME][GEOGRAPHIC_DATA], [GEOGRAPHIC_DATA], [GEOGRAPHIC_DATA] ADB" at bounding box center [297, 251] width 196 height 65
type input "adb"
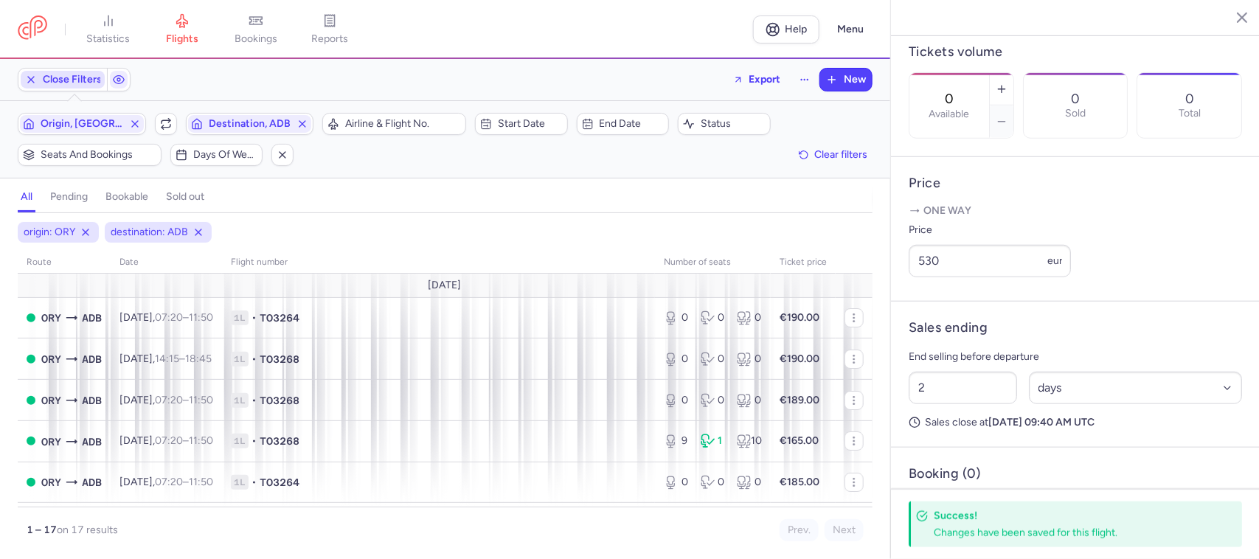
click at [76, 85] on span "Close Filters" at bounding box center [72, 80] width 59 height 12
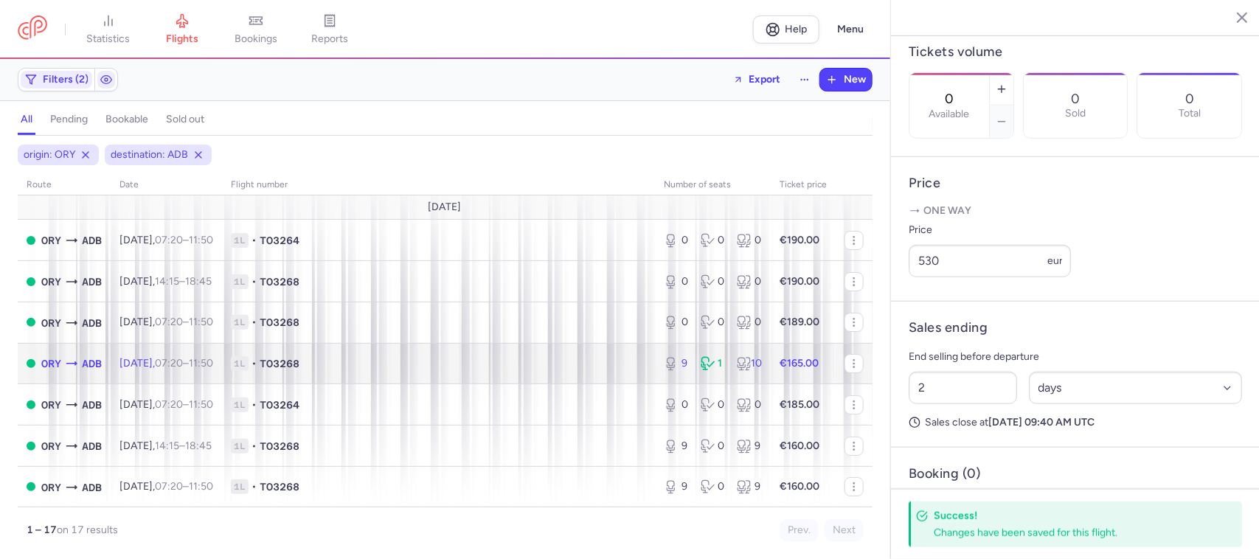
click at [496, 356] on td "1L • TO3268" at bounding box center [438, 363] width 433 height 41
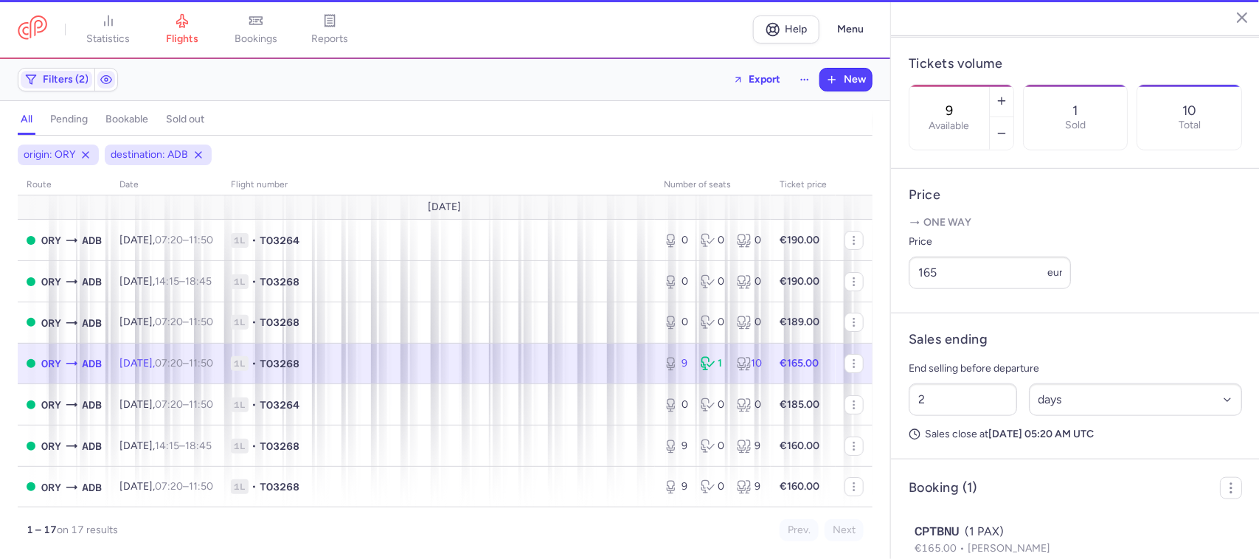
scroll to position [461, 0]
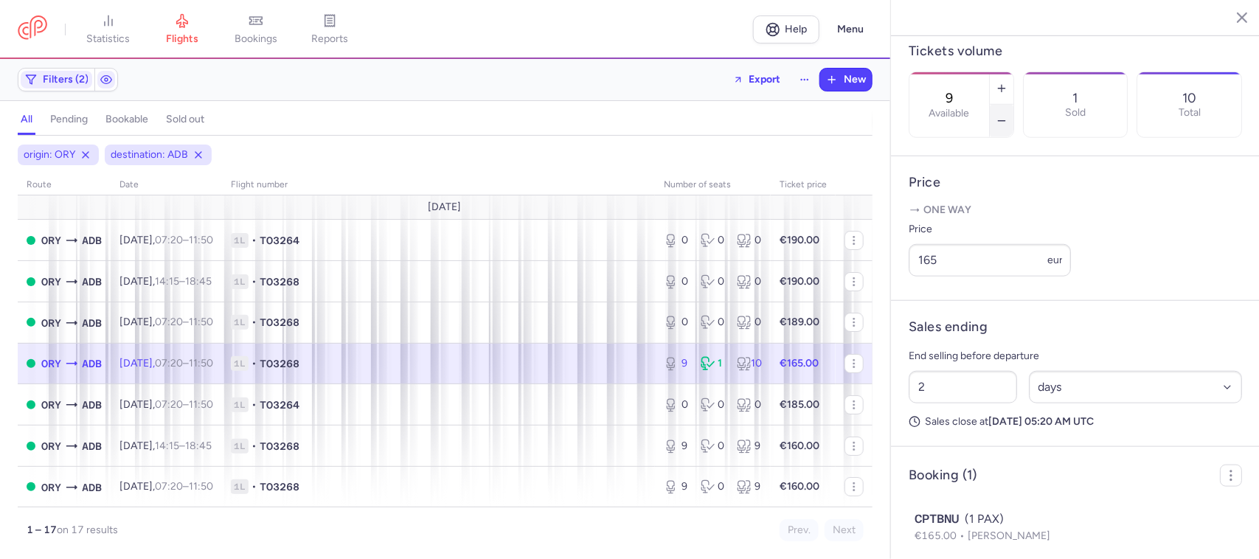
click at [1008, 115] on icon "button" at bounding box center [1002, 121] width 12 height 12
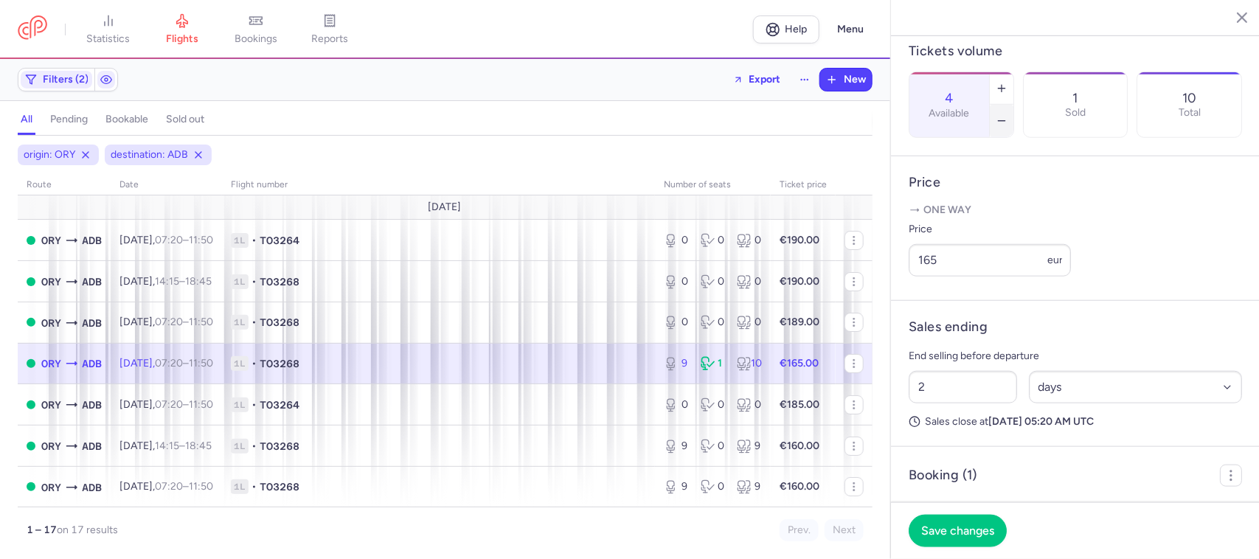
click at [1008, 115] on icon "button" at bounding box center [1002, 121] width 12 height 12
click at [961, 526] on span "Save changes" at bounding box center [957, 530] width 73 height 13
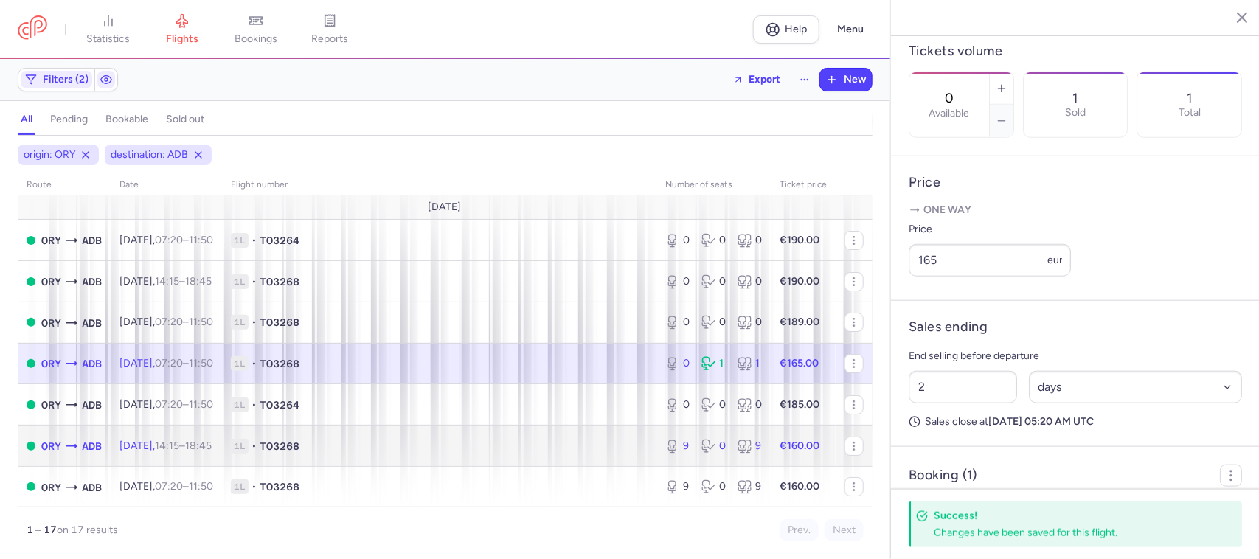
click at [615, 455] on td "1L • TO3268" at bounding box center [439, 446] width 435 height 41
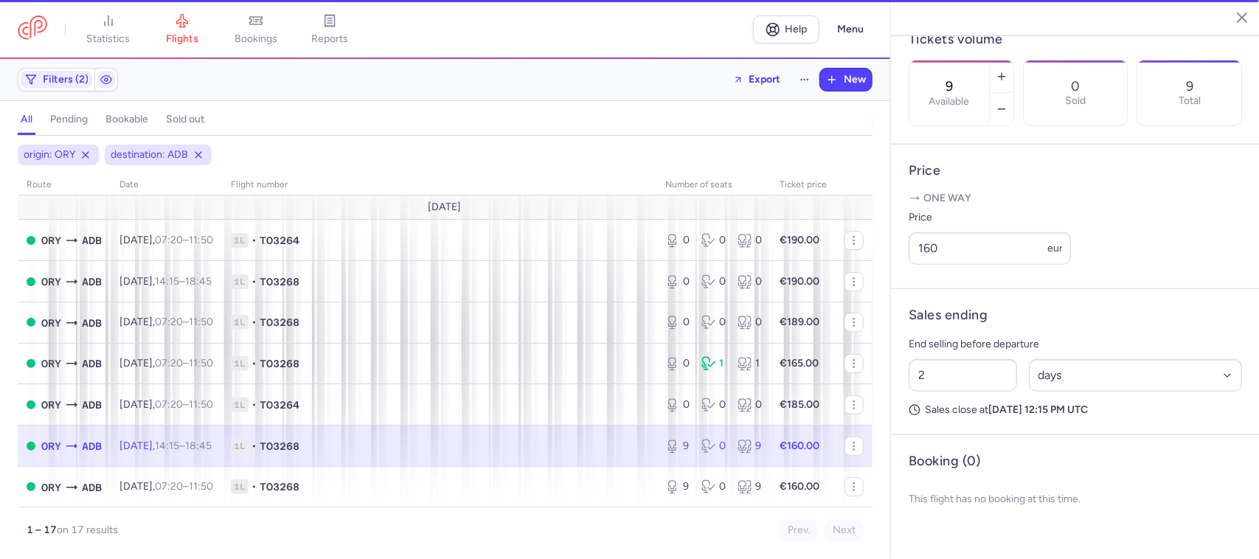
scroll to position [449, 0]
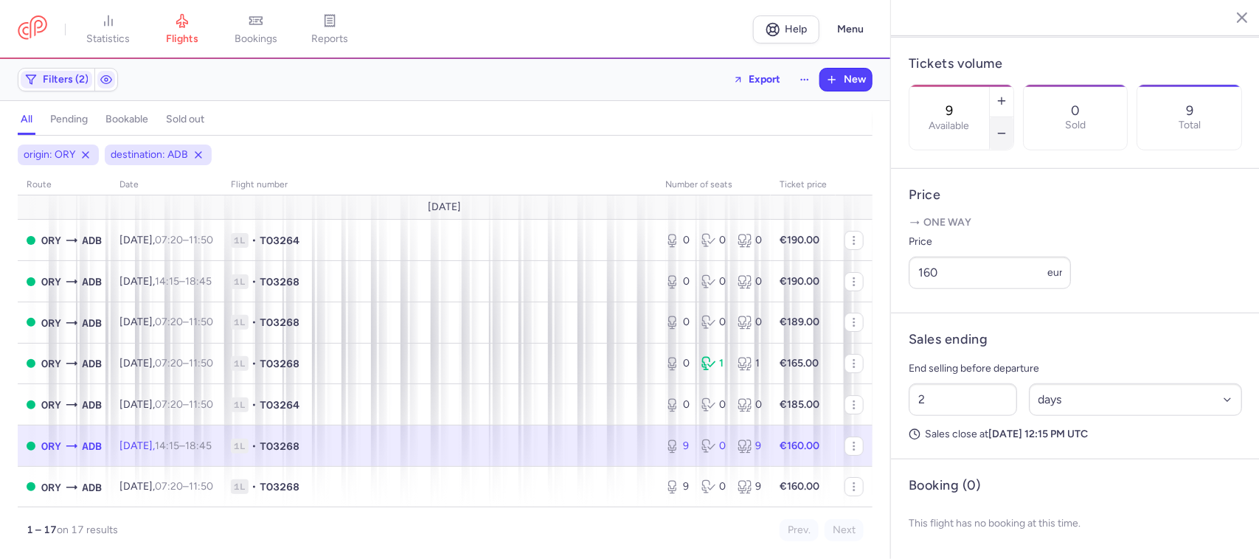
click at [1014, 117] on button "button" at bounding box center [1002, 133] width 24 height 32
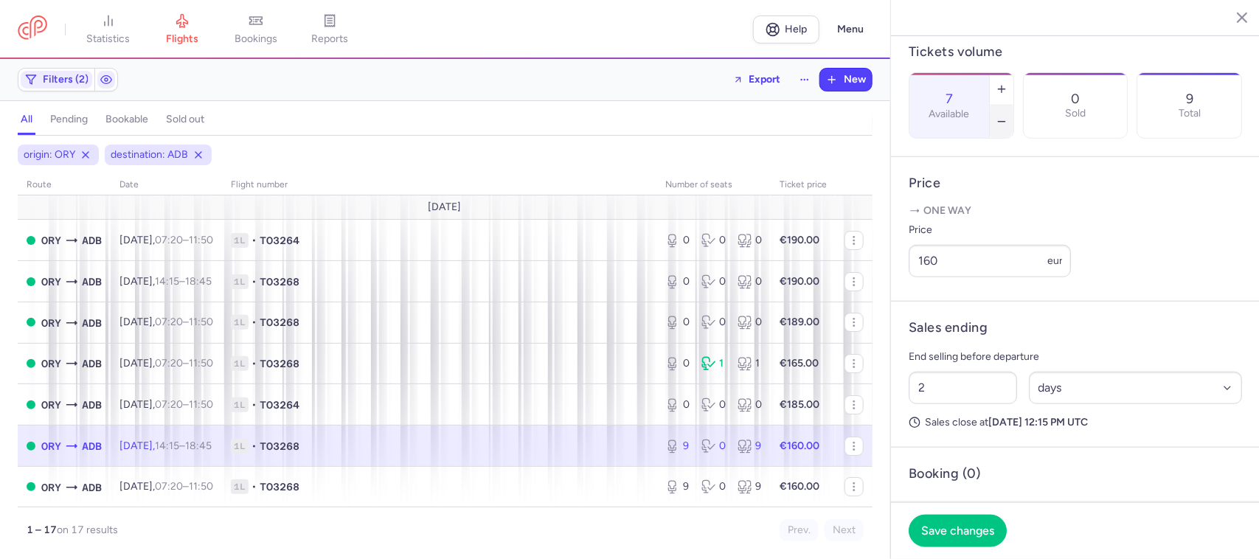
click at [1014, 106] on button "button" at bounding box center [1002, 122] width 24 height 32
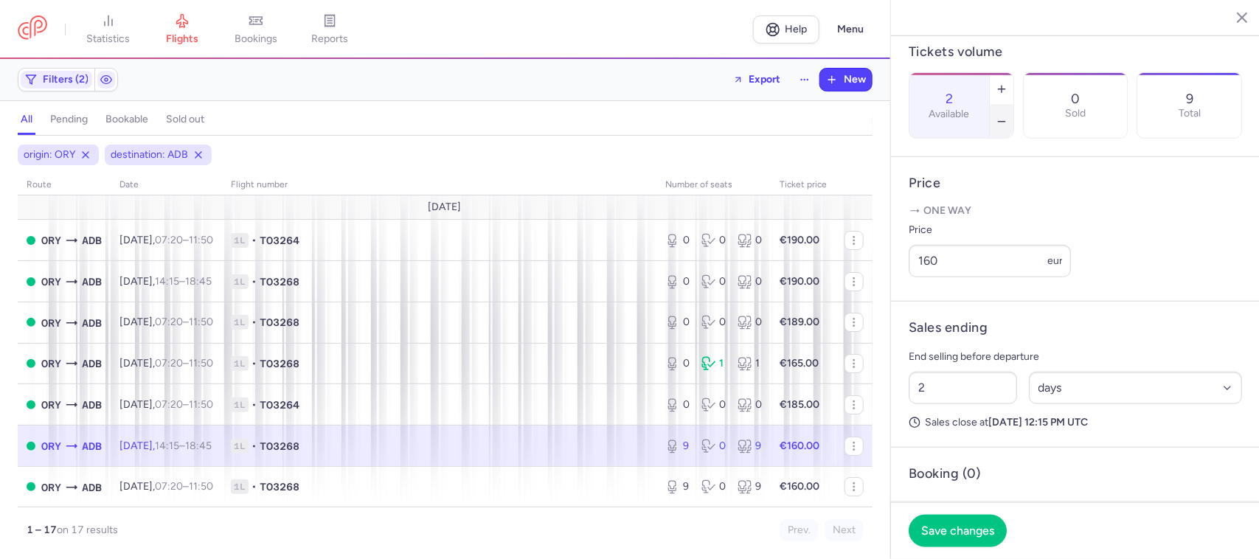
click at [1014, 106] on button "button" at bounding box center [1002, 122] width 24 height 32
click at [955, 520] on button "Save changes" at bounding box center [958, 530] width 98 height 32
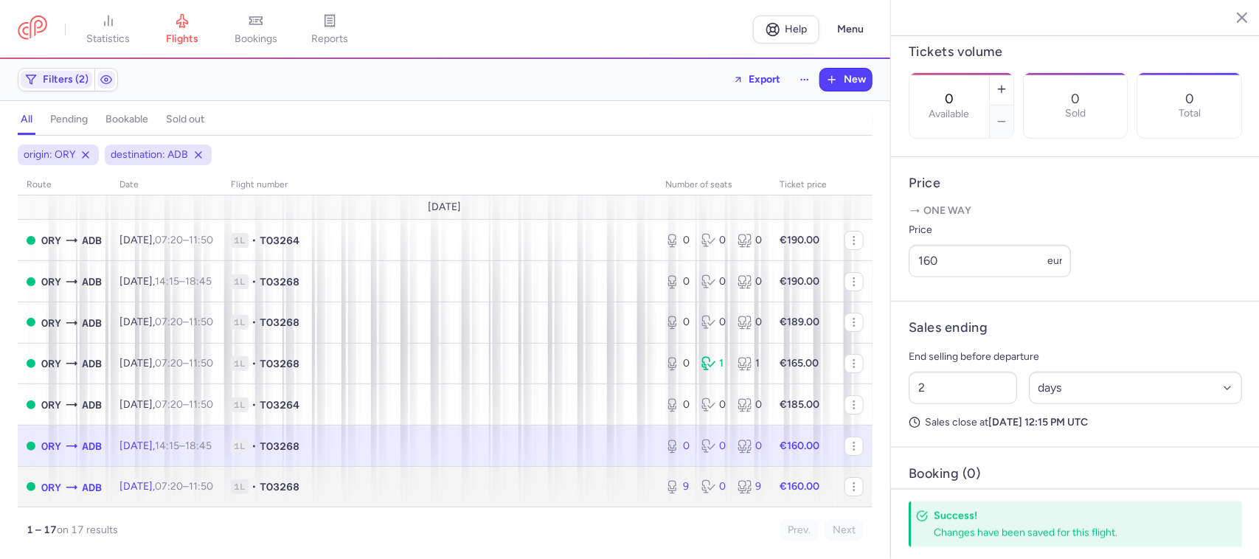
click at [629, 500] on td "1L • TO3268" at bounding box center [439, 486] width 435 height 41
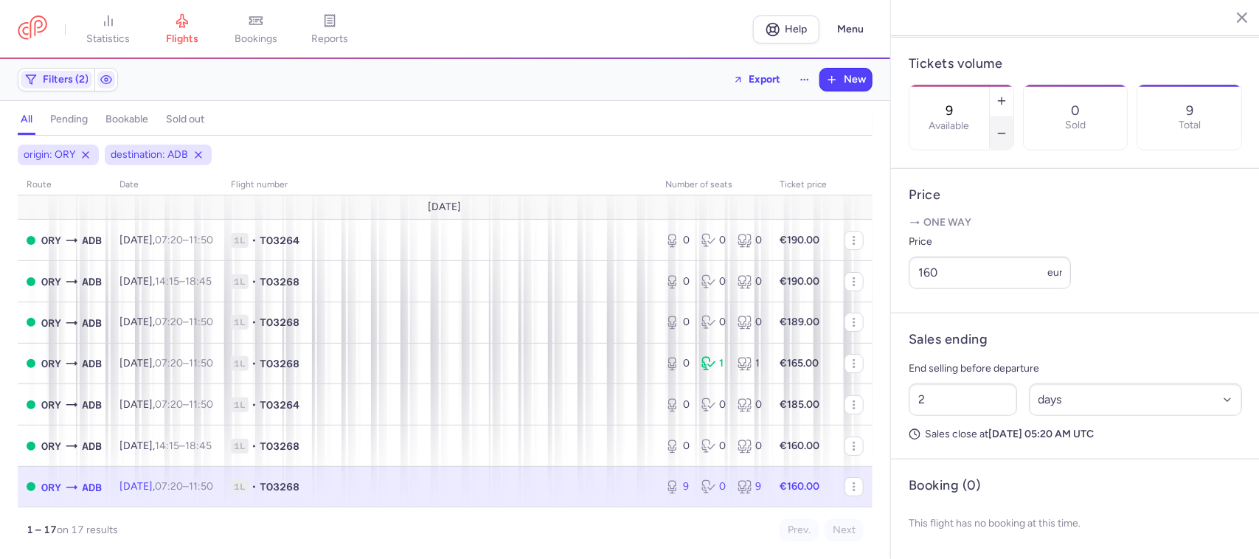
click at [1014, 117] on button "button" at bounding box center [1002, 133] width 24 height 32
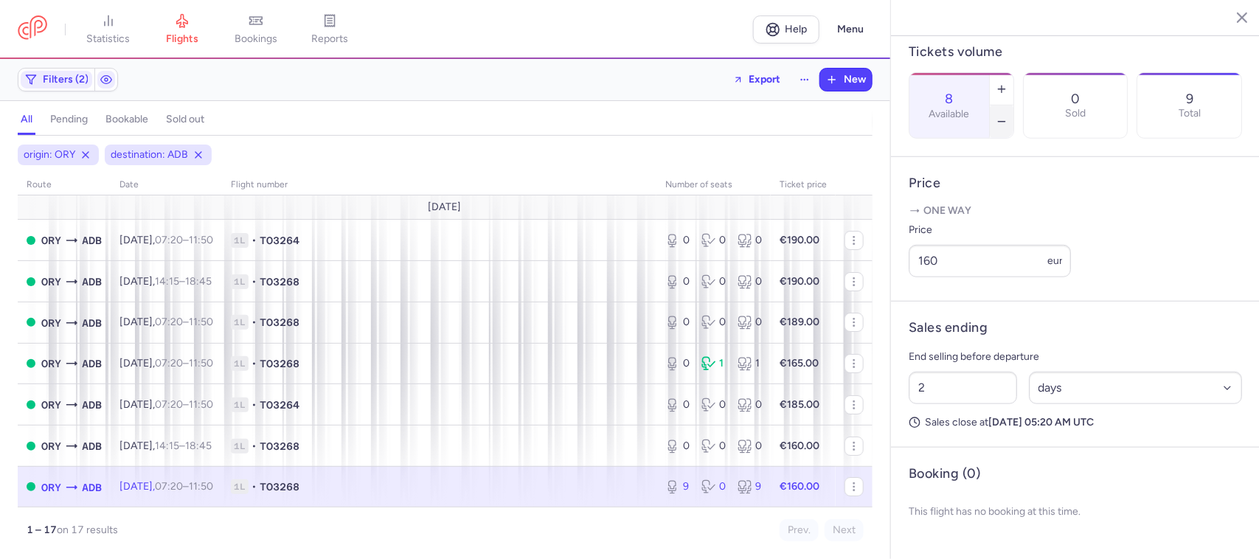
click at [1014, 106] on button "button" at bounding box center [1002, 122] width 24 height 32
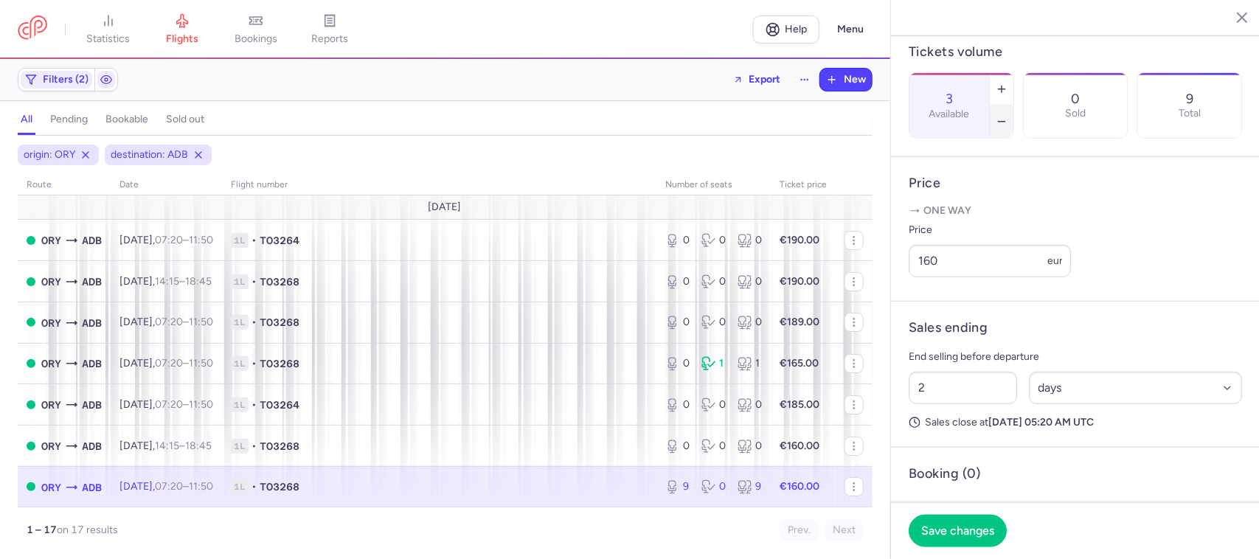
click at [1014, 106] on button "button" at bounding box center [1002, 122] width 24 height 32
click at [950, 528] on span "Save changes" at bounding box center [957, 530] width 73 height 13
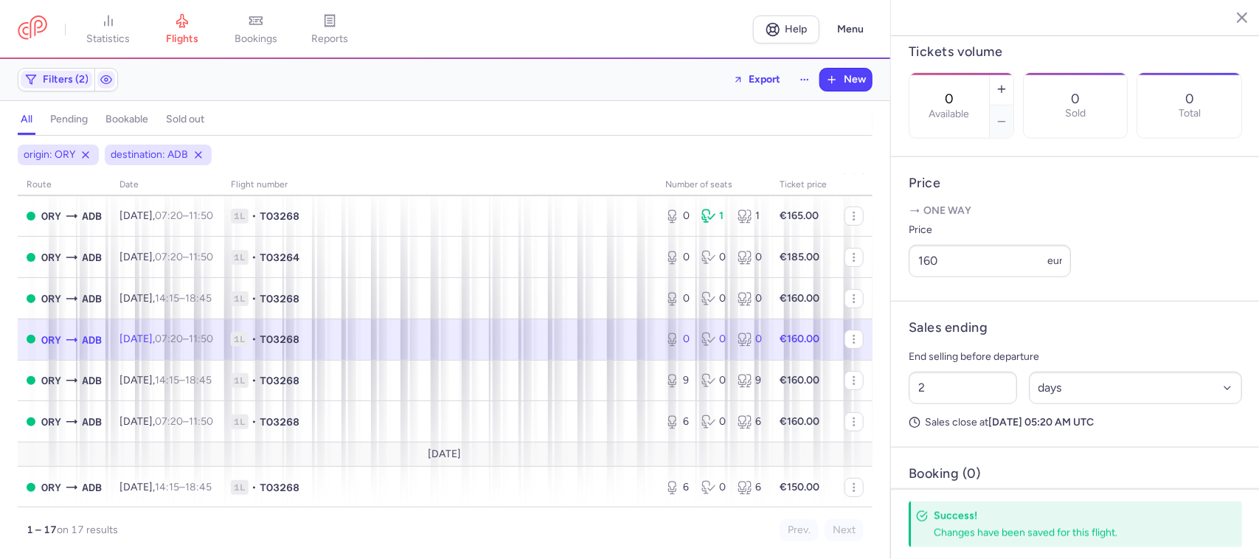
scroll to position [156, 0]
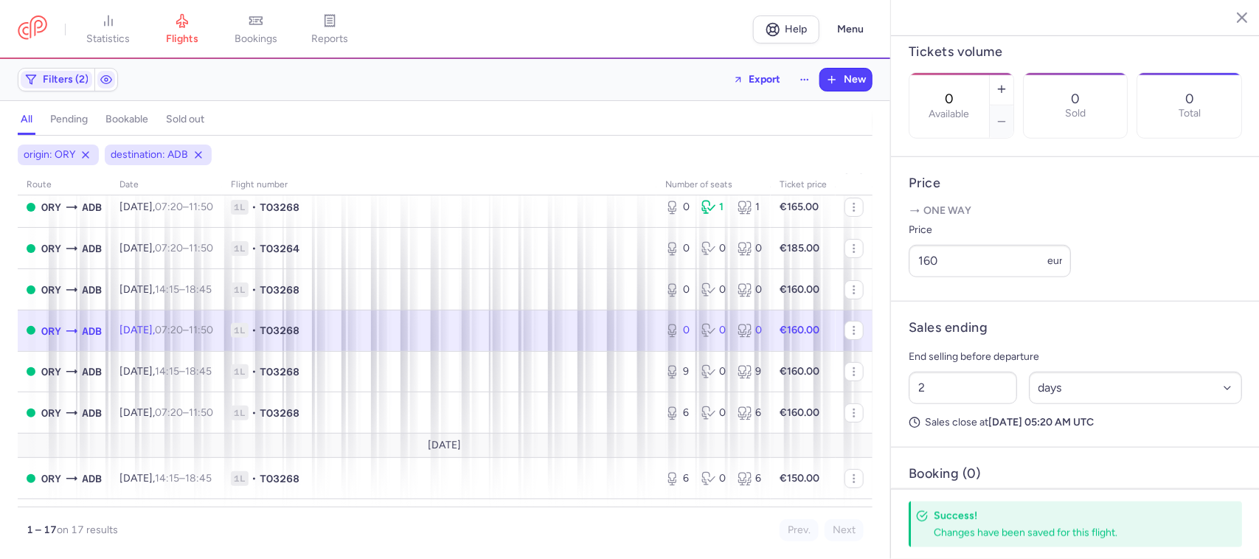
drag, startPoint x: 876, startPoint y: 355, endPoint x: 871, endPoint y: 384, distance: 29.2
click at [873, 380] on div "origin: [GEOGRAPHIC_DATA] destination: ADB route date Flight number number of s…" at bounding box center [445, 352] width 891 height 415
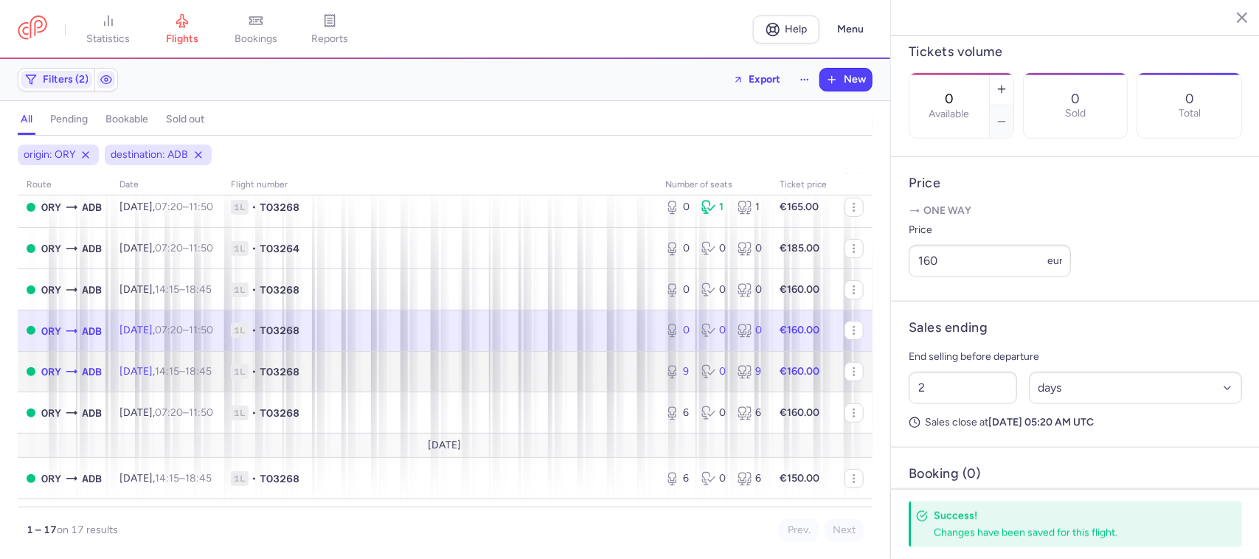
click at [609, 385] on td "1L • TO3268" at bounding box center [439, 371] width 435 height 41
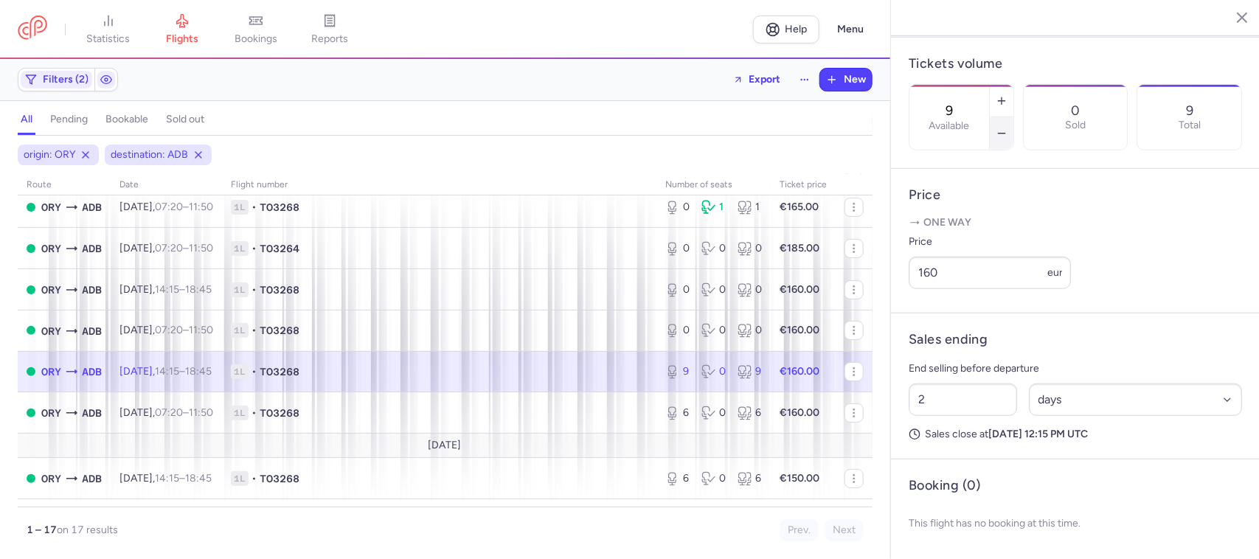
click at [1014, 117] on button "button" at bounding box center [1002, 133] width 24 height 32
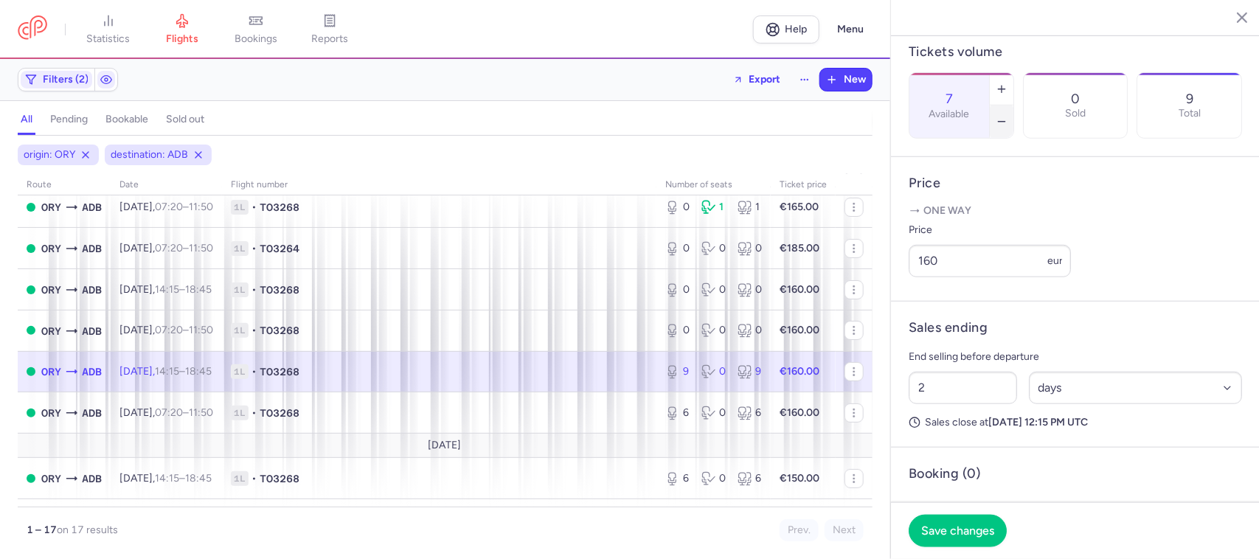
click at [1014, 106] on button "button" at bounding box center [1002, 122] width 24 height 32
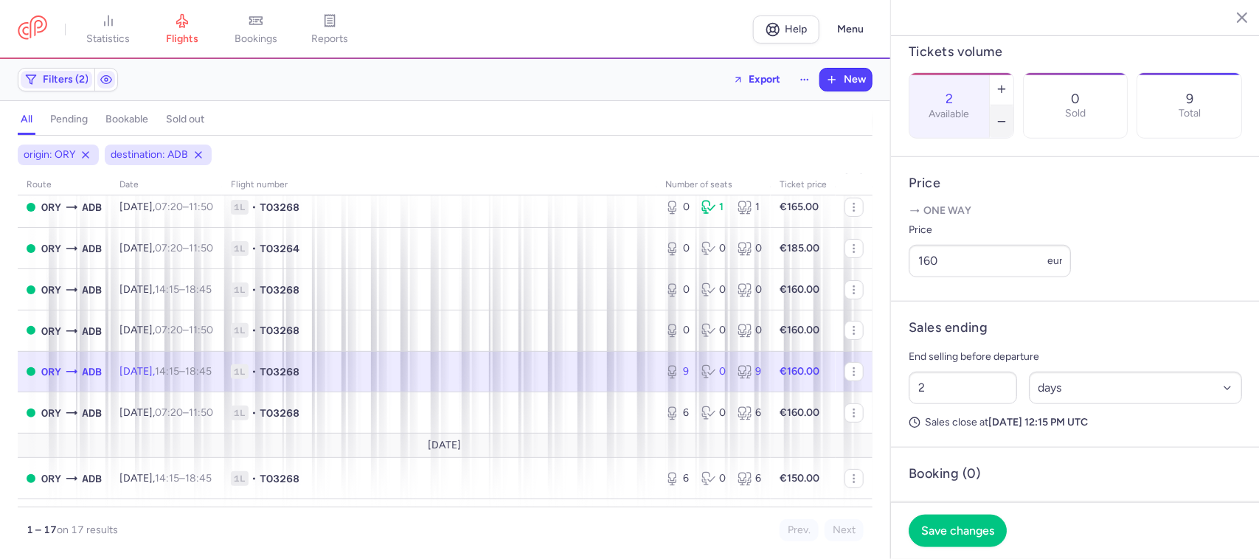
click at [1014, 106] on button "button" at bounding box center [1002, 122] width 24 height 32
drag, startPoint x: 1045, startPoint y: 63, endPoint x: 1044, endPoint y: 94, distance: 31.0
click at [1014, 106] on button "button" at bounding box center [1002, 122] width 24 height 32
click at [938, 525] on span "Save changes" at bounding box center [957, 530] width 73 height 13
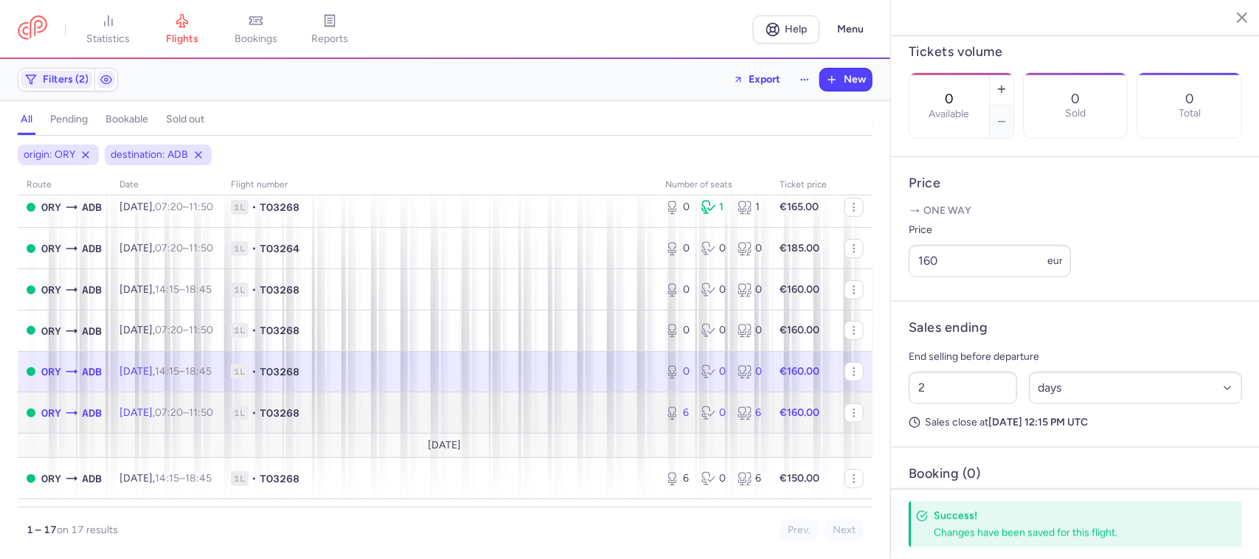
click at [616, 419] on span "1L • TO3268" at bounding box center [439, 413] width 417 height 15
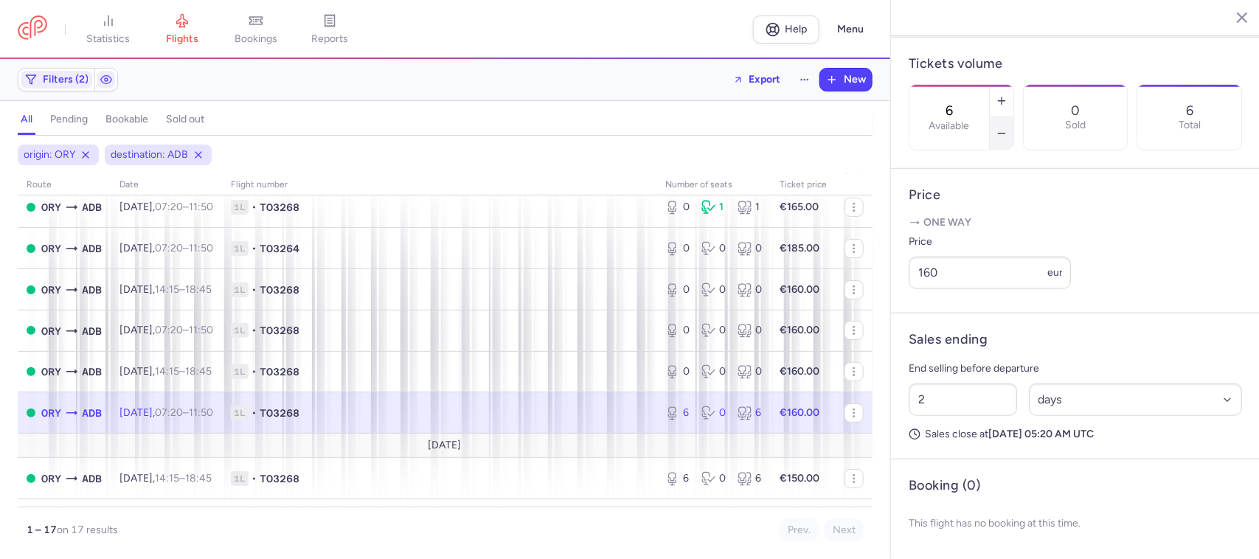
click at [1005, 134] on line "button" at bounding box center [1001, 134] width 7 height 0
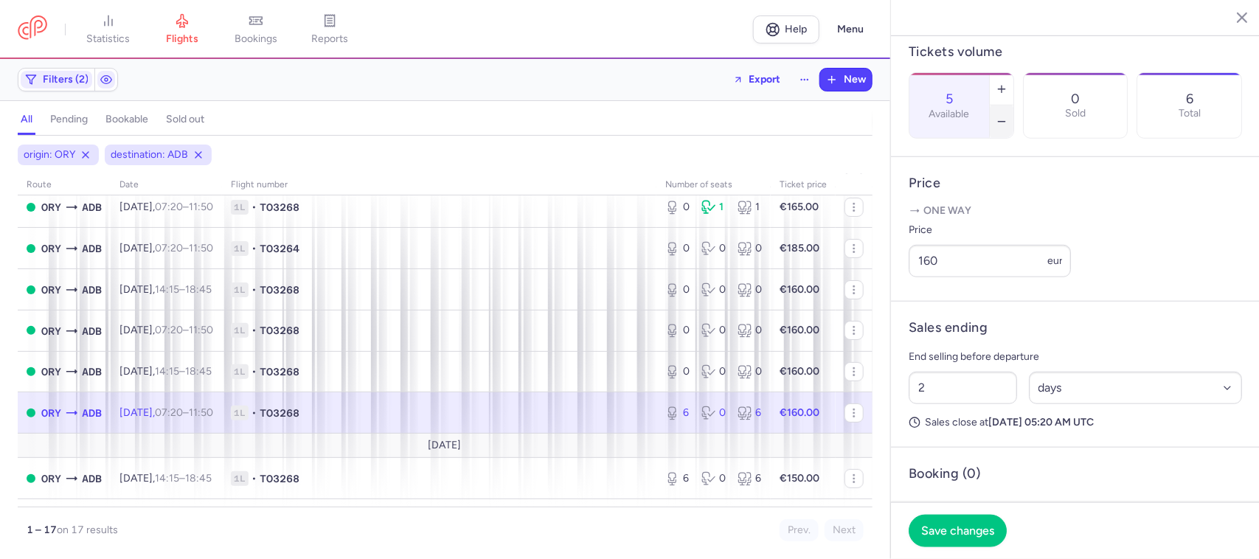
click at [1005, 122] on line "button" at bounding box center [1001, 122] width 7 height 0
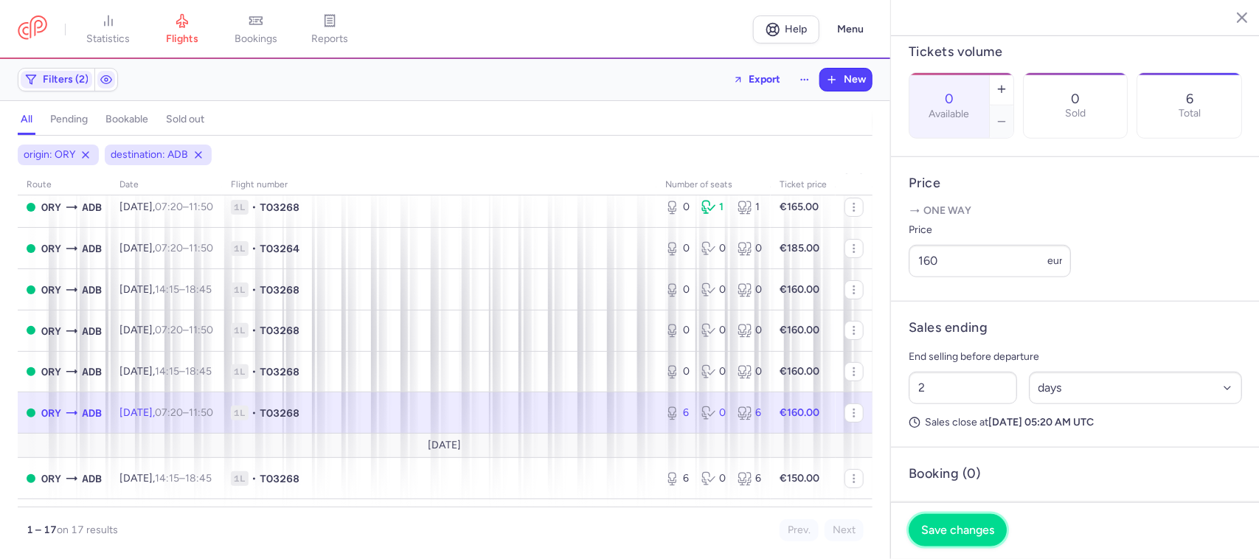
click at [949, 528] on span "Save changes" at bounding box center [957, 530] width 73 height 13
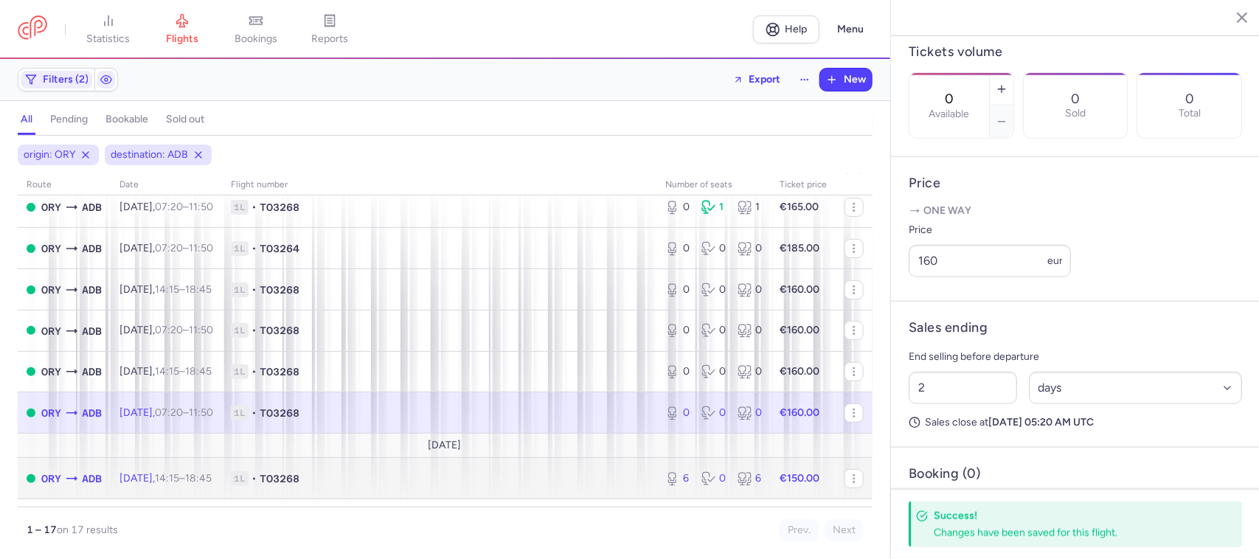
click at [640, 491] on td "1L • TO3268" at bounding box center [439, 478] width 435 height 41
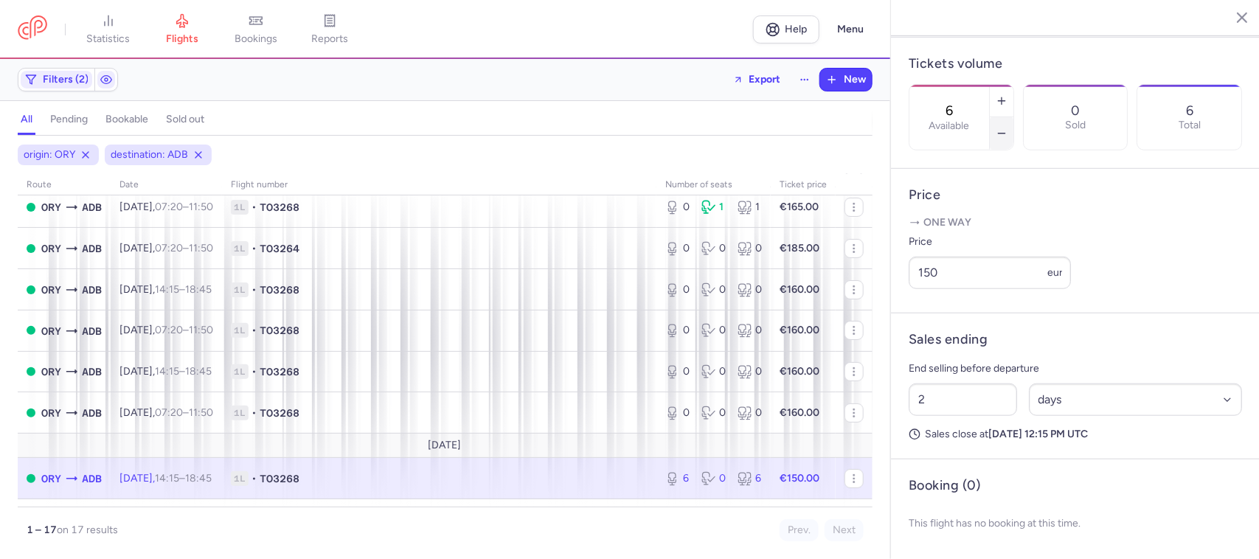
click at [1014, 117] on button "button" at bounding box center [1002, 133] width 24 height 32
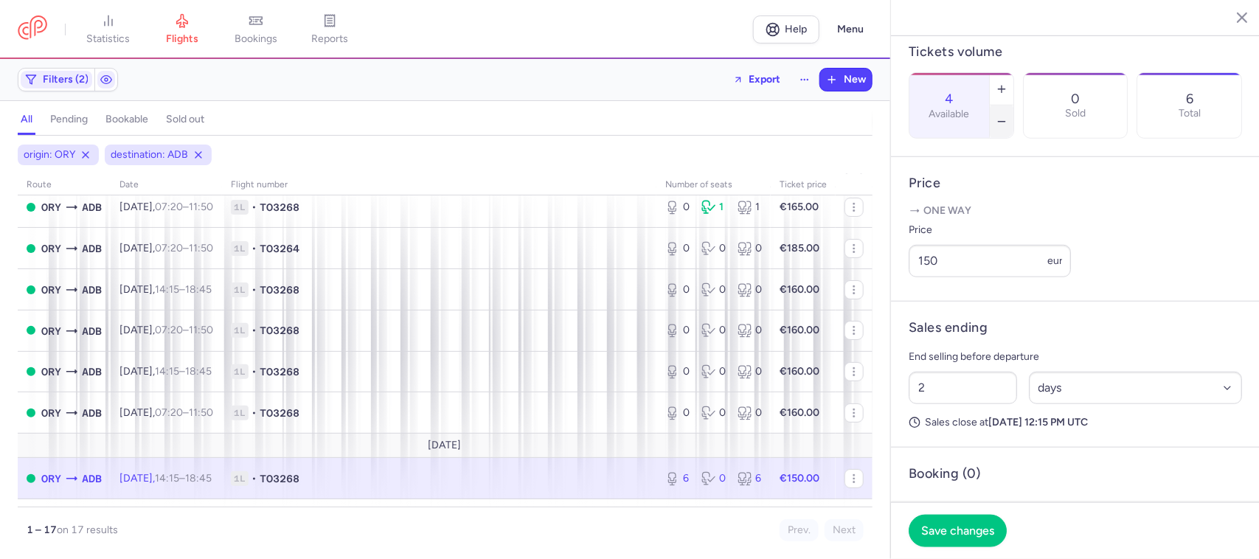
click at [1014, 106] on button "button" at bounding box center [1002, 122] width 24 height 32
click at [971, 521] on button "Save changes" at bounding box center [958, 530] width 98 height 32
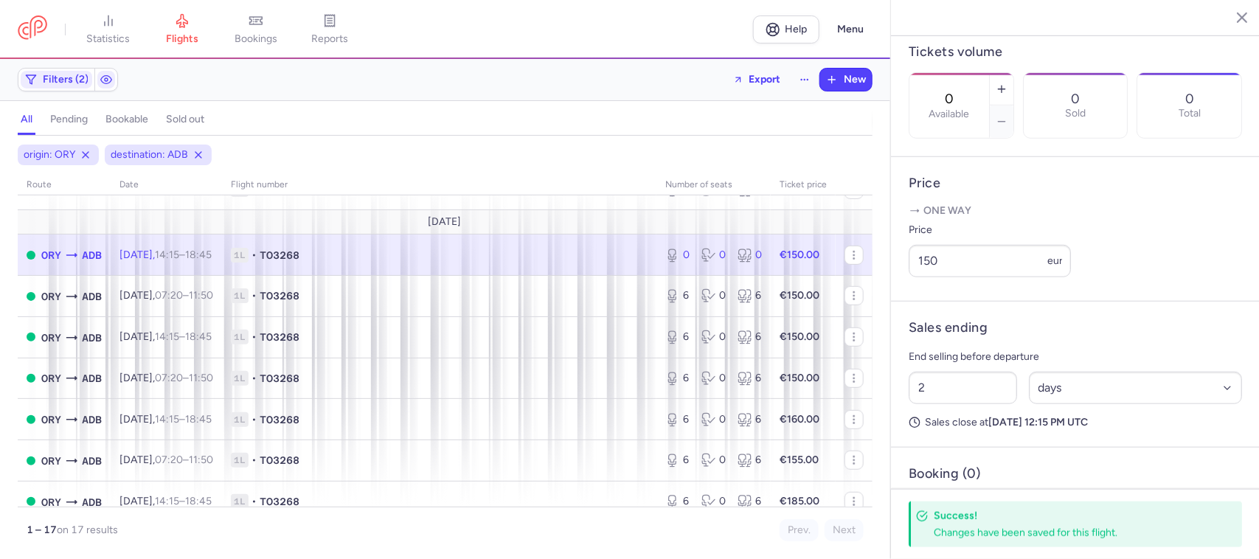
scroll to position [347, 0]
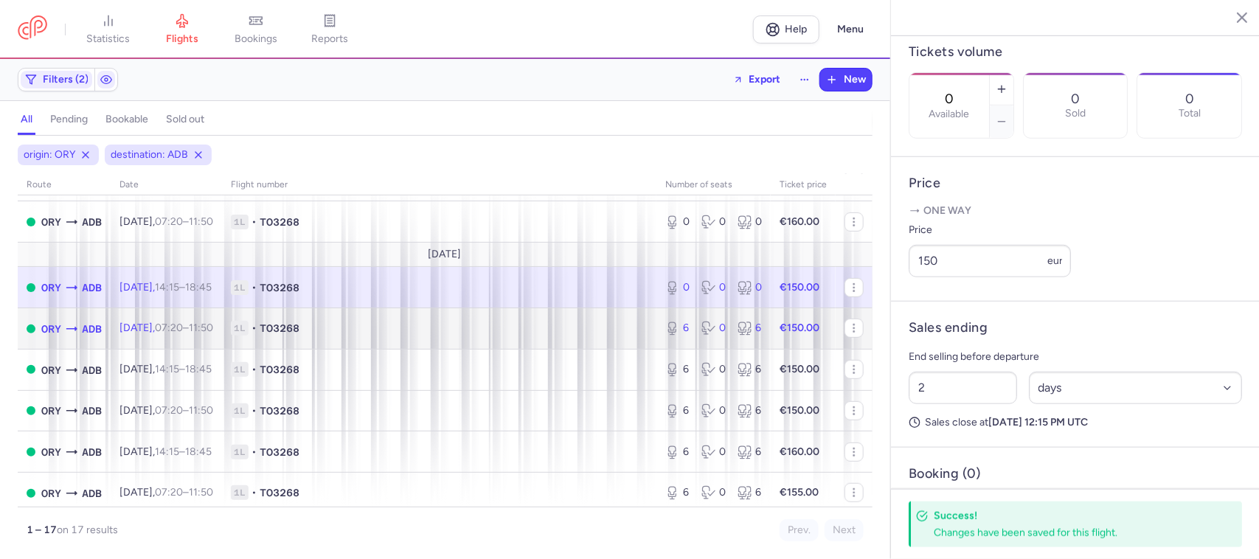
click at [548, 336] on span "1L • TO3268" at bounding box center [439, 328] width 417 height 15
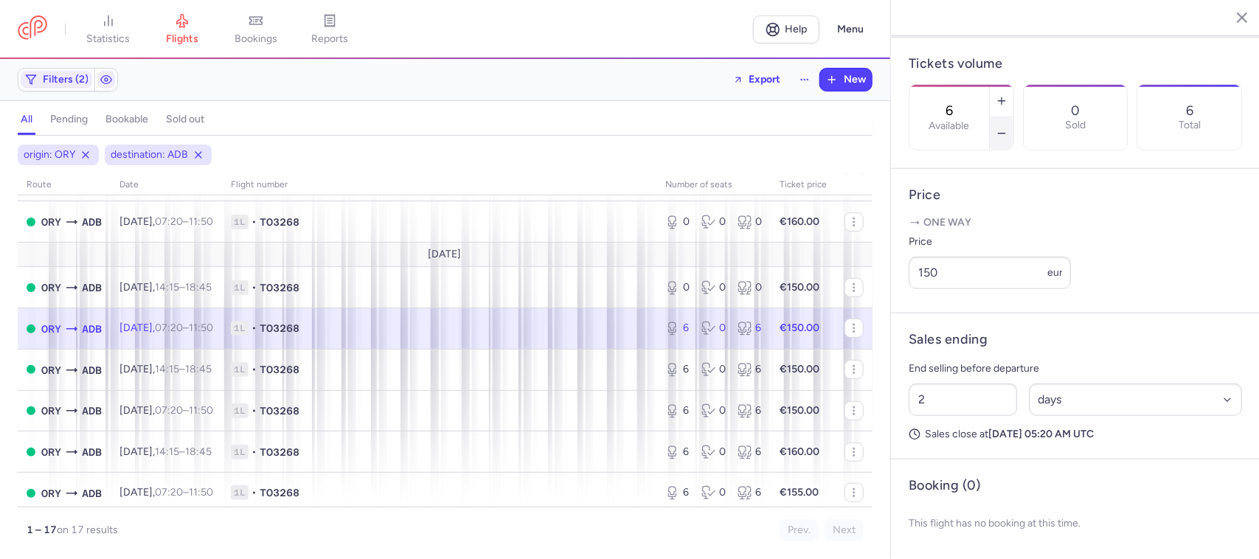
click at [1014, 117] on button "button" at bounding box center [1002, 133] width 24 height 32
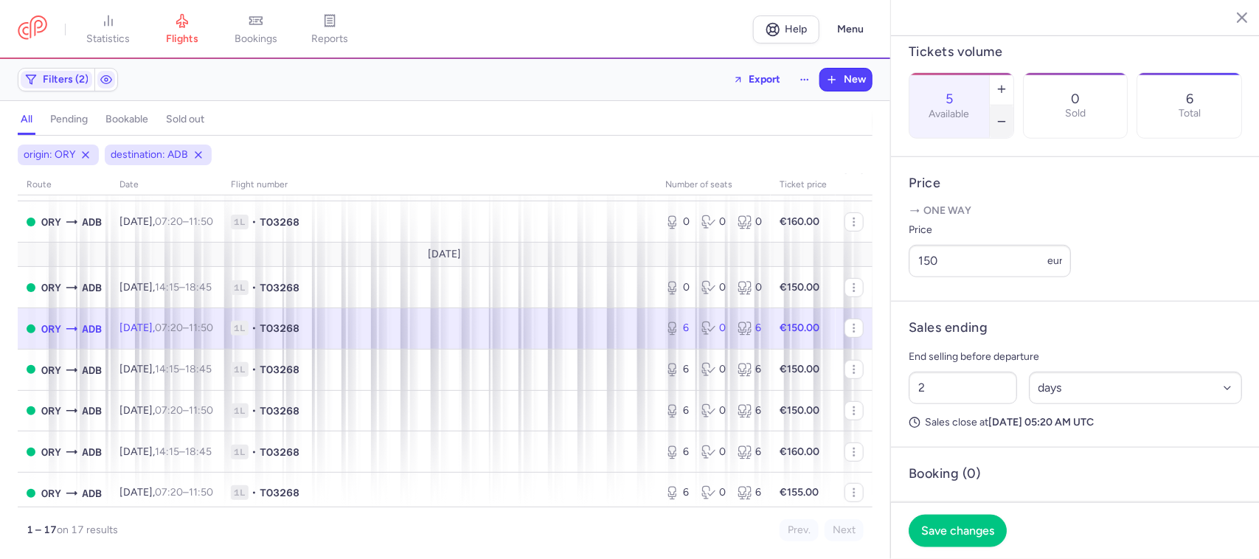
click at [1014, 106] on button "button" at bounding box center [1002, 122] width 24 height 32
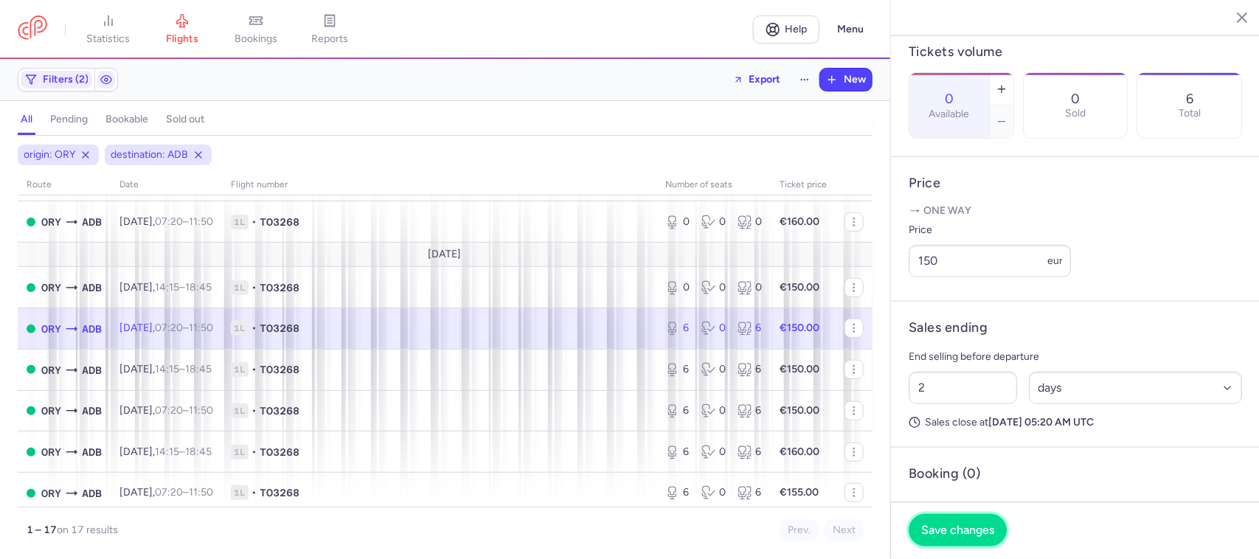
click at [970, 522] on button "Save changes" at bounding box center [958, 530] width 98 height 32
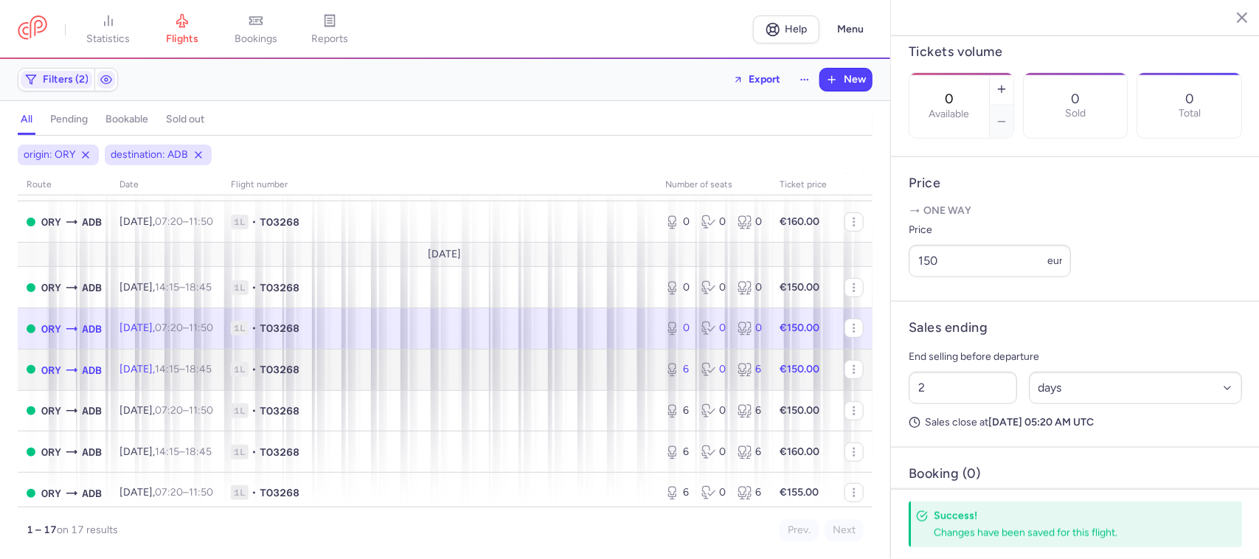
click at [618, 373] on span "1L • TO3268" at bounding box center [439, 369] width 417 height 15
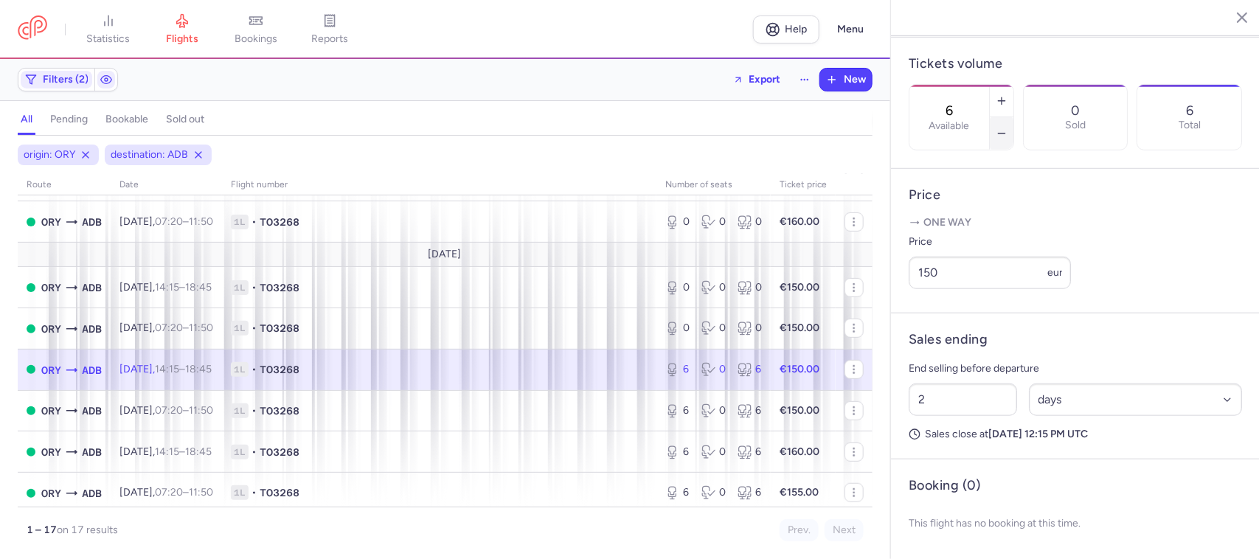
click at [1014, 117] on button "button" at bounding box center [1002, 133] width 24 height 32
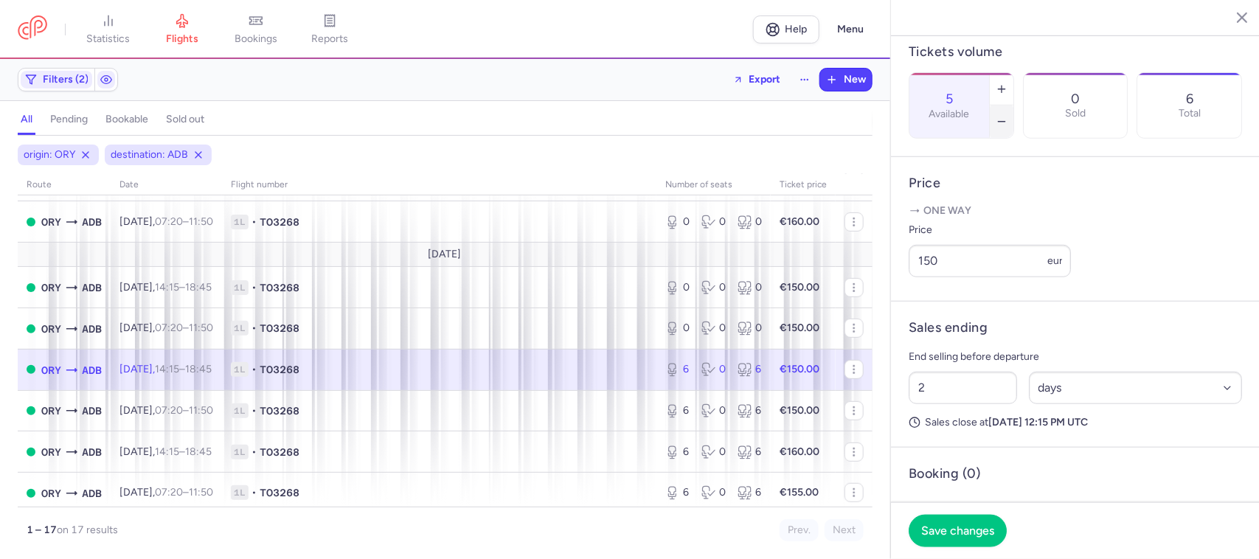
click at [1014, 106] on button "button" at bounding box center [1002, 122] width 24 height 32
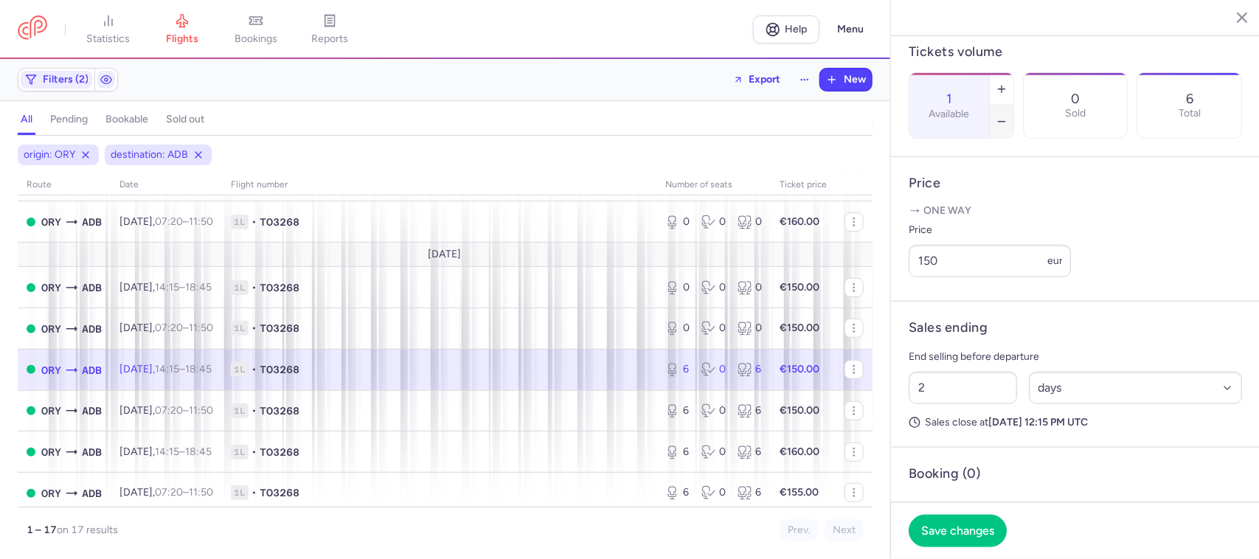
type input "0"
click at [948, 530] on span "Save changes" at bounding box center [957, 530] width 73 height 13
